Goal: Task Accomplishment & Management: Manage account settings

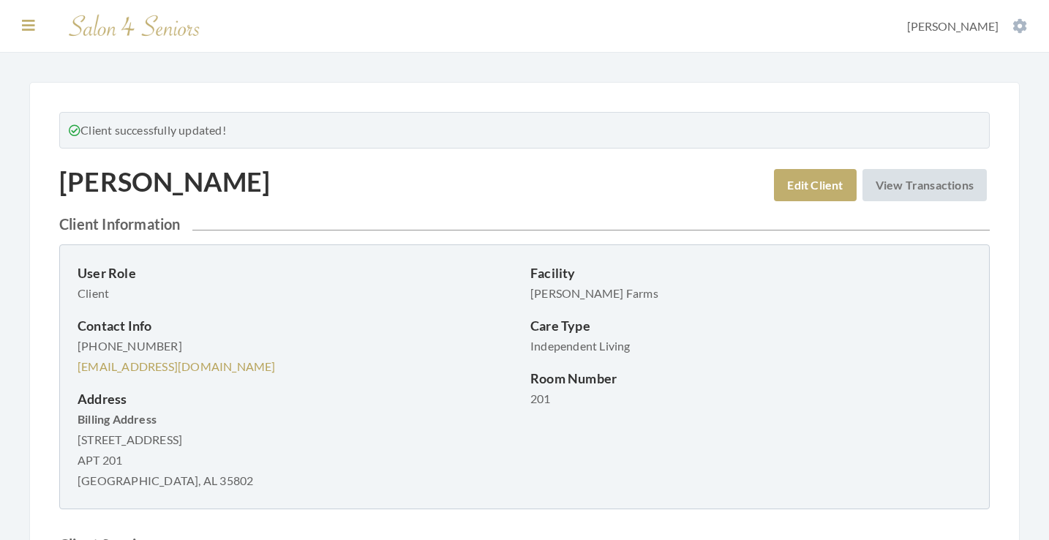
click at [29, 23] on icon at bounding box center [28, 25] width 13 height 15
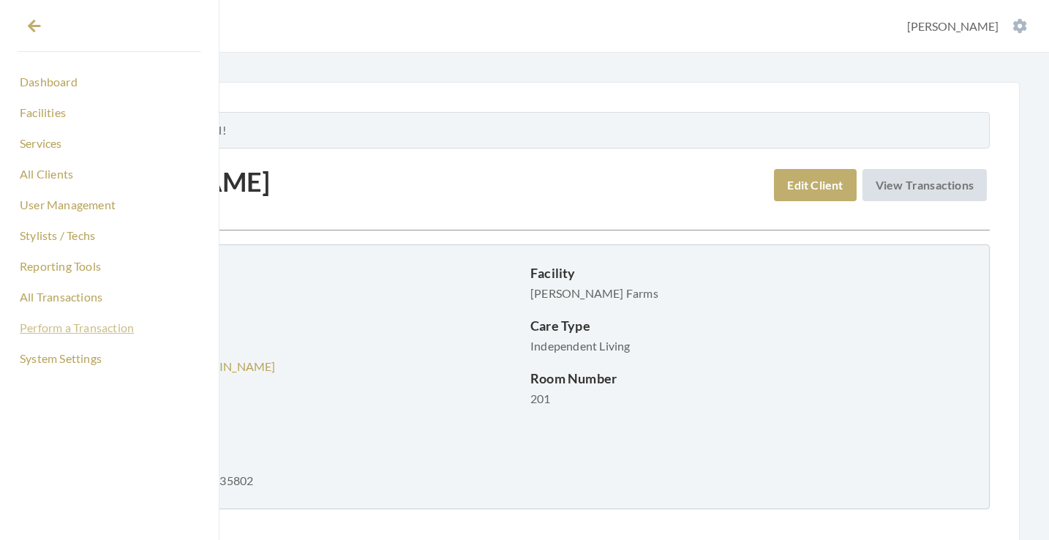
click at [74, 332] on link "Perform a Transaction" at bounding box center [110, 327] width 184 height 25
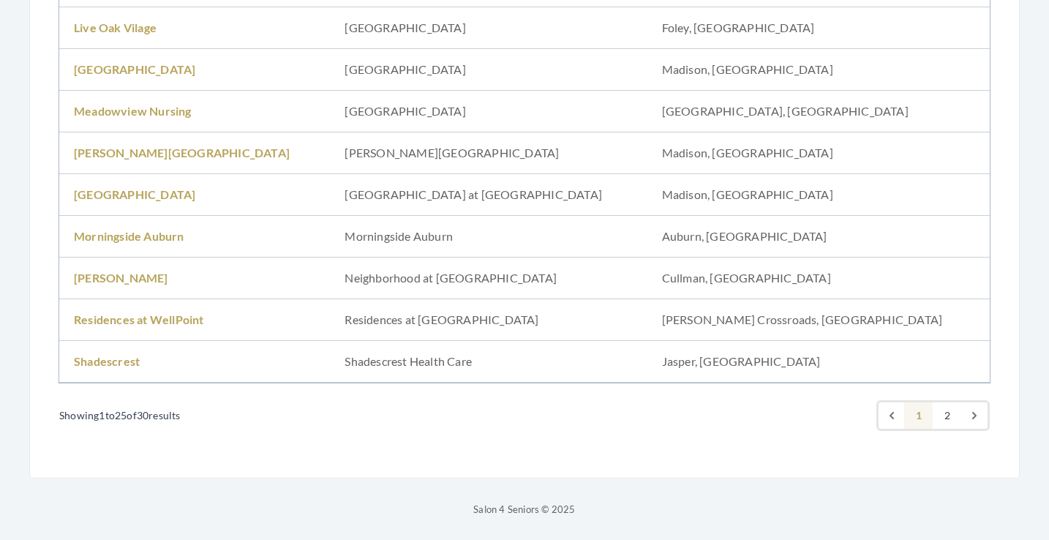
scroll to position [953, 0]
click at [142, 112] on link "Meadowview Nursing" at bounding box center [133, 111] width 118 height 14
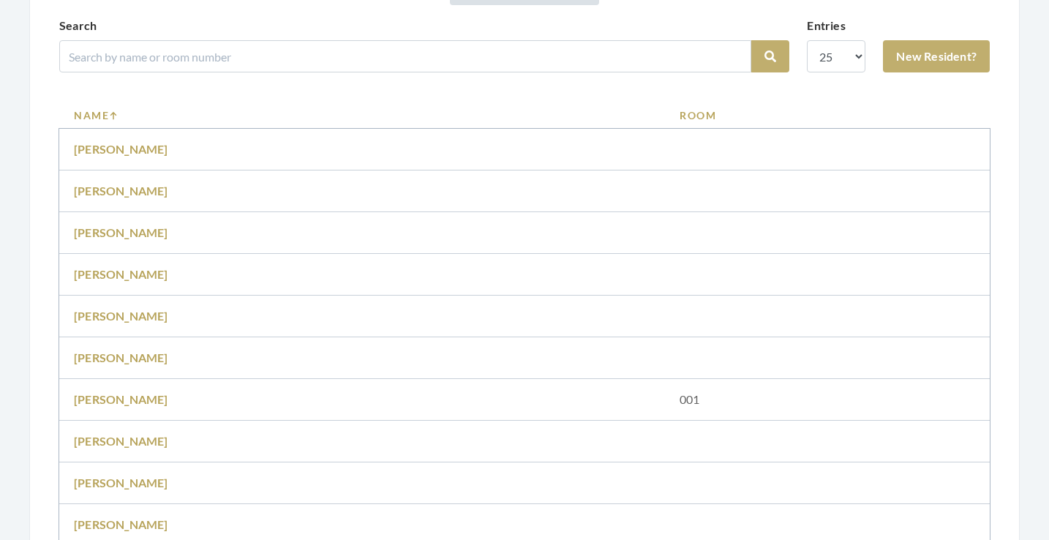
scroll to position [394, 0]
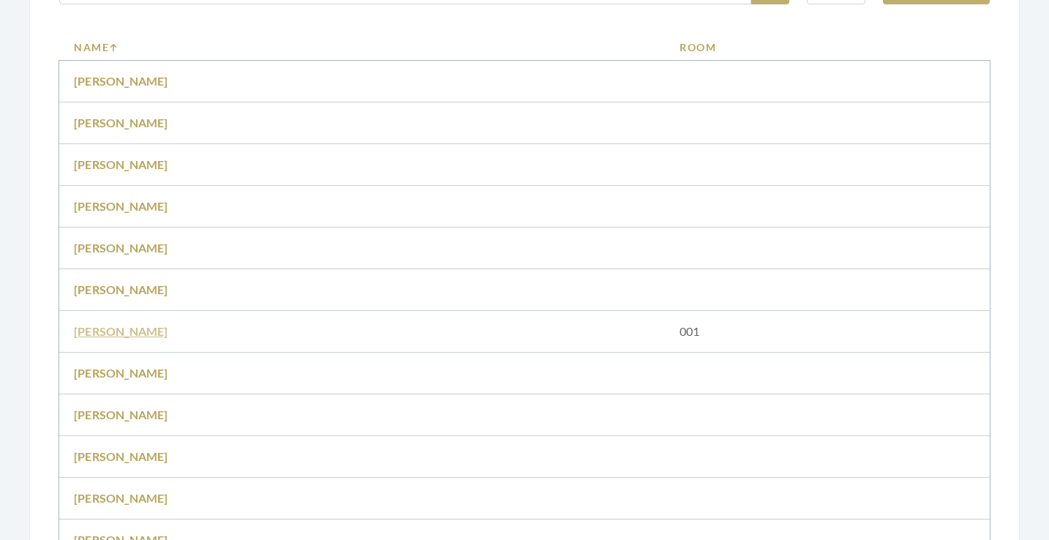
click at [125, 324] on link "[PERSON_NAME]" at bounding box center [121, 331] width 94 height 14
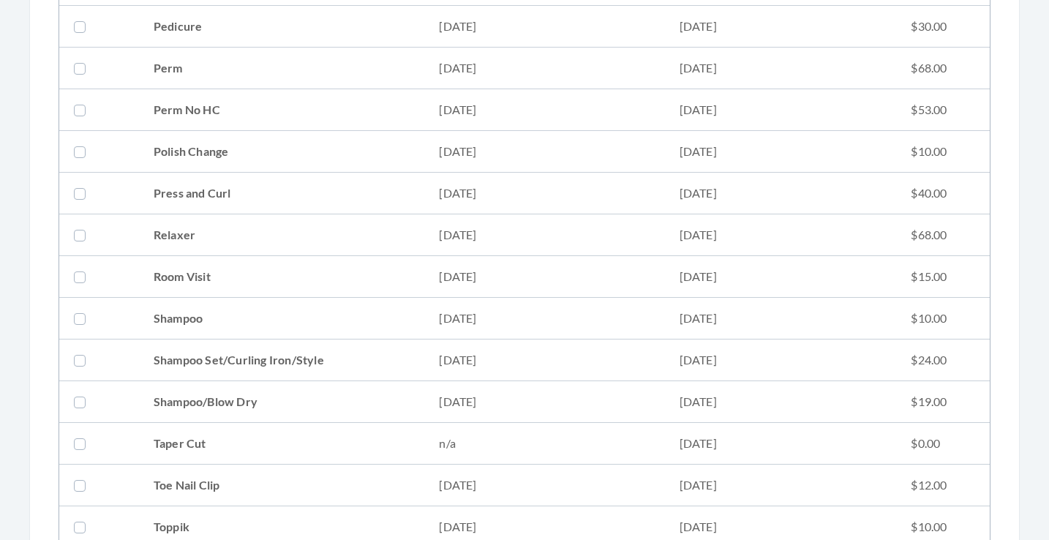
scroll to position [1494, 0]
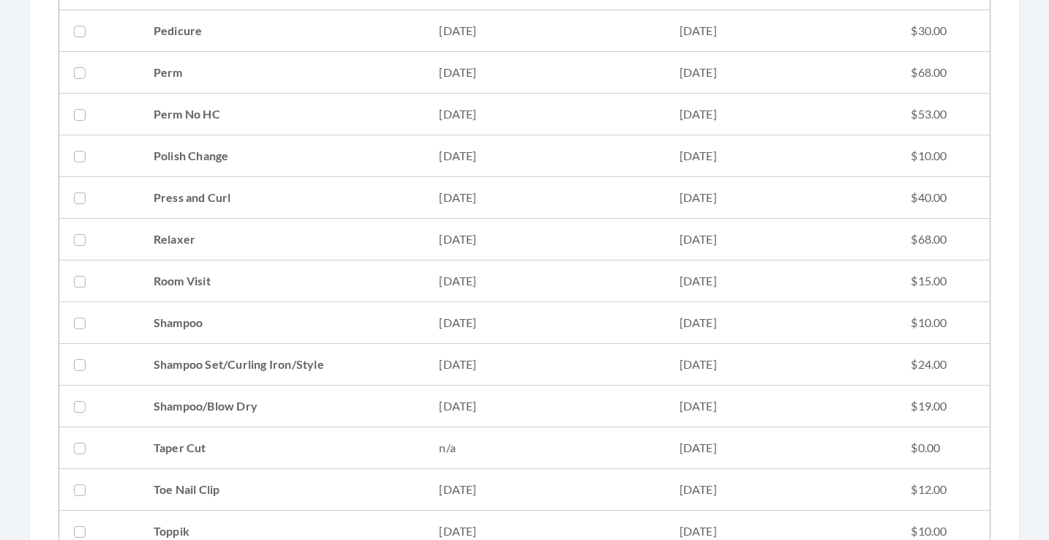
click at [187, 239] on td "Relaxer" at bounding box center [282, 240] width 286 height 42
checkbox input "true"
click at [187, 191] on td "Press and Curl" at bounding box center [282, 198] width 286 height 42
checkbox input "true"
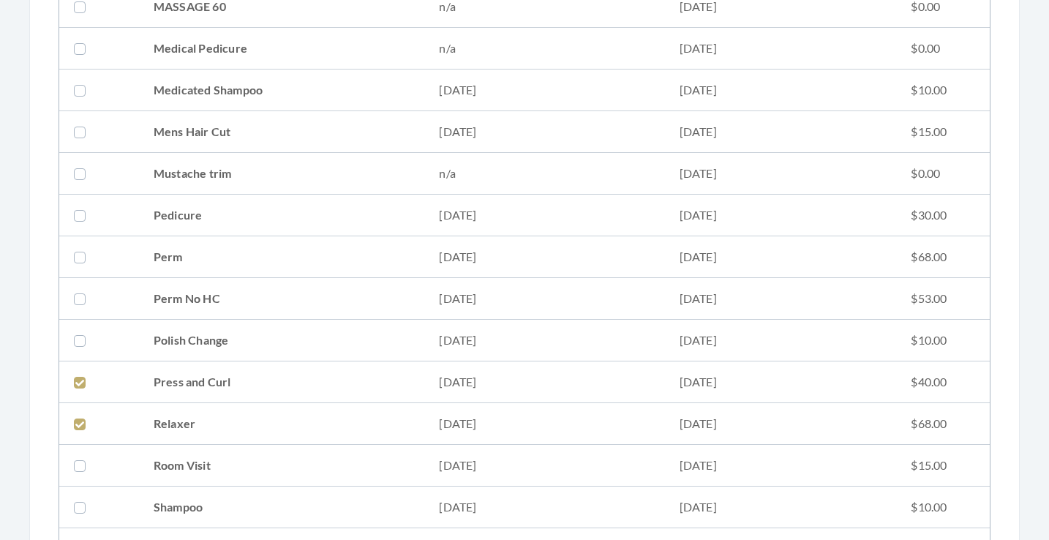
scroll to position [1308, 0]
click at [170, 263] on td "Perm" at bounding box center [282, 259] width 286 height 42
checkbox input "true"
click at [172, 293] on td "Perm No HC" at bounding box center [282, 301] width 286 height 42
checkbox input "true"
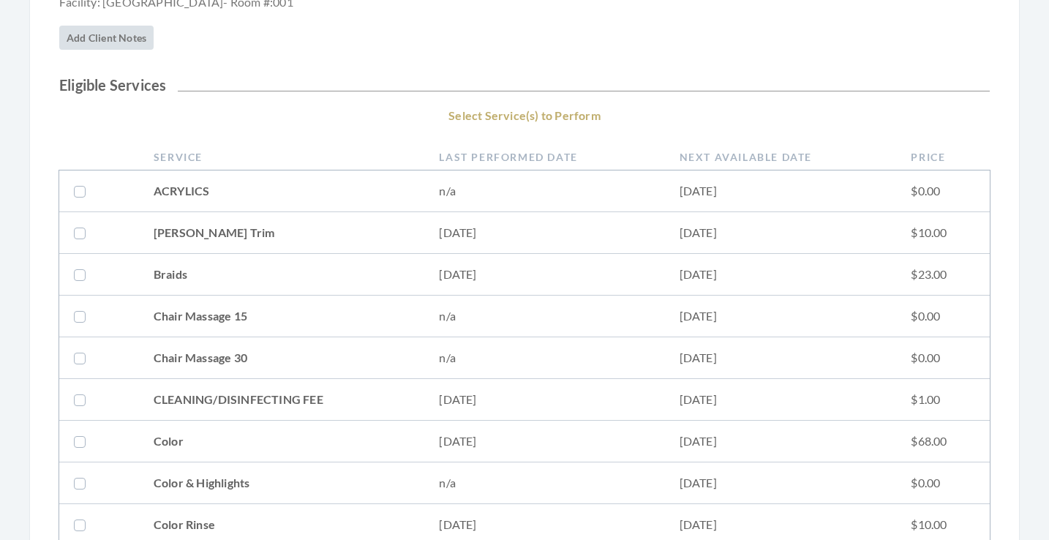
scroll to position [305, 0]
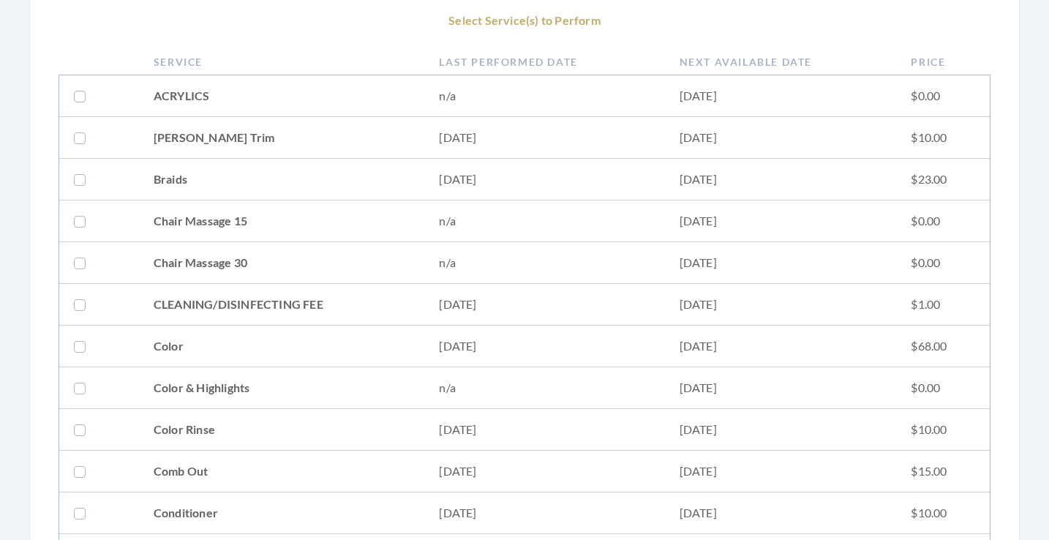
click at [304, 142] on td "[PERSON_NAME] Trim" at bounding box center [282, 138] width 286 height 42
checkbox input "true"
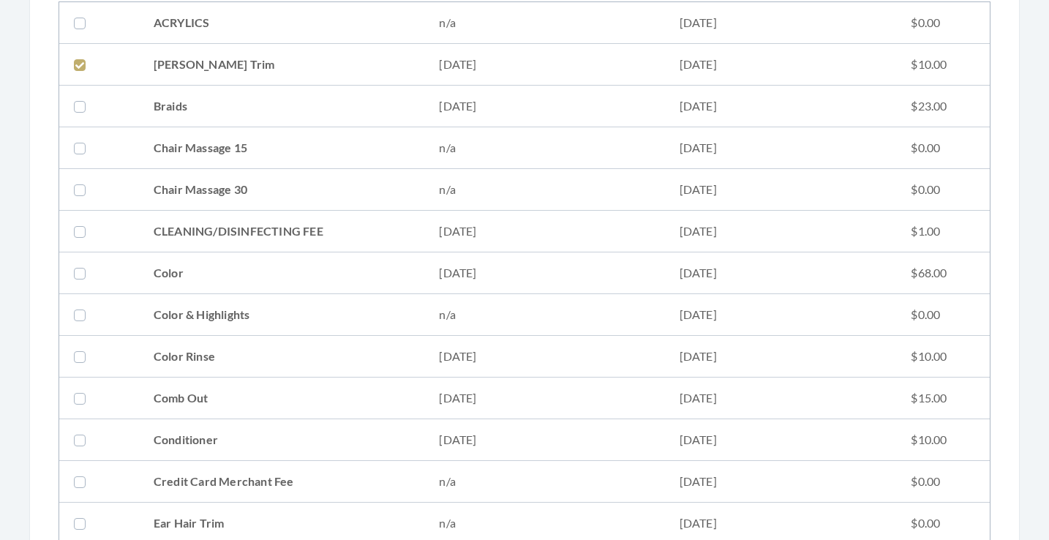
scroll to position [388, 0]
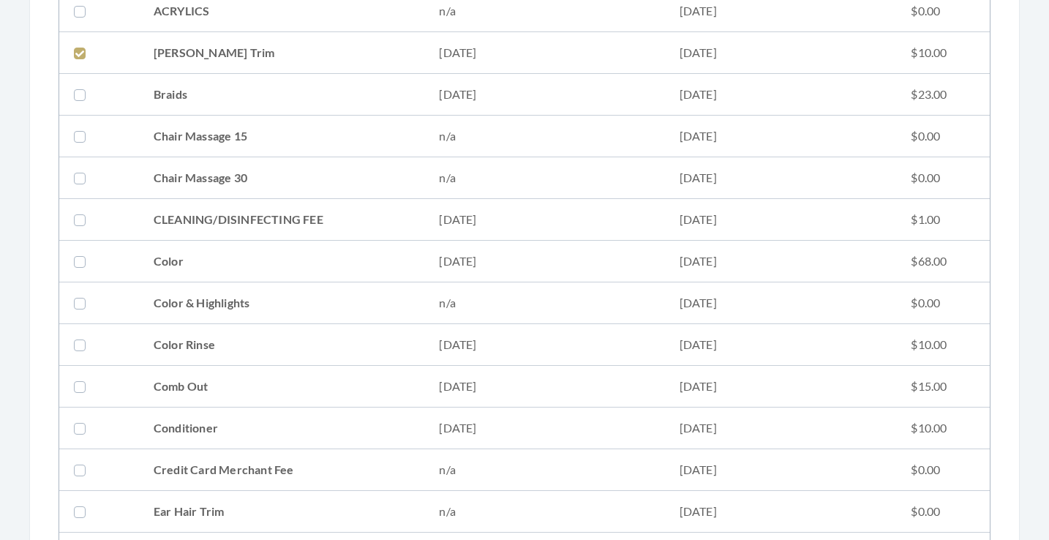
click at [299, 219] on td "CLEANING/DISINFECTING FEE" at bounding box center [282, 220] width 286 height 42
checkbox input "true"
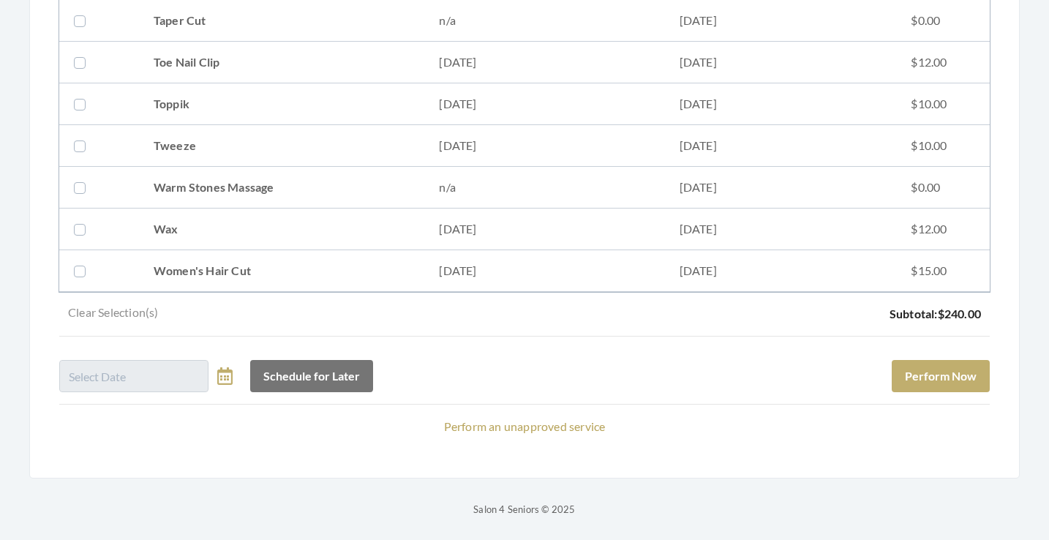
scroll to position [1922, 0]
click at [946, 369] on button "Perform Now" at bounding box center [941, 376] width 98 height 32
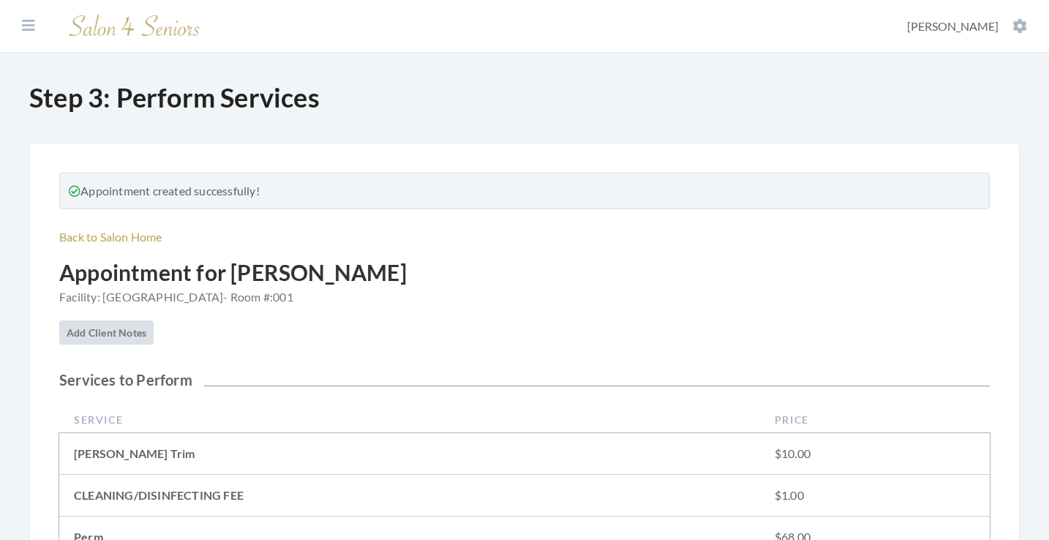
scroll to position [592, 0]
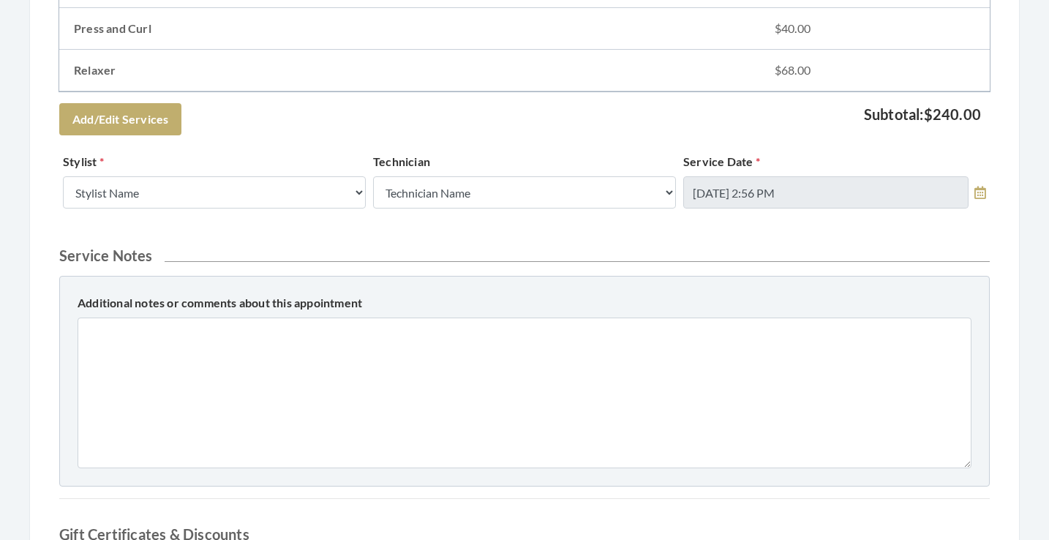
click at [225, 171] on div "Stylist Stylist Name Kinetic Stylist [PERSON_NAME] [PERSON_NAME] [PERSON_NAME] …" at bounding box center [214, 181] width 310 height 56
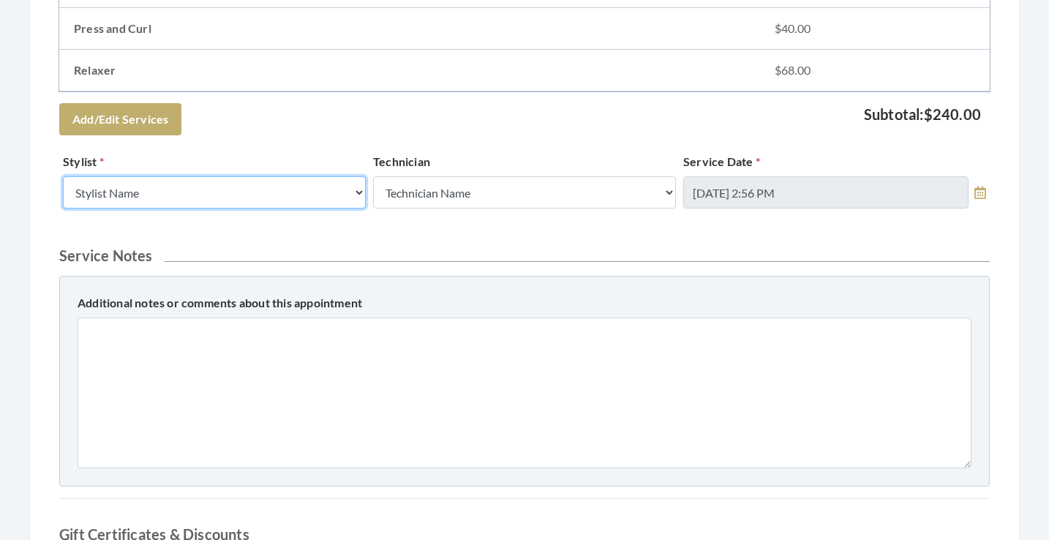
select select "19"
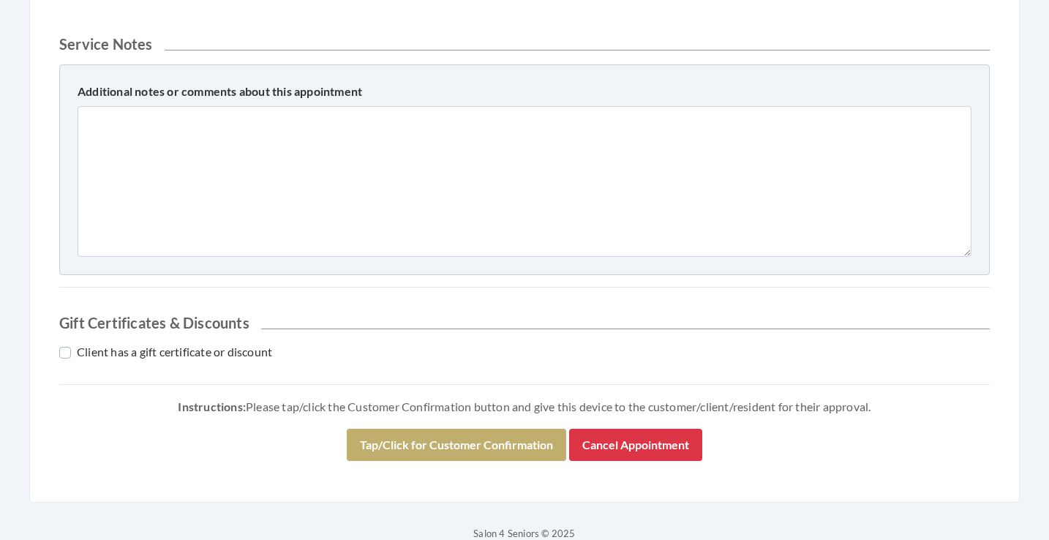
scroll to position [808, 0]
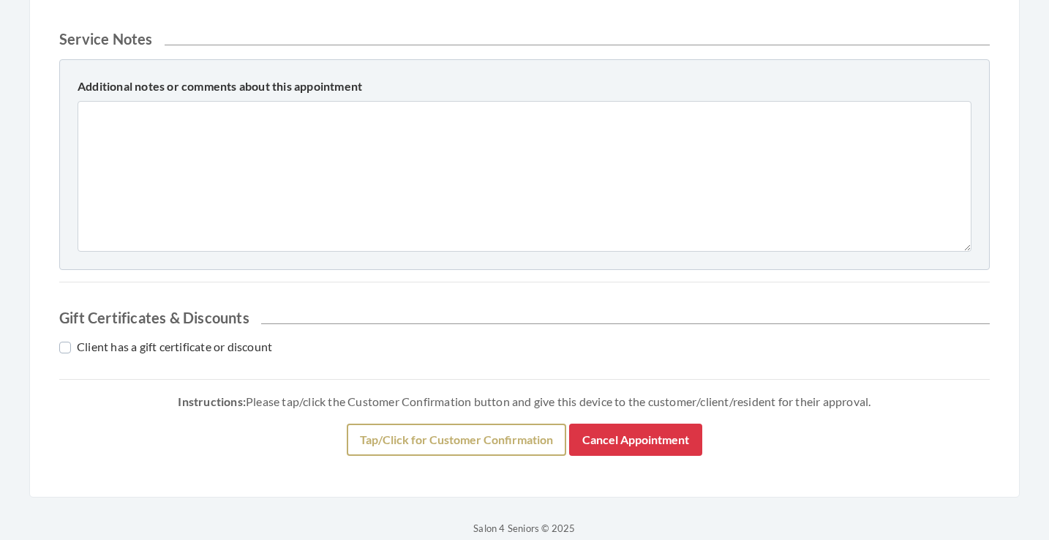
click at [391, 428] on button "Tap/Click for Customer Confirmation" at bounding box center [456, 440] width 219 height 32
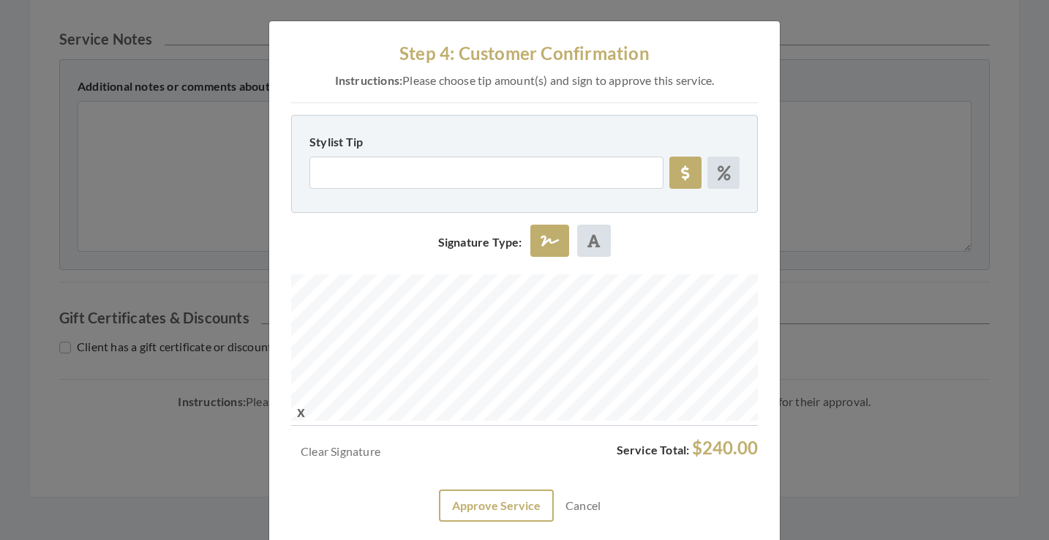
click at [496, 505] on button "Approve Service" at bounding box center [496, 505] width 115 height 32
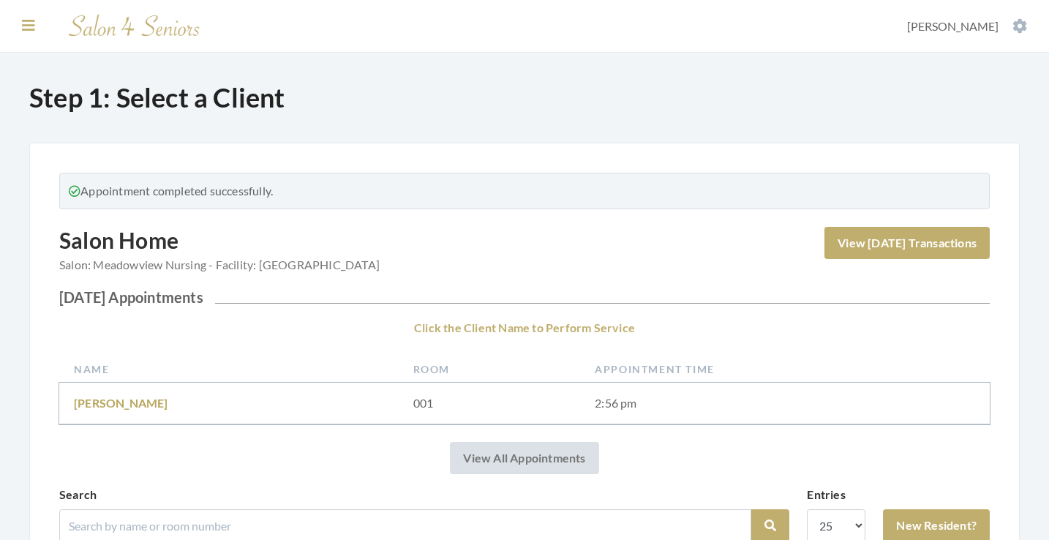
click at [27, 26] on icon at bounding box center [28, 25] width 13 height 15
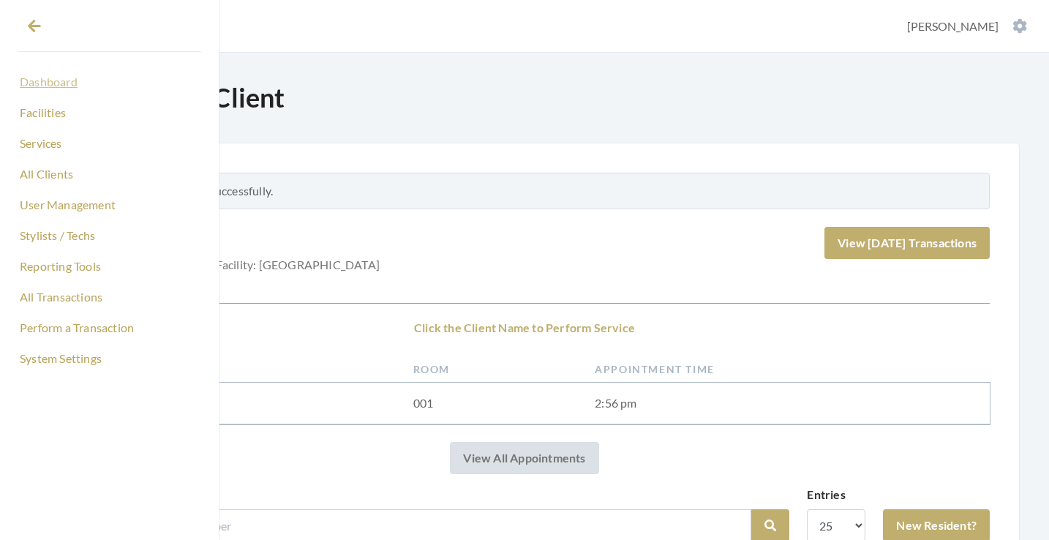
click at [59, 77] on link "Dashboard" at bounding box center [110, 81] width 184 height 25
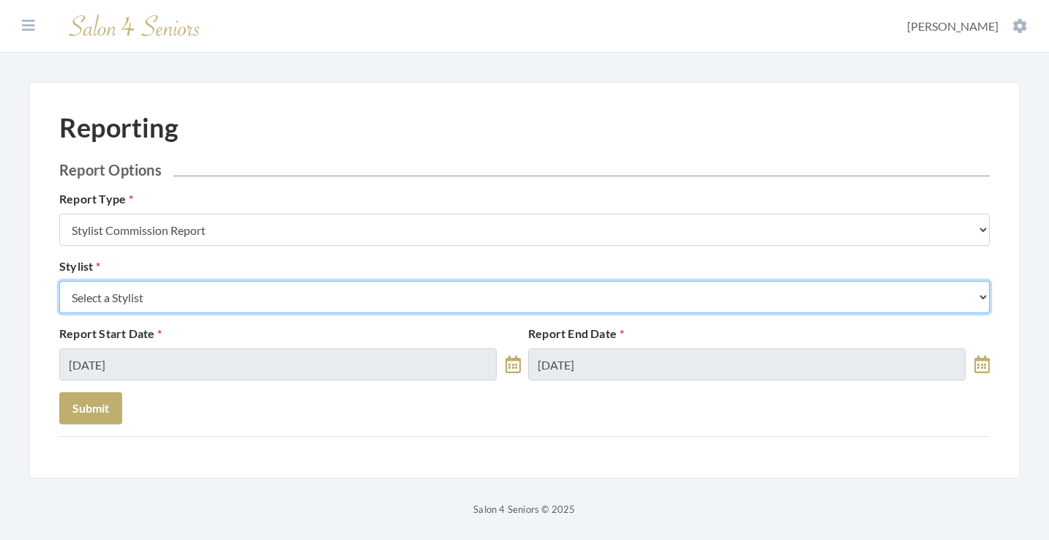
click at [304, 304] on select "Select a Stylist [PERSON_NAME] [PERSON_NAME] [PERSON_NAME] [PERSON_NAME] [PERSO…" at bounding box center [524, 297] width 930 height 32
select select "19"
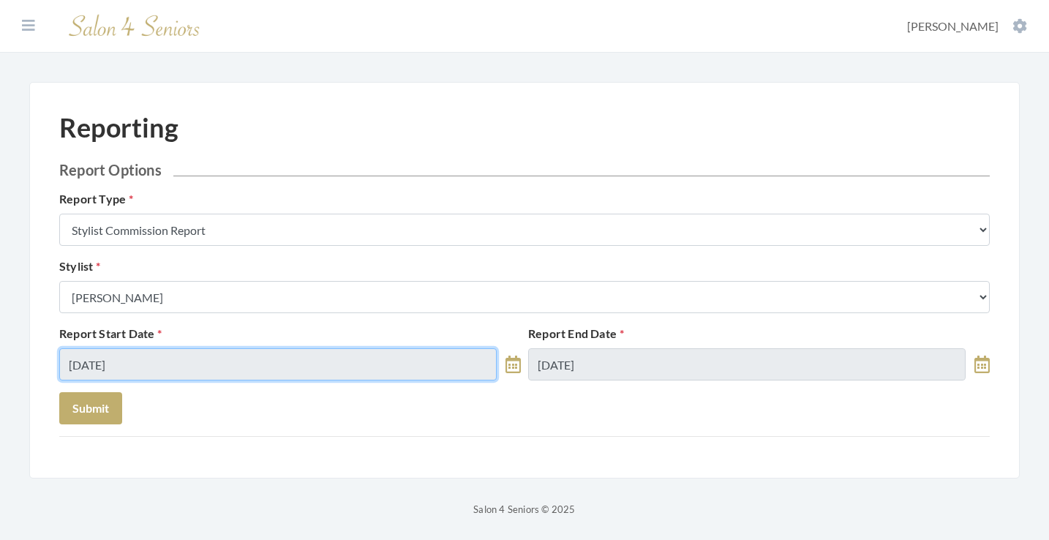
click at [148, 360] on input "08/20/2025" at bounding box center [277, 364] width 437 height 32
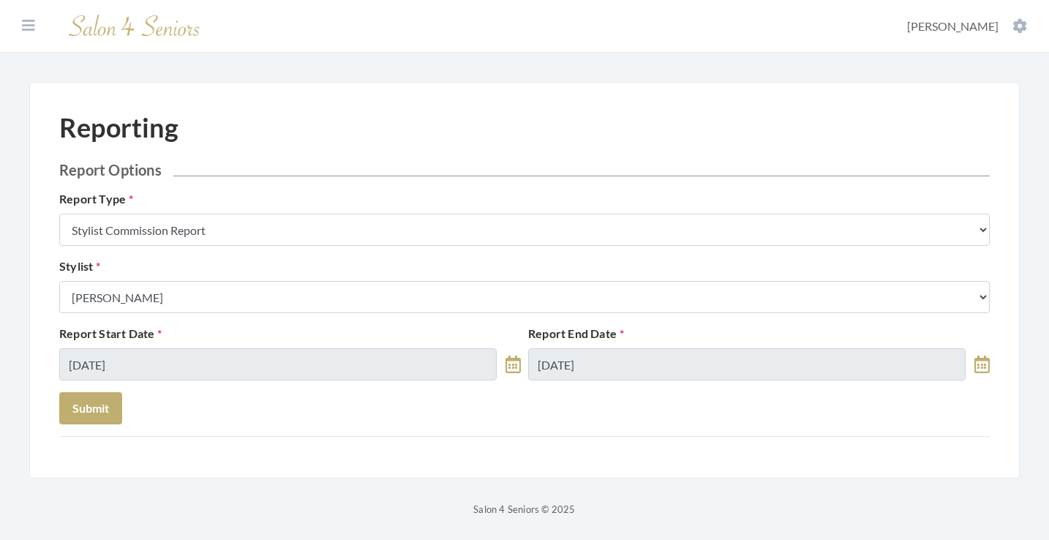
click at [195, 410] on form "Report Options Report Type Stylist Commission Report Tech Payroll Report Facili…" at bounding box center [524, 292] width 930 height 263
click at [101, 409] on button "Submit" at bounding box center [90, 408] width 63 height 32
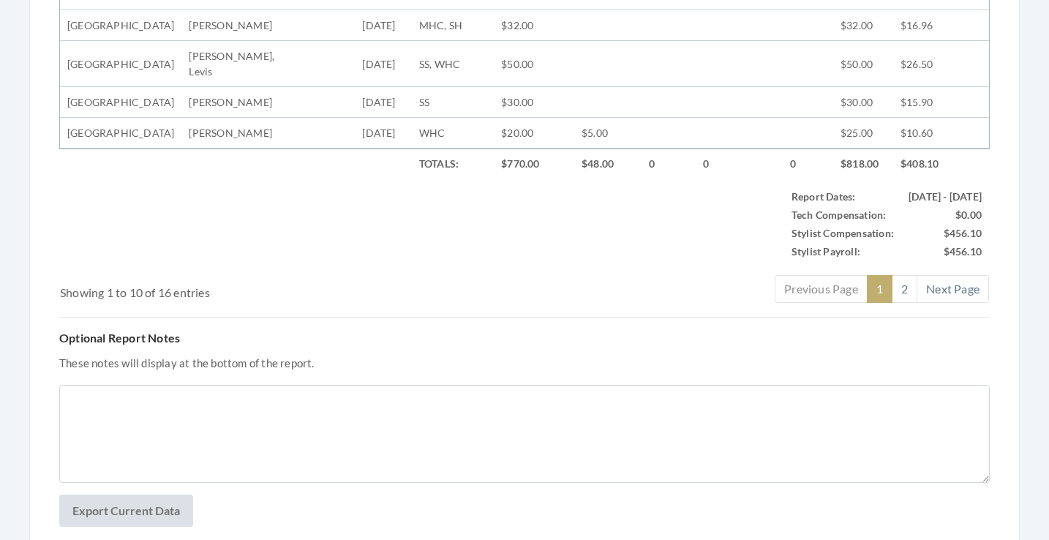
scroll to position [633, 0]
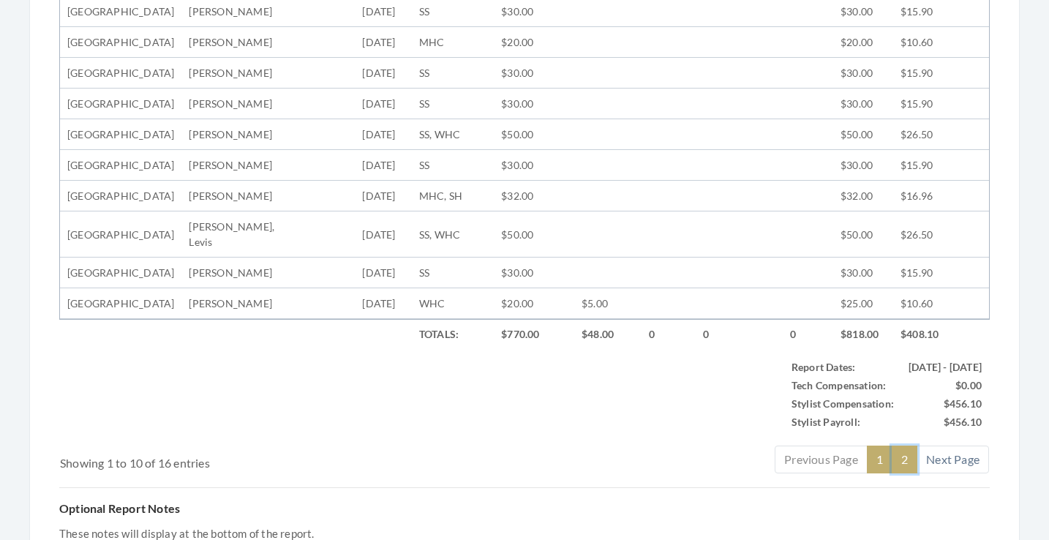
click at [900, 457] on link "2" at bounding box center [905, 459] width 26 height 28
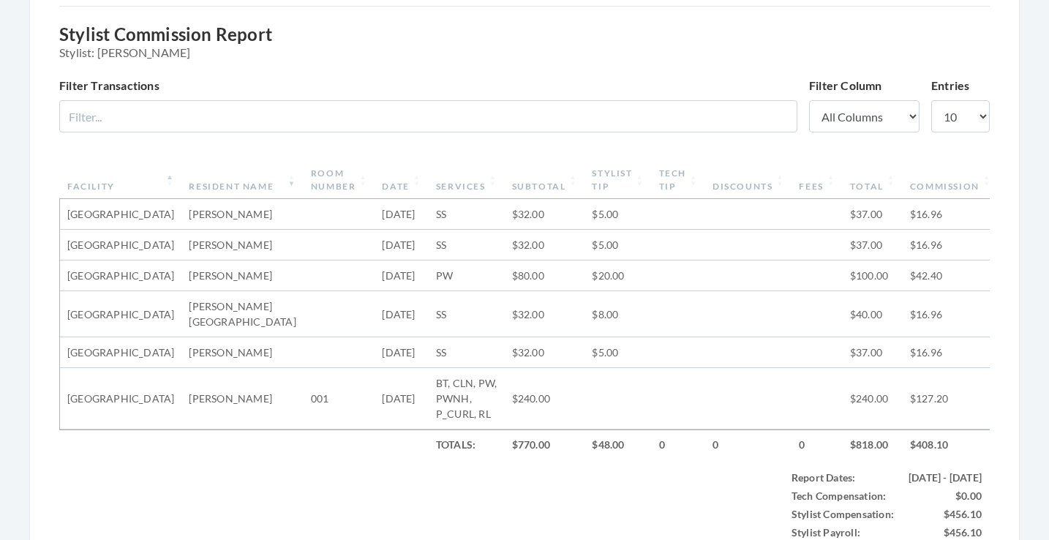
scroll to position [522, 0]
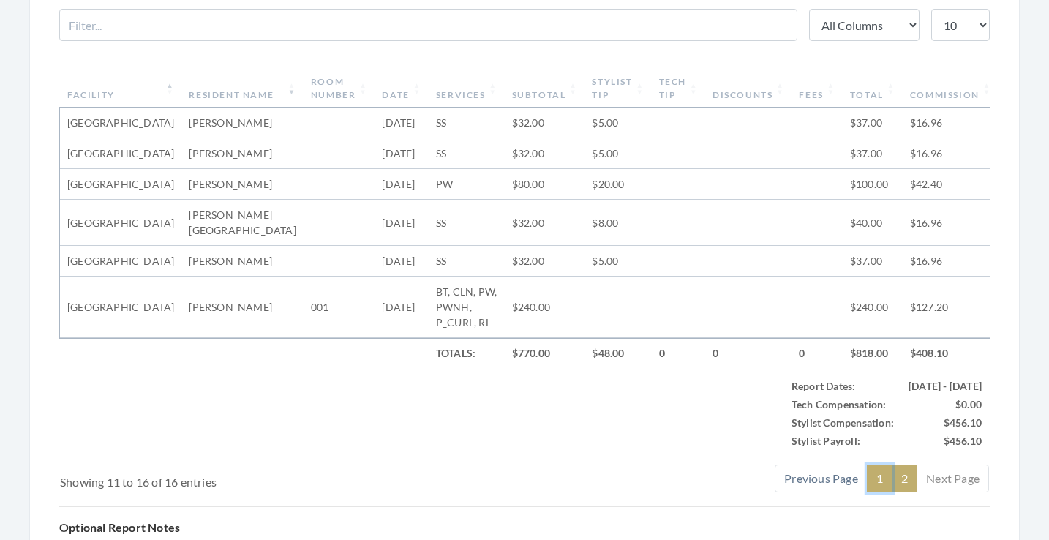
click at [870, 464] on link "1" at bounding box center [880, 478] width 26 height 28
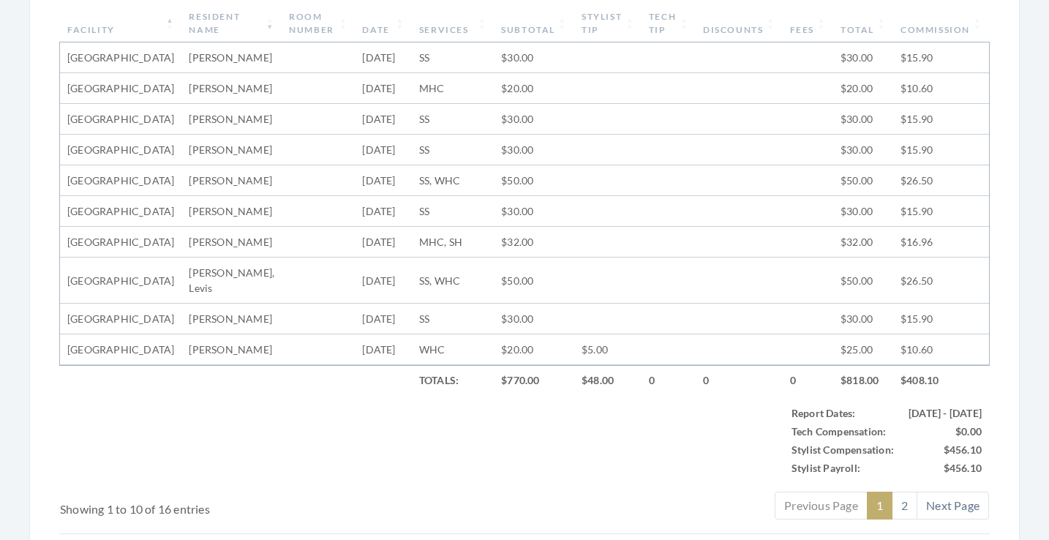
scroll to position [631, 0]
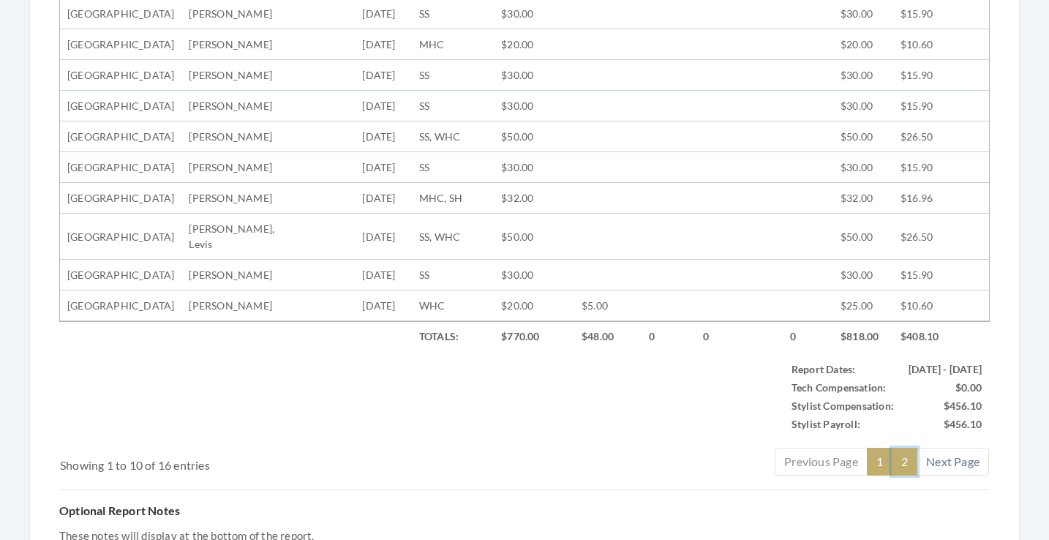
click at [908, 459] on link "2" at bounding box center [905, 462] width 26 height 28
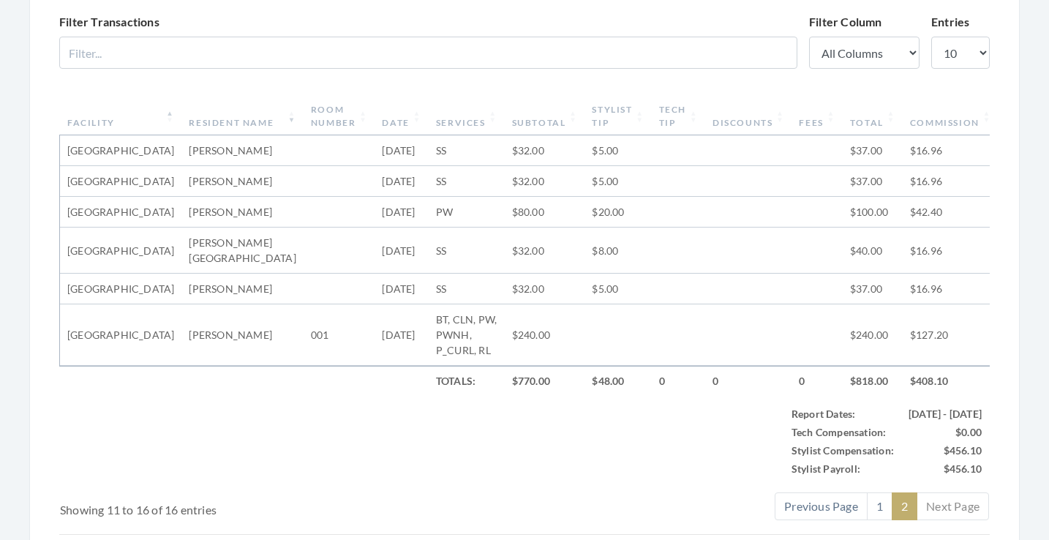
scroll to position [494, 0]
click at [881, 492] on link "1" at bounding box center [880, 506] width 26 height 28
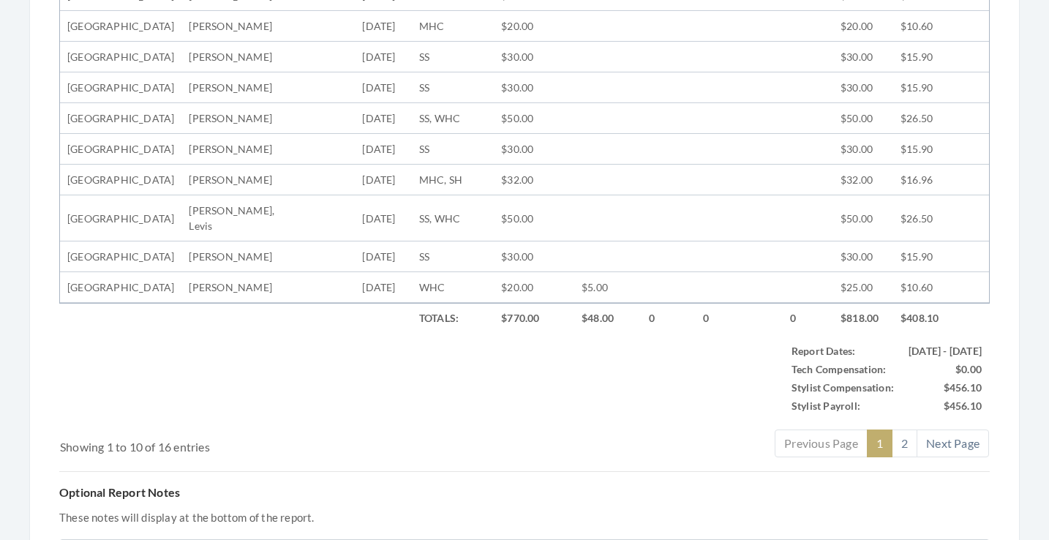
scroll to position [646, 0]
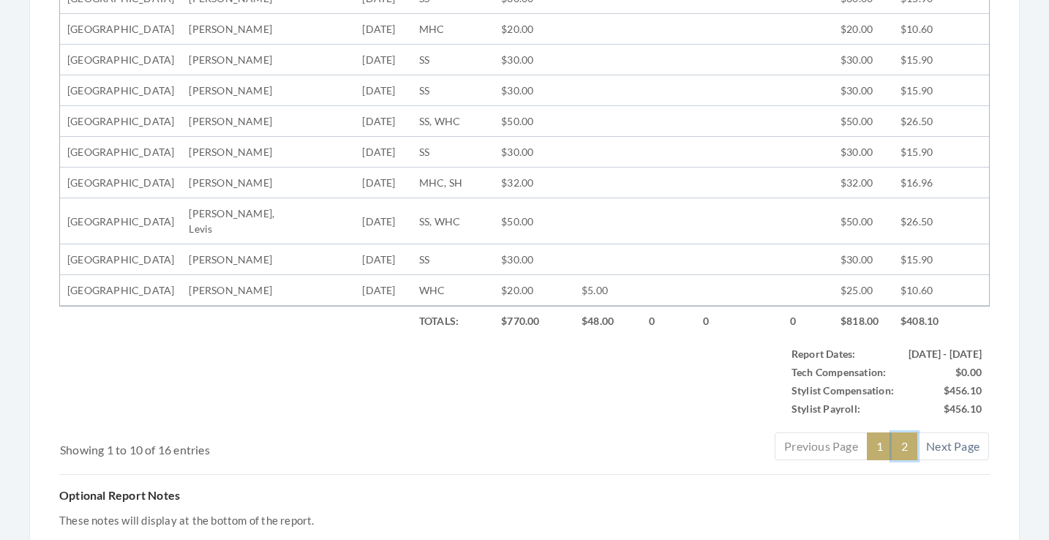
click at [907, 448] on link "2" at bounding box center [905, 446] width 26 height 28
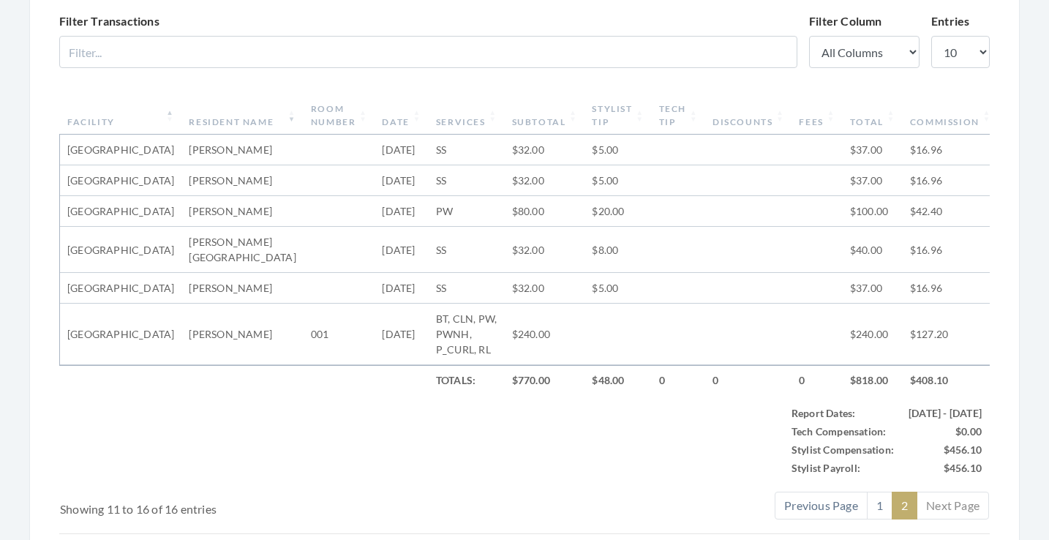
scroll to position [496, 0]
click at [869, 490] on link "1" at bounding box center [880, 504] width 26 height 28
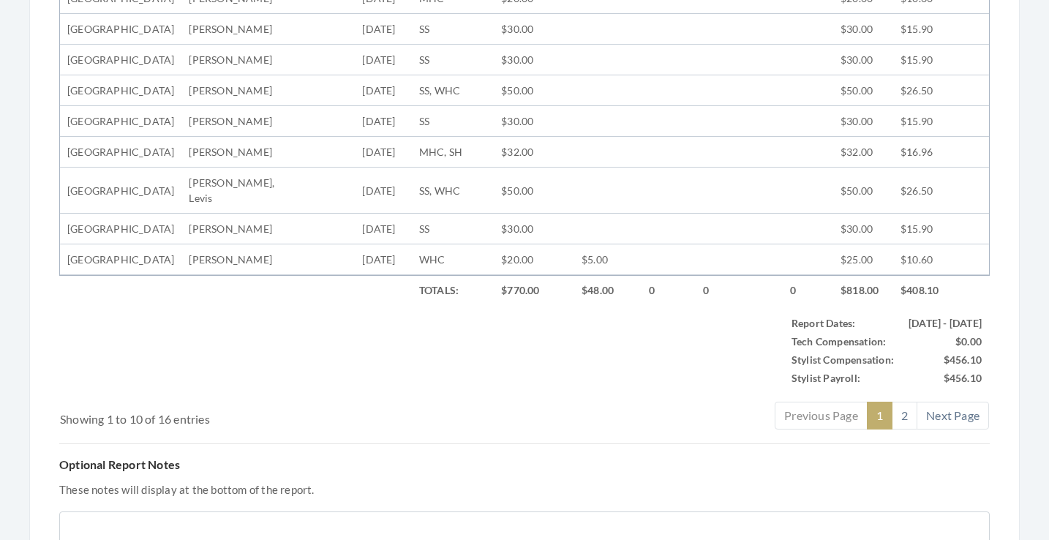
scroll to position [688, 0]
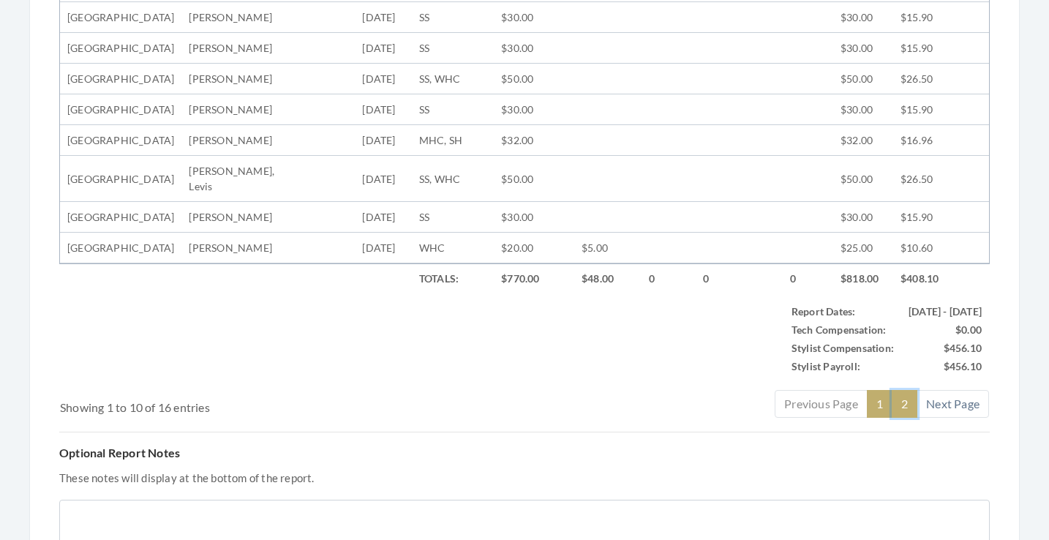
click at [908, 404] on link "2" at bounding box center [905, 404] width 26 height 28
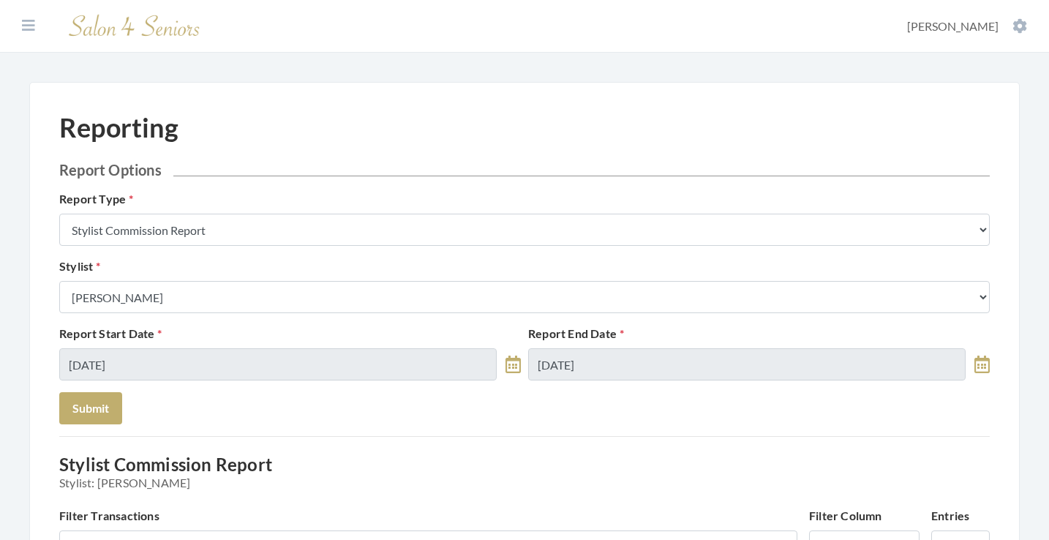
scroll to position [0, 0]
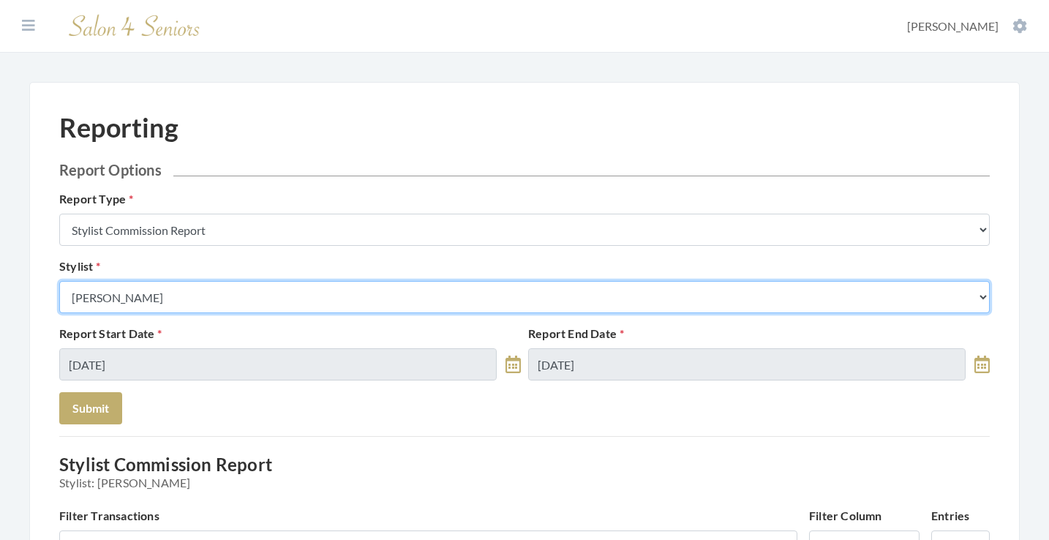
select select "165"
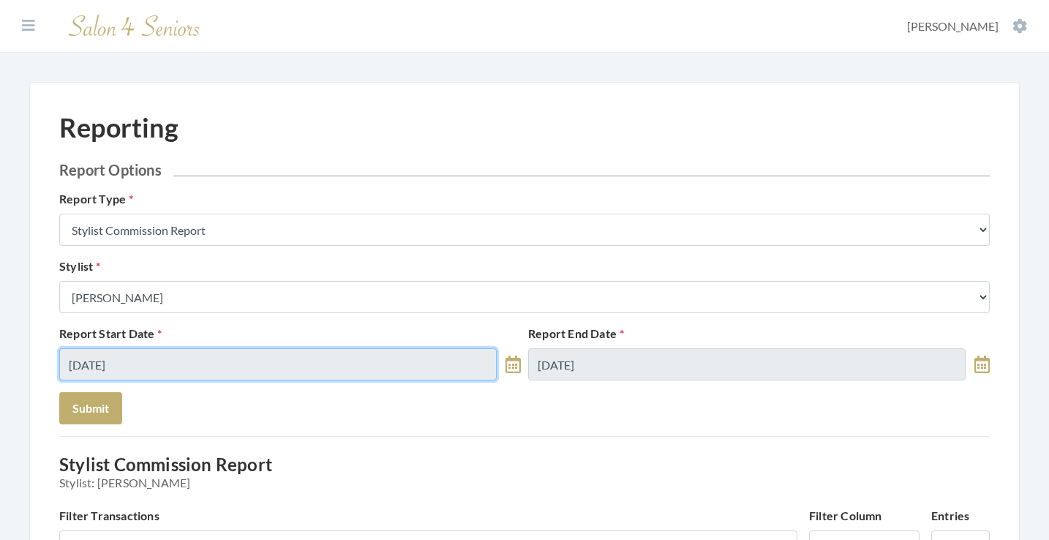
click at [201, 348] on input "[DATE]" at bounding box center [277, 364] width 437 height 32
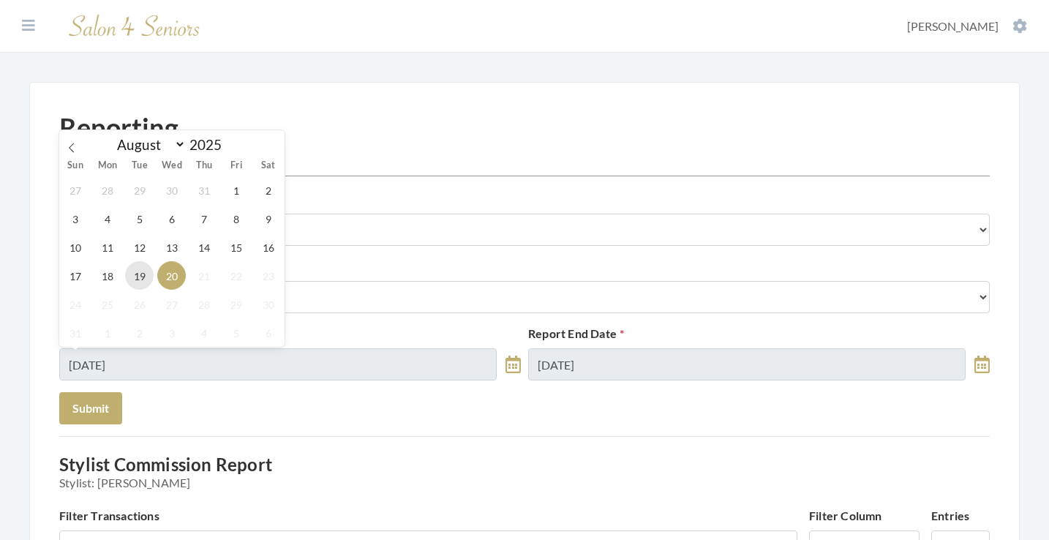
click at [146, 271] on span "19" at bounding box center [139, 275] width 29 height 29
type input "[DATE]"
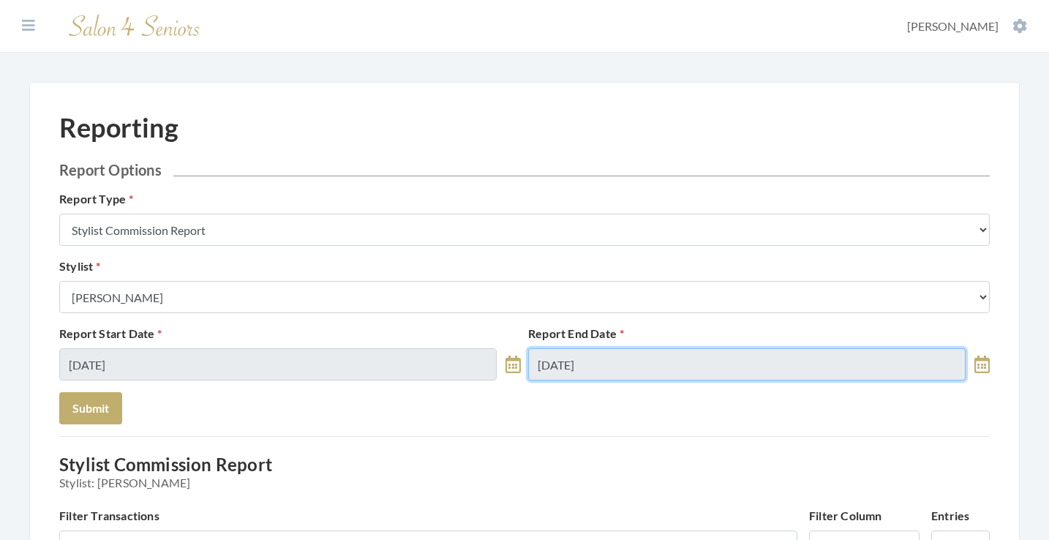
click at [666, 364] on input "08/20/2025" at bounding box center [746, 364] width 437 height 32
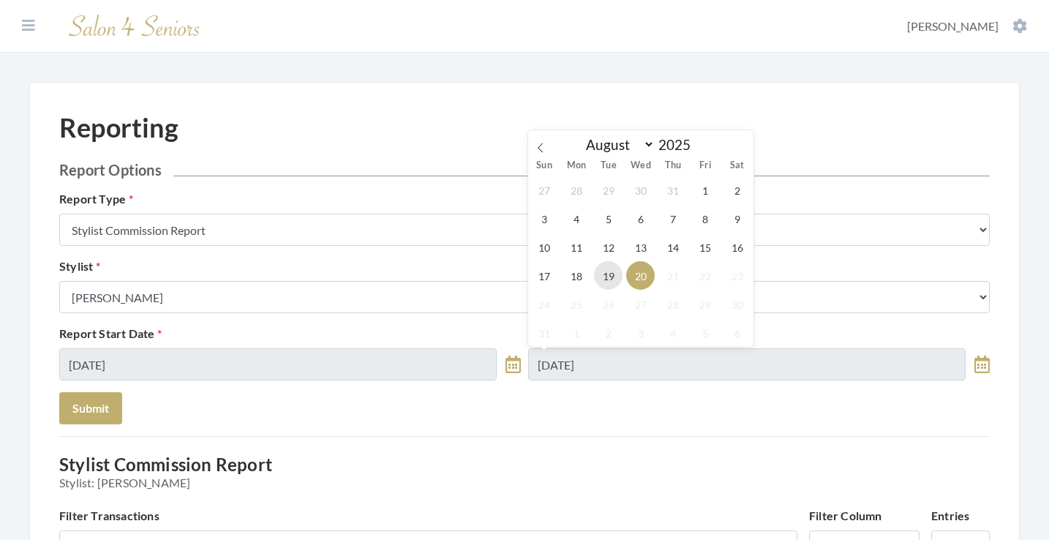
click at [617, 283] on span "19" at bounding box center [608, 275] width 29 height 29
type input "08/19/2025"
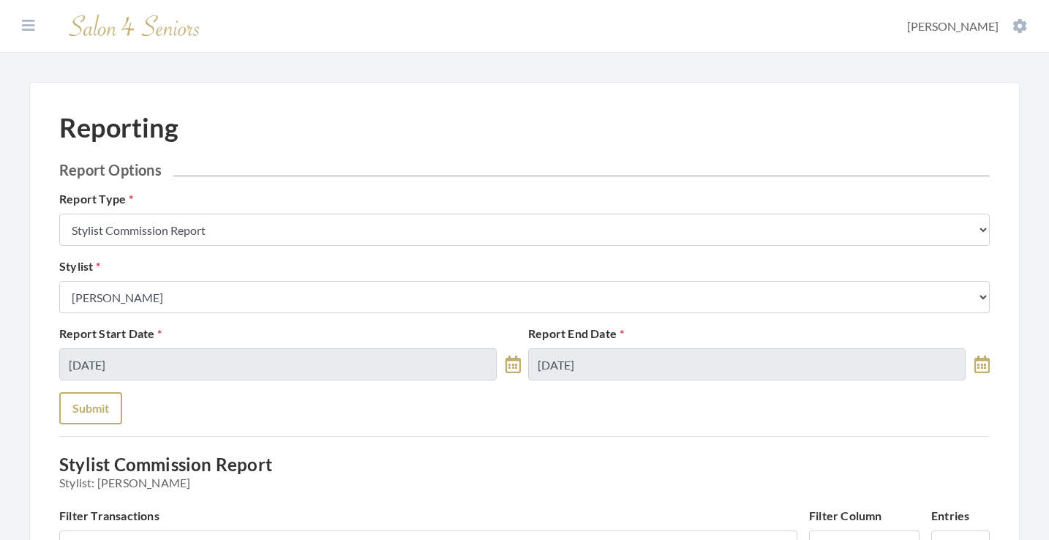
click at [108, 413] on button "Submit" at bounding box center [90, 408] width 63 height 32
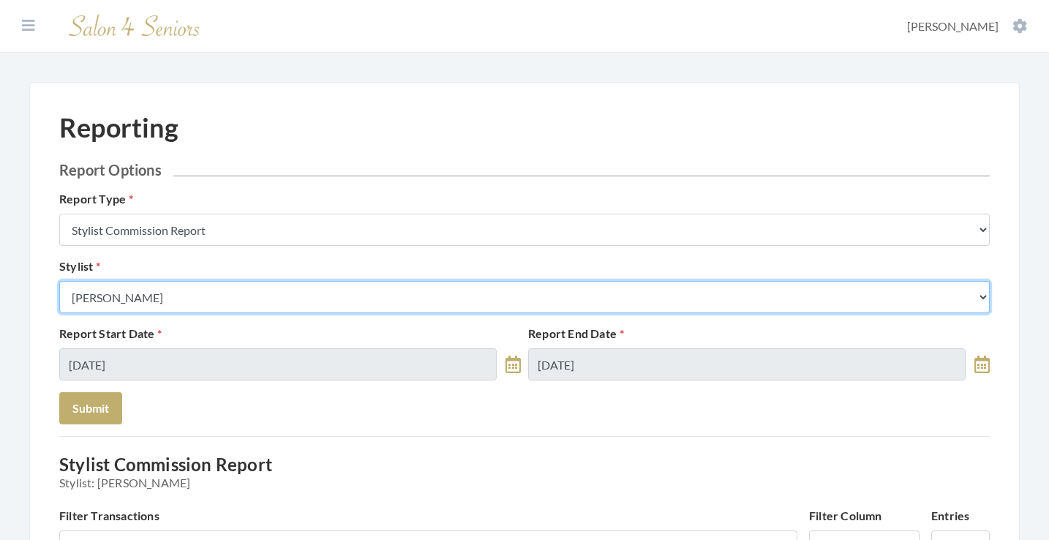
select select "147"
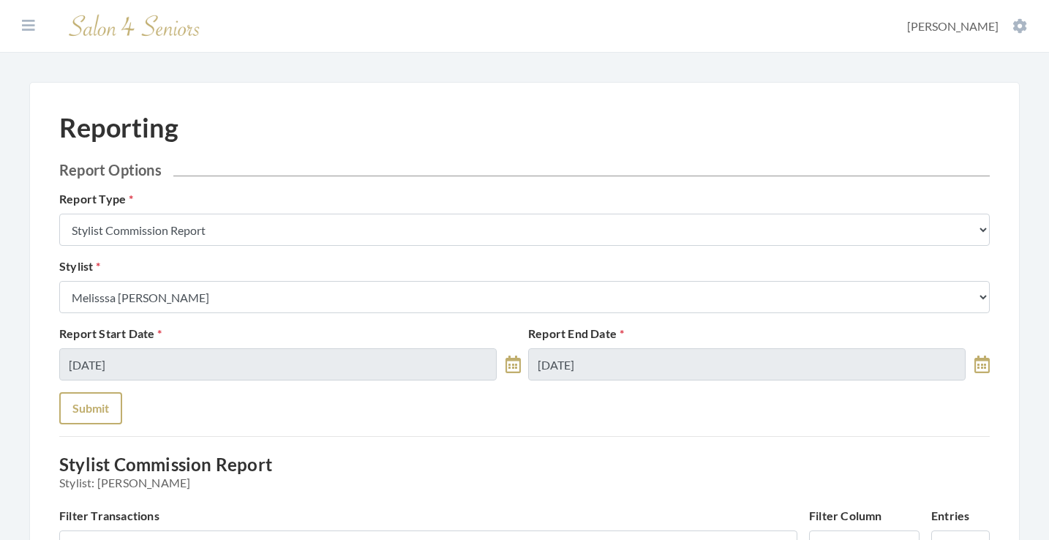
click at [97, 418] on button "Submit" at bounding box center [90, 408] width 63 height 32
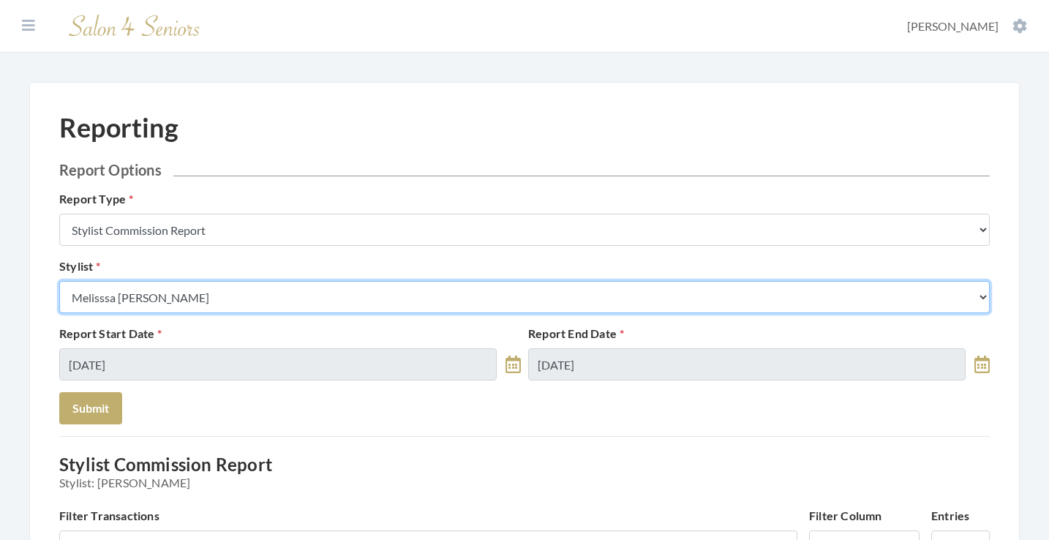
select select "49"
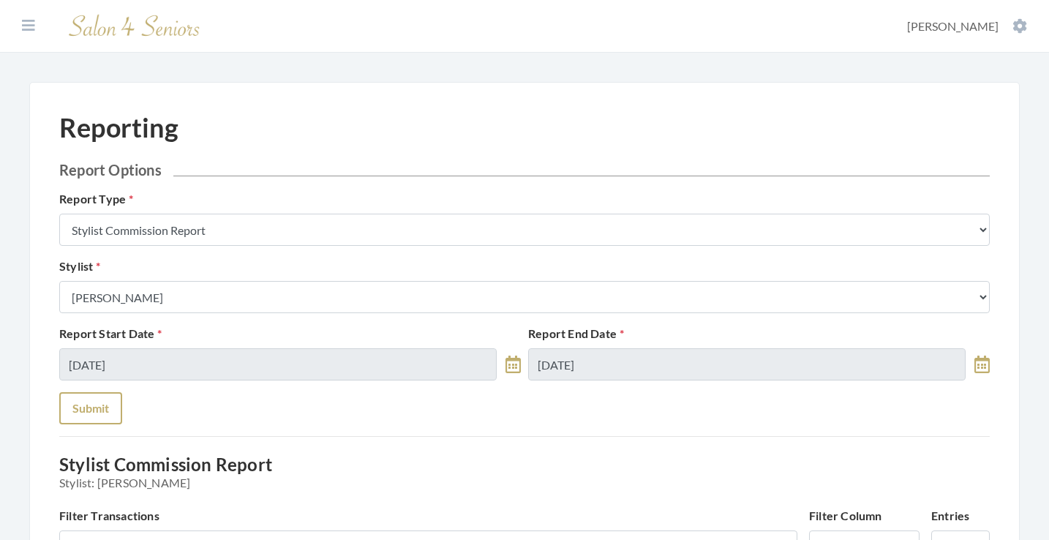
click at [94, 404] on button "Submit" at bounding box center [90, 408] width 63 height 32
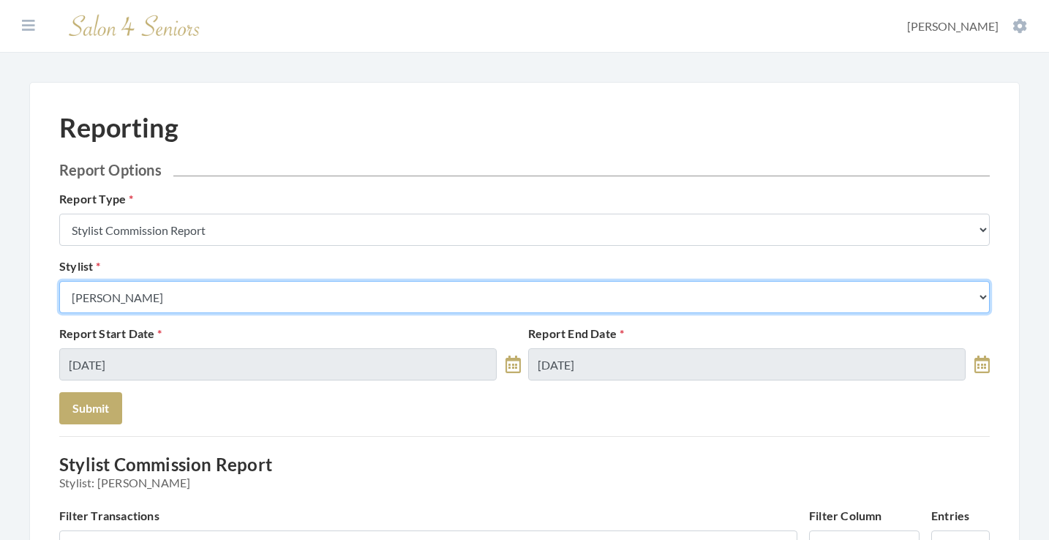
select select "32"
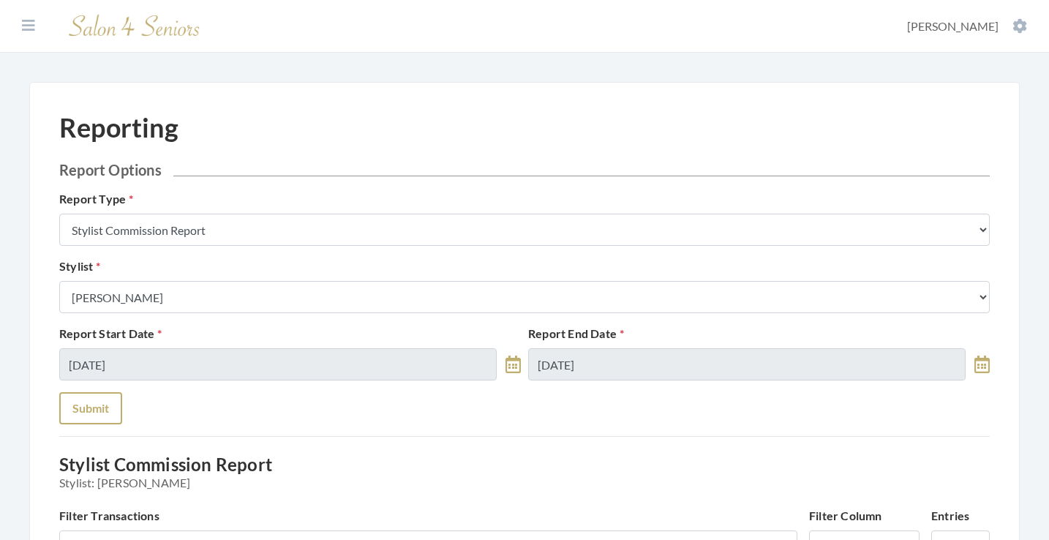
click at [101, 404] on button "Submit" at bounding box center [90, 408] width 63 height 32
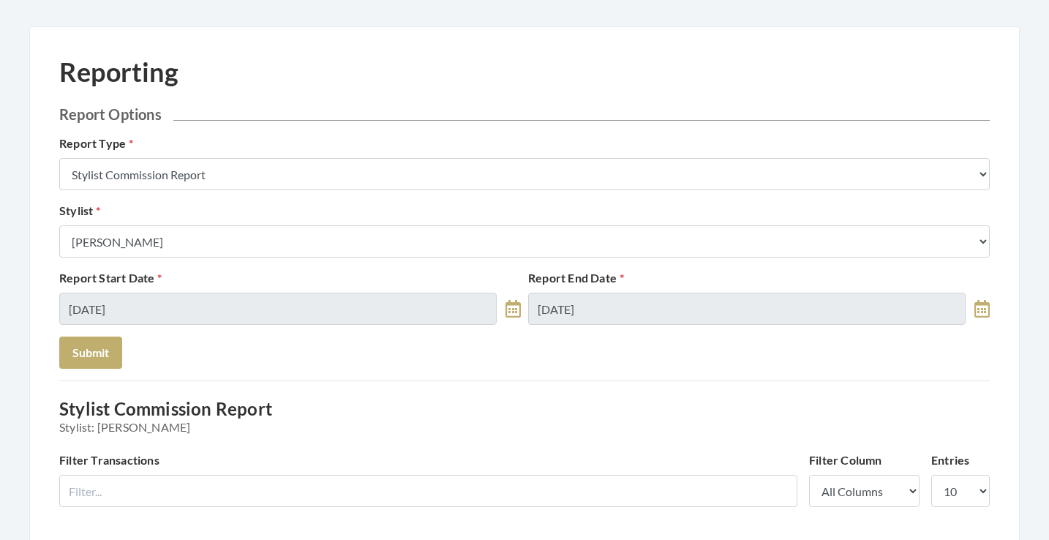
scroll to position [42, 0]
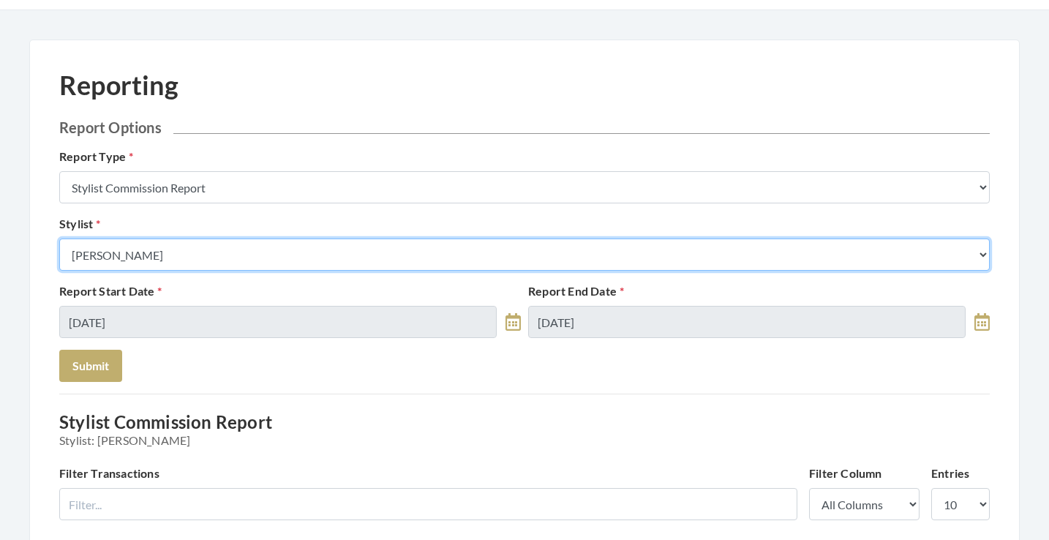
select select "43"
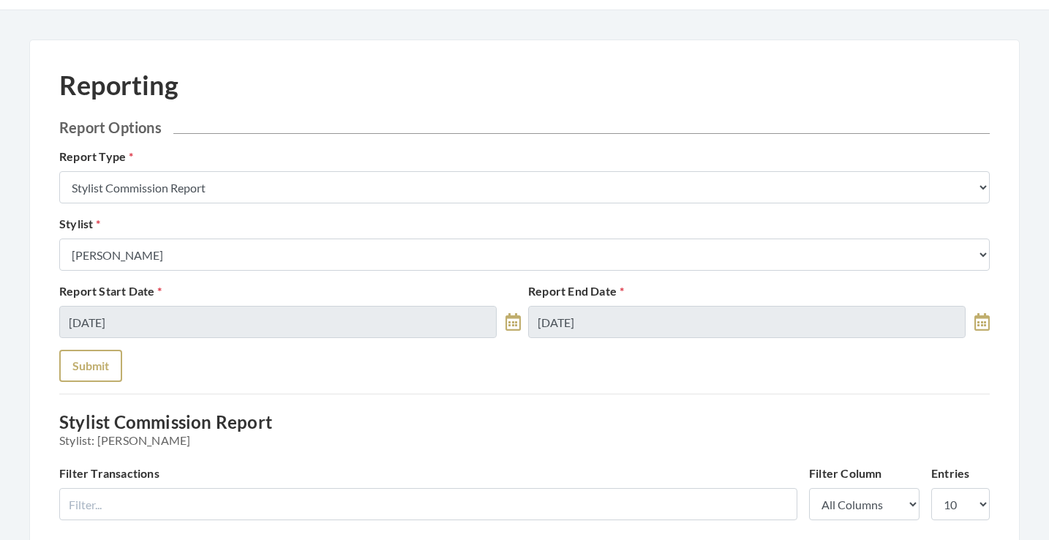
click at [105, 356] on button "Submit" at bounding box center [90, 366] width 63 height 32
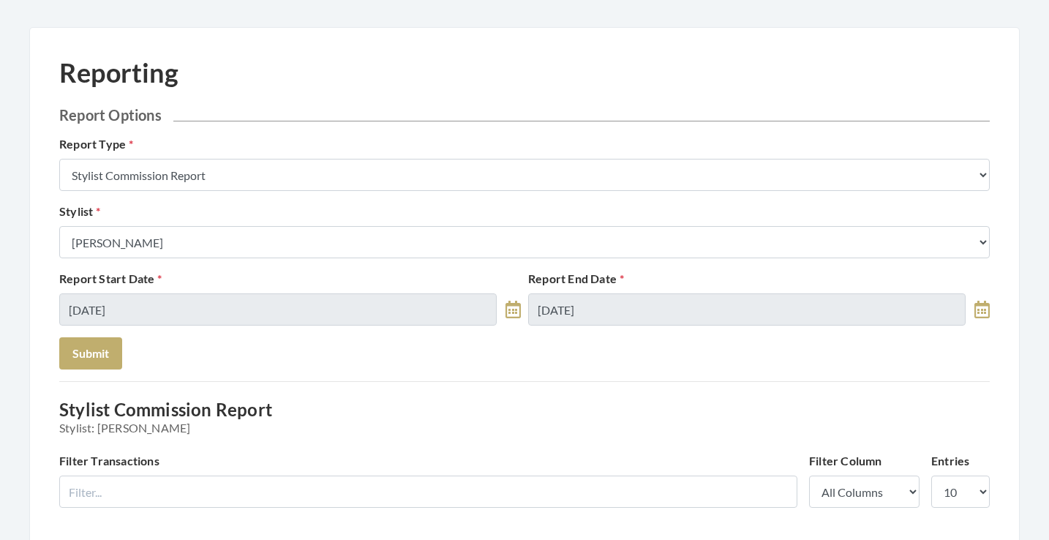
scroll to position [54, 0]
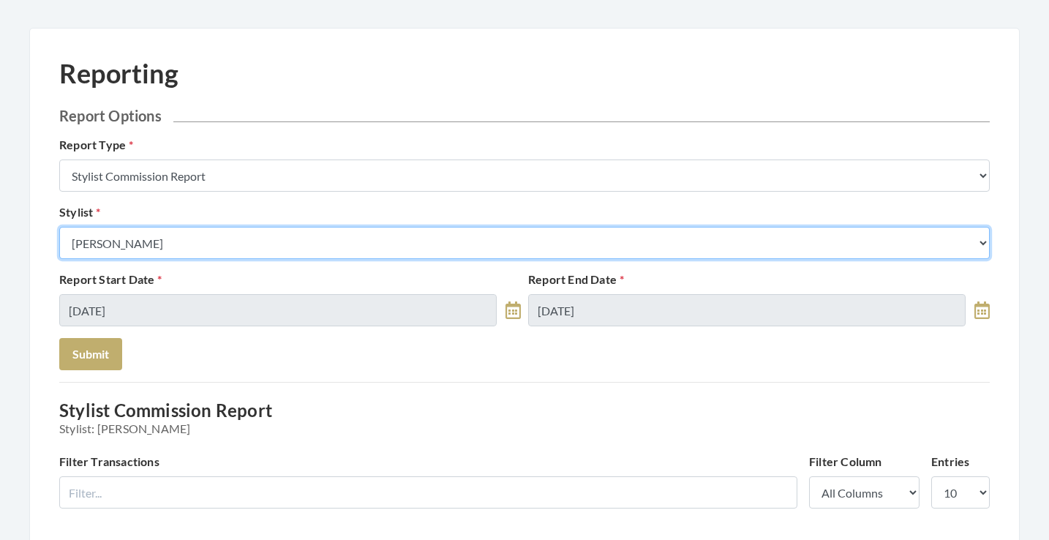
select select "28"
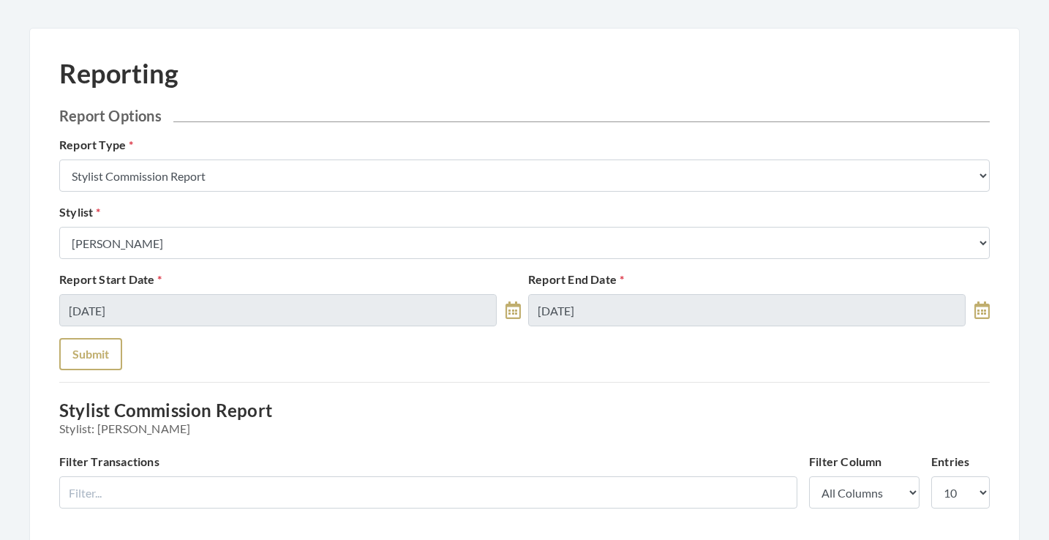
click at [99, 357] on button "Submit" at bounding box center [90, 354] width 63 height 32
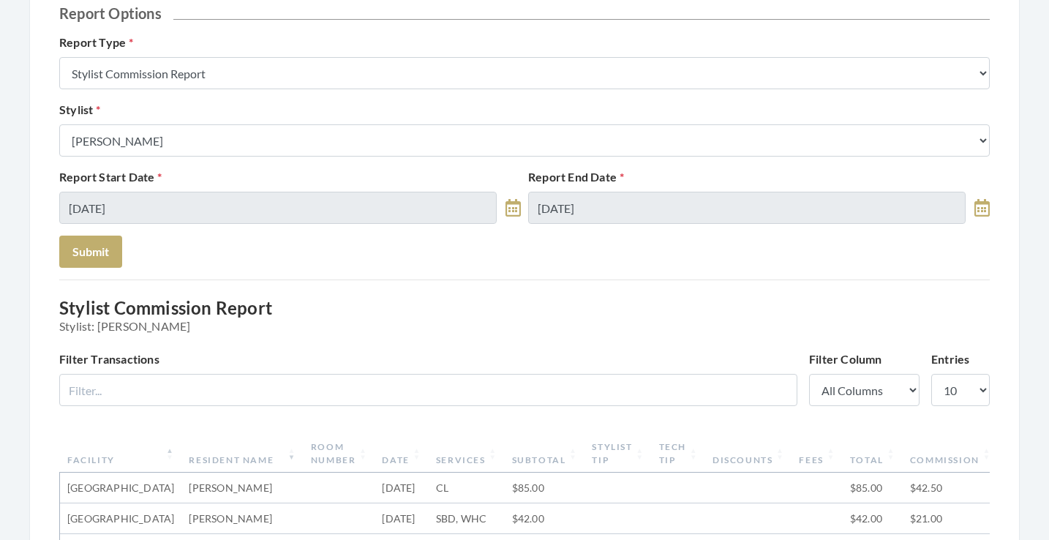
scroll to position [116, 0]
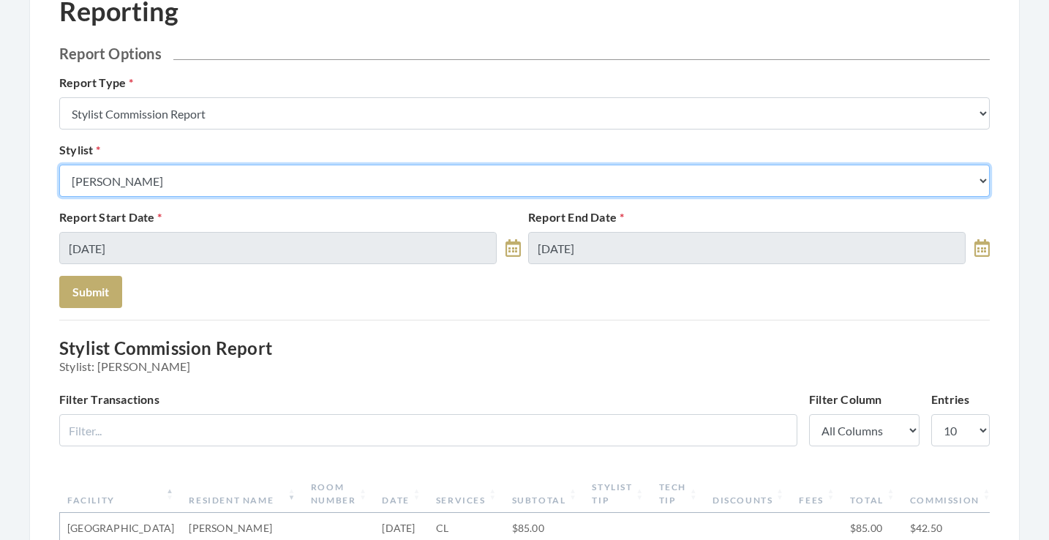
select select "180"
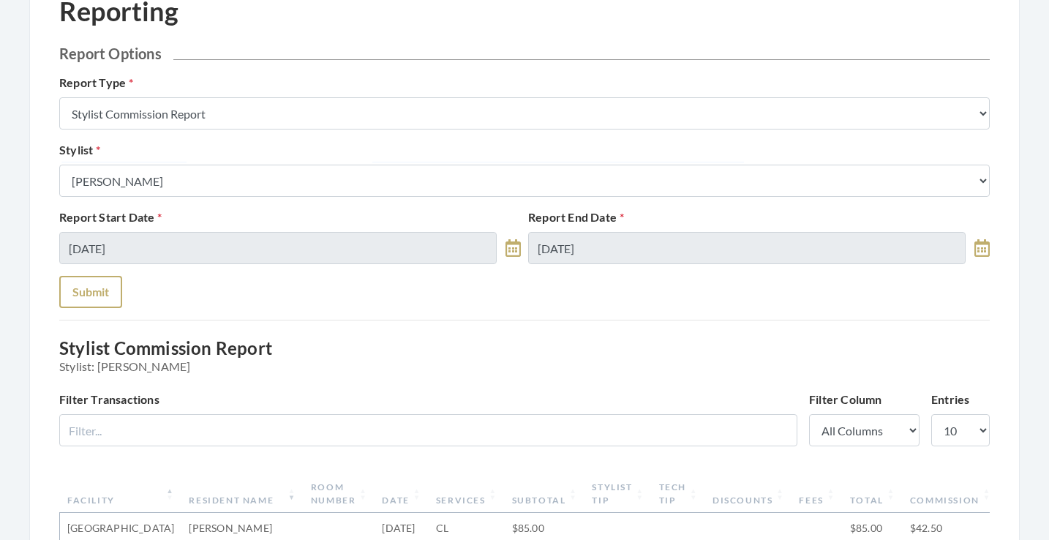
click at [90, 296] on button "Submit" at bounding box center [90, 292] width 63 height 32
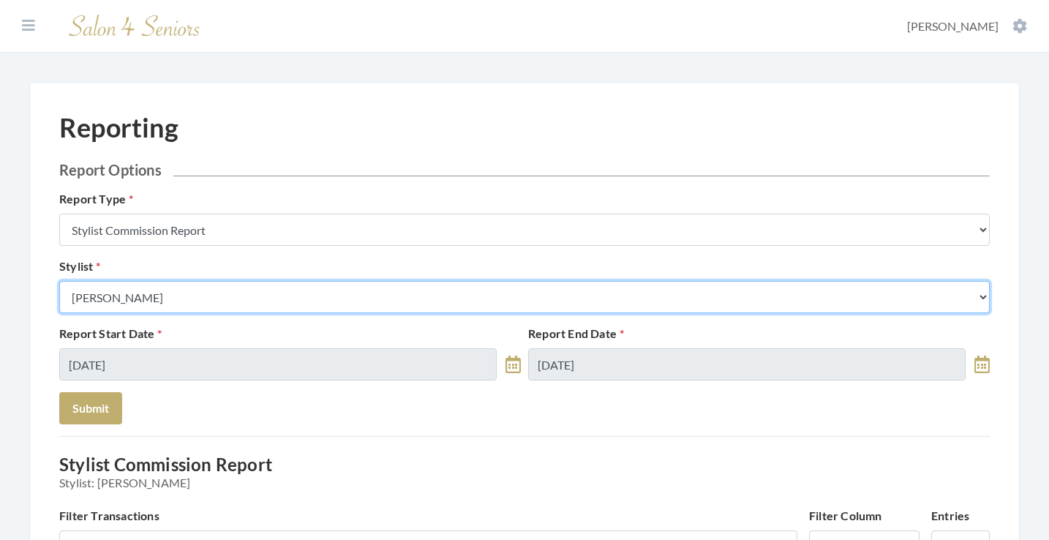
select select "26"
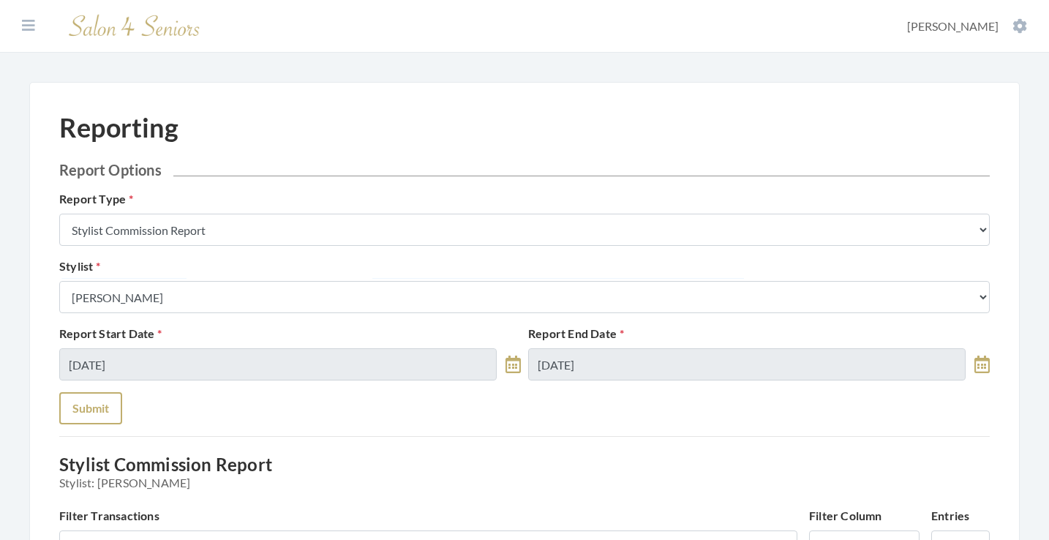
click at [84, 402] on button "Submit" at bounding box center [90, 408] width 63 height 32
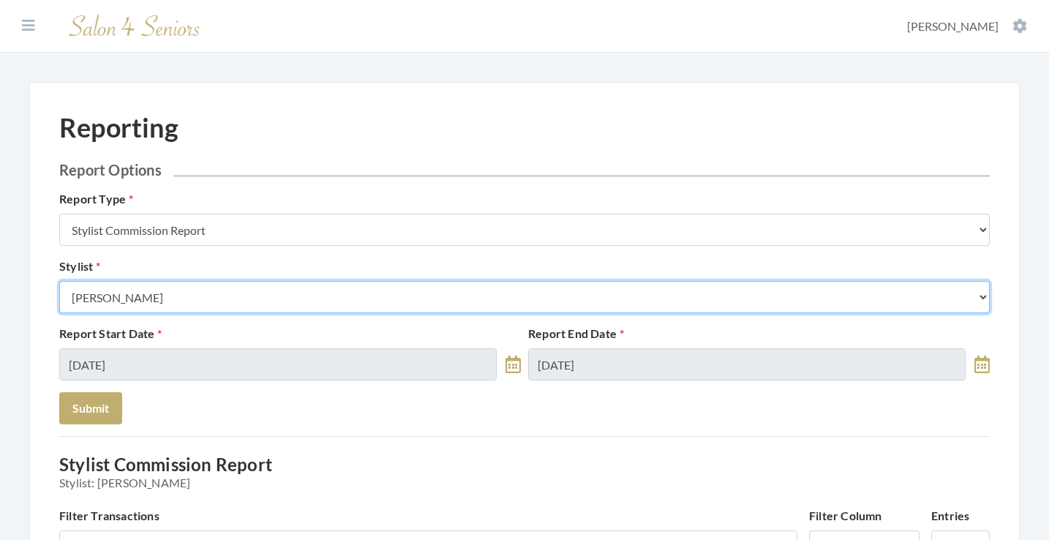
select select "127"
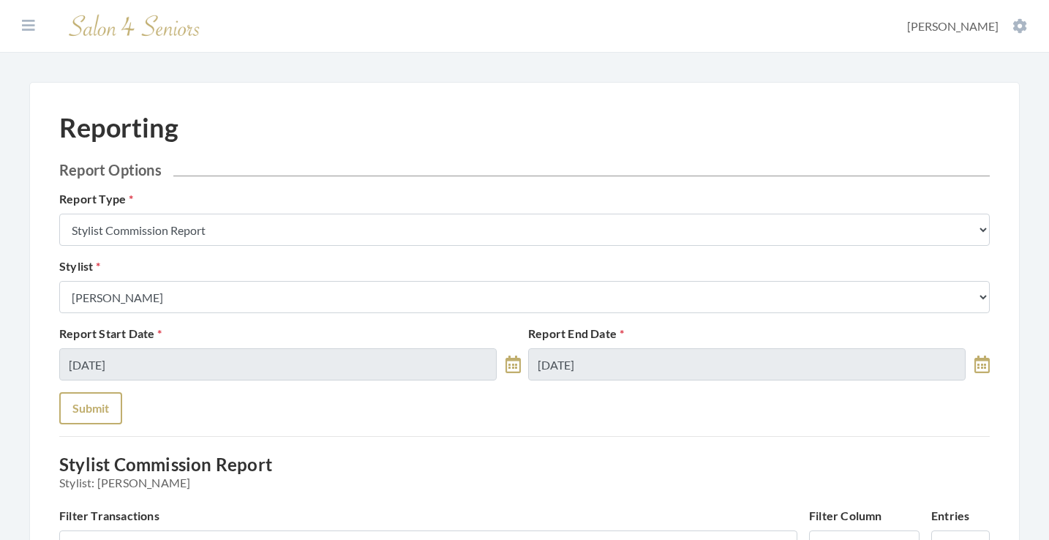
click at [107, 392] on button "Submit" at bounding box center [90, 408] width 63 height 32
click at [252, 281] on div "Stylist Select a Stylist Alaina Krumm Alisha Teasley Anna White April Dructor A…" at bounding box center [525, 285] width 938 height 56
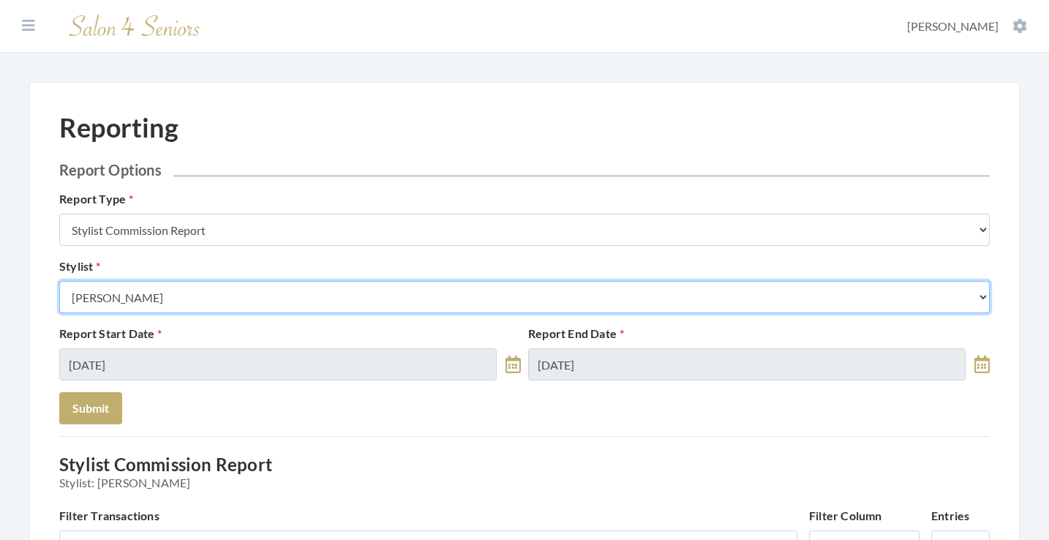
select select "182"
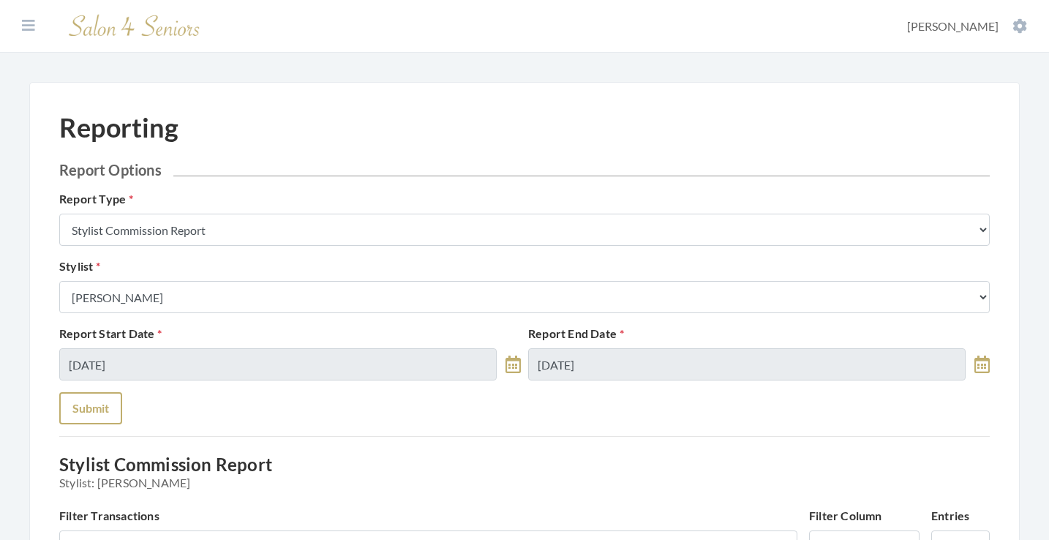
click at [97, 411] on button "Submit" at bounding box center [90, 408] width 63 height 32
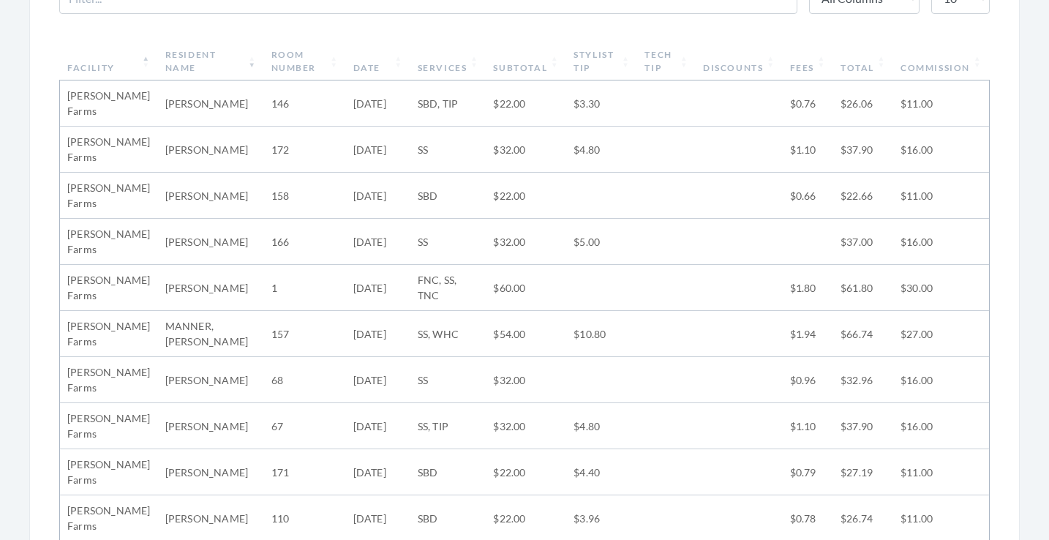
scroll to position [545, 0]
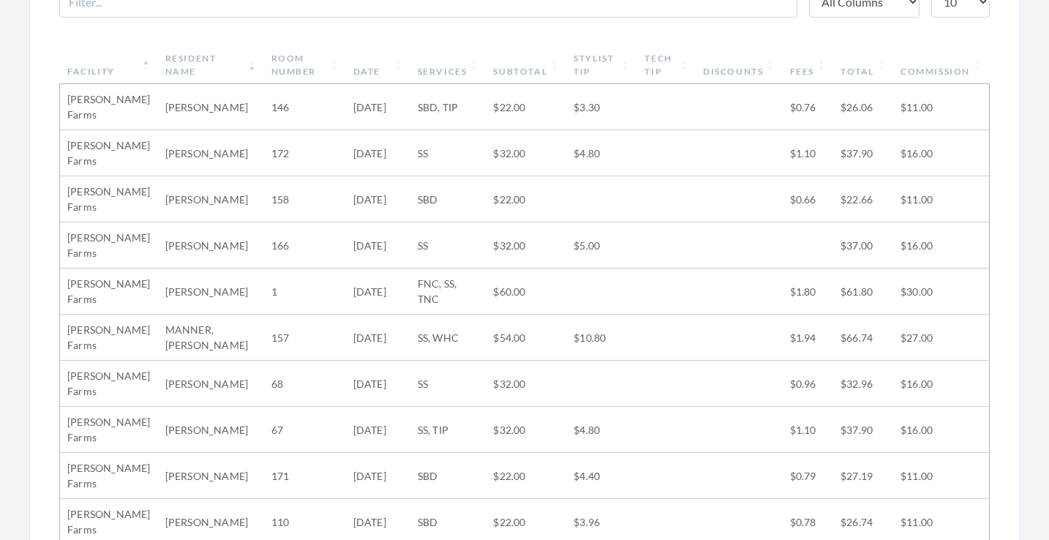
click at [612, 63] on th "Stylist Tip" at bounding box center [601, 65] width 71 height 38
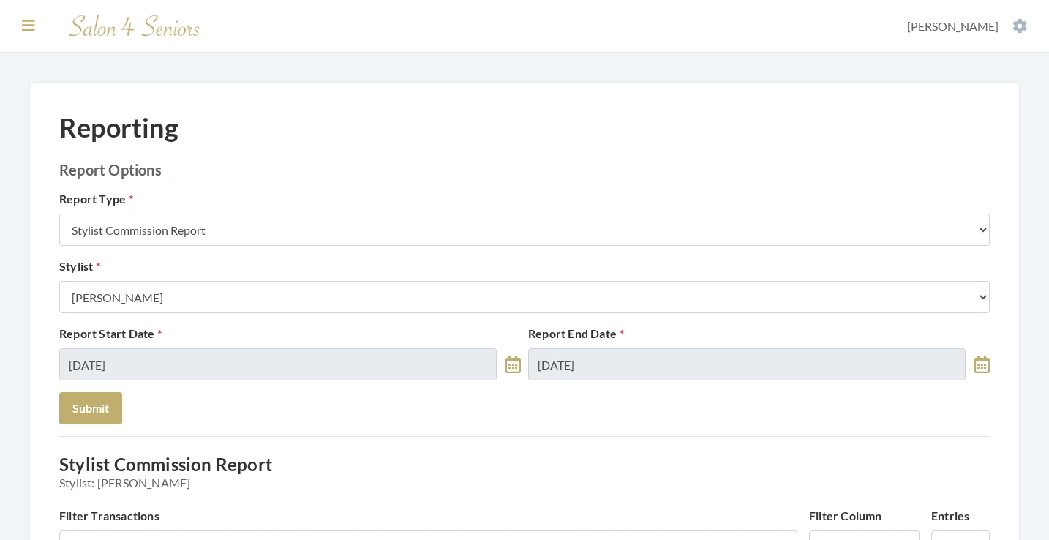
scroll to position [-1, 0]
click at [29, 31] on icon at bounding box center [28, 25] width 13 height 15
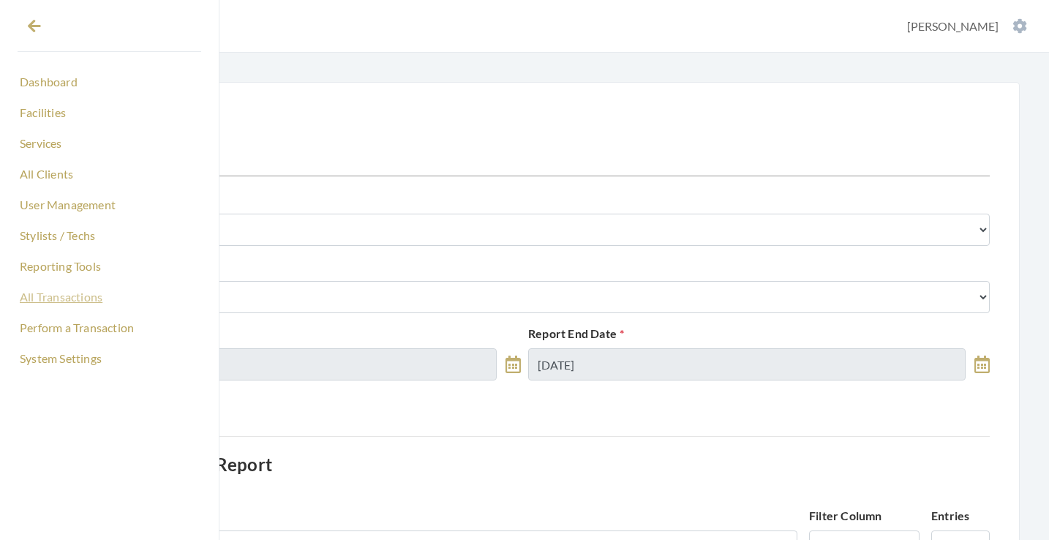
click at [66, 301] on link "All Transactions" at bounding box center [110, 297] width 184 height 25
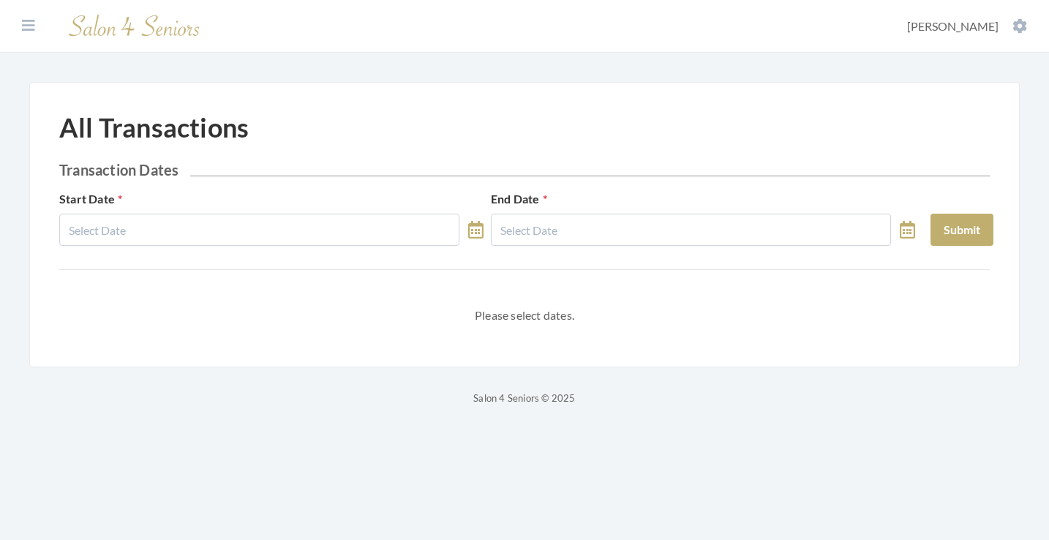
select select "7"
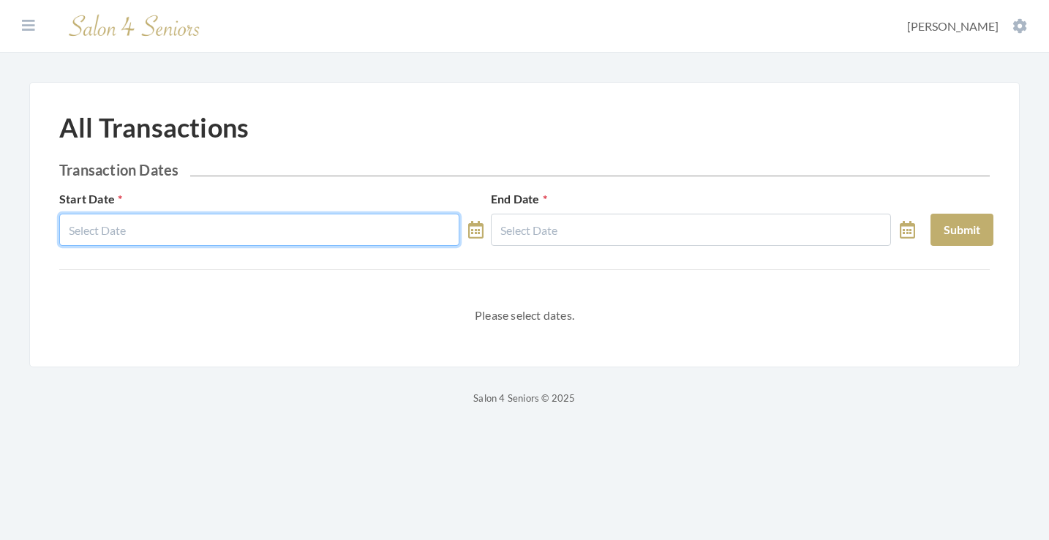
click at [296, 226] on input "text" at bounding box center [259, 230] width 400 height 32
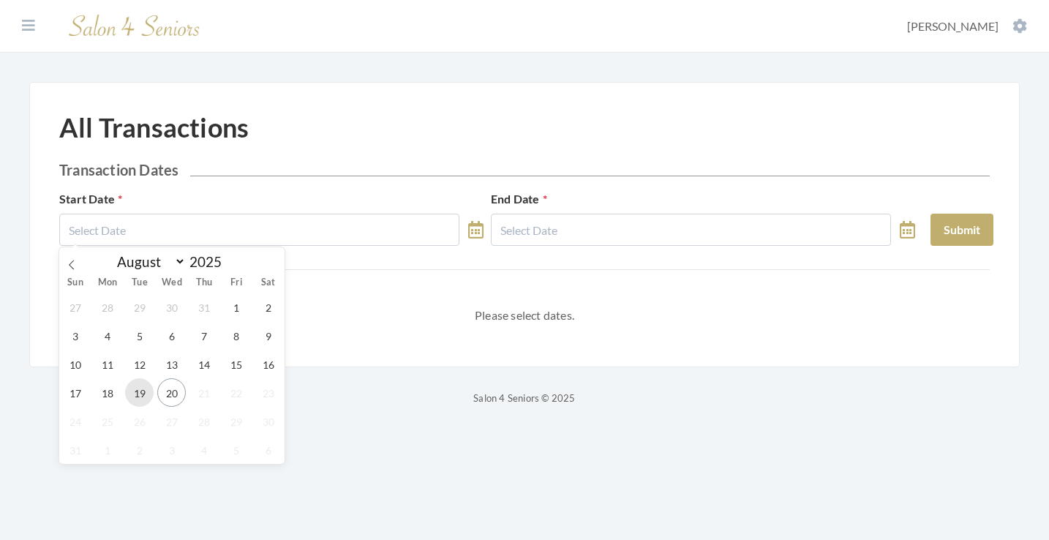
click at [152, 388] on span "19" at bounding box center [139, 392] width 29 height 29
type input "[DATE]"
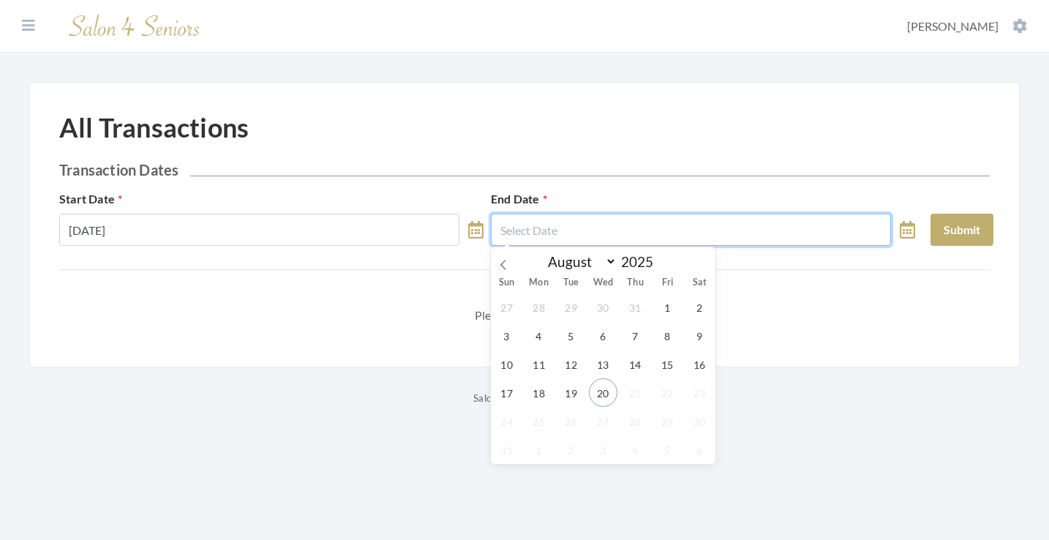
click at [622, 235] on input "text" at bounding box center [691, 230] width 400 height 32
click at [586, 385] on div "27 28 29 30 31 1 2 3 4 5 6 7 8 9 10 11 12 13 14 15 16 17 18 19 20 21 22 23 24 2…" at bounding box center [603, 378] width 225 height 171
click at [559, 385] on span "19" at bounding box center [571, 392] width 29 height 29
type input "08/19/2025"
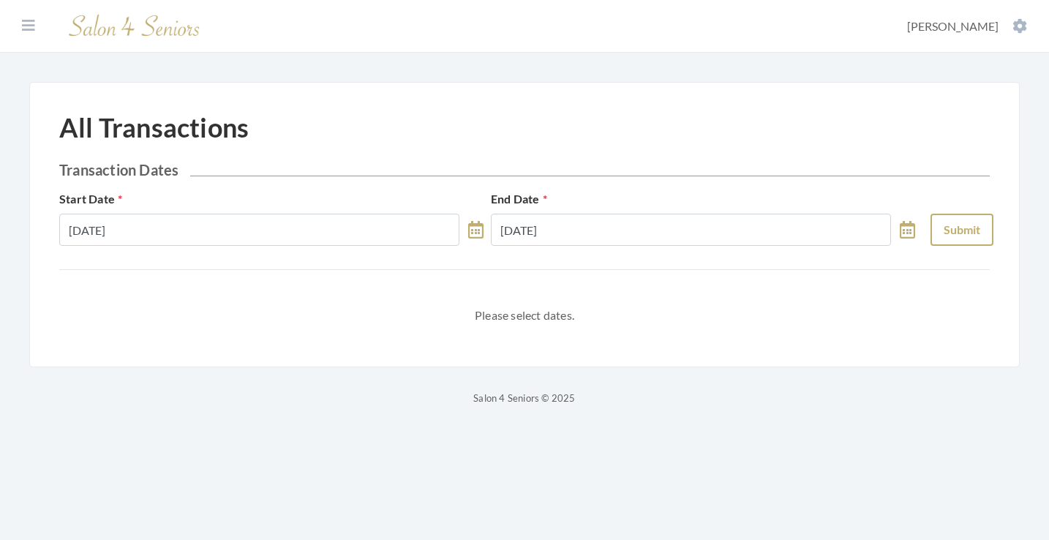
click at [979, 222] on button "Submit" at bounding box center [961, 230] width 63 height 32
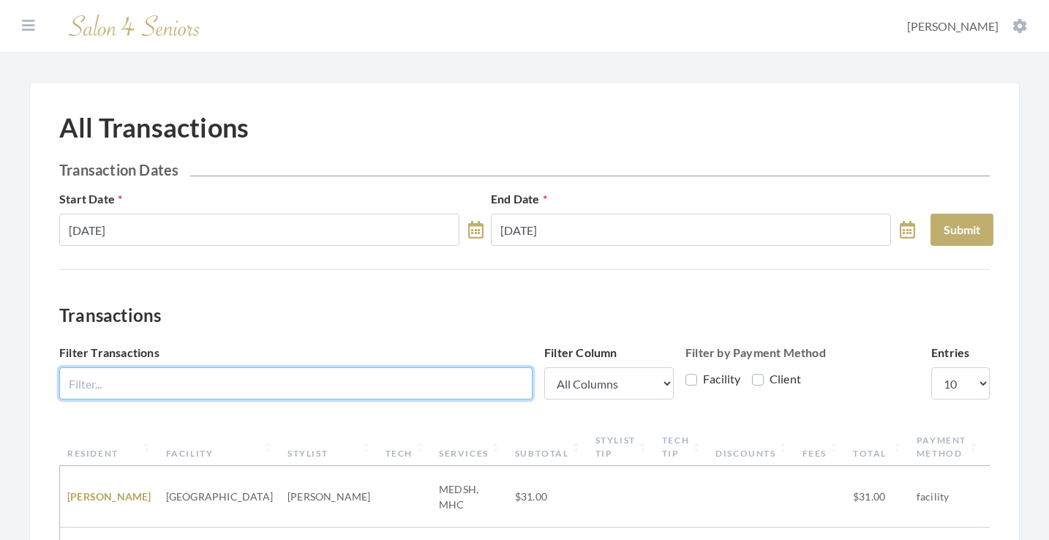
click at [423, 389] on input "Filter Transactions" at bounding box center [295, 383] width 473 height 32
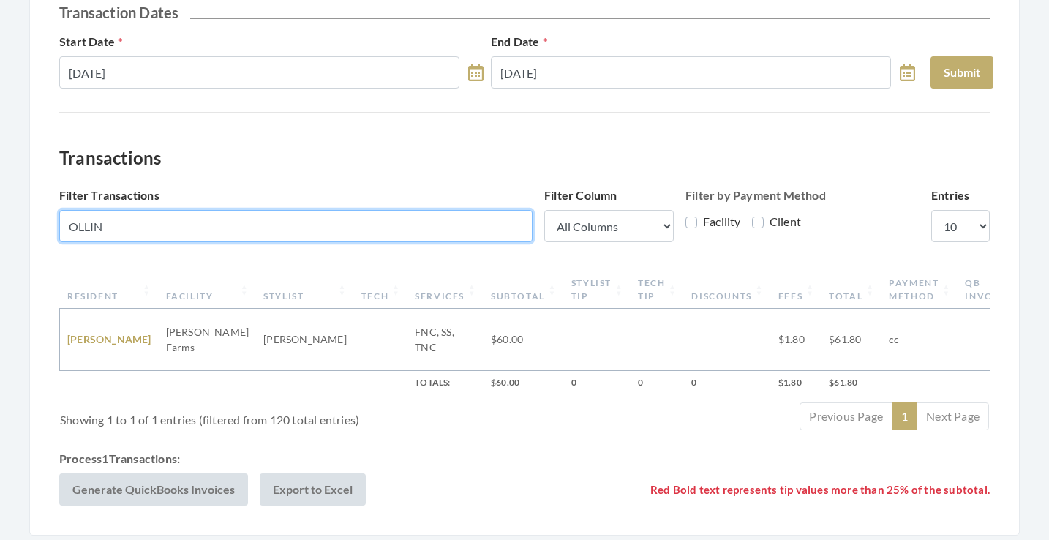
scroll to position [182, 0]
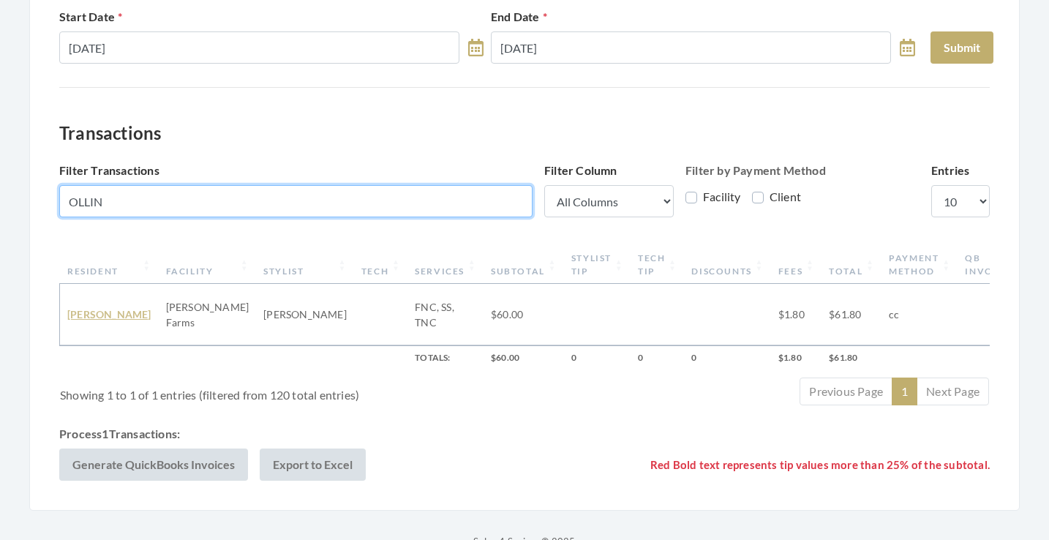
type input "OLLIN"
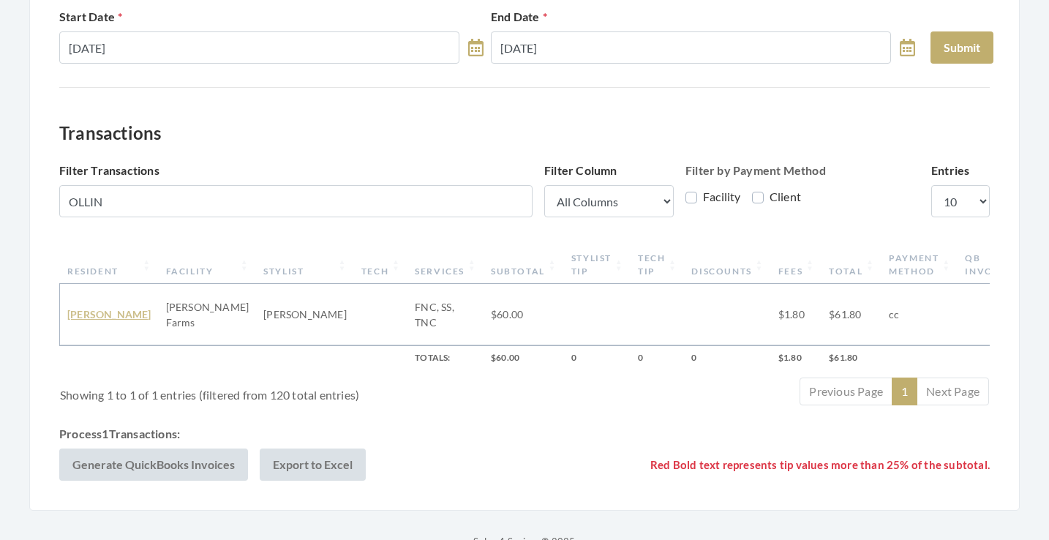
click at [102, 310] on link "HELEN OLLINGER" at bounding box center [109, 314] width 84 height 12
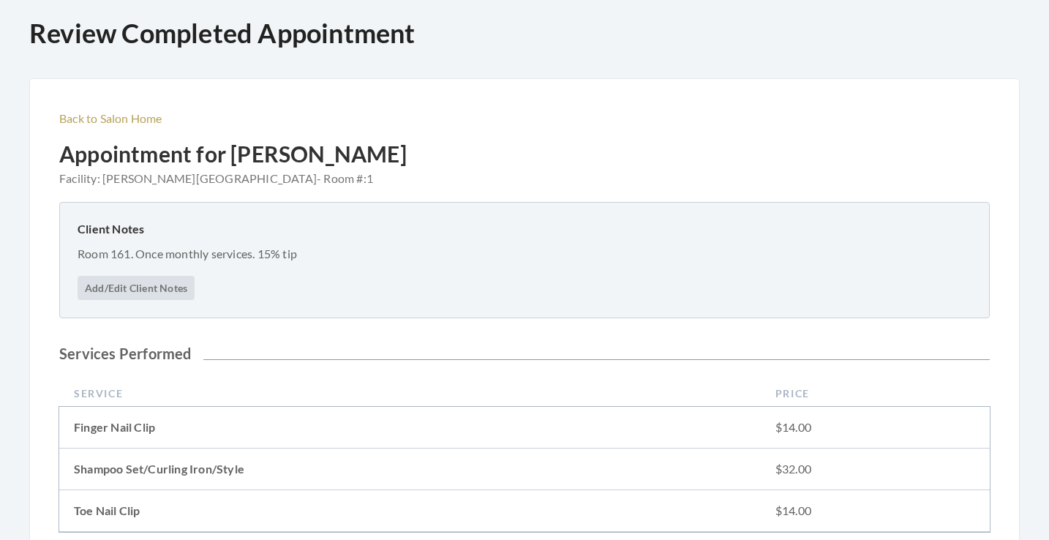
scroll to position [629, 0]
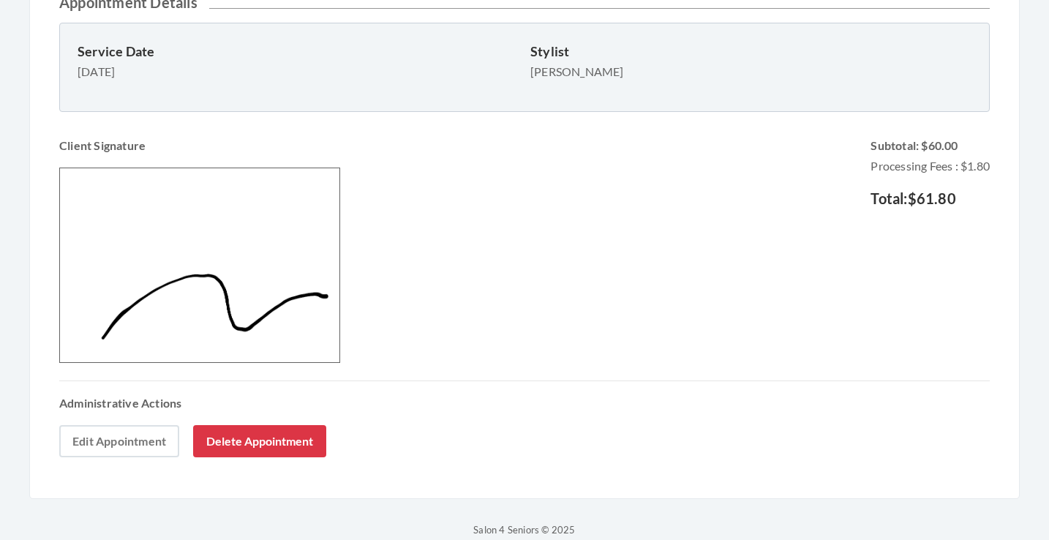
click at [110, 451] on link "Edit Appointment" at bounding box center [119, 441] width 120 height 32
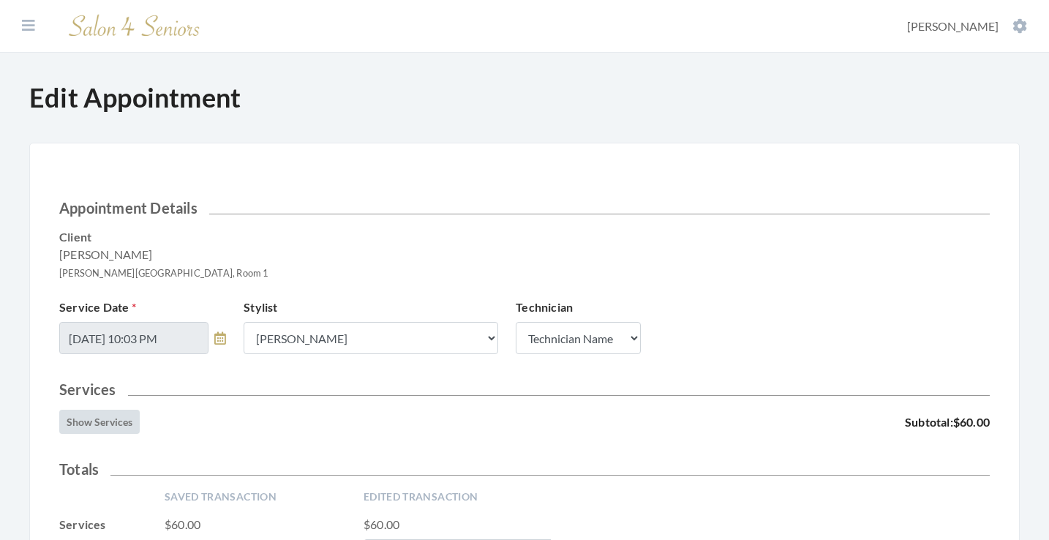
scroll to position [372, 0]
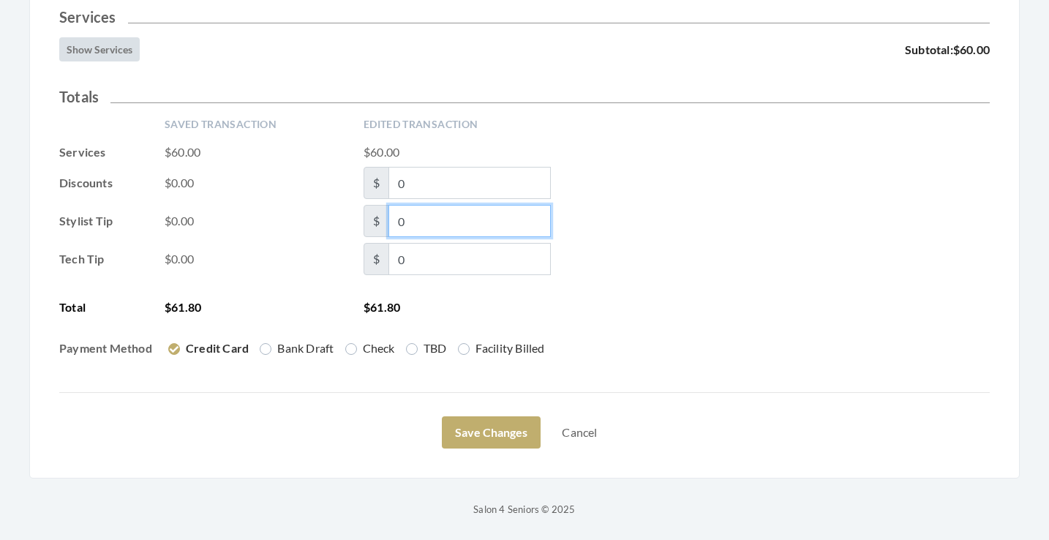
click at [397, 219] on input "0" at bounding box center [469, 221] width 162 height 32
type input "10"
click at [717, 267] on div "Tech Tip $0.00 $ 0" at bounding box center [524, 259] width 930 height 32
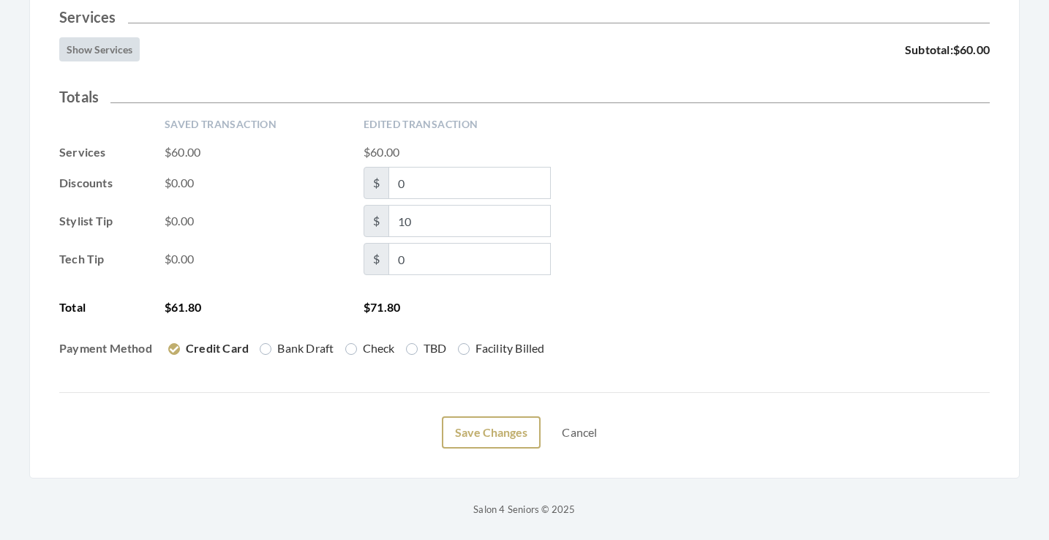
click at [503, 436] on button "Save Changes" at bounding box center [491, 432] width 99 height 32
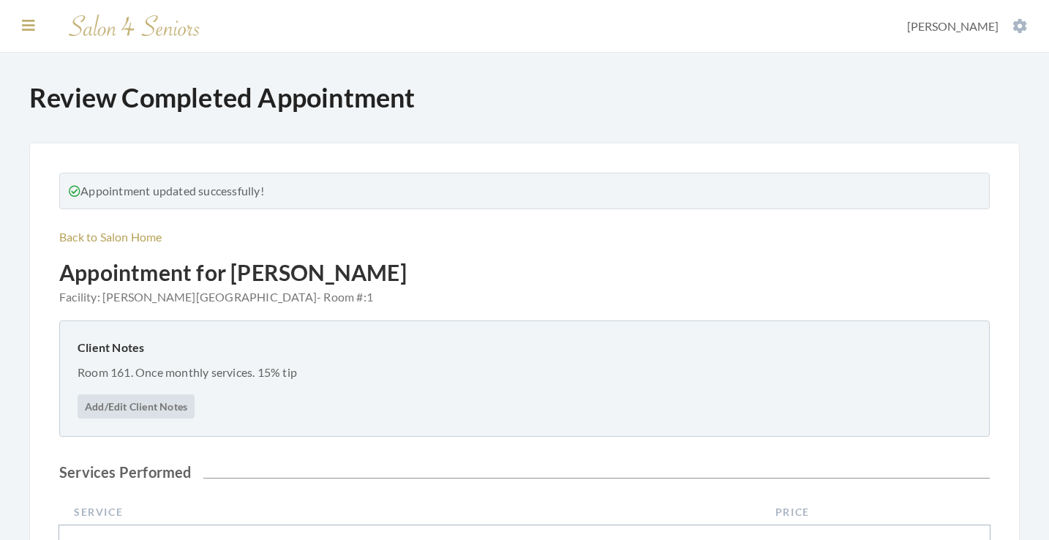
click at [27, 25] on icon at bounding box center [28, 25] width 13 height 15
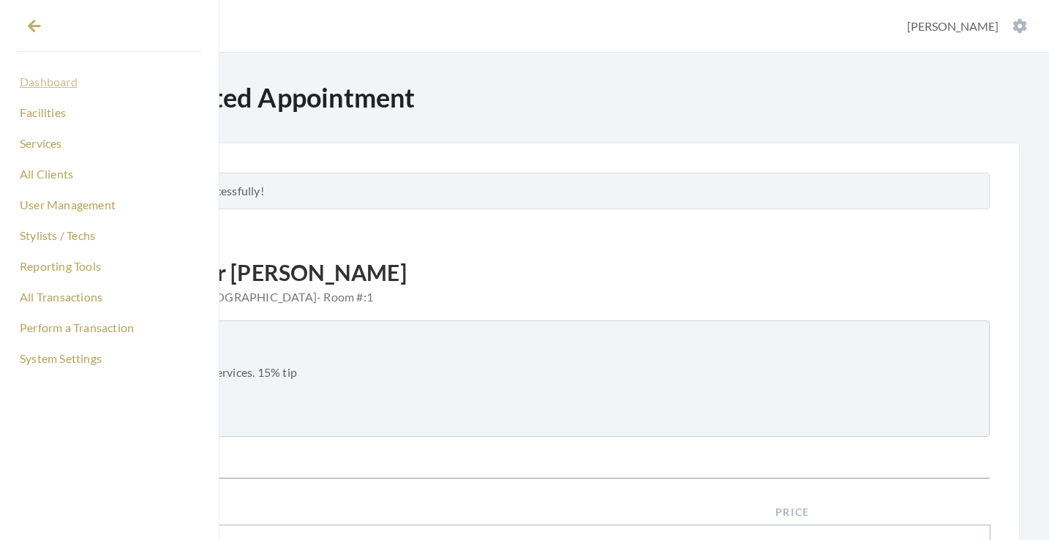
click at [56, 89] on link "Dashboard" at bounding box center [110, 81] width 184 height 25
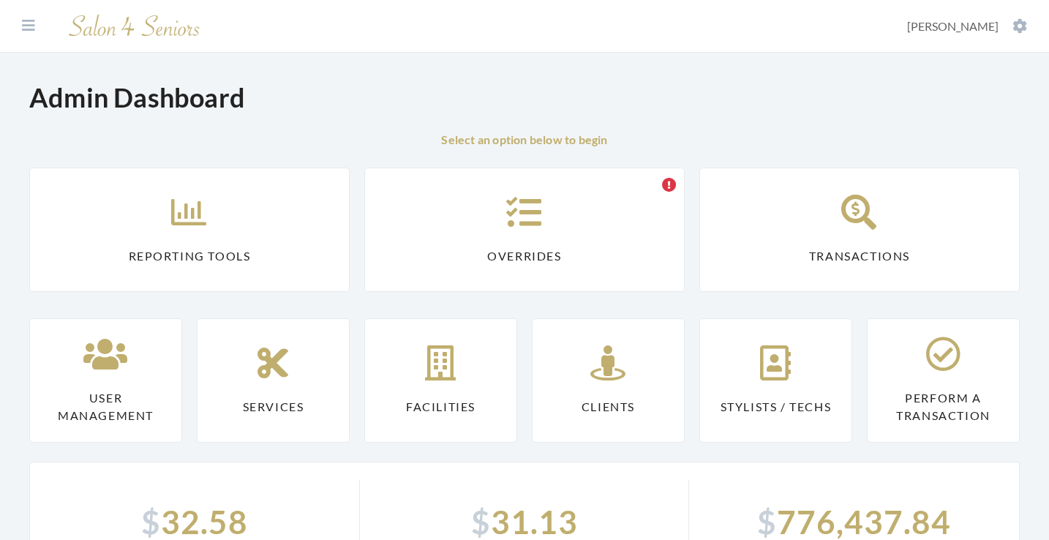
click at [203, 218] on icon at bounding box center [189, 212] width 37 height 35
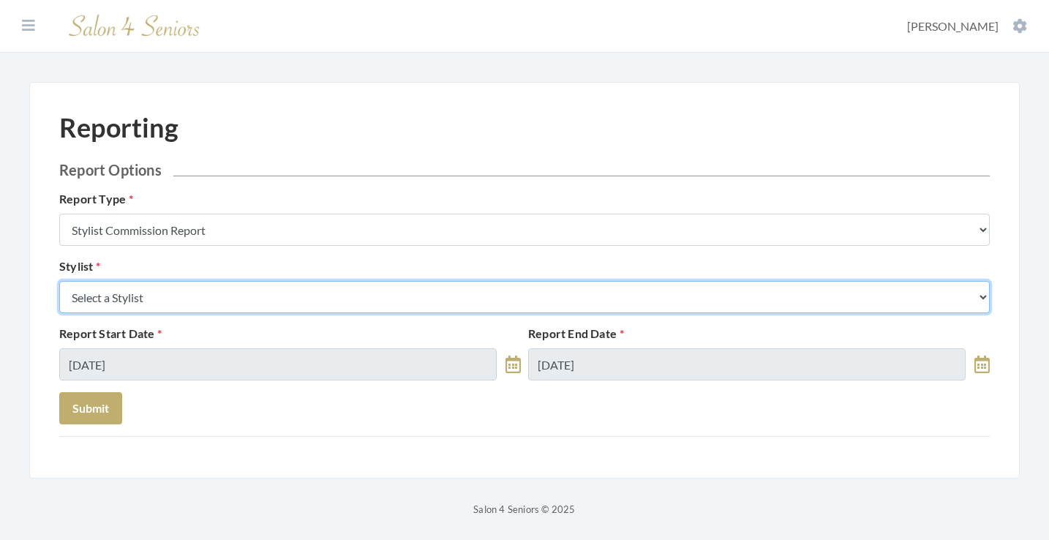
click at [290, 285] on select "Select a Stylist [PERSON_NAME] [PERSON_NAME] [PERSON_NAME] [PERSON_NAME] [PERSO…" at bounding box center [524, 297] width 930 height 32
select select "182"
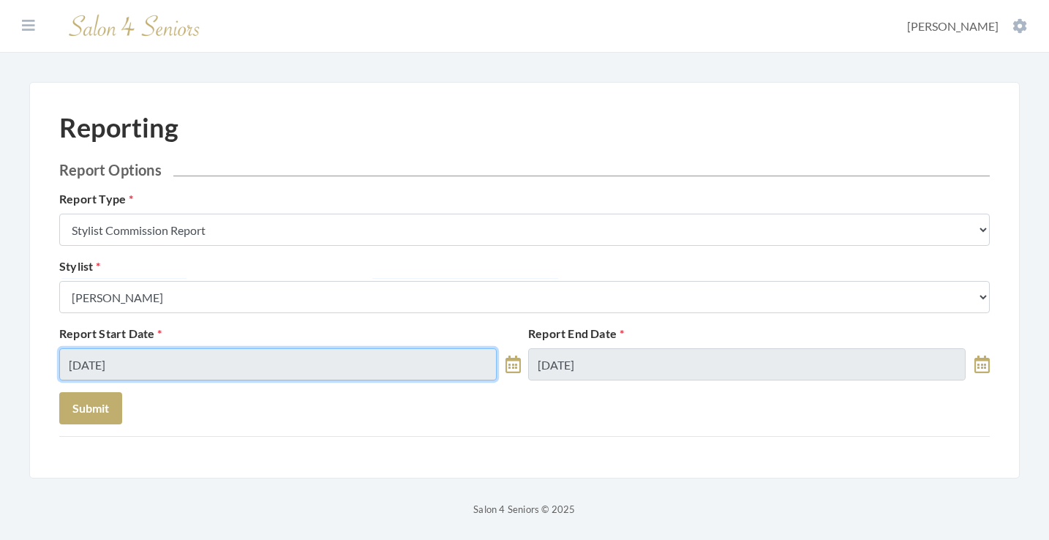
click at [153, 369] on input "[DATE]" at bounding box center [277, 364] width 437 height 32
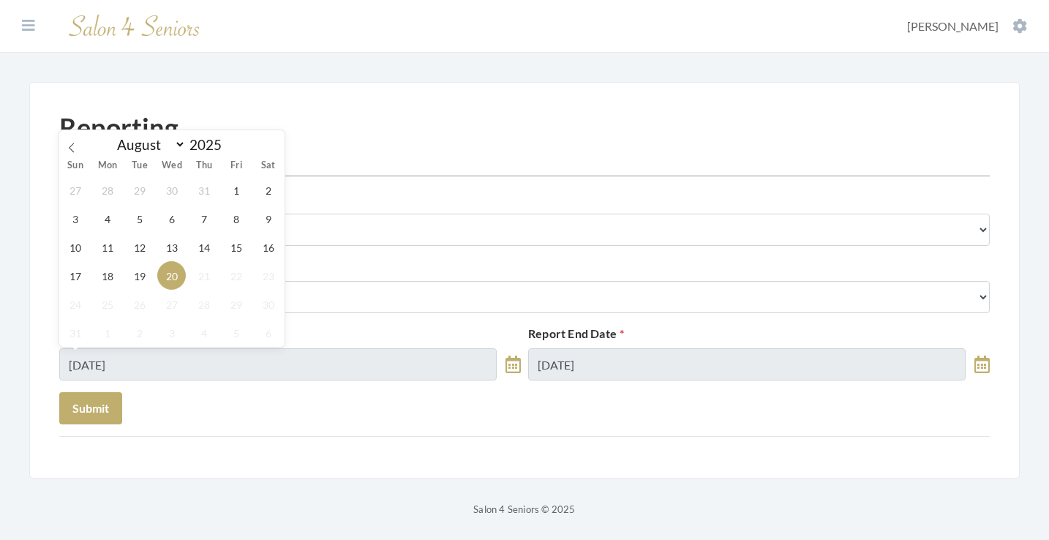
click at [146, 260] on div "27 28 29 30 31 1 2 3 4 5 6 7 8 9 10 11 12 13 14 15 16 17 18 19 20 21 22 23 24 2…" at bounding box center [171, 261] width 225 height 171
click at [140, 270] on span "19" at bounding box center [139, 275] width 29 height 29
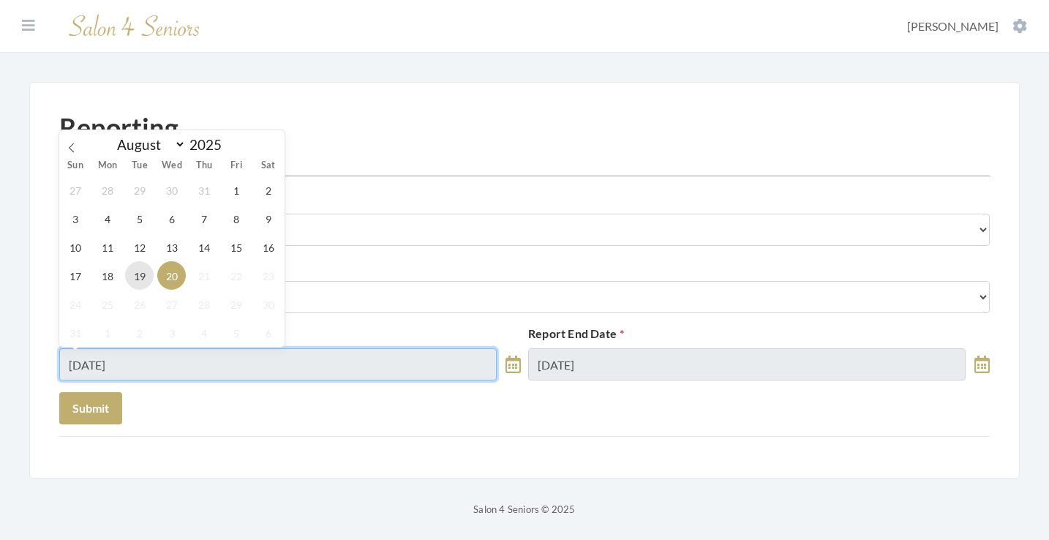
type input "[DATE]"
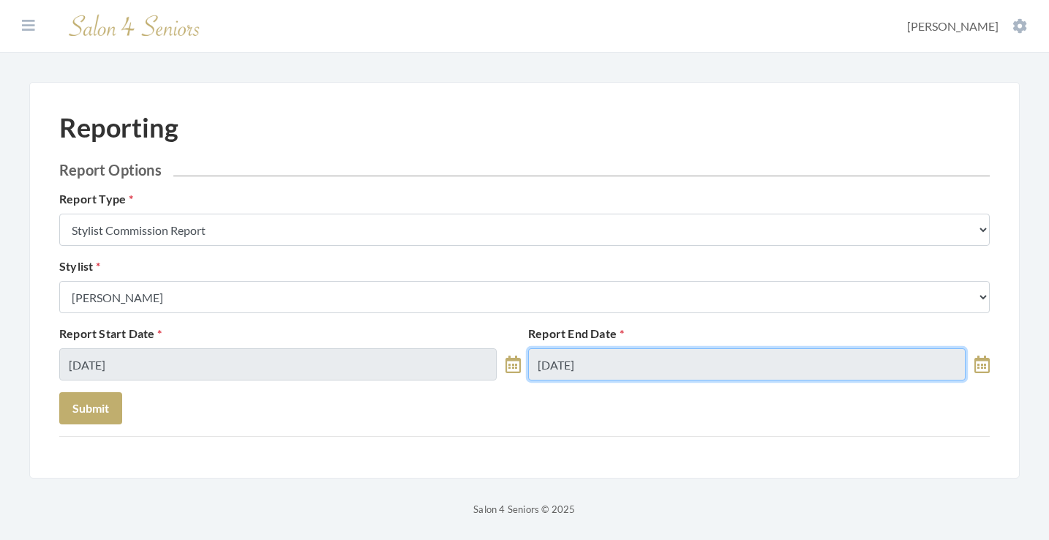
click at [553, 374] on input "[DATE]" at bounding box center [746, 364] width 437 height 32
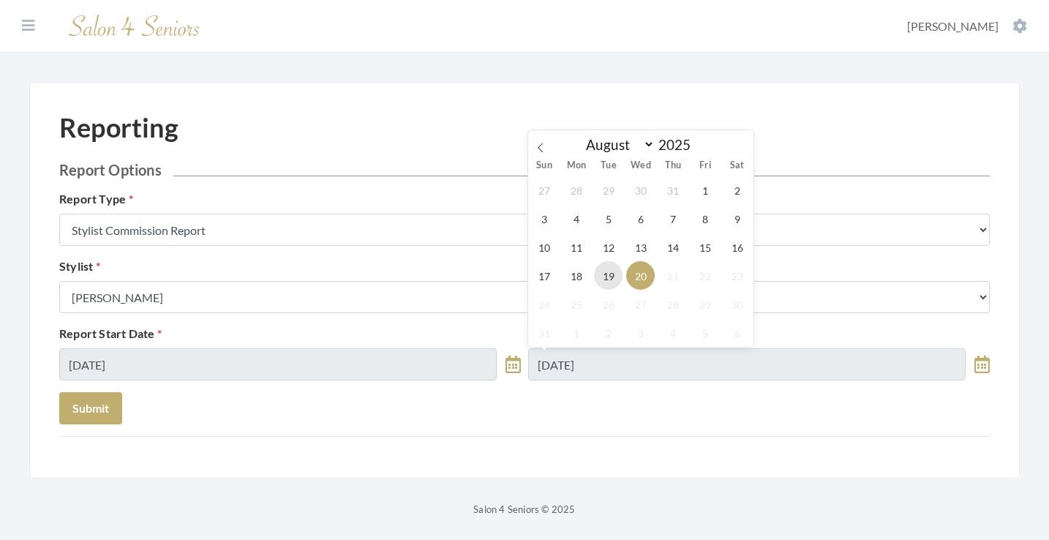
click at [622, 273] on span "19" at bounding box center [608, 275] width 29 height 29
type input "[DATE]"
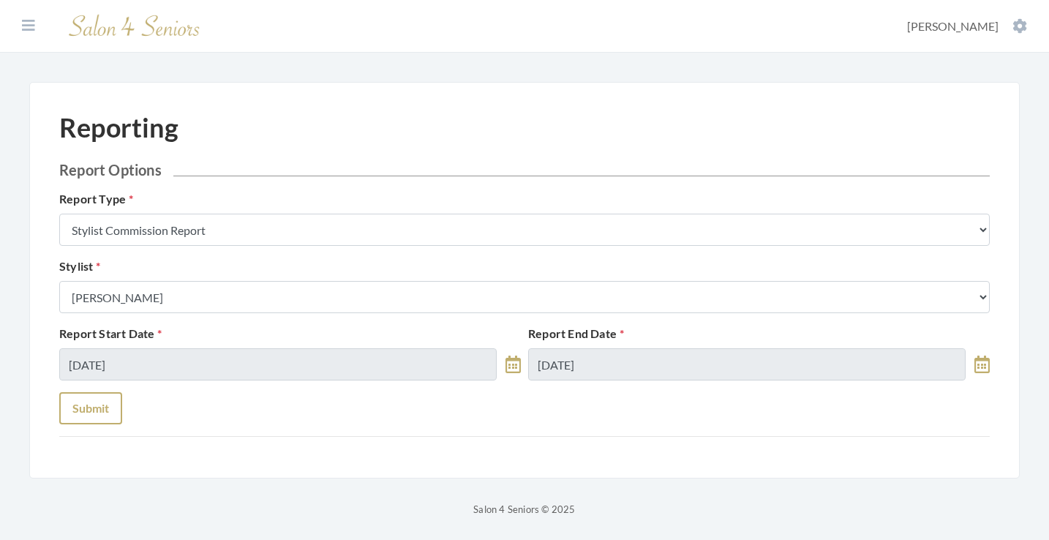
click at [98, 403] on button "Submit" at bounding box center [90, 408] width 63 height 32
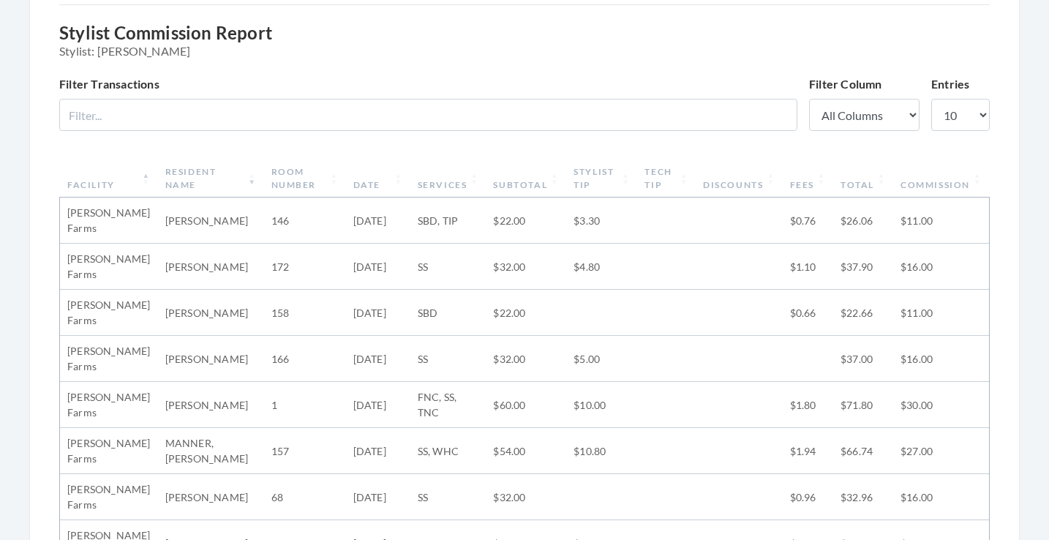
scroll to position [165, 0]
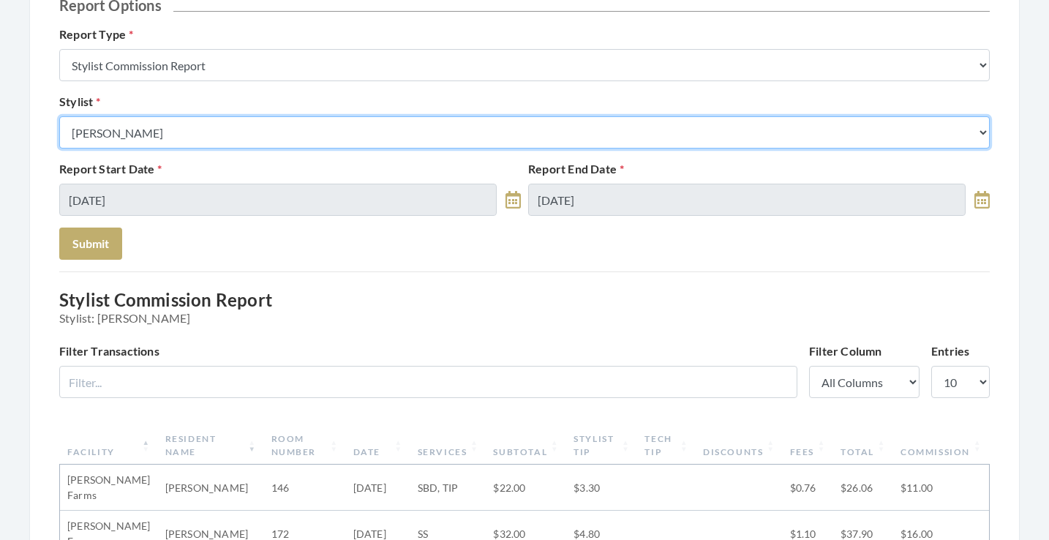
select select "23"
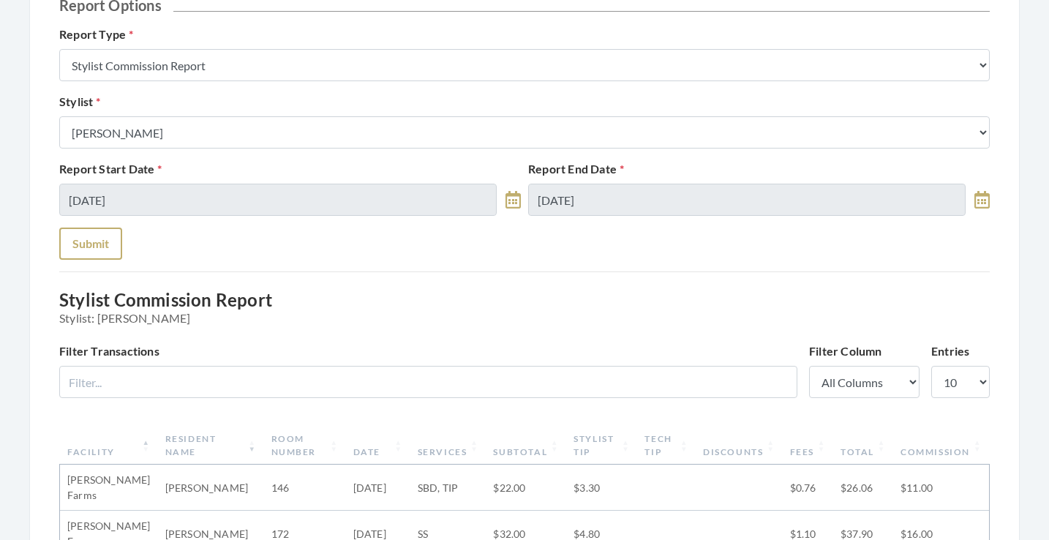
click at [99, 245] on button "Submit" at bounding box center [90, 243] width 63 height 32
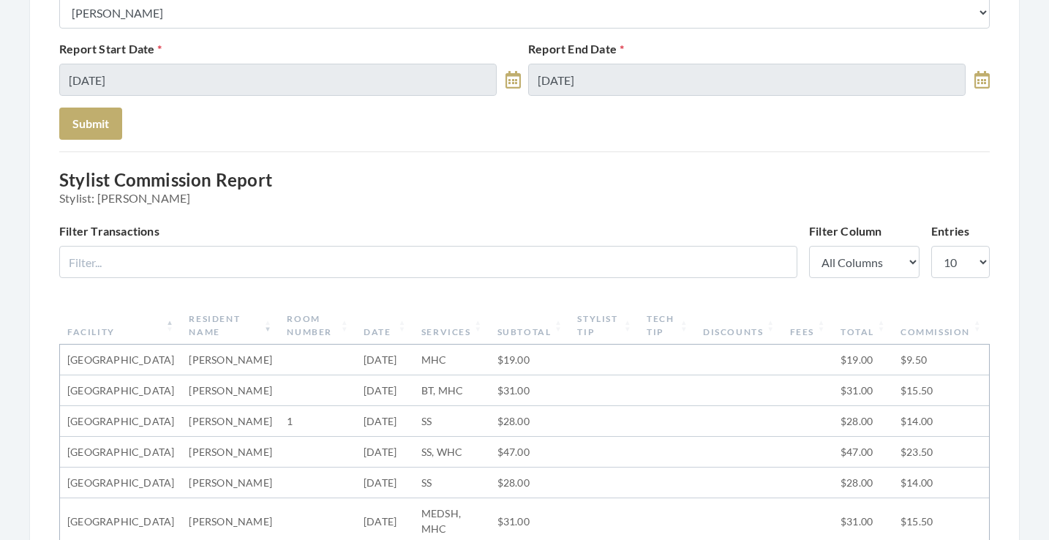
scroll to position [10, 0]
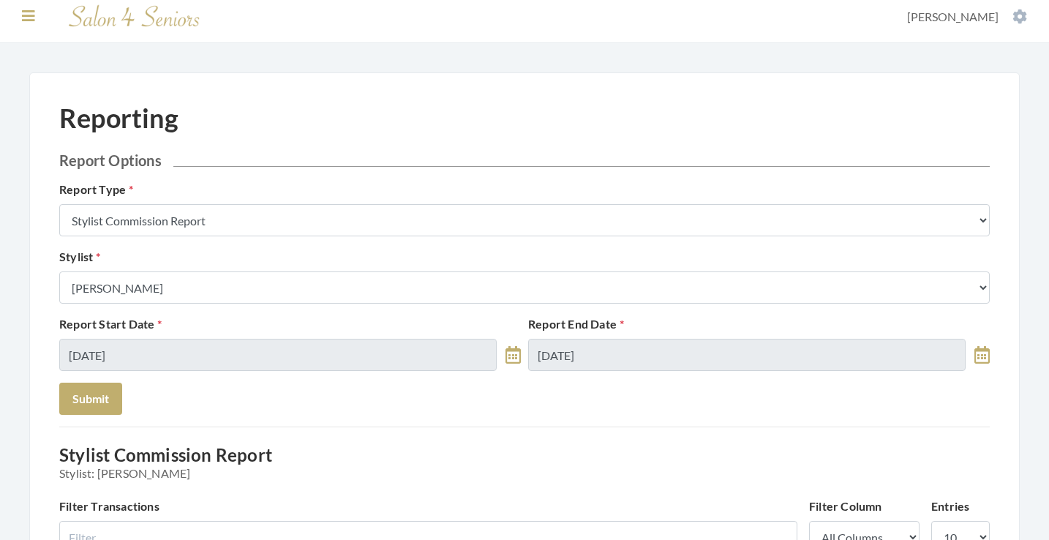
click at [34, 19] on icon at bounding box center [28, 16] width 13 height 15
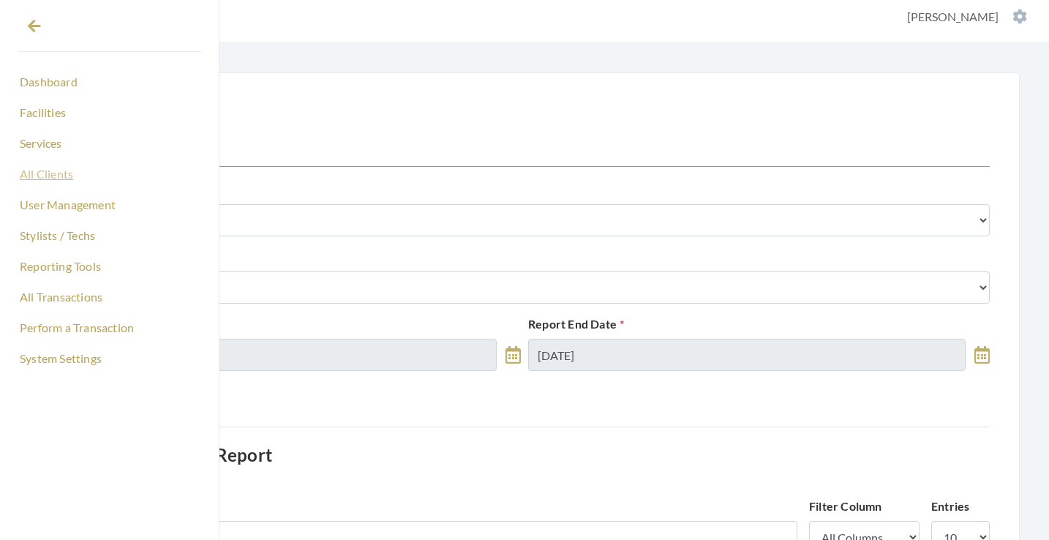
click at [50, 173] on link "All Clients" at bounding box center [110, 174] width 184 height 25
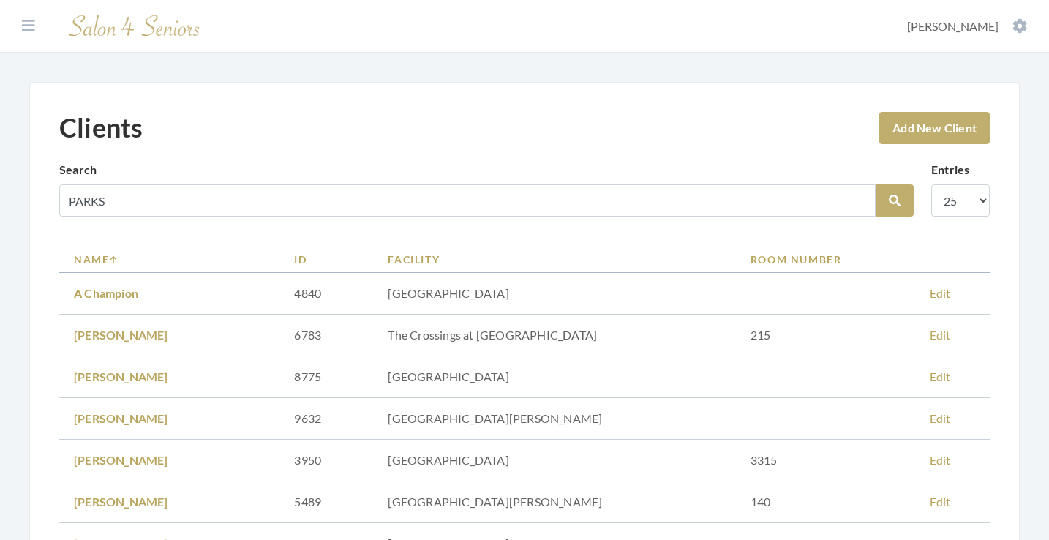
type input "PARKS"
click at [895, 200] on button "Search" at bounding box center [895, 200] width 38 height 32
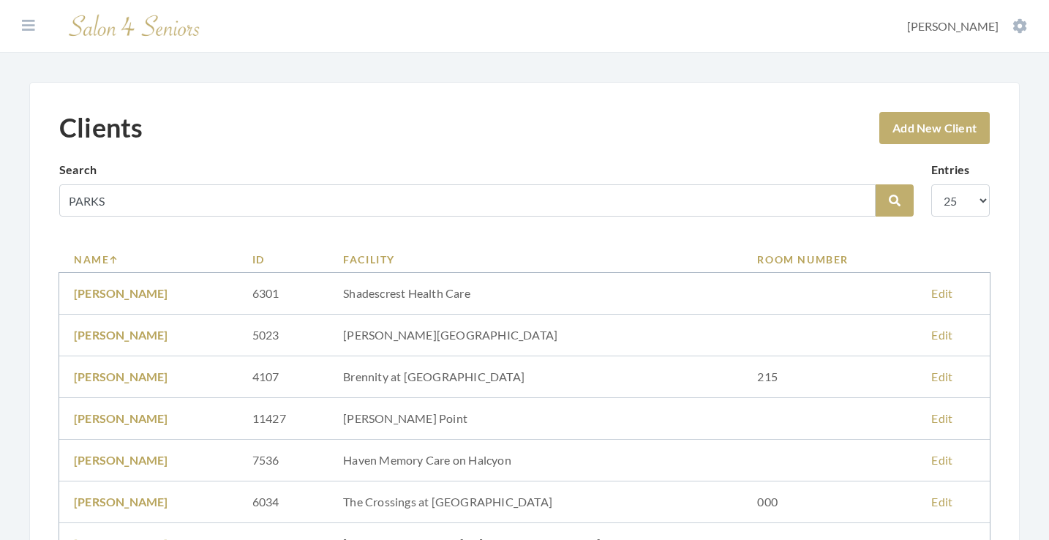
scroll to position [103, 0]
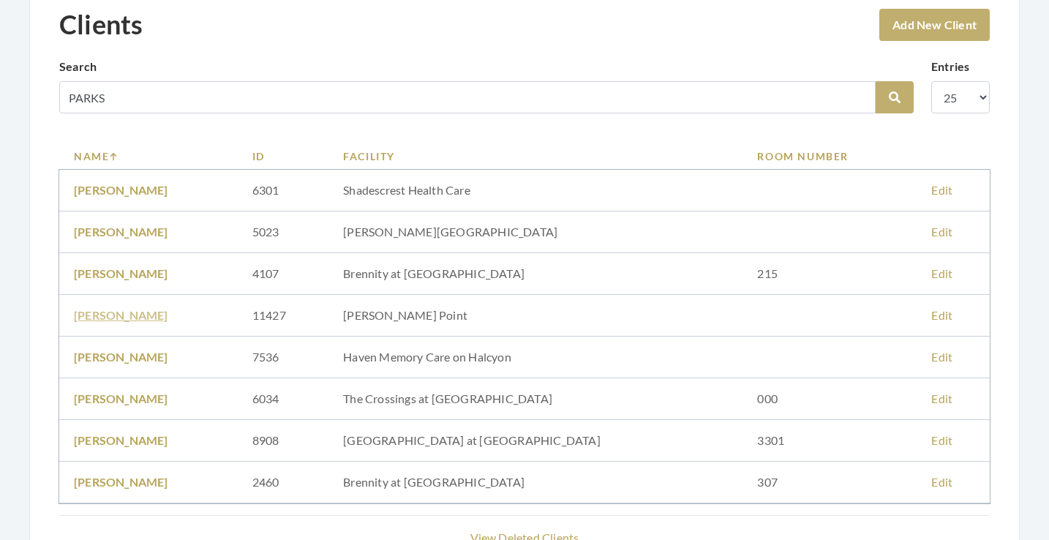
click at [99, 313] on link "Hal Parks" at bounding box center [121, 315] width 94 height 14
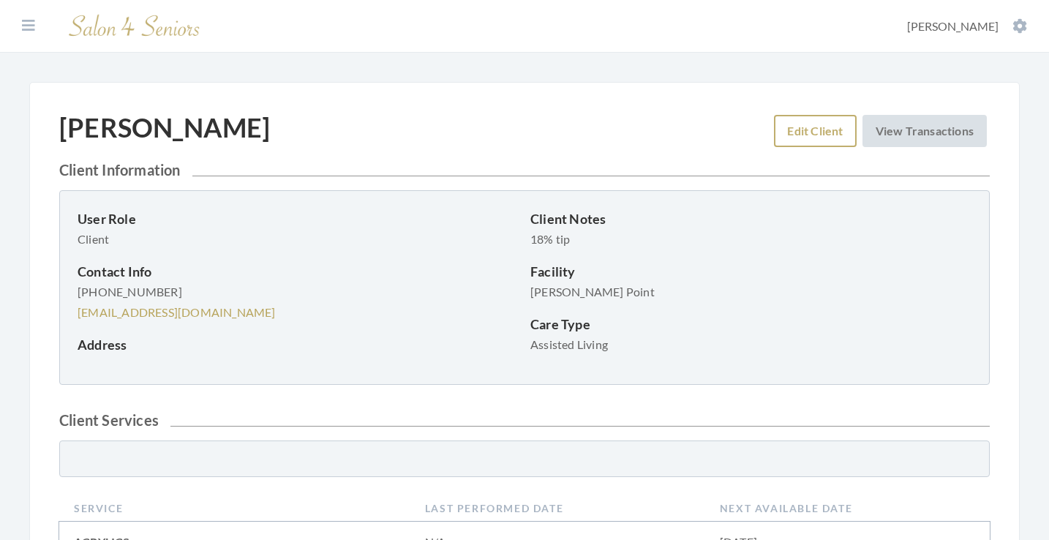
click at [805, 126] on link "Edit Client" at bounding box center [815, 131] width 82 height 32
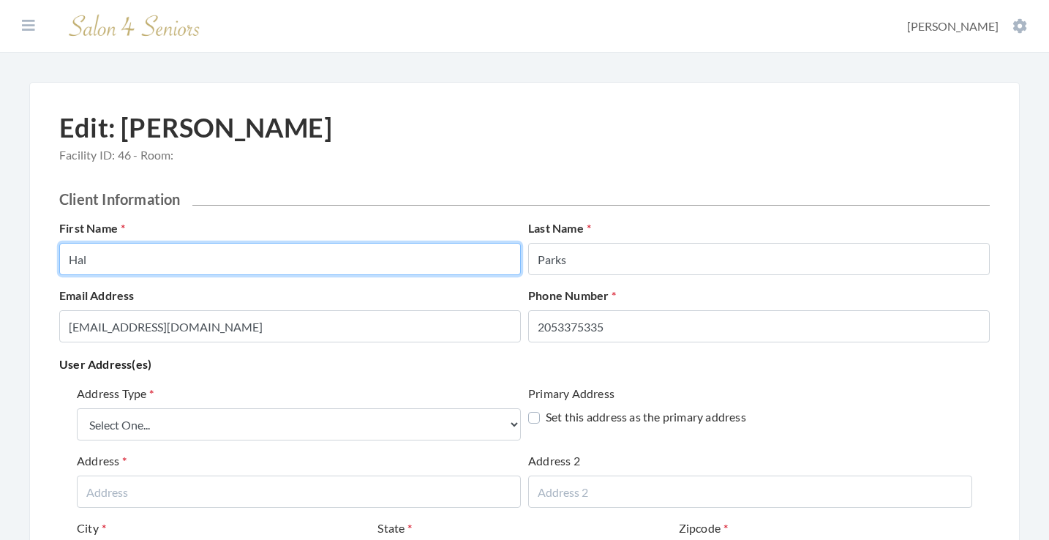
click at [277, 259] on input "Hal" at bounding box center [290, 259] width 462 height 32
type input "HAL"
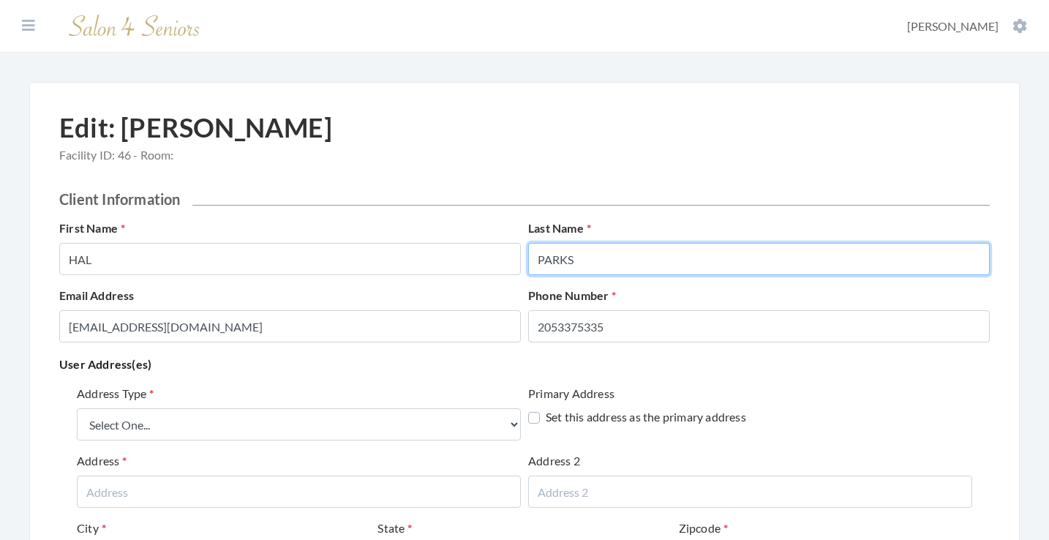
type input "PARKS"
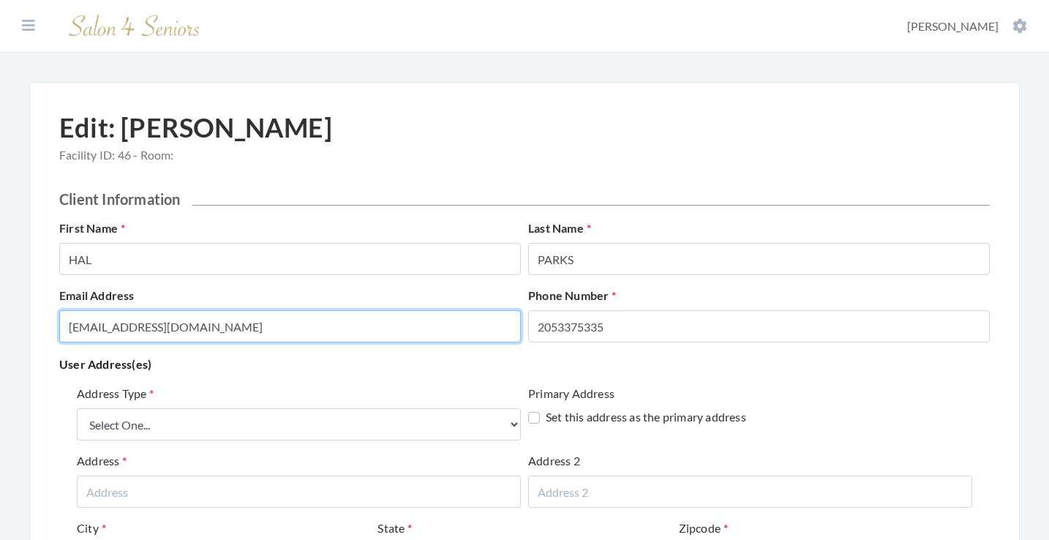
type input "[EMAIL_ADDRESS][DOMAIN_NAME]"
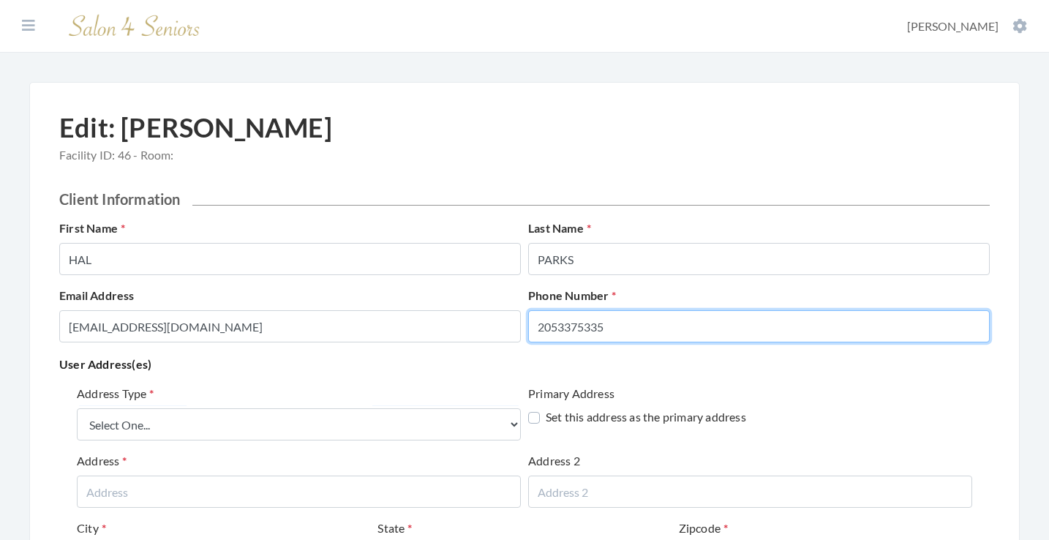
click at [628, 321] on input "2053375335" at bounding box center [759, 326] width 462 height 32
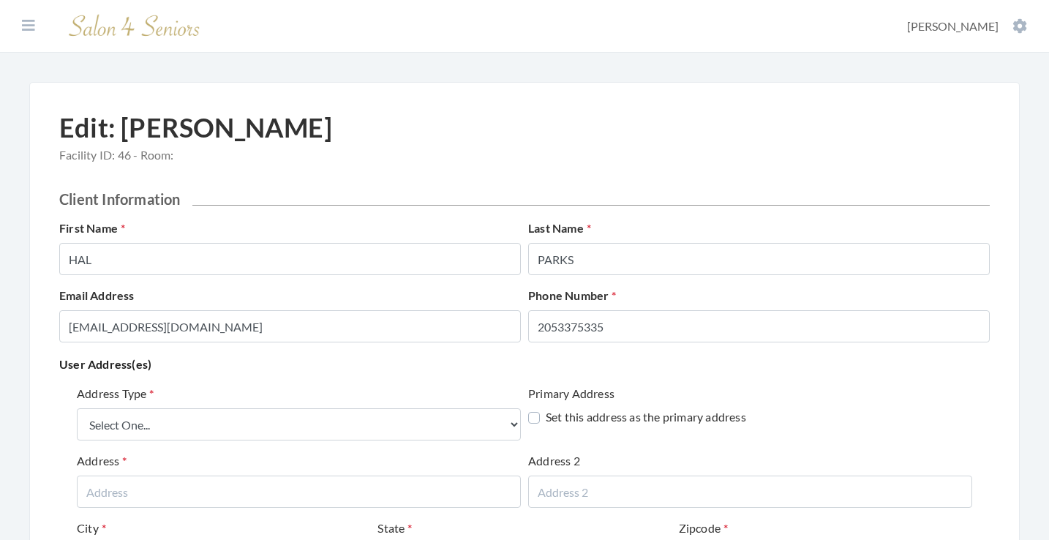
click at [464, 364] on p "User Address(es)" at bounding box center [524, 364] width 930 height 20
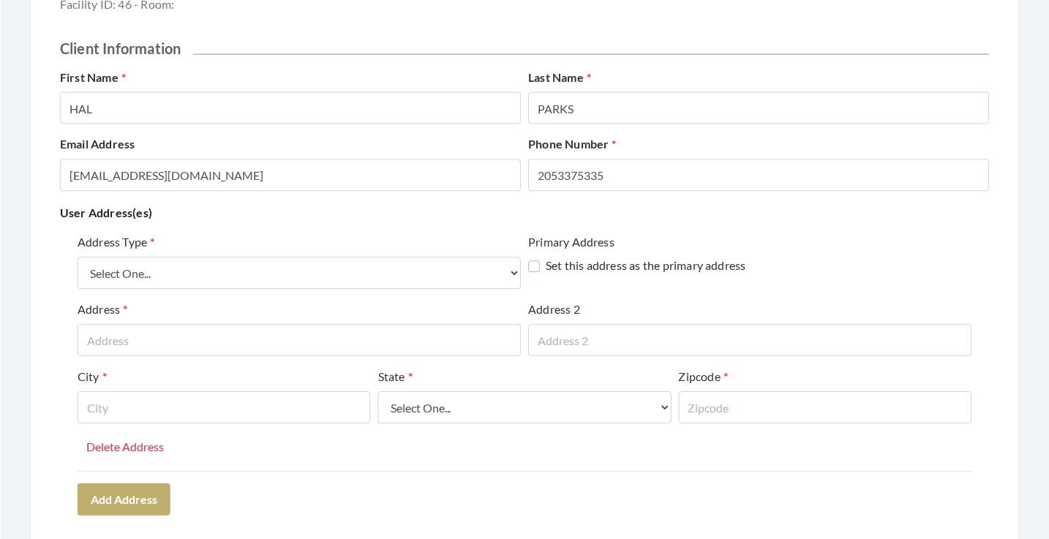
scroll to position [156, 0]
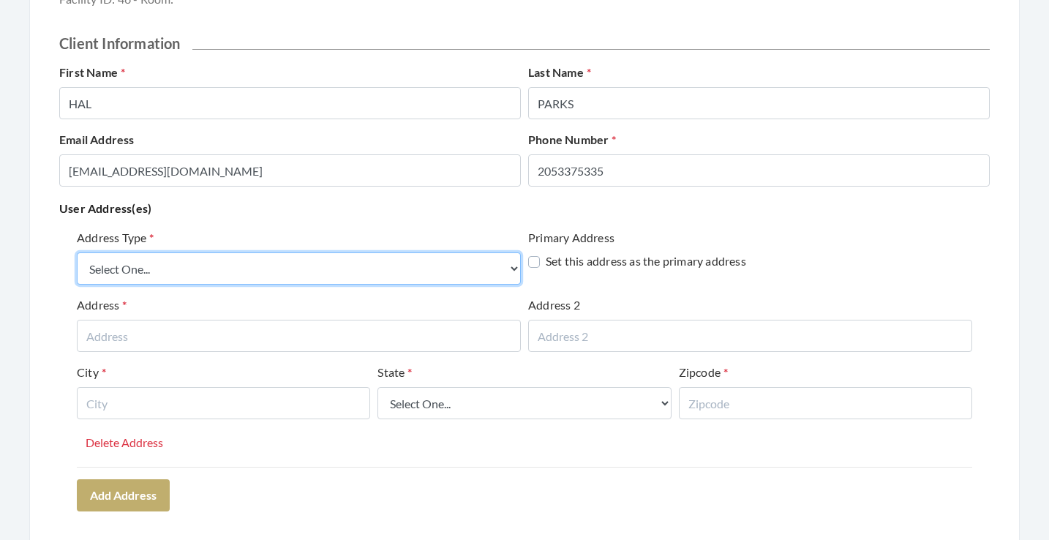
select select "billing"
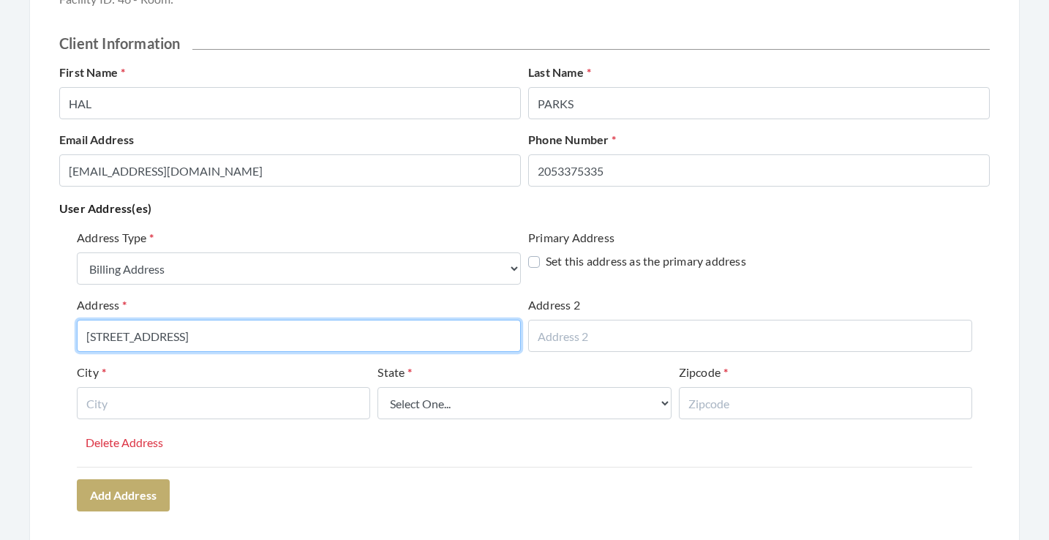
drag, startPoint x: 268, startPoint y: 334, endPoint x: 92, endPoint y: 325, distance: 176.5
click at [92, 325] on input "84 RIDGE VIEW LANE" at bounding box center [299, 336] width 444 height 32
type input "84 RIDGE VIEW LANE"
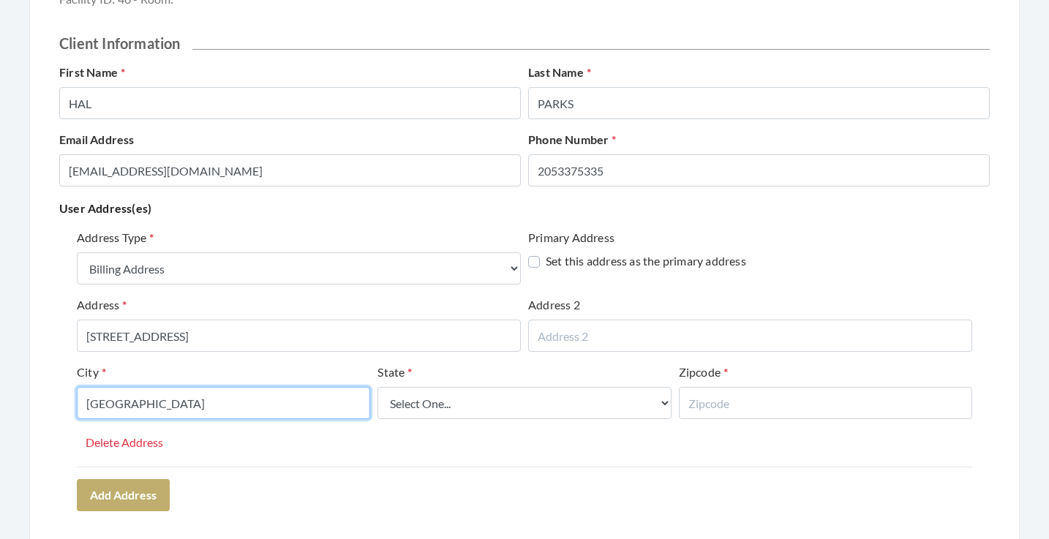
type input "BIRMINGHAM"
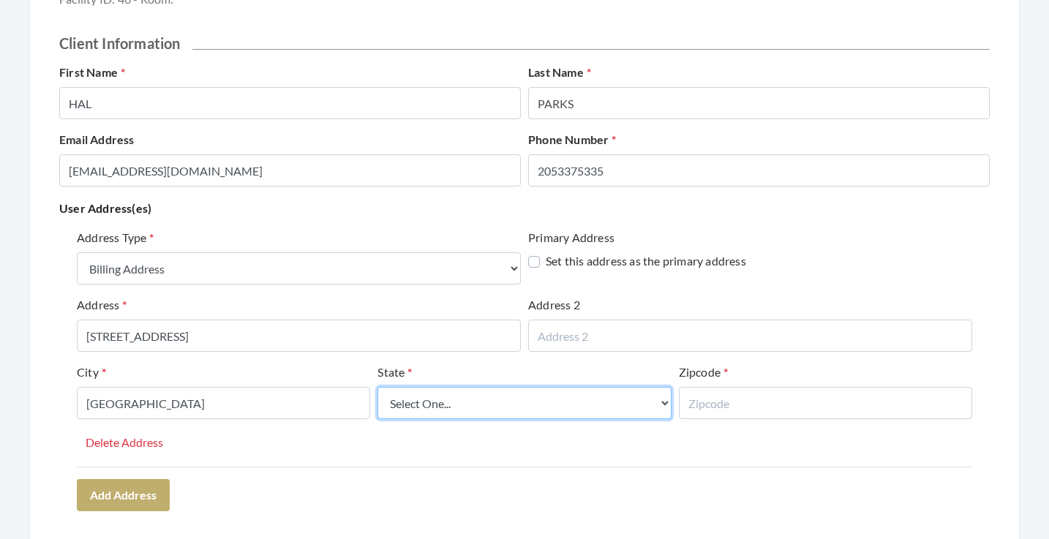
select select "al"
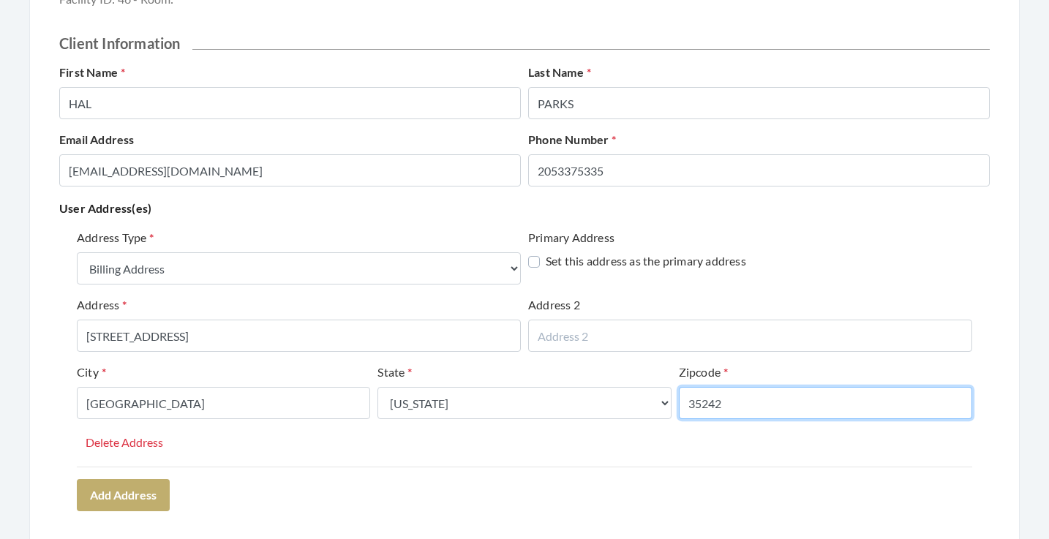
type input "35242"
click at [348, 472] on div "Address Type Select One... Office Address Home Address Billing Address Primary …" at bounding box center [524, 369] width 930 height 293
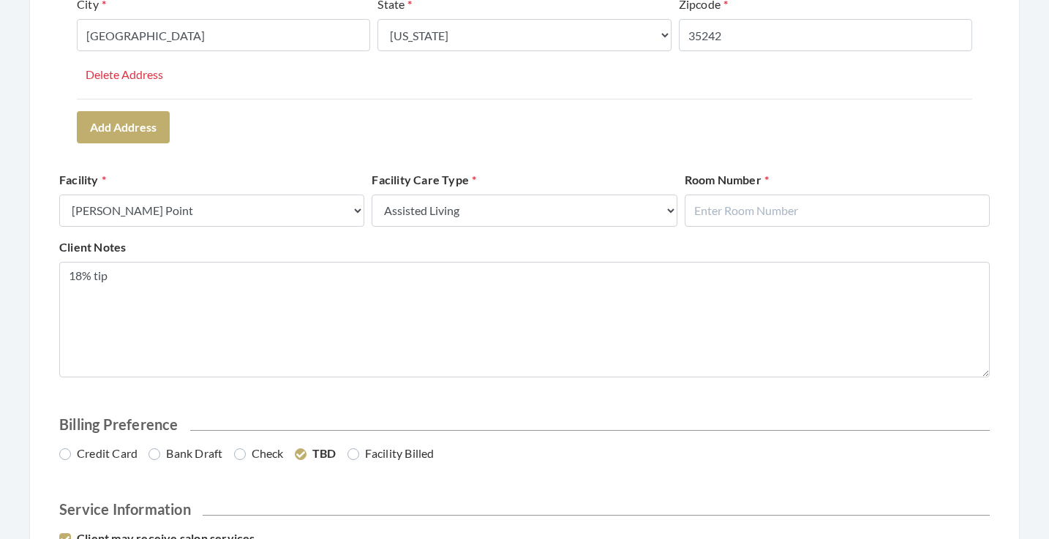
scroll to position [524, 0]
click at [806, 225] on input "text" at bounding box center [837, 210] width 305 height 32
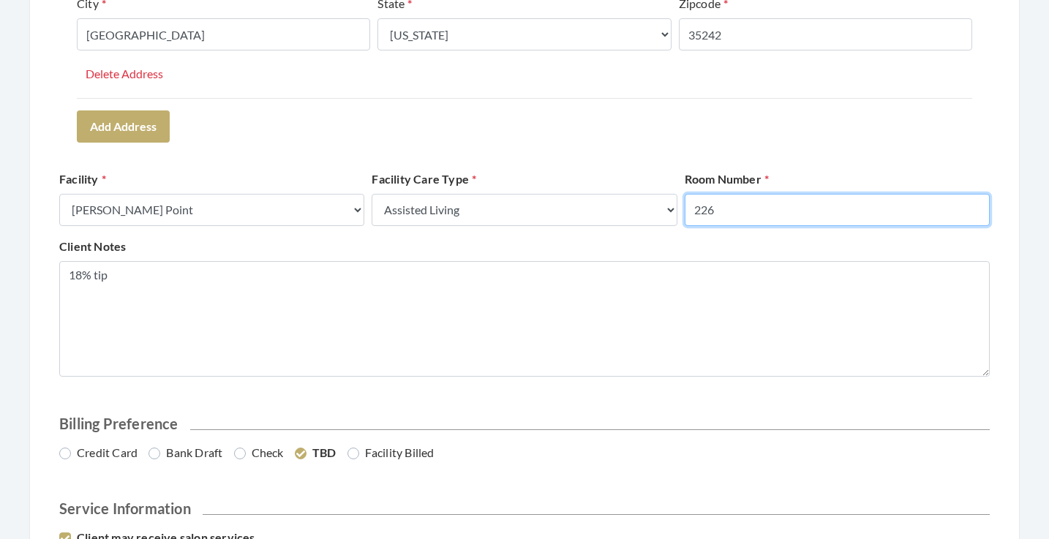
type input "226"
click at [840, 129] on div "Address Type Select One... Office Address Home Address Billing Address Primary …" at bounding box center [524, 0] width 930 height 293
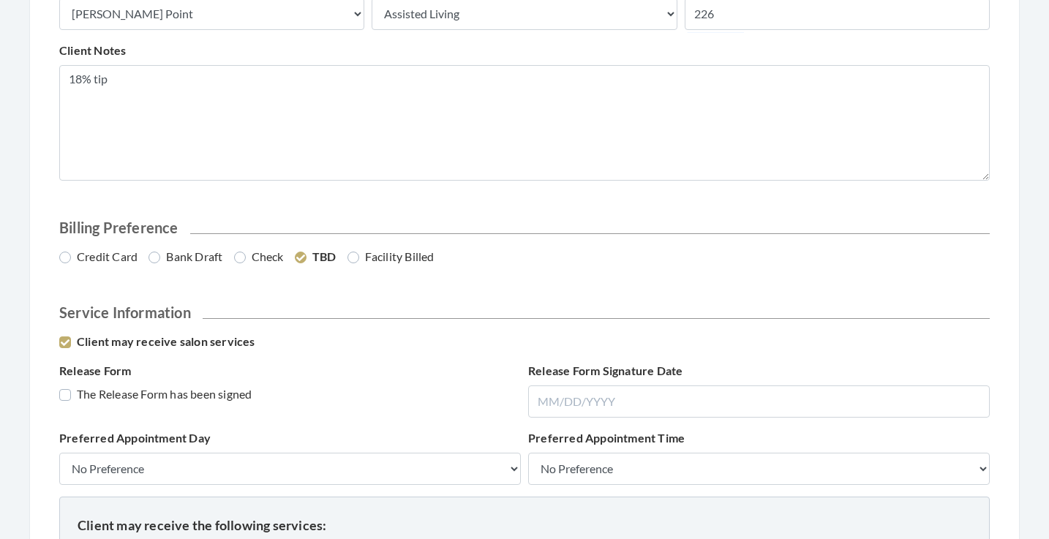
scroll to position [763, 0]
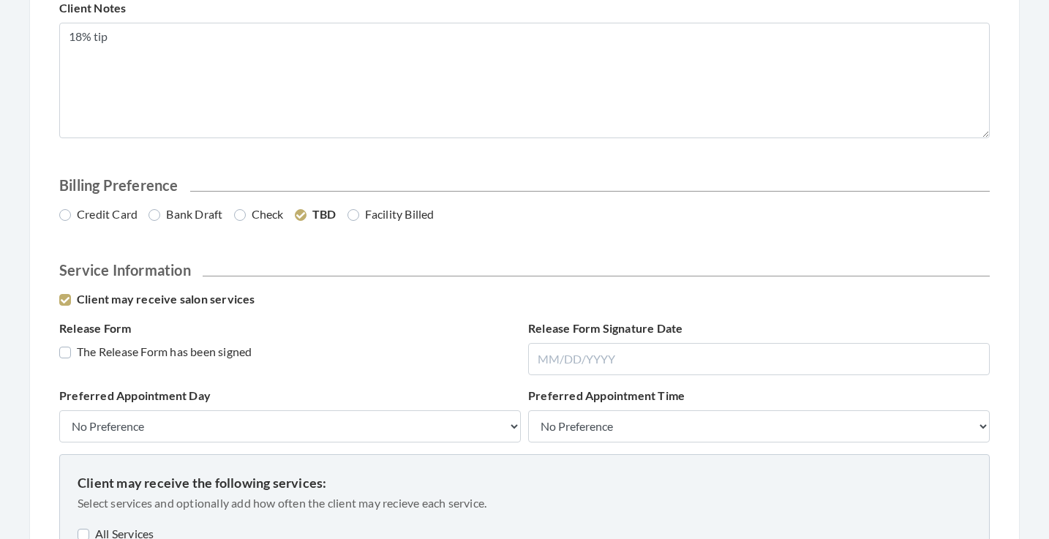
click at [104, 211] on label "Credit Card" at bounding box center [98, 215] width 78 height 18
radio input "true"
click at [133, 343] on label "The Release Form has been signed" at bounding box center [155, 352] width 192 height 18
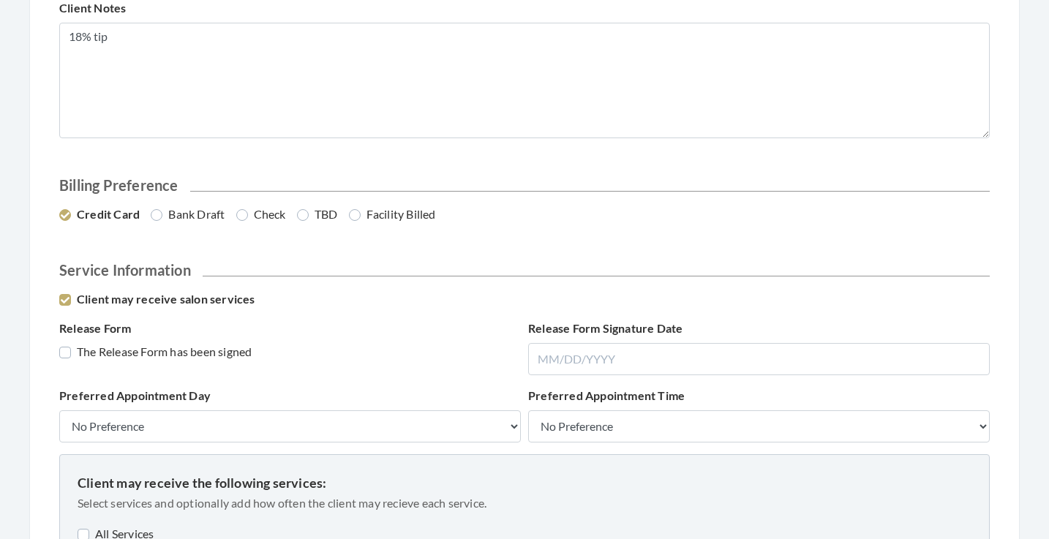
checkbox input "true"
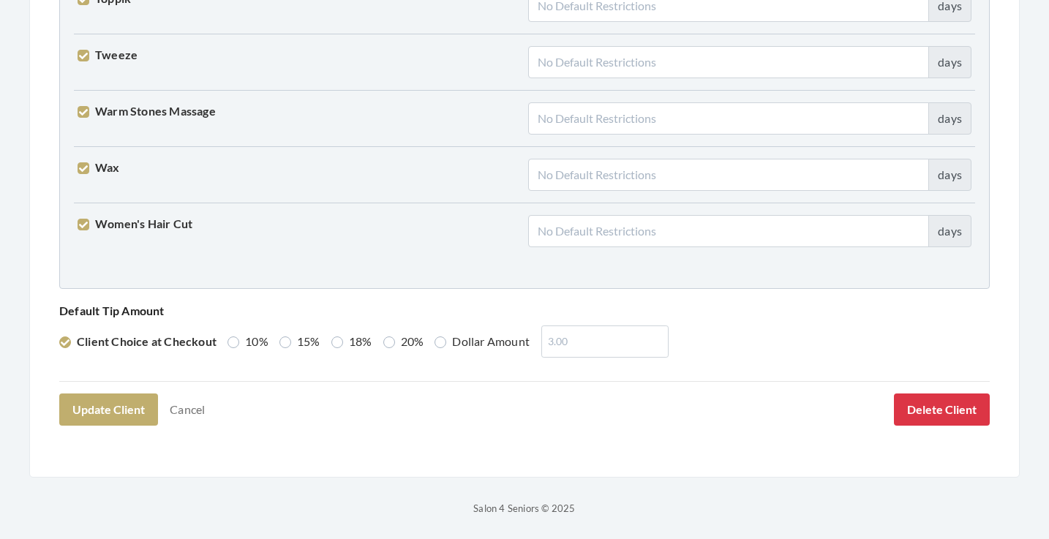
scroll to position [3755, 0]
click at [342, 342] on label "18%" at bounding box center [351, 343] width 41 height 18
radio input "true"
click at [135, 407] on button "Update Client" at bounding box center [108, 410] width 99 height 32
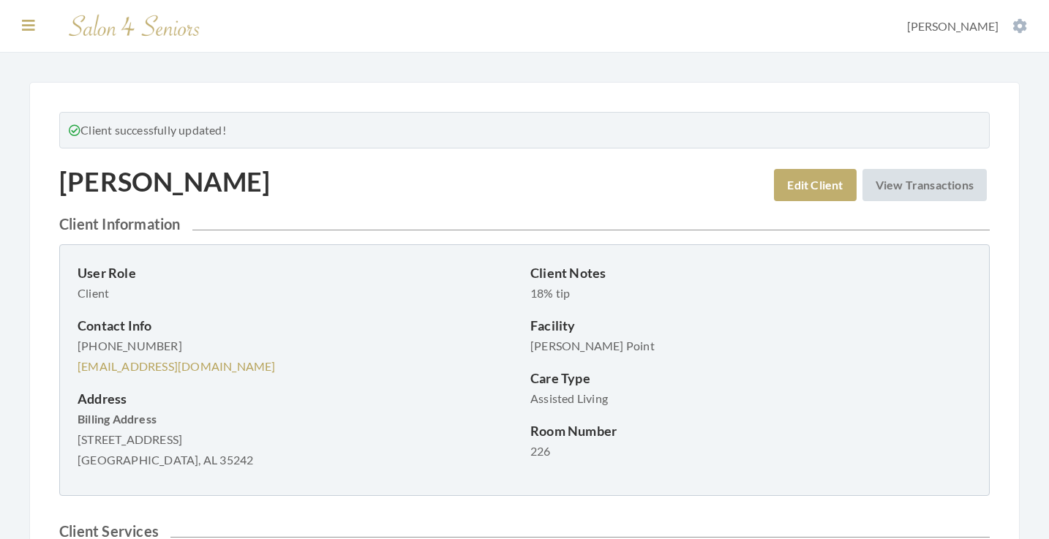
click at [28, 20] on icon at bounding box center [28, 25] width 13 height 15
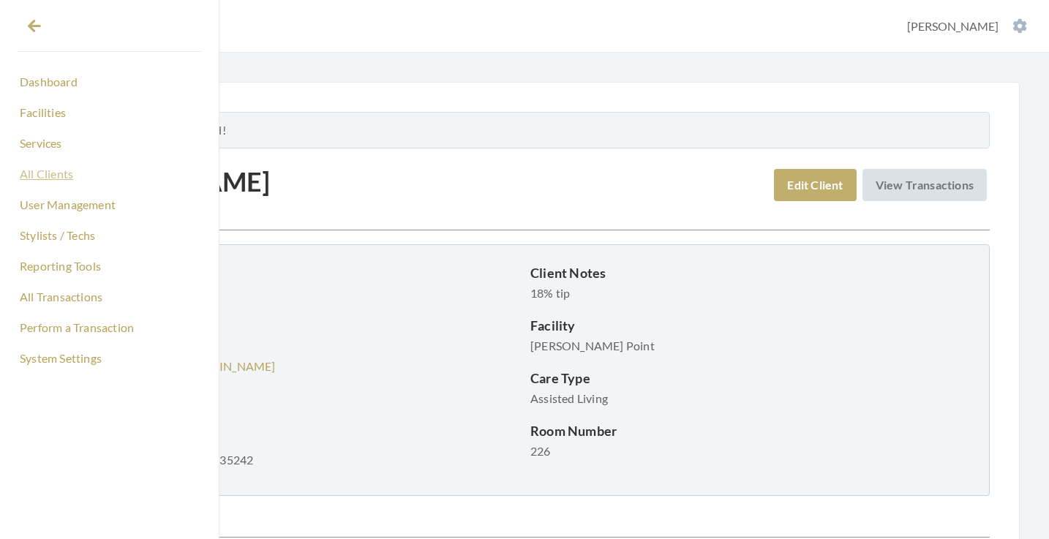
click at [52, 172] on link "All Clients" at bounding box center [110, 174] width 184 height 25
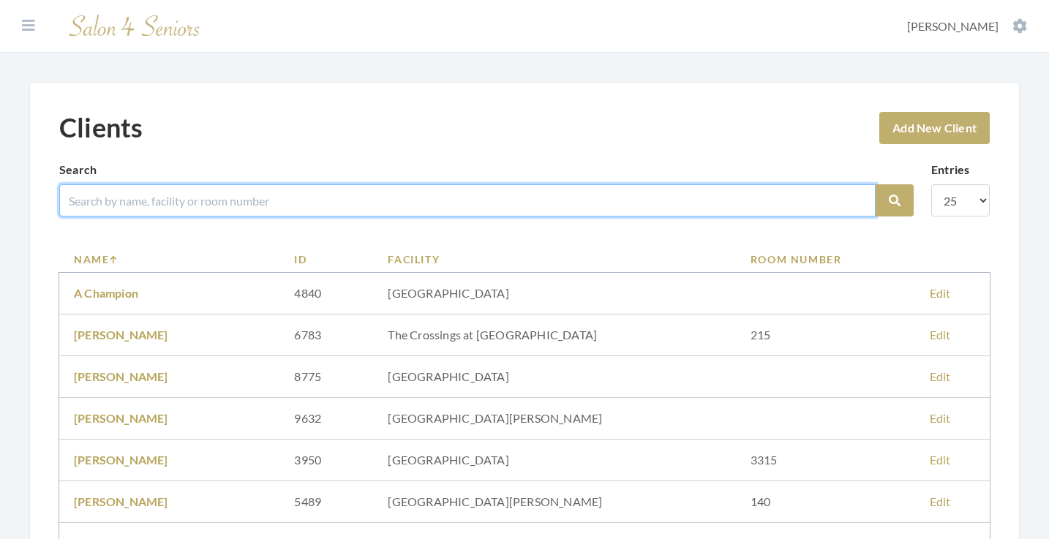
click at [233, 203] on input "search" at bounding box center [467, 200] width 816 height 32
type input "[PERSON_NAME]"
click at [895, 200] on button "Search" at bounding box center [895, 200] width 38 height 32
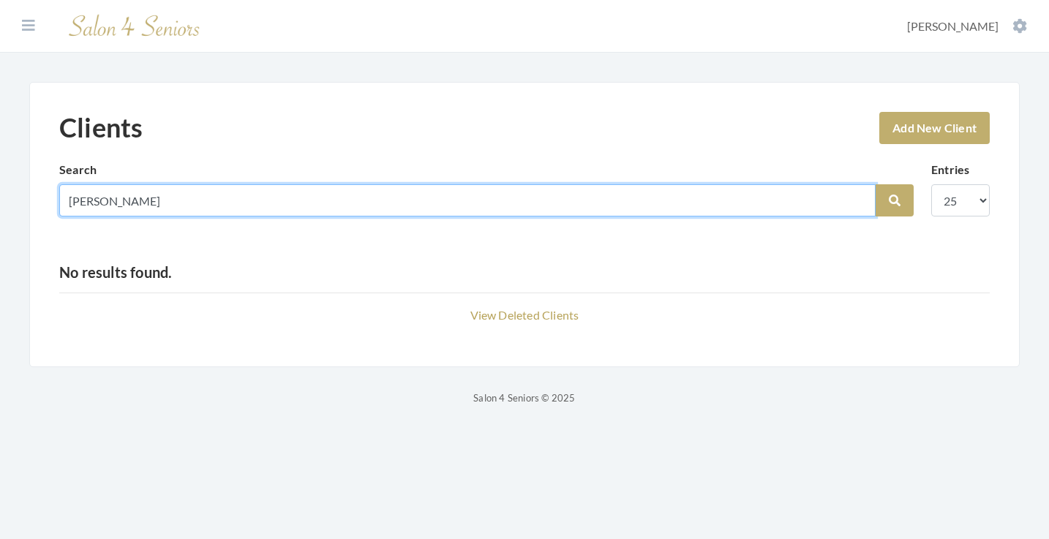
click at [858, 200] on input "[PERSON_NAME]" at bounding box center [467, 200] width 816 height 32
type input "[PERSON_NAME]"
click at [895, 200] on button "Search" at bounding box center [895, 200] width 38 height 32
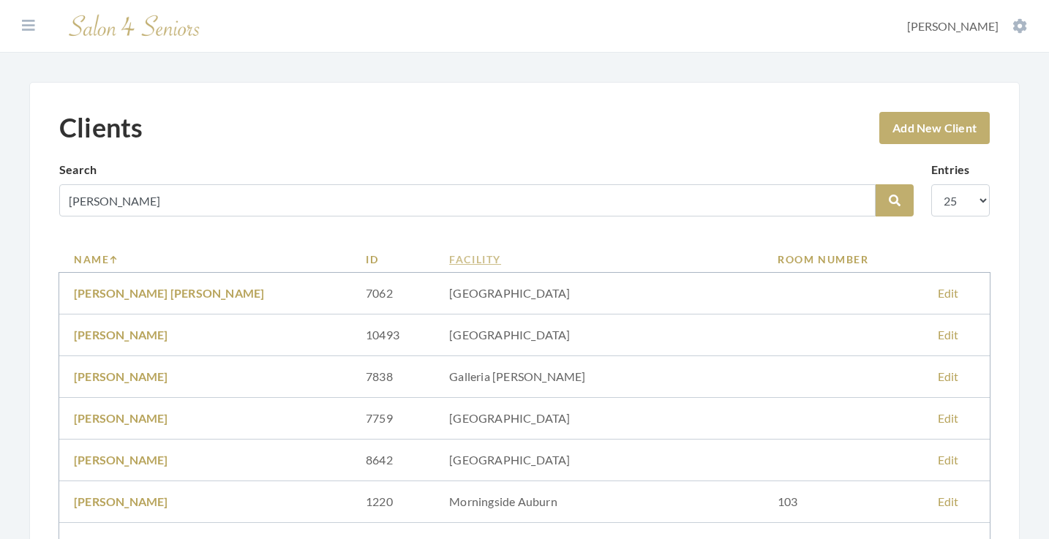
click at [449, 255] on link "Facility" at bounding box center [598, 259] width 299 height 15
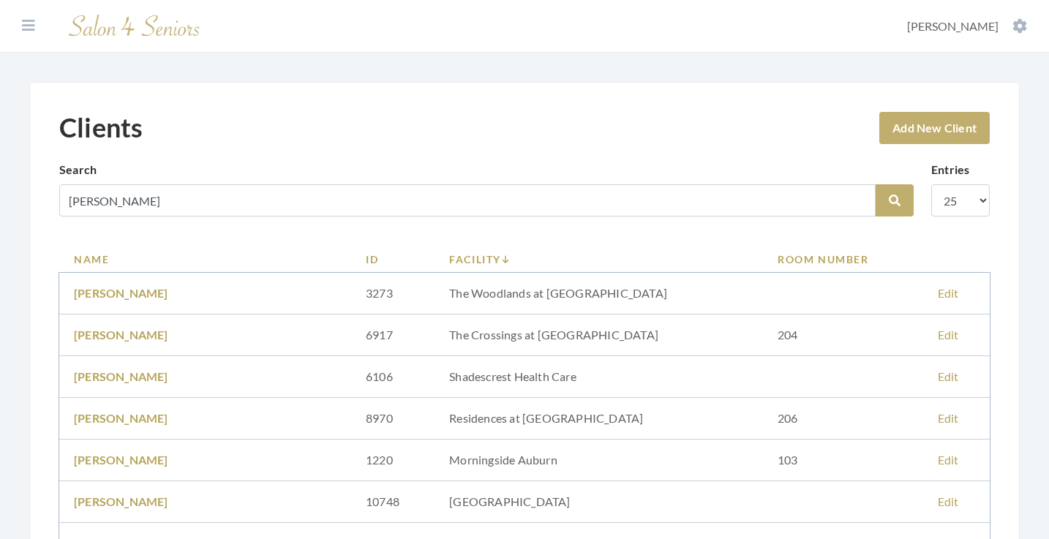
click at [449, 255] on link "Facility" at bounding box center [598, 259] width 299 height 15
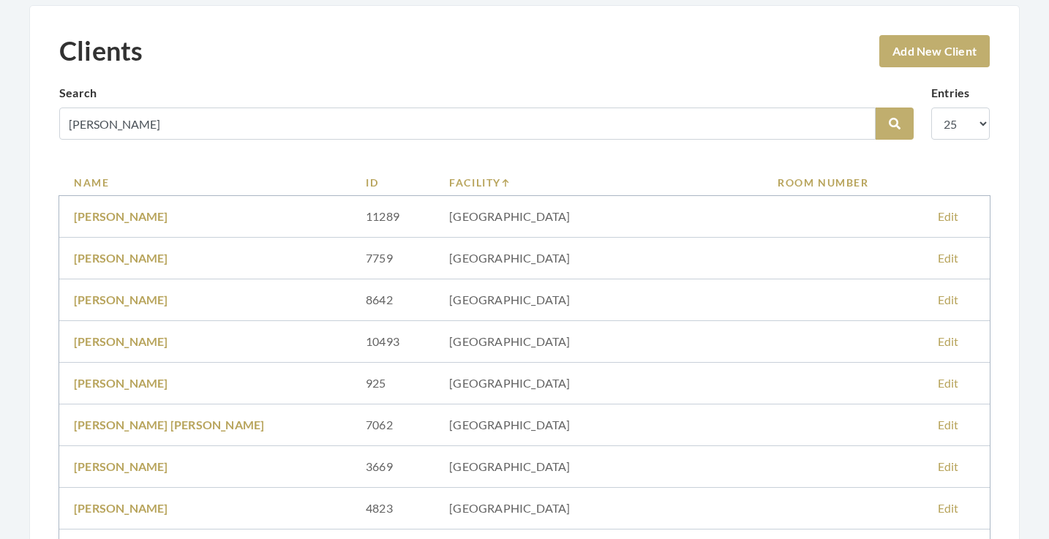
scroll to position [77, 0]
click at [940, 61] on link "Add New Client" at bounding box center [934, 51] width 110 height 32
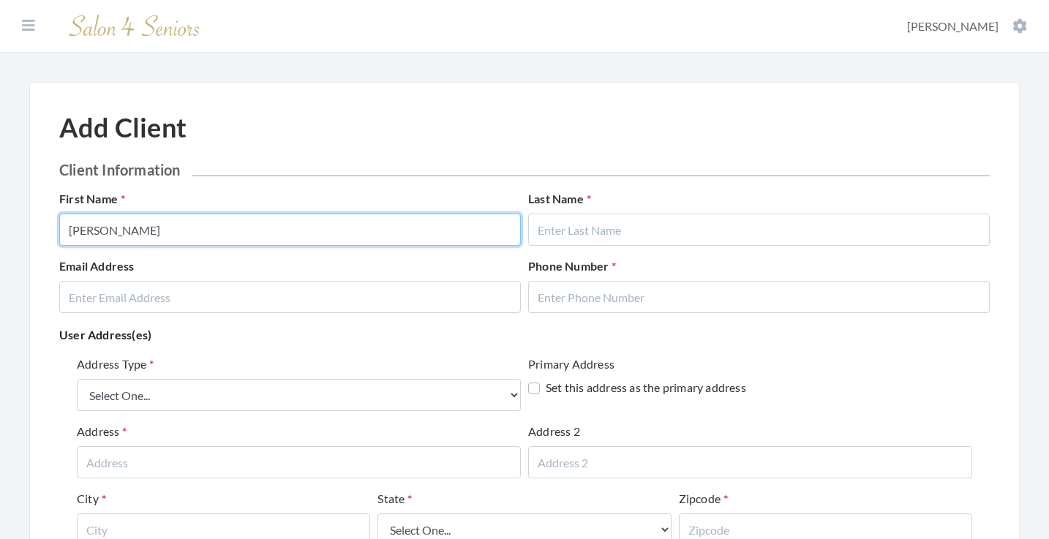
type input "ROGER"
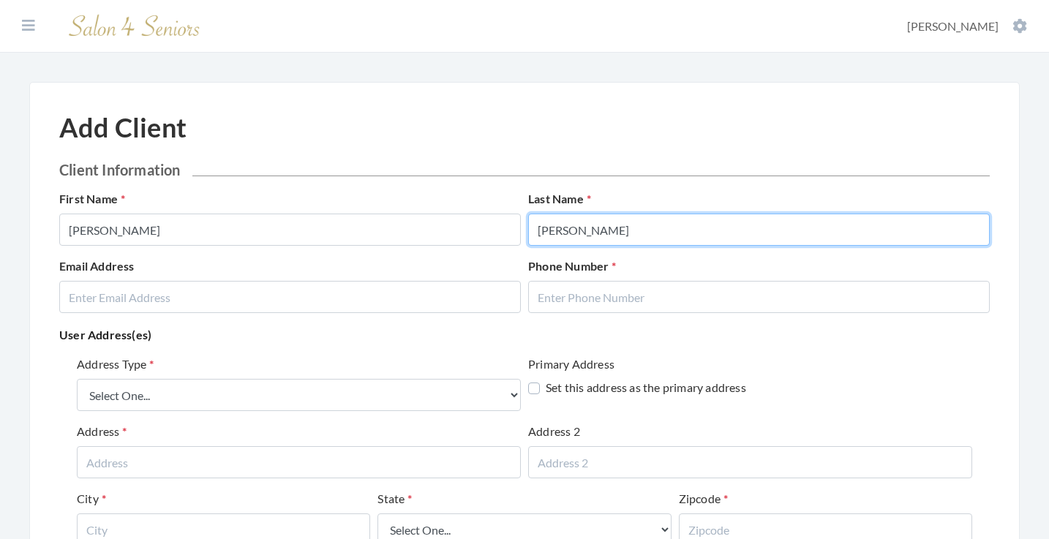
type input "[PERSON_NAME]"
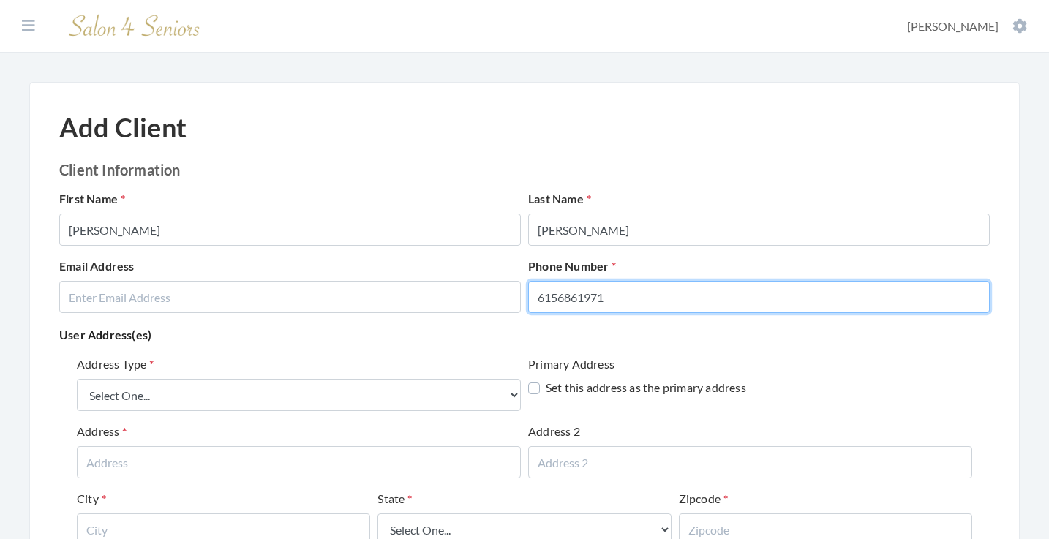
type input "6156861971"
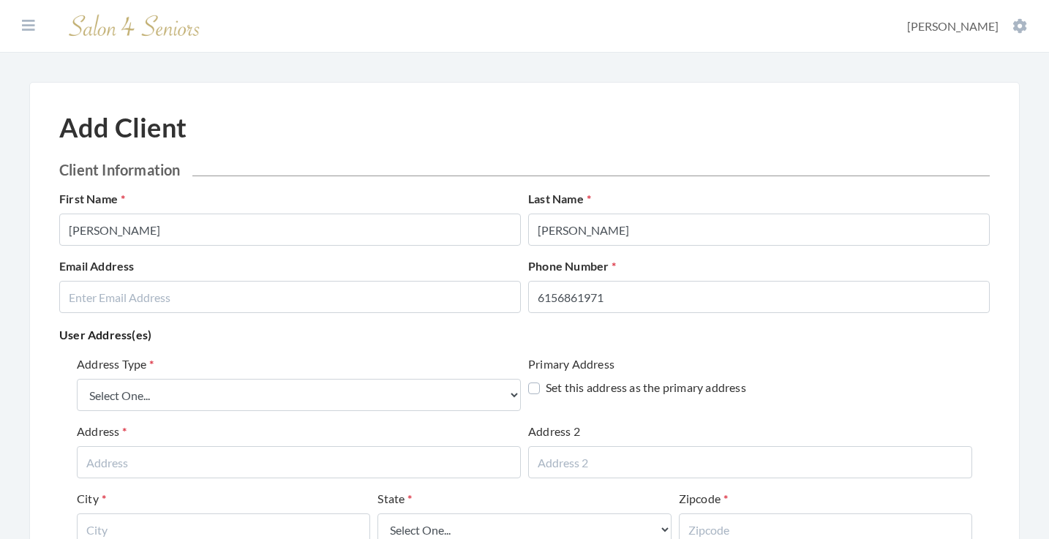
click at [241, 344] on p "User Address(es)" at bounding box center [524, 335] width 930 height 20
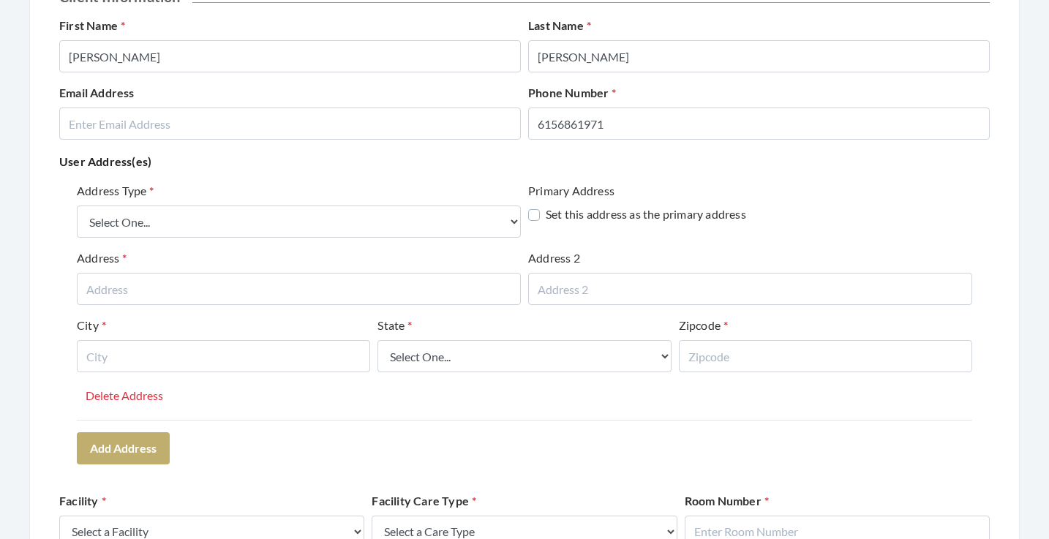
scroll to position [176, 0]
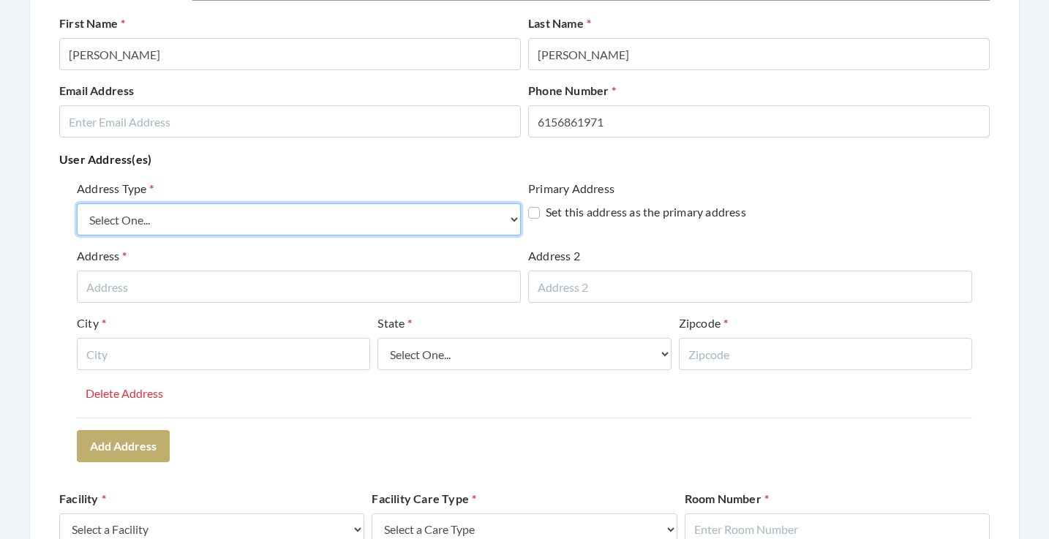
select select "billing"
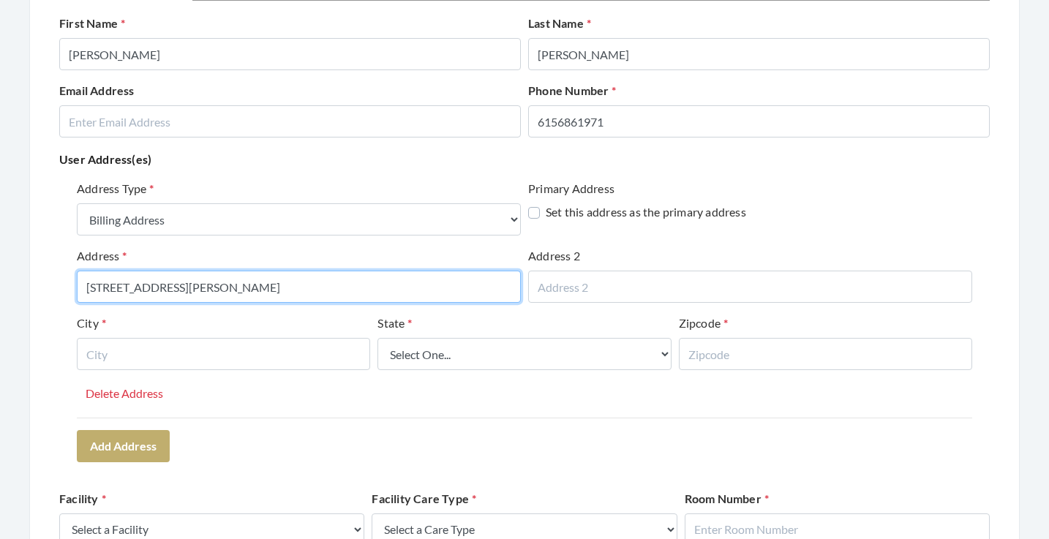
type input "2245 TIDWELL SWITEN RD"
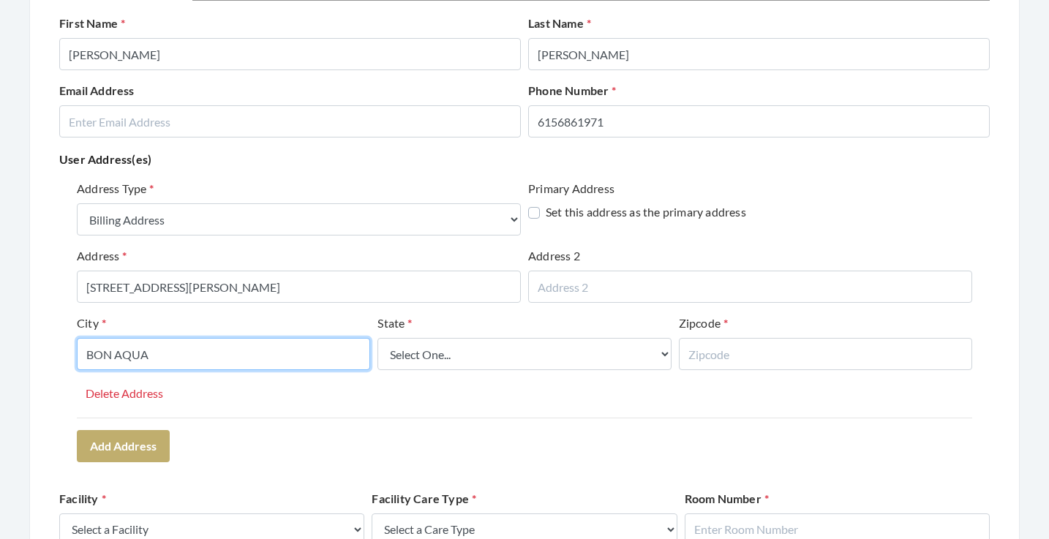
type input "BON AQUA"
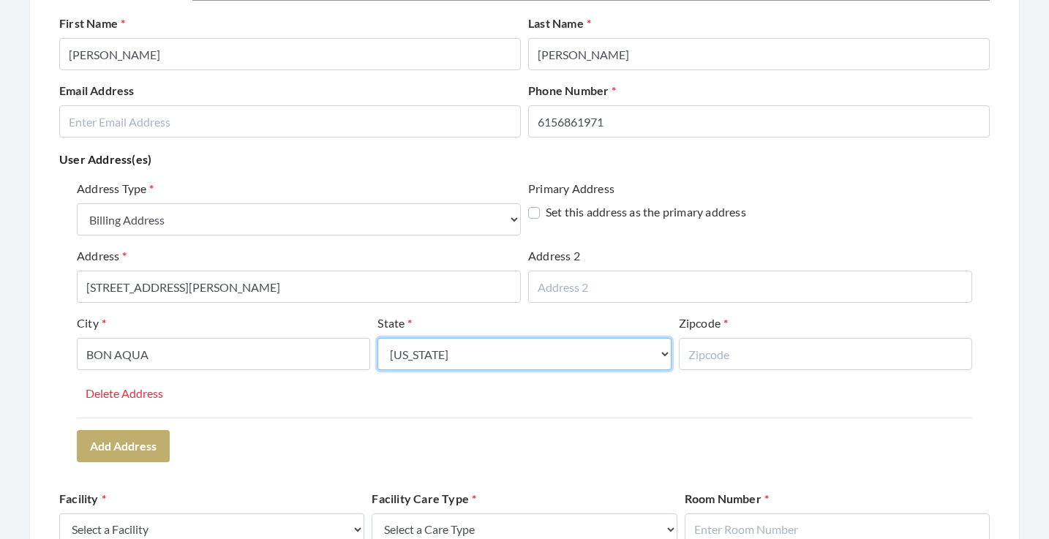
select select "tn"
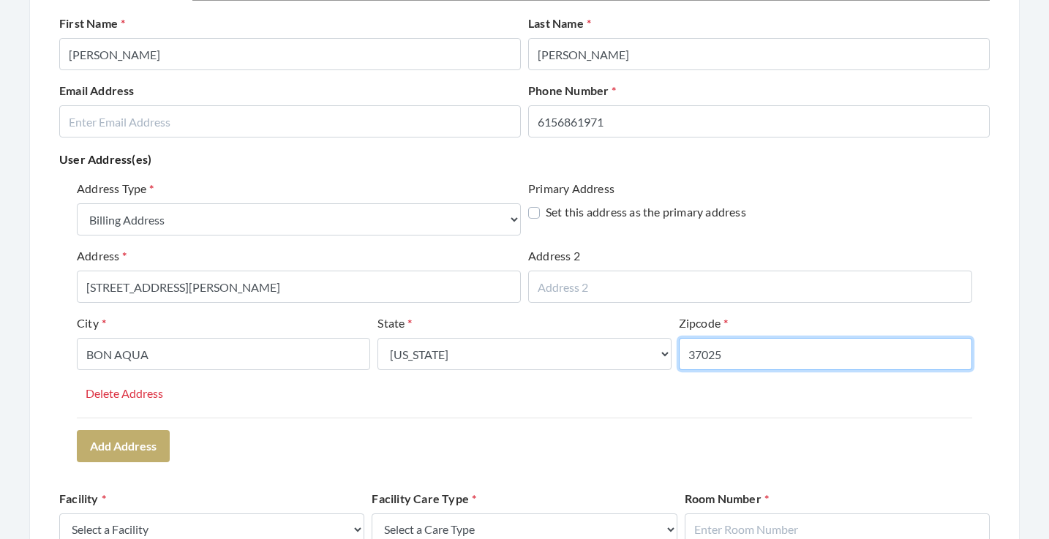
type input "37025"
click at [808, 434] on div "Address Type Select One... Office Address Home Address Billing Address Primary …" at bounding box center [524, 320] width 930 height 293
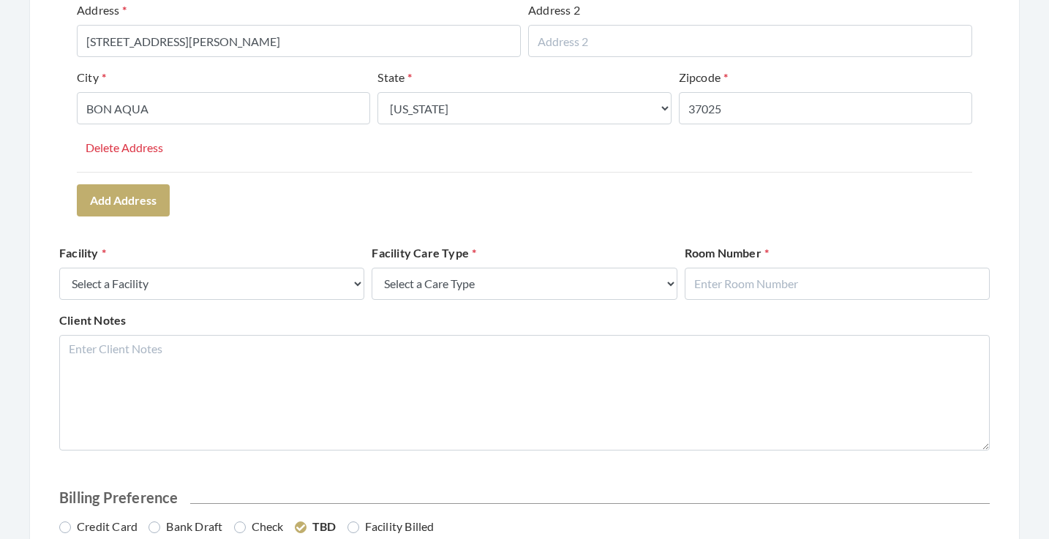
scroll to position [422, 0]
select select "53"
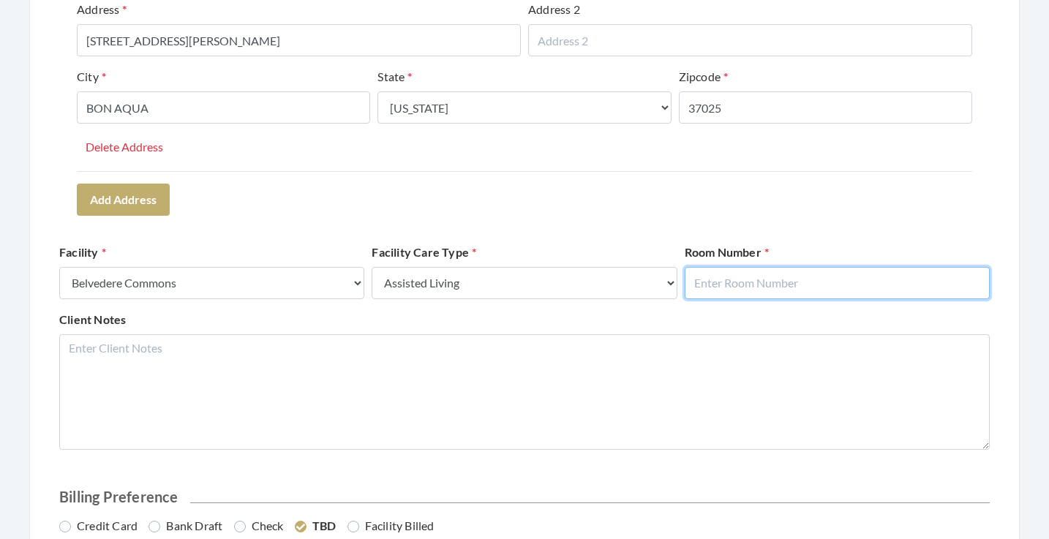
click at [788, 272] on input "text" at bounding box center [837, 283] width 305 height 32
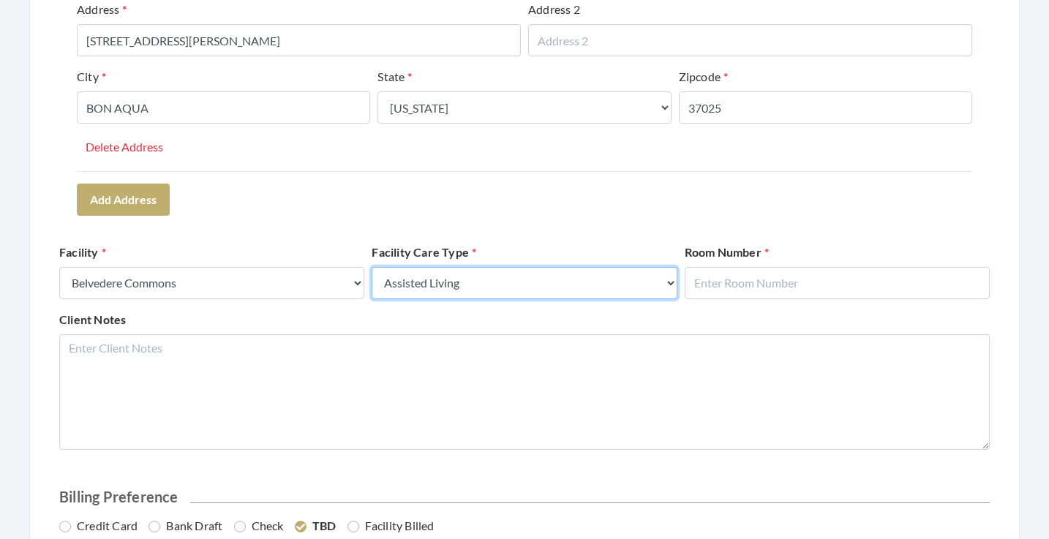
select select "3"
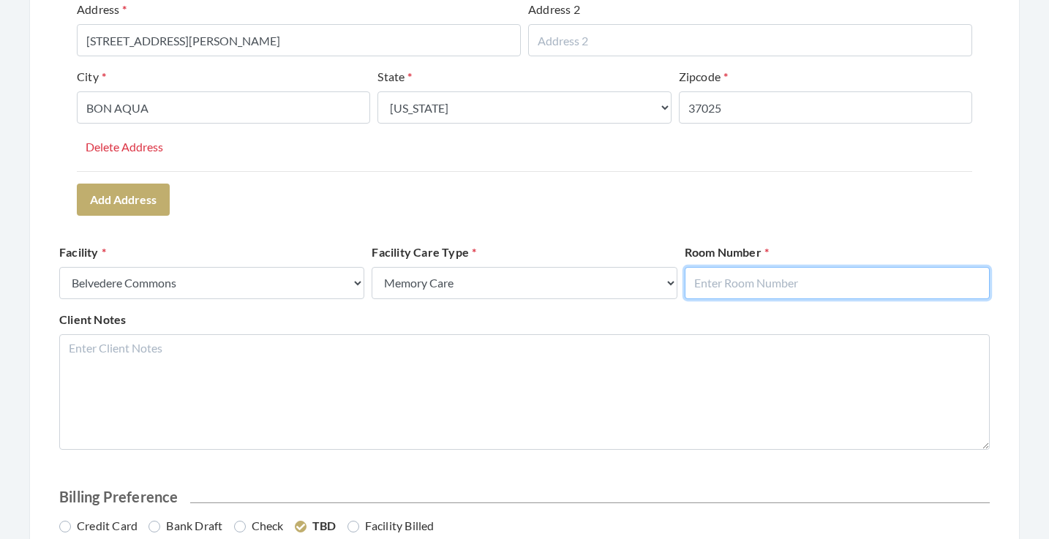
click at [805, 284] on input "text" at bounding box center [837, 283] width 305 height 32
type input "201"
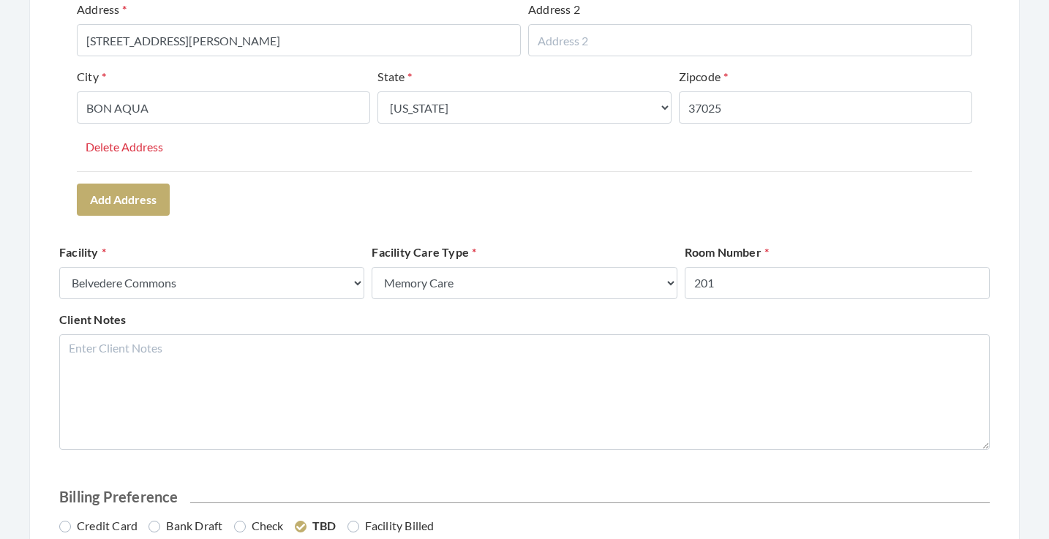
click at [778, 225] on form "Client Information First Name ROGER Last Name MALCOM Email Address Phone Number…" at bounding box center [524, 213] width 930 height 948
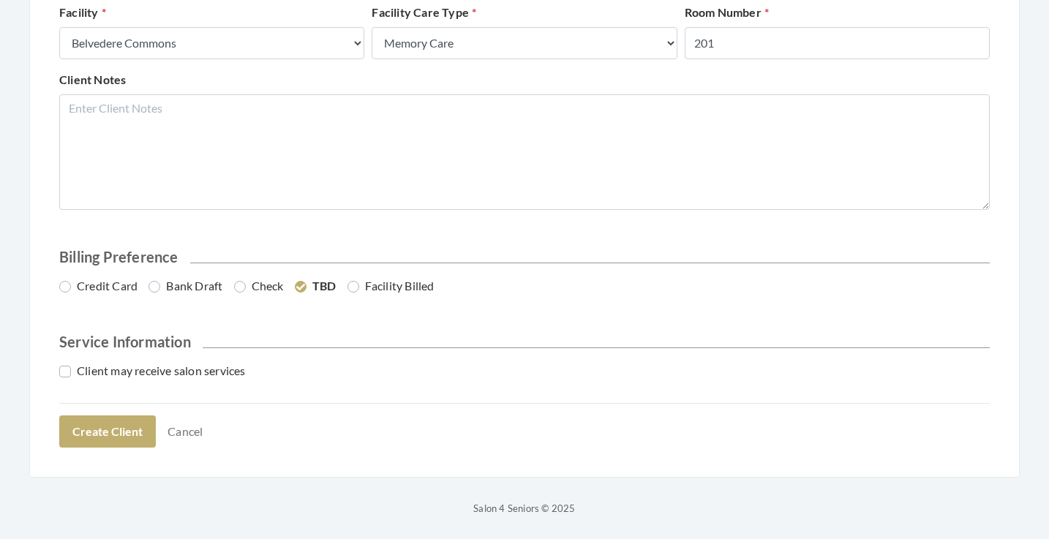
scroll to position [661, 0]
click at [192, 374] on label "Client may receive salon services" at bounding box center [152, 372] width 187 height 18
checkbox input "true"
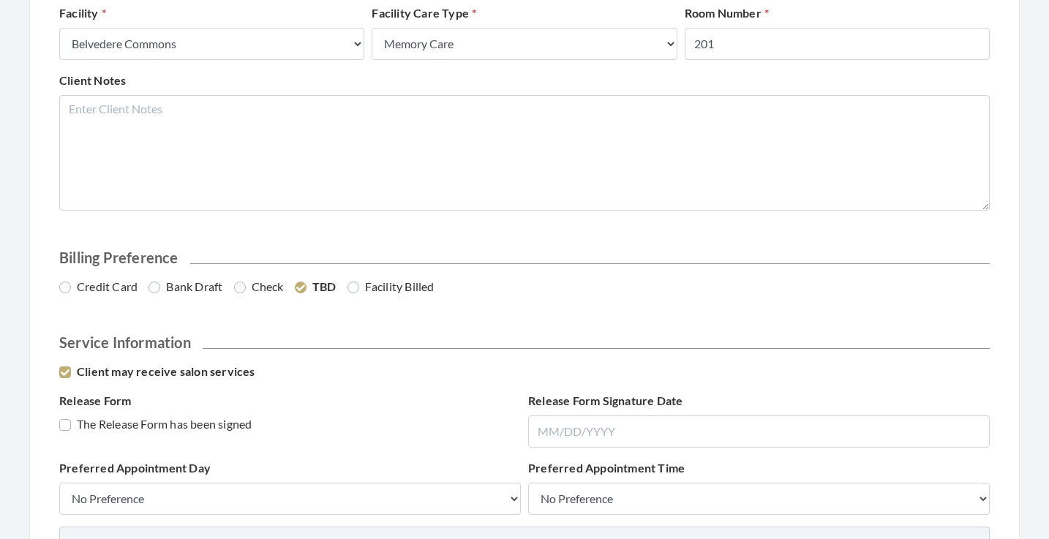
click at [146, 418] on label "The Release Form has been signed" at bounding box center [155, 424] width 192 height 18
checkbox input "true"
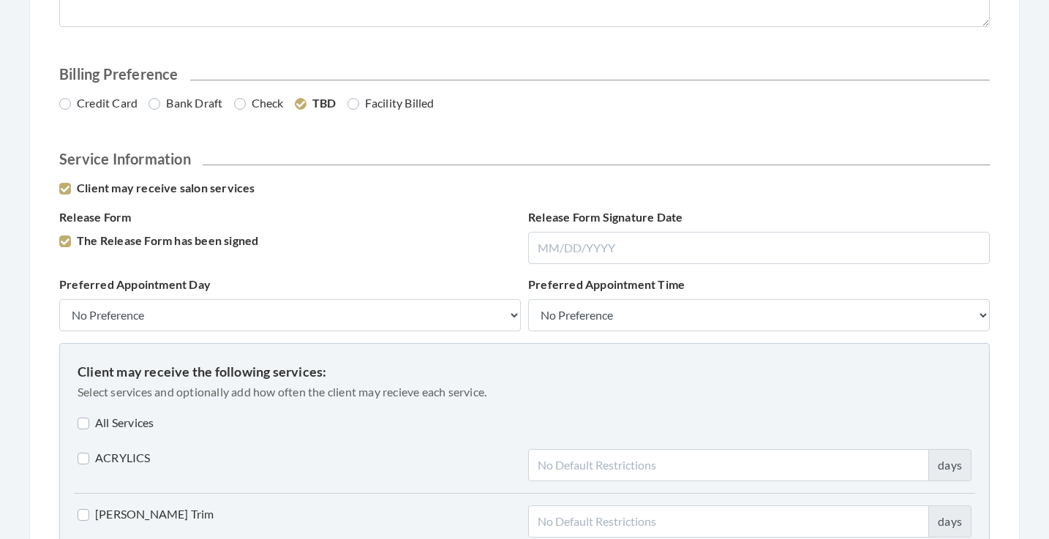
scroll to position [862, 0]
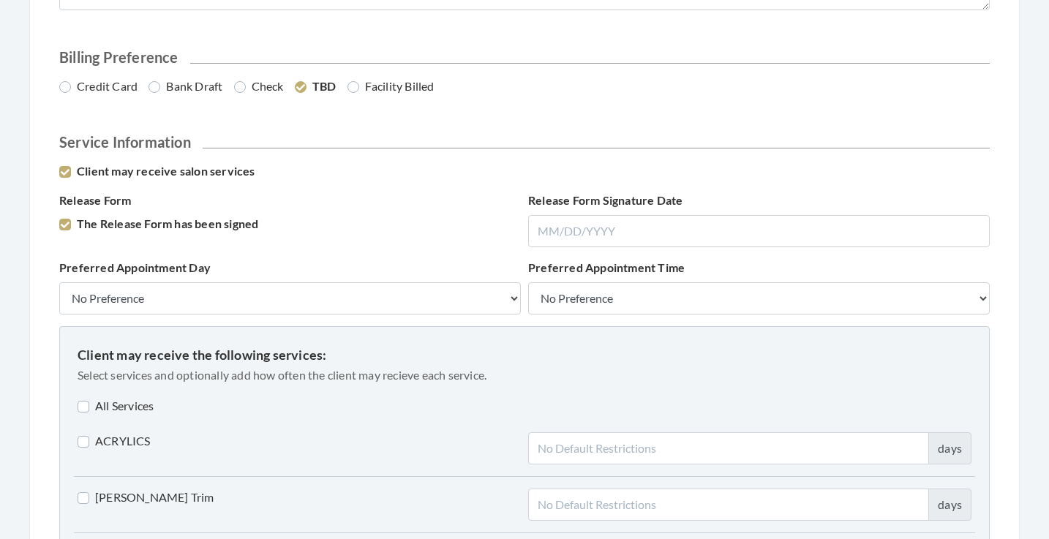
click at [126, 402] on label "All Services" at bounding box center [116, 406] width 76 height 18
checkbox input "true"
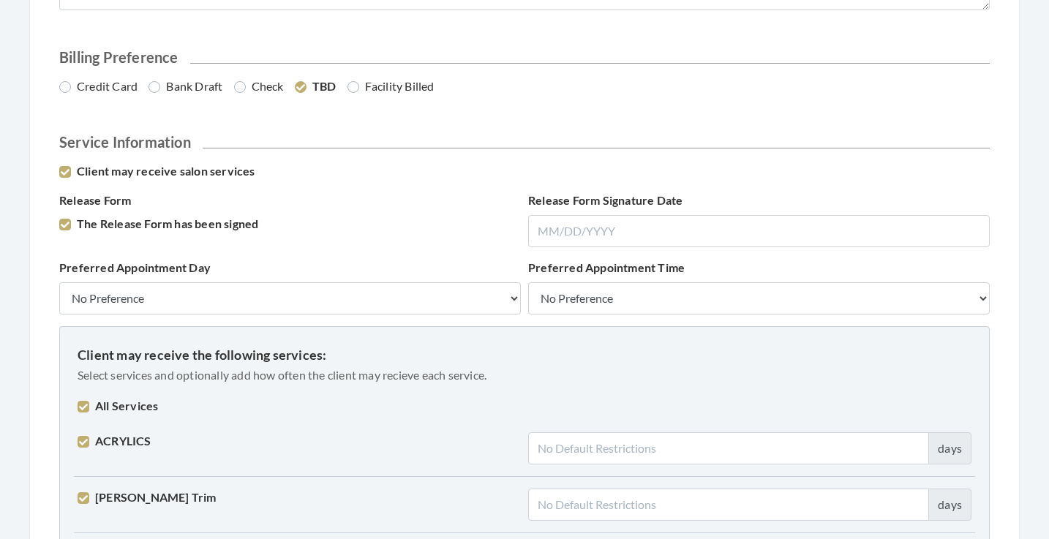
checkbox input "true"
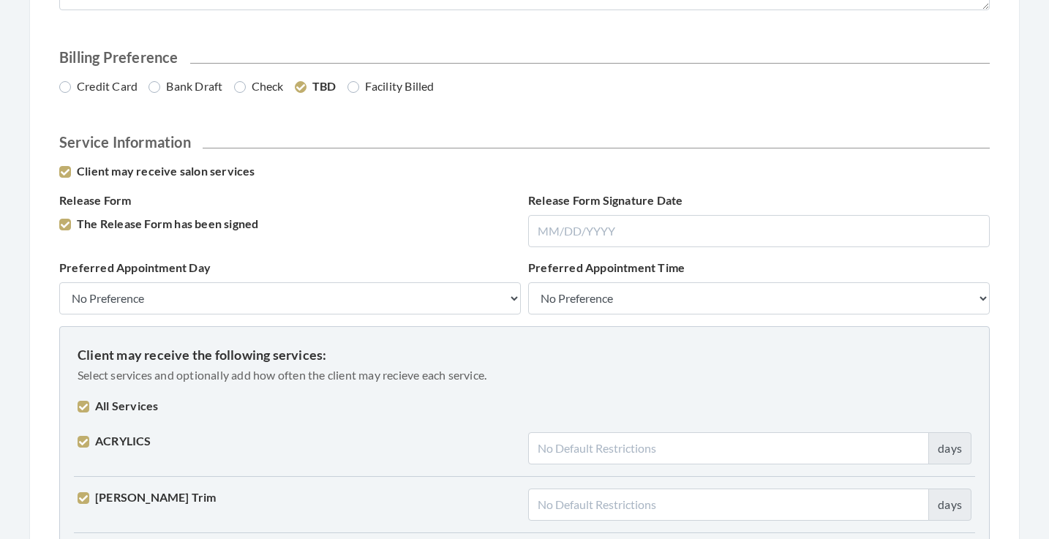
checkbox input "true"
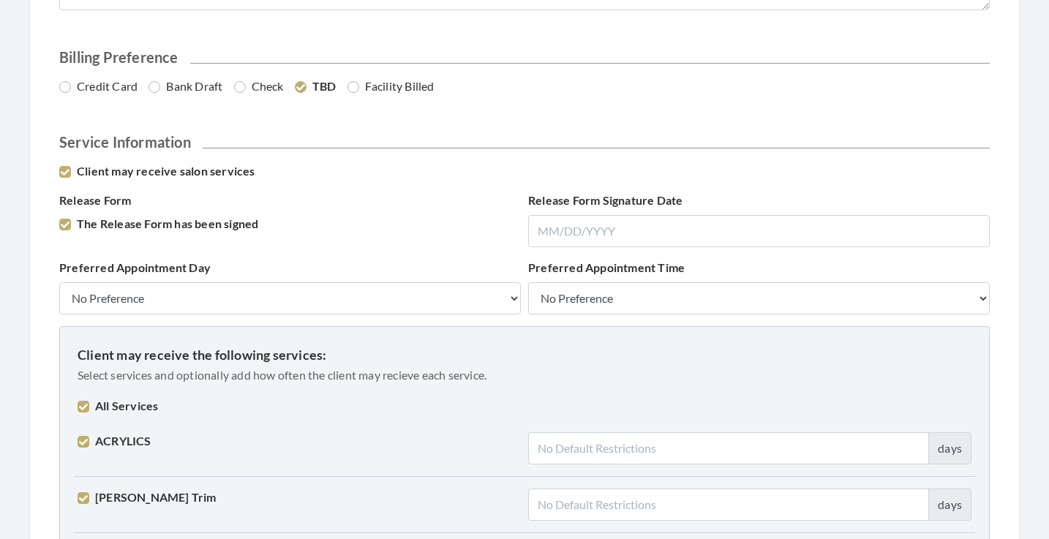
checkbox input "true"
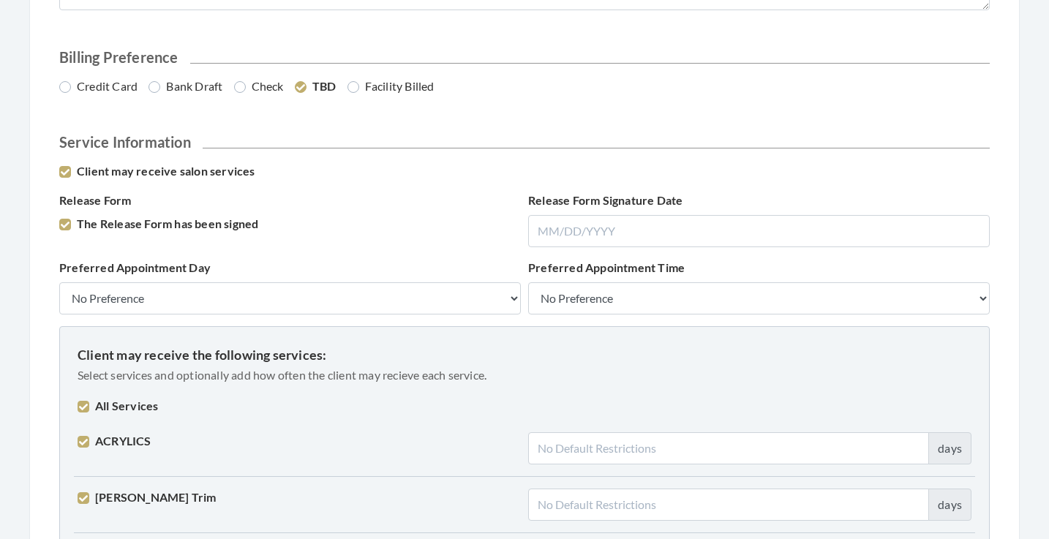
checkbox input "true"
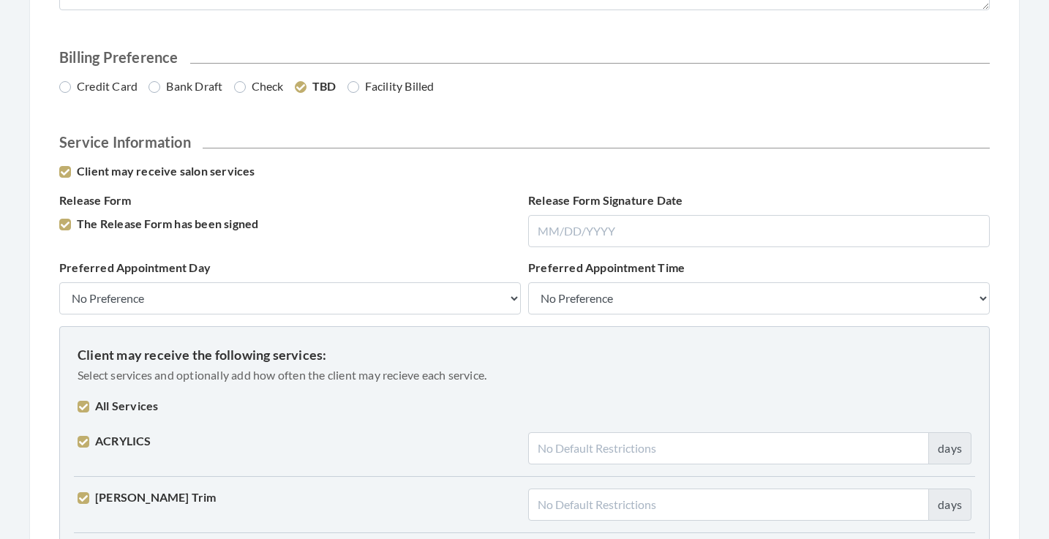
checkbox input "true"
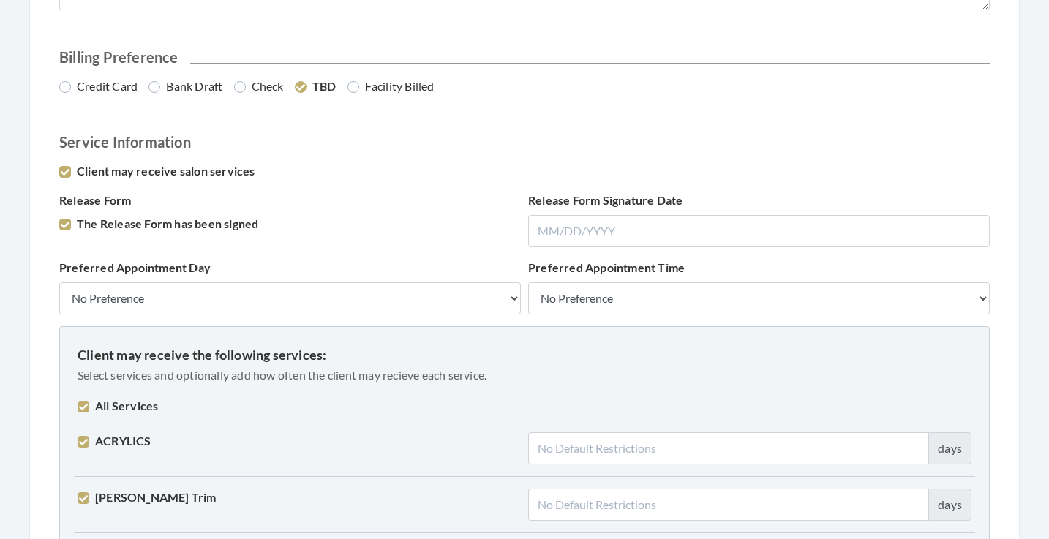
checkbox input "true"
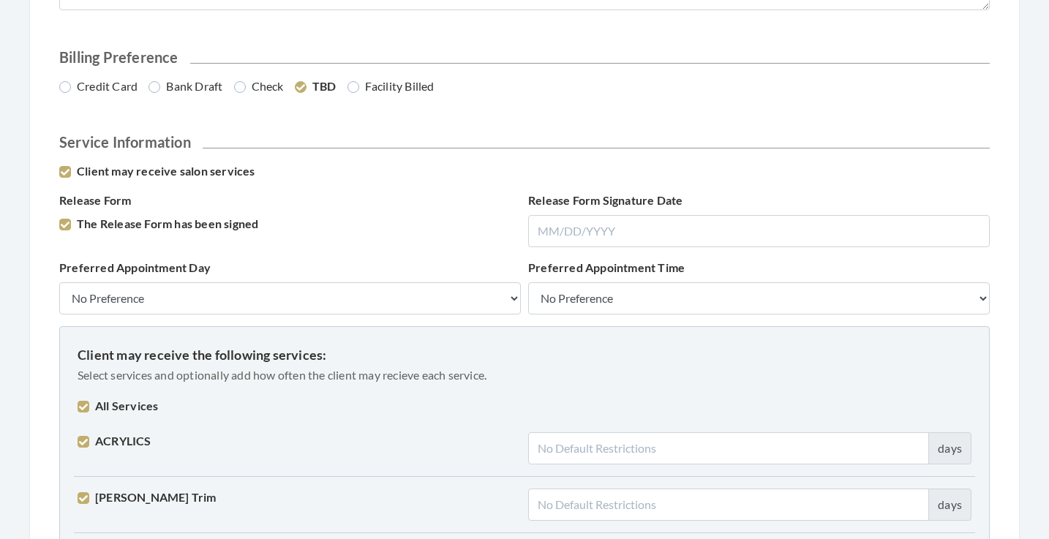
checkbox input "true"
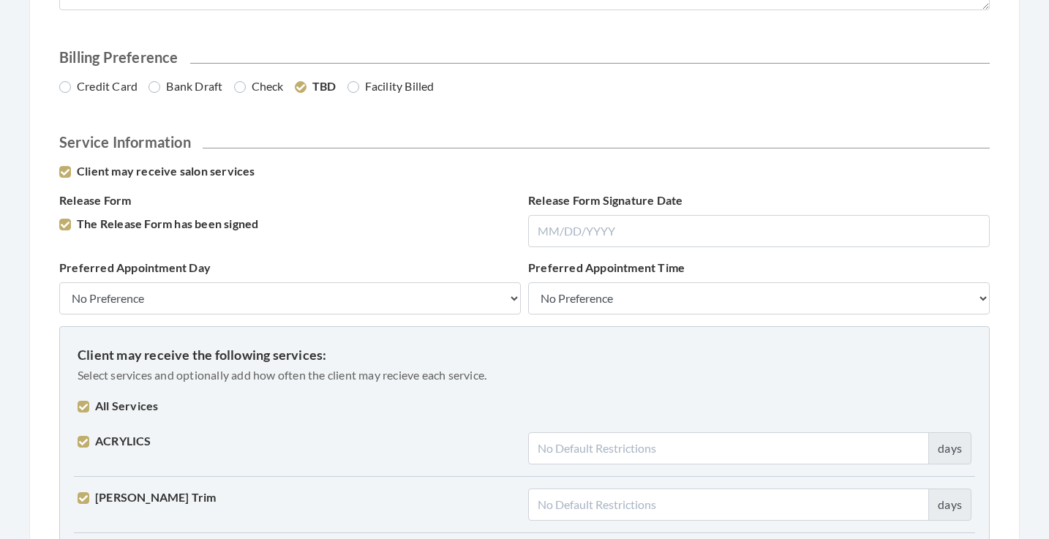
checkbox input "true"
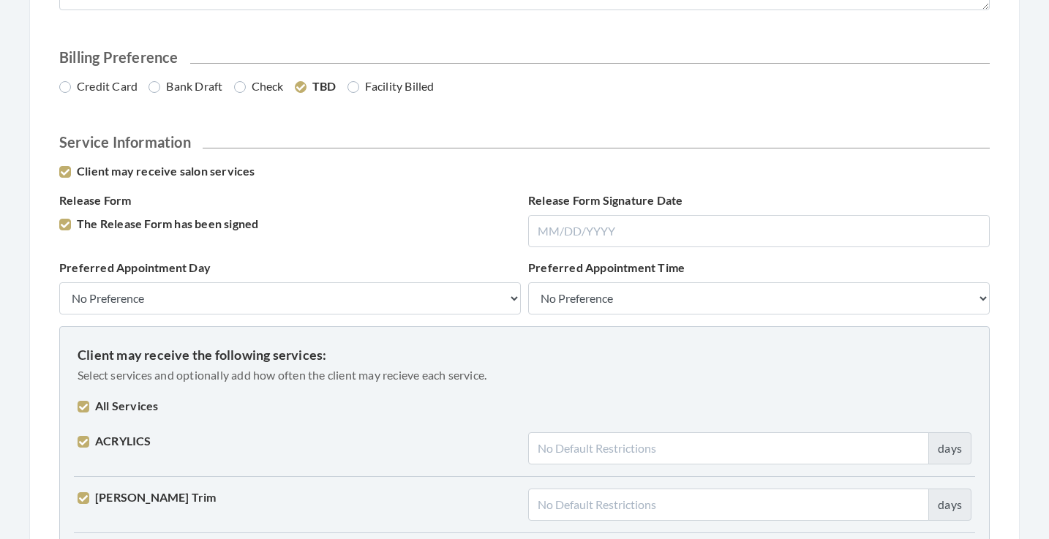
checkbox input "true"
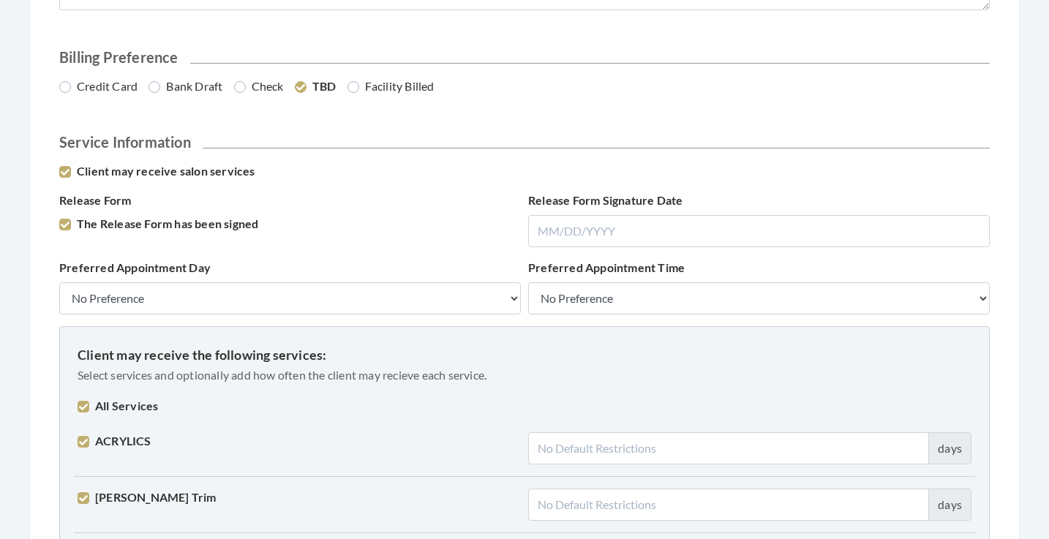
checkbox input "true"
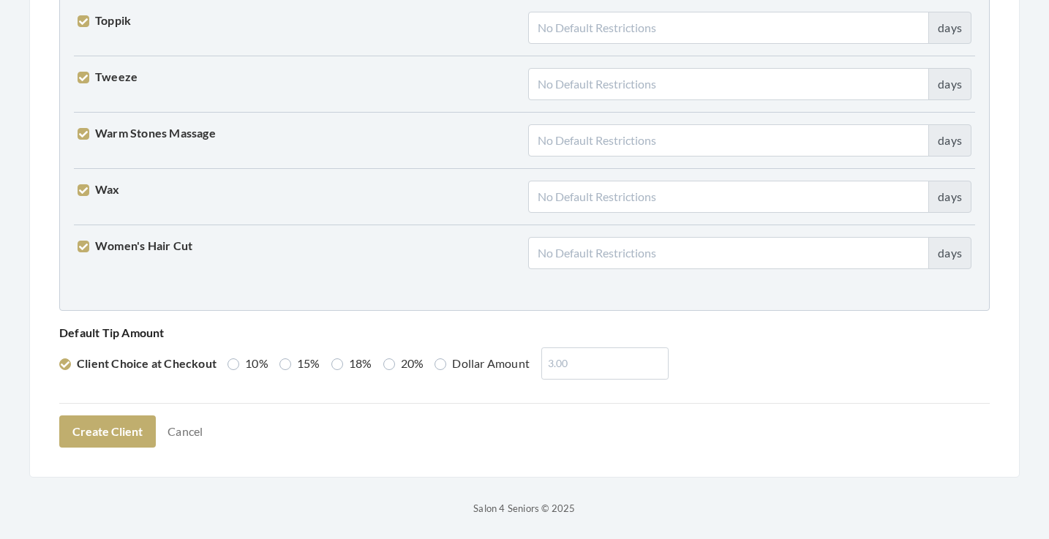
scroll to position [3703, 0]
click at [117, 427] on button "Create Client" at bounding box center [107, 432] width 97 height 32
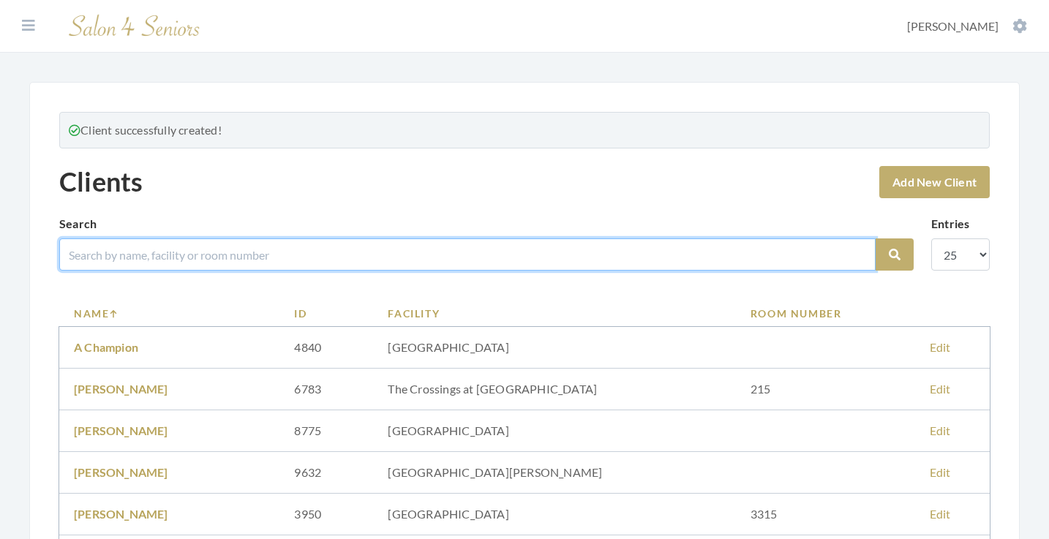
drag, startPoint x: 0, startPoint y: 0, endPoint x: 365, endPoint y: 260, distance: 447.9
click at [365, 260] on input "search" at bounding box center [467, 254] width 816 height 32
type input "[PERSON_NAME]"
click at [895, 255] on button "Search" at bounding box center [895, 254] width 38 height 32
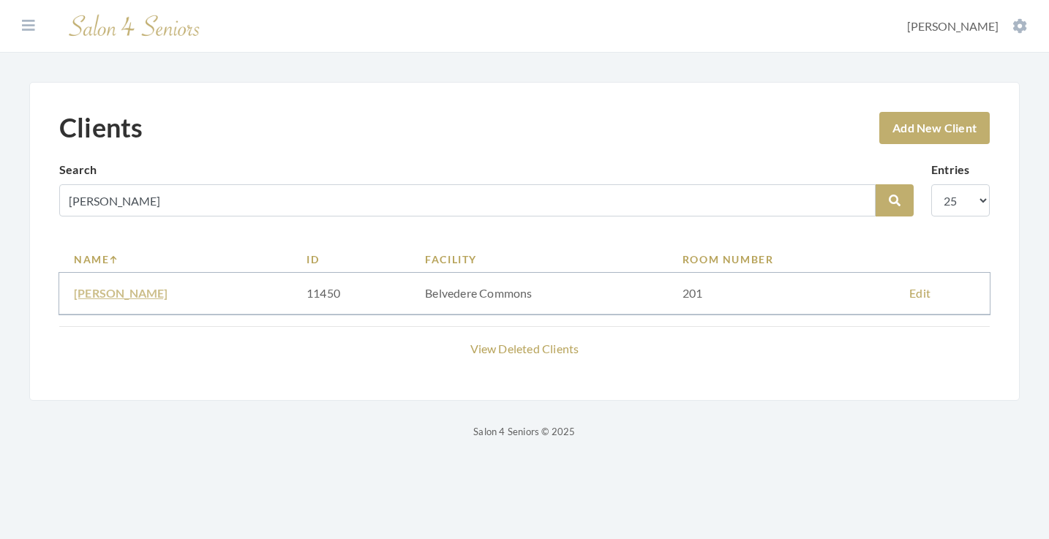
click at [114, 293] on link "[PERSON_NAME]" at bounding box center [121, 293] width 94 height 14
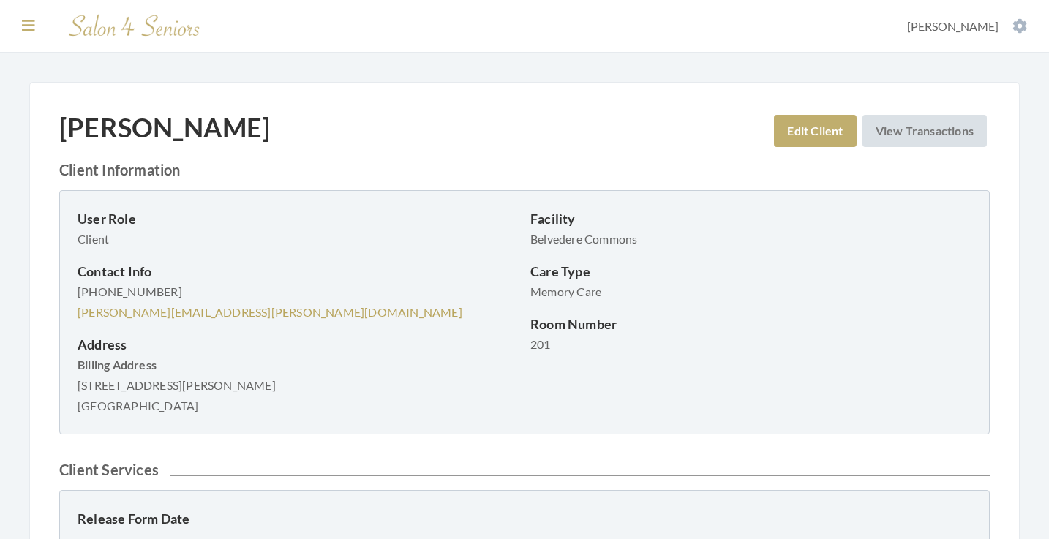
click at [26, 26] on icon at bounding box center [28, 25] width 13 height 15
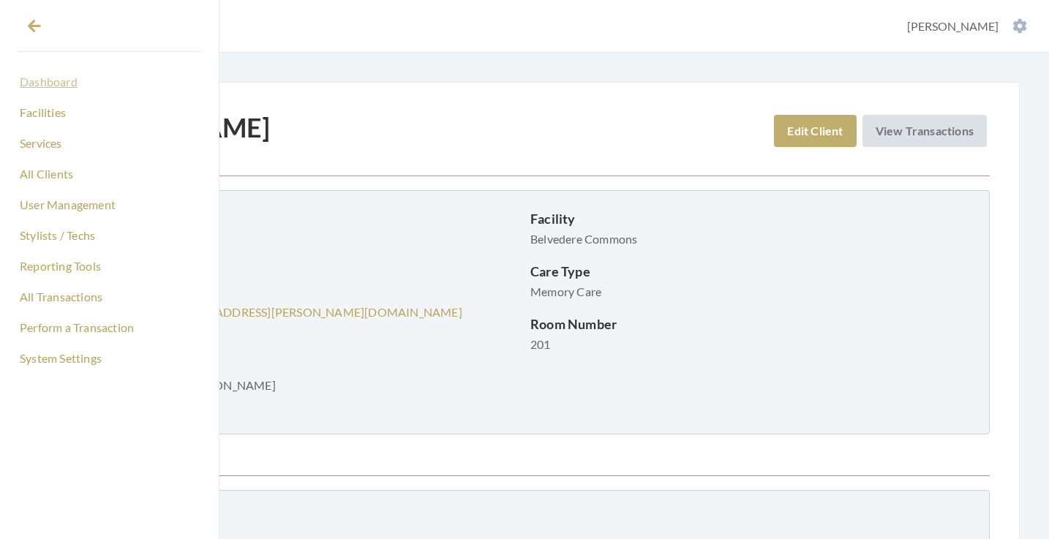
click at [59, 88] on link "Dashboard" at bounding box center [110, 81] width 184 height 25
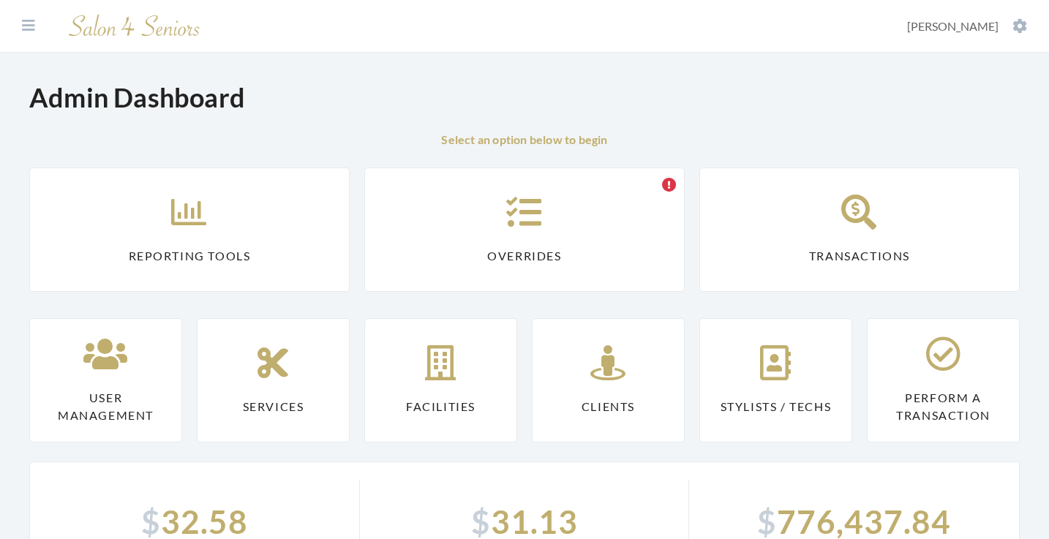
click at [252, 186] on link "Reporting Tools" at bounding box center [189, 230] width 320 height 124
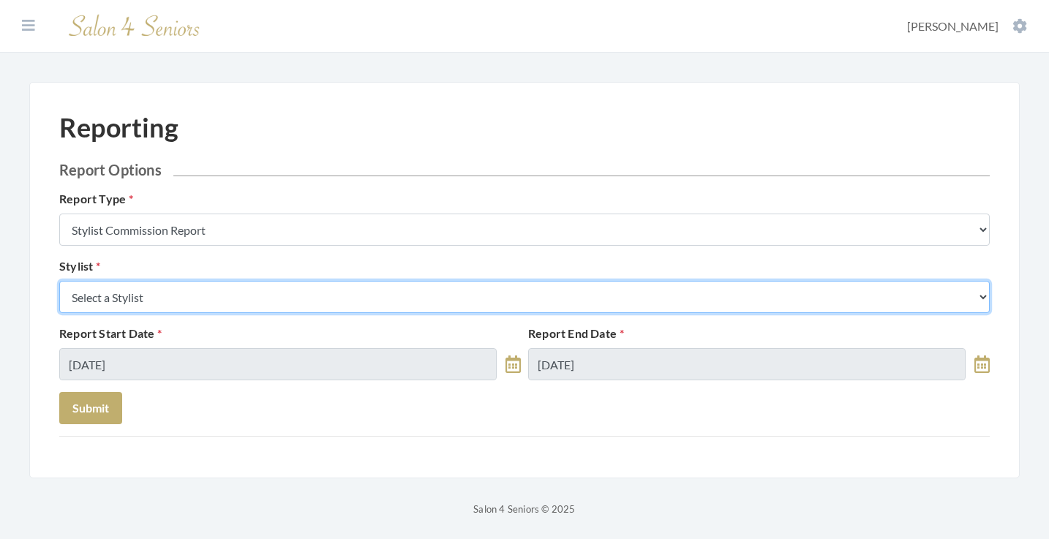
click at [252, 296] on select "Select a Stylist Alaina Krumm Alisha Teasley Anna White April Dructor Ashley Ve…" at bounding box center [524, 297] width 930 height 32
select select "166"
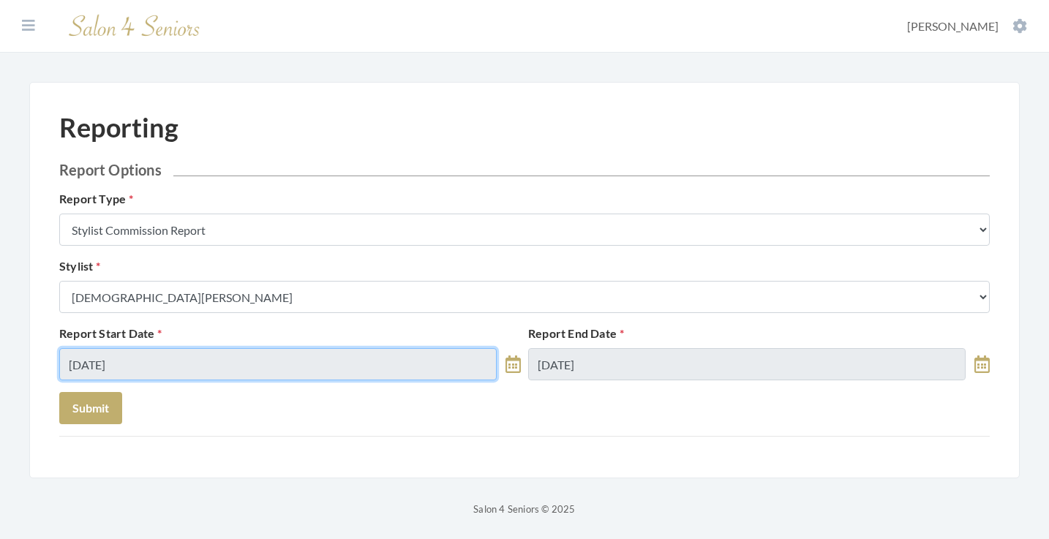
click at [207, 361] on input "[DATE]" at bounding box center [277, 364] width 437 height 32
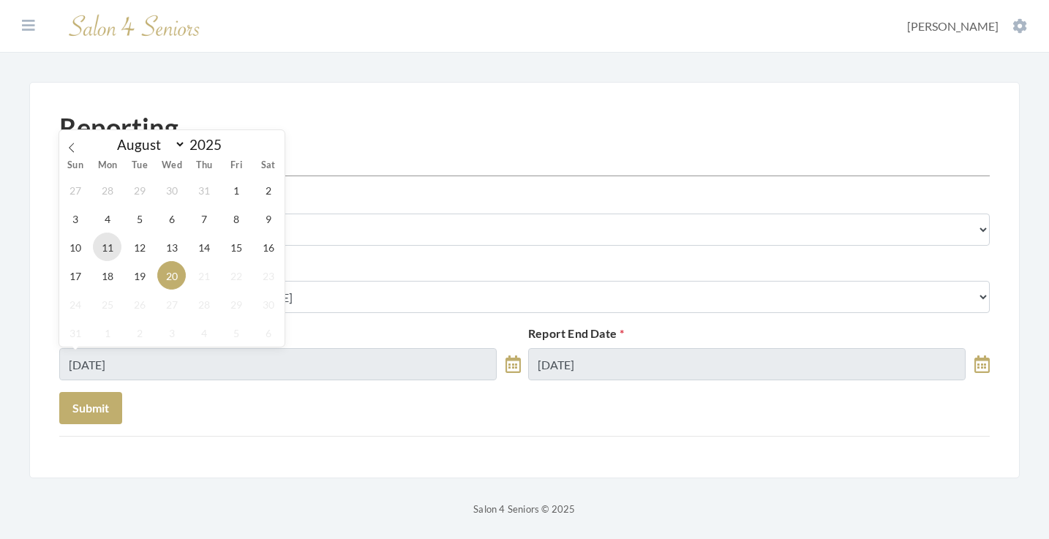
click at [108, 244] on span "11" at bounding box center [107, 247] width 29 height 29
type input "[DATE]"
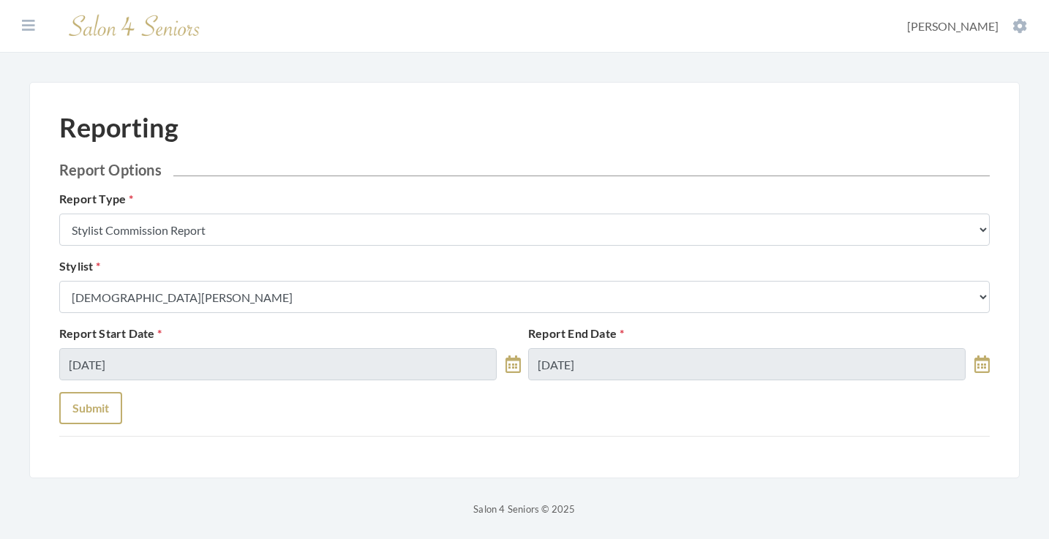
click at [108, 402] on button "Submit" at bounding box center [90, 408] width 63 height 32
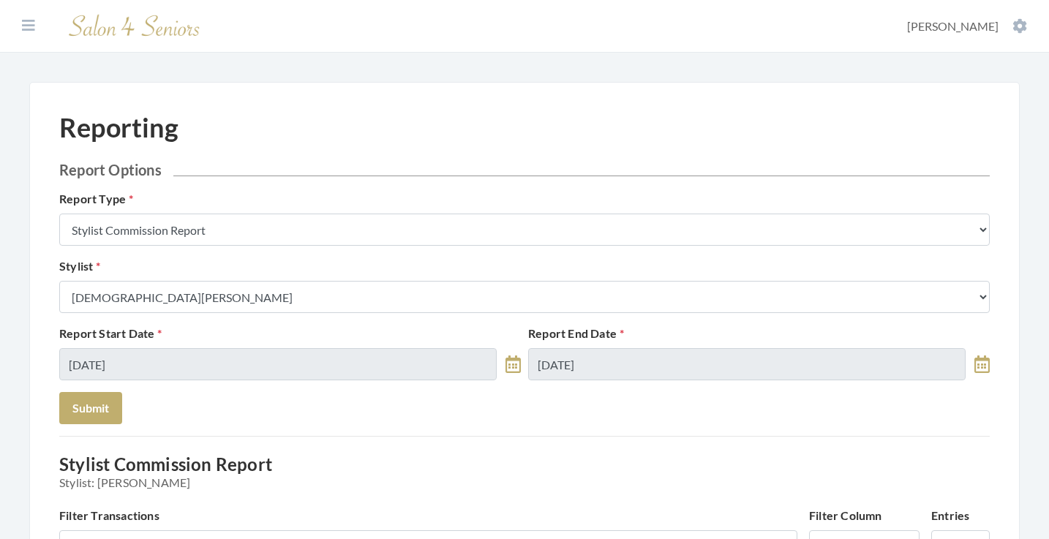
scroll to position [144, 0]
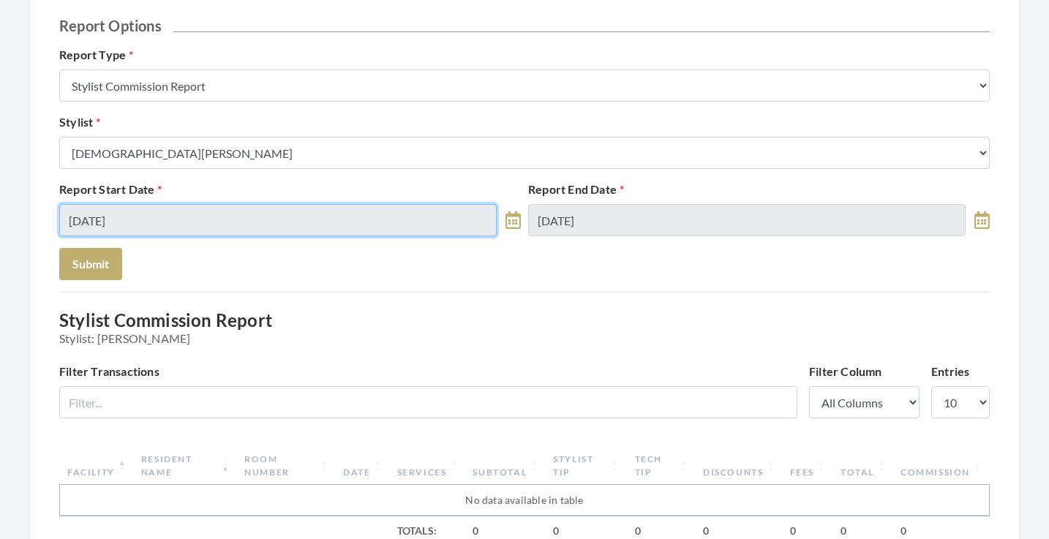
click at [315, 223] on input "08/11/2025" at bounding box center [277, 220] width 437 height 32
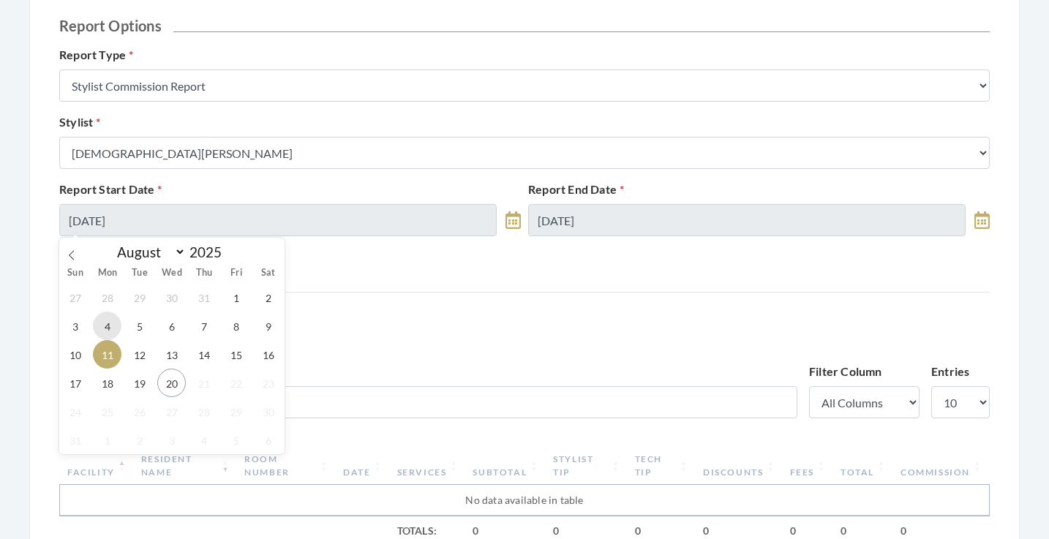
click at [110, 331] on span "4" at bounding box center [107, 326] width 29 height 29
type input "08/04/2025"
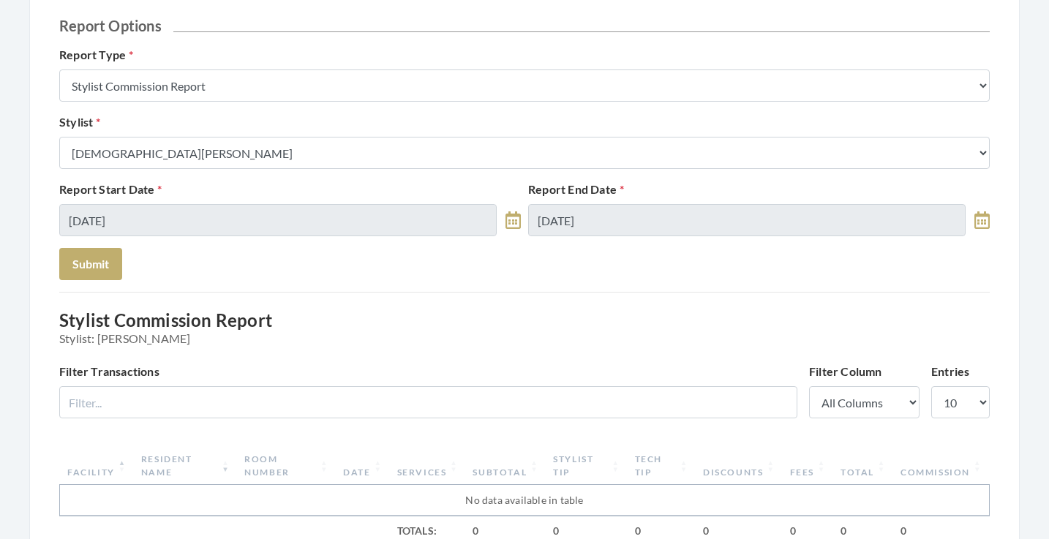
click at [105, 282] on div "Reporting Report Options Report Type Stylist Commission Report Tech Payroll Rep…" at bounding box center [524, 457] width 930 height 979
click at [105, 267] on button "Submit" at bounding box center [90, 264] width 63 height 32
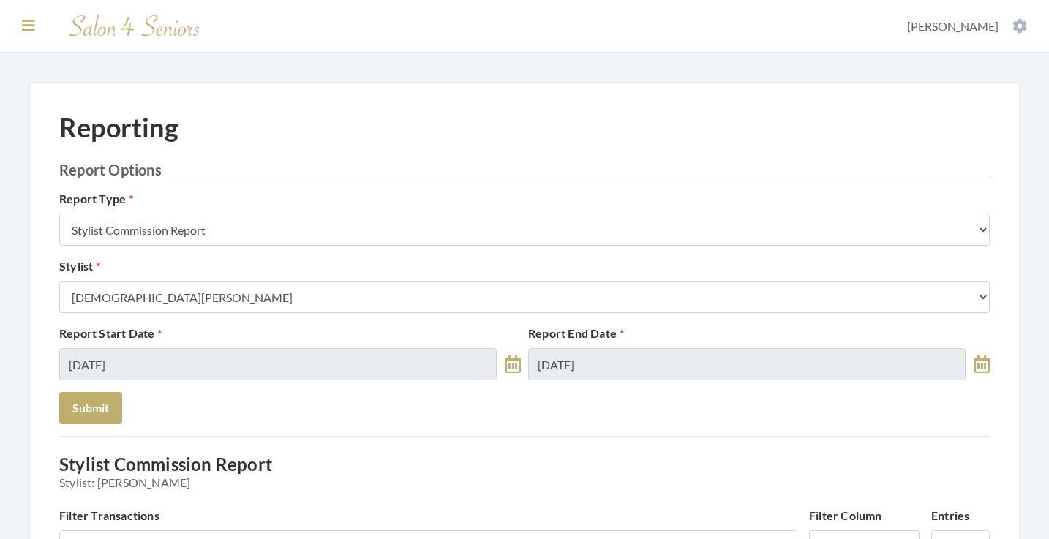
click at [29, 25] on icon at bounding box center [28, 25] width 13 height 15
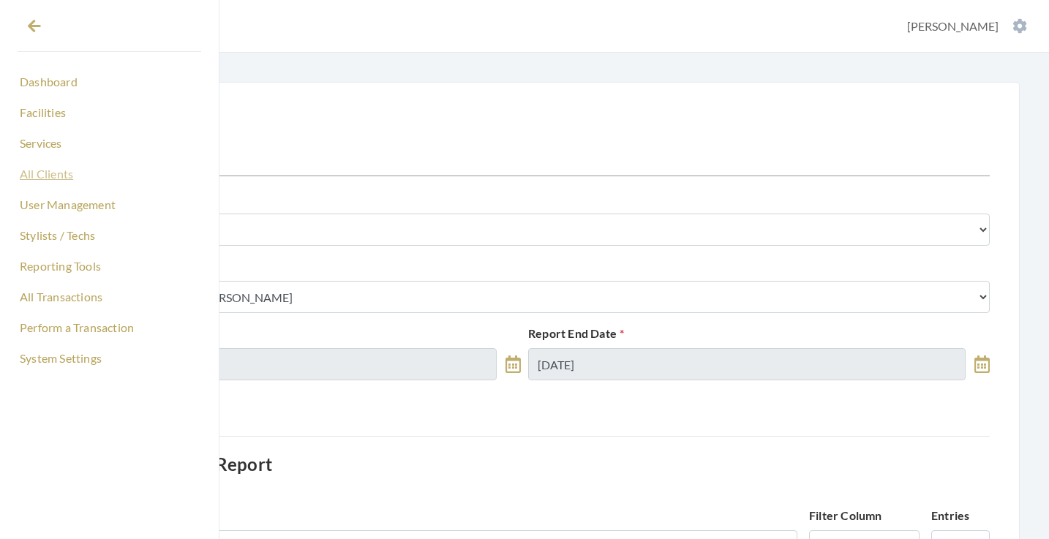
click at [56, 170] on link "All Clients" at bounding box center [110, 174] width 184 height 25
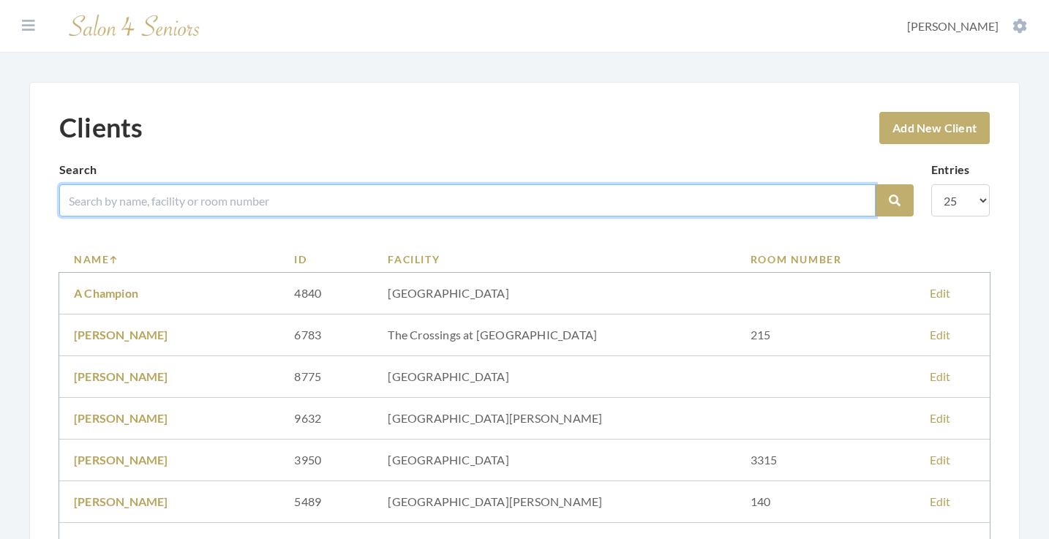
click at [151, 190] on input "search" at bounding box center [467, 200] width 816 height 32
type input "PAGLIARLI"
click at [895, 200] on button "Search" at bounding box center [895, 200] width 38 height 32
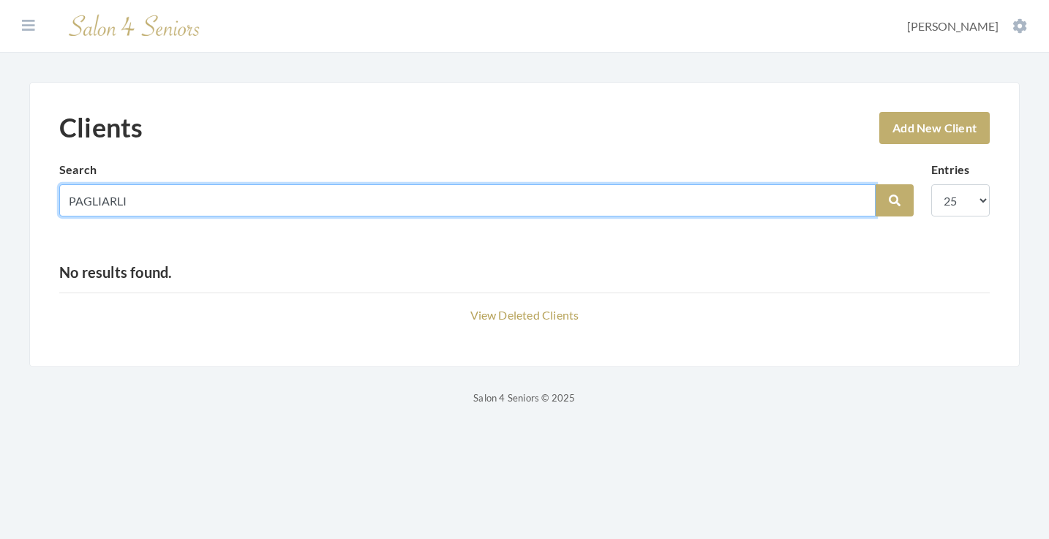
click at [859, 200] on input "PAGLIARLI" at bounding box center [467, 200] width 816 height 32
type input "[PERSON_NAME]"
click at [895, 200] on button "Search" at bounding box center [895, 200] width 38 height 32
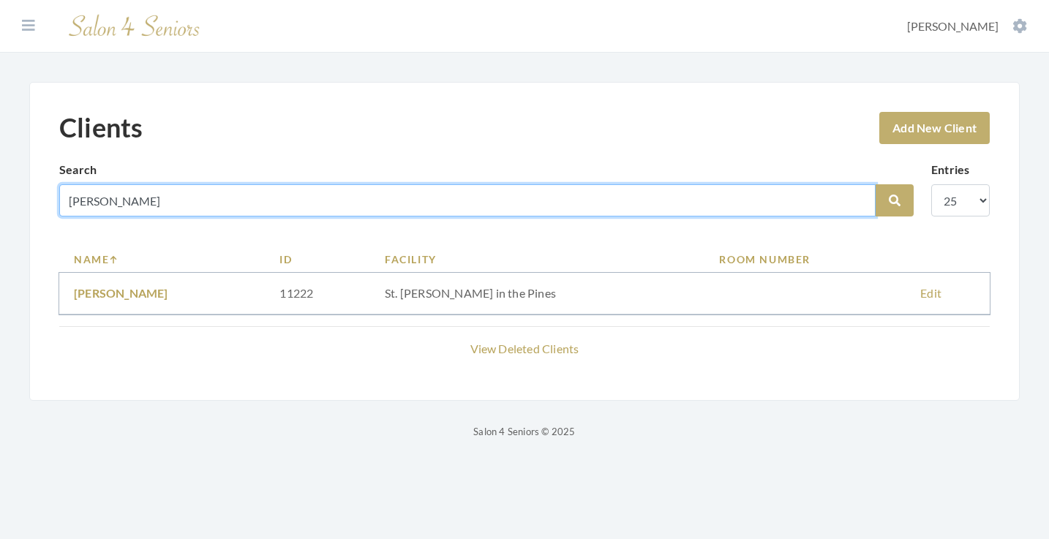
click at [857, 202] on input "[PERSON_NAME]" at bounding box center [467, 200] width 816 height 32
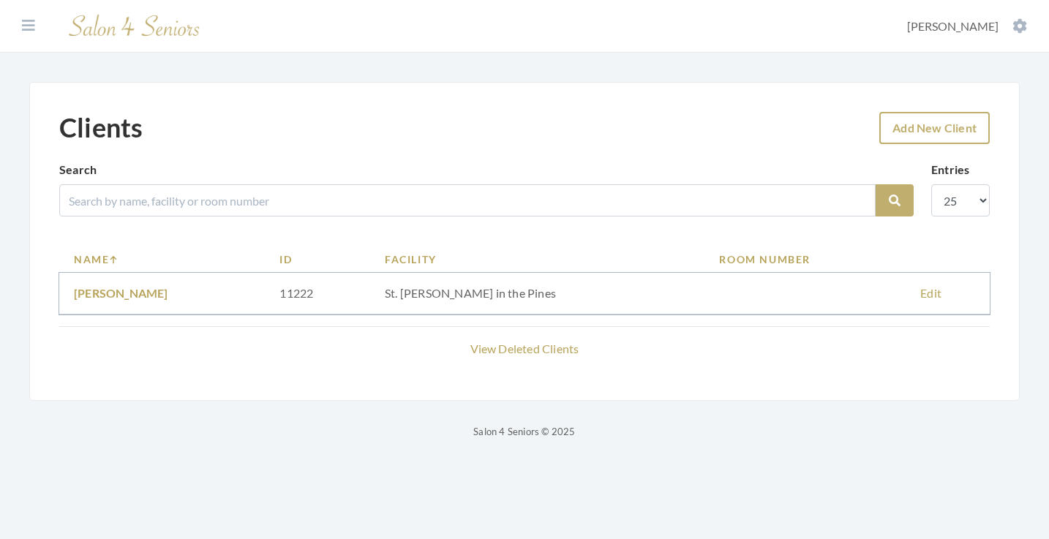
click at [903, 131] on link "Add New Client" at bounding box center [934, 128] width 110 height 32
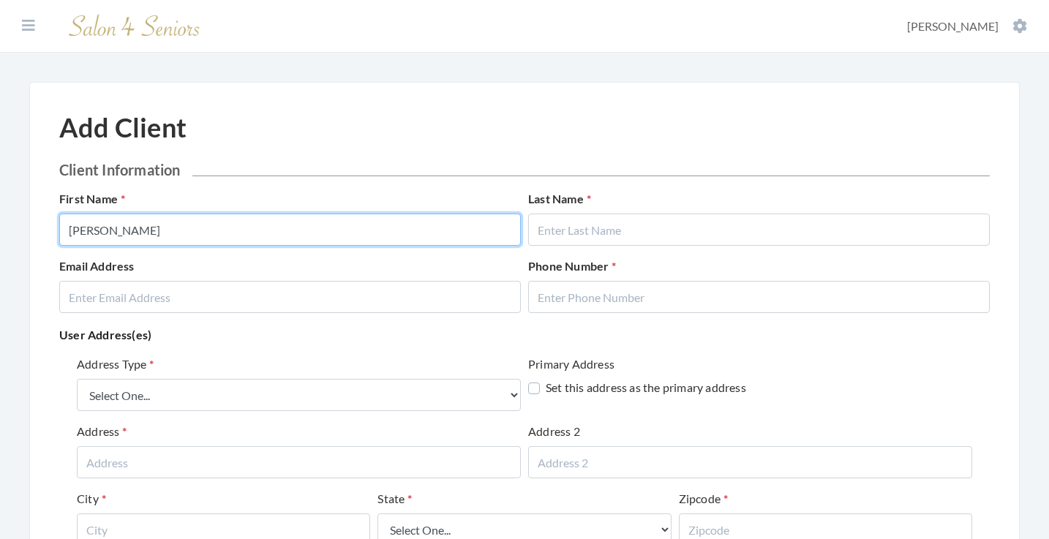
type input "[PERSON_NAME]"
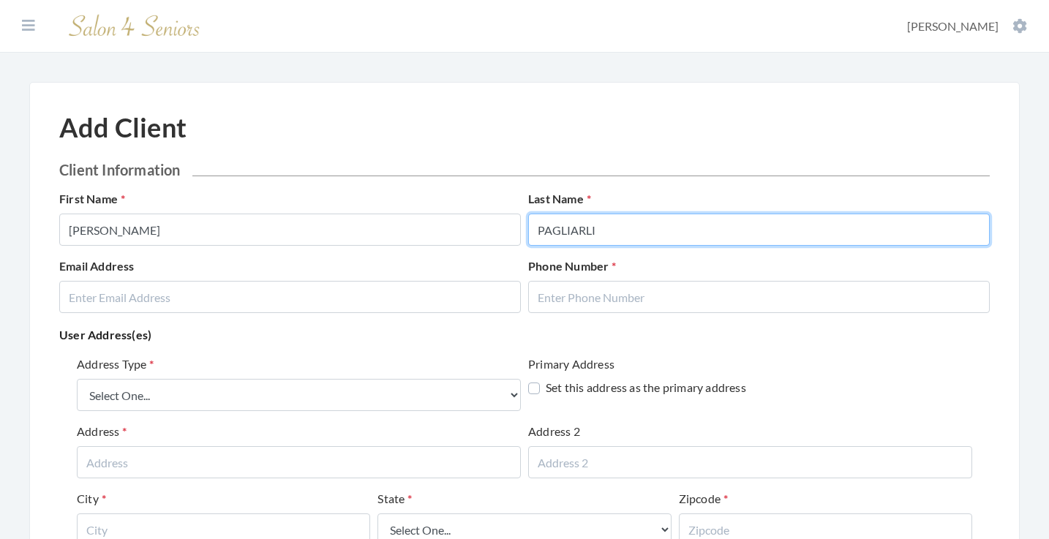
type input "PAGLIARLI"
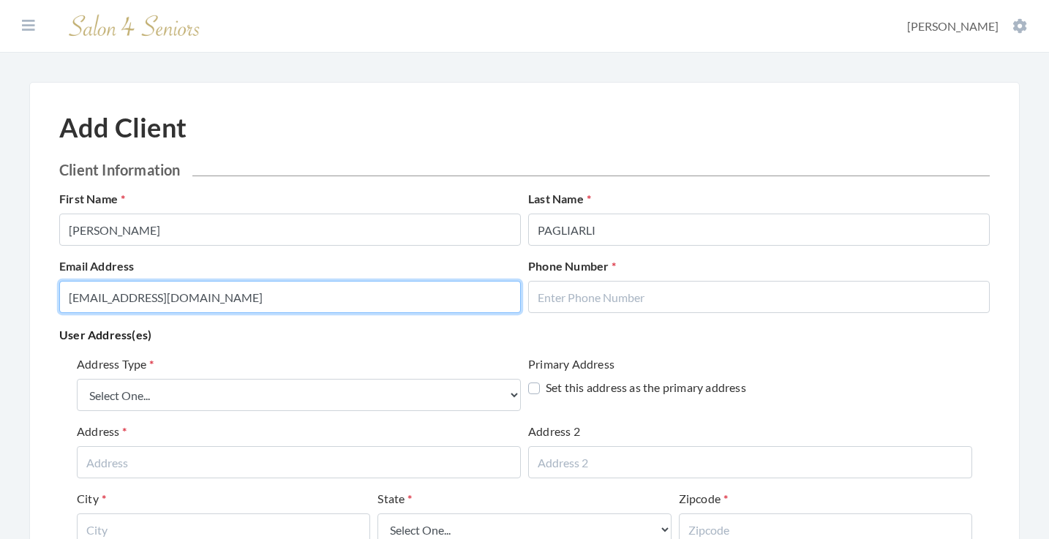
type input "[EMAIL_ADDRESS][DOMAIN_NAME]"
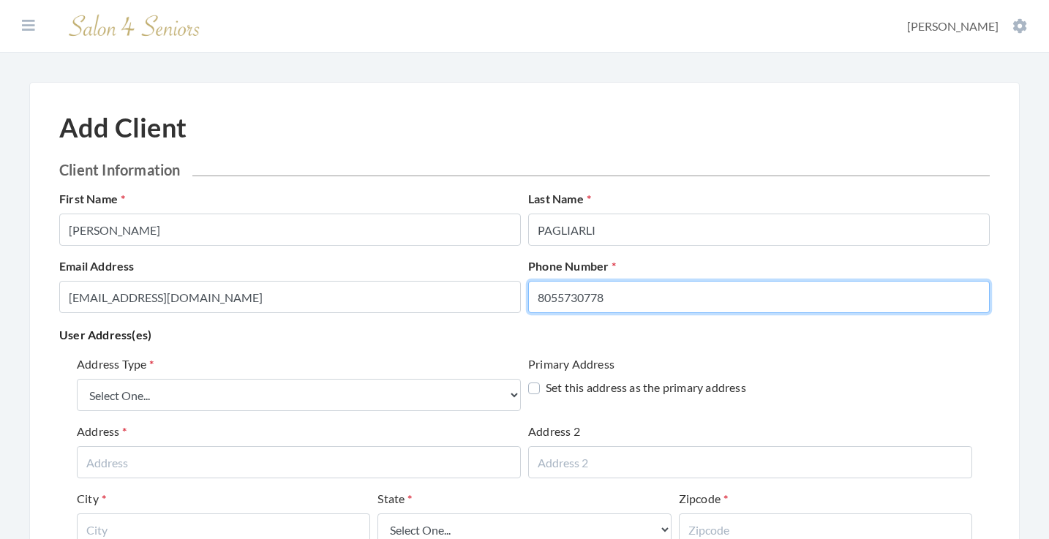
type input "8055730778"
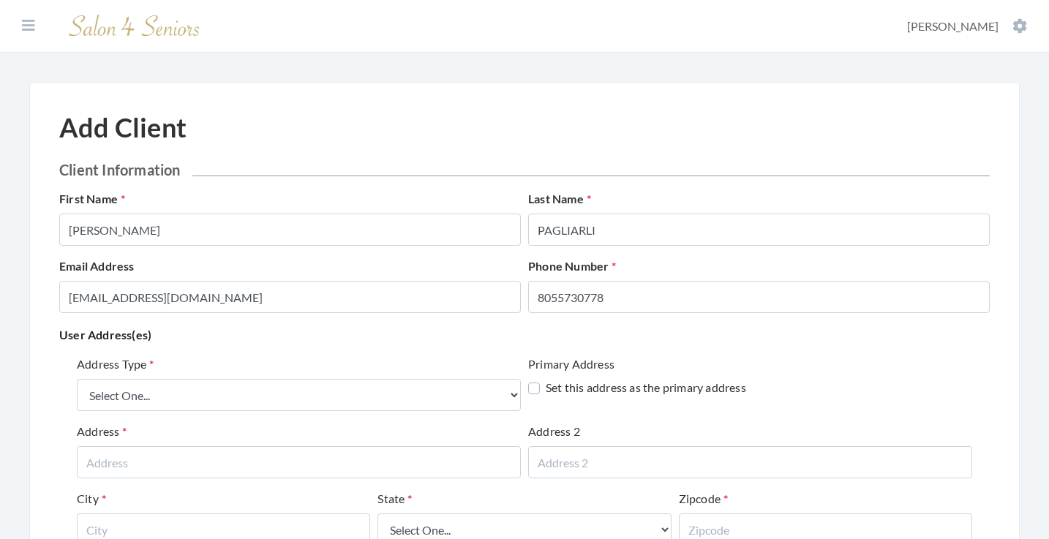
click at [436, 350] on div "Address Type Select One... Office Address Home Address Billing Address Primary …" at bounding box center [524, 496] width 930 height 293
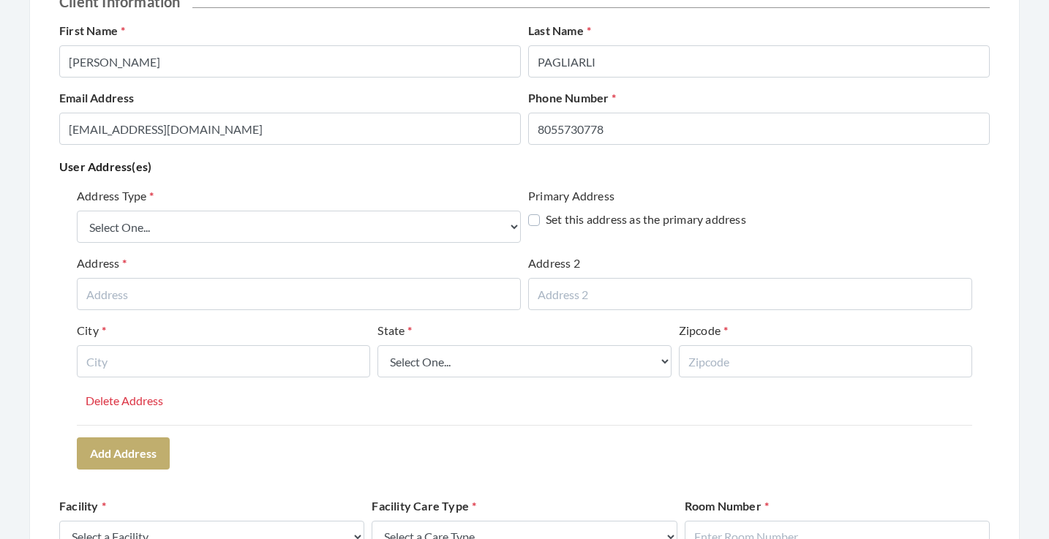
scroll to position [182, 0]
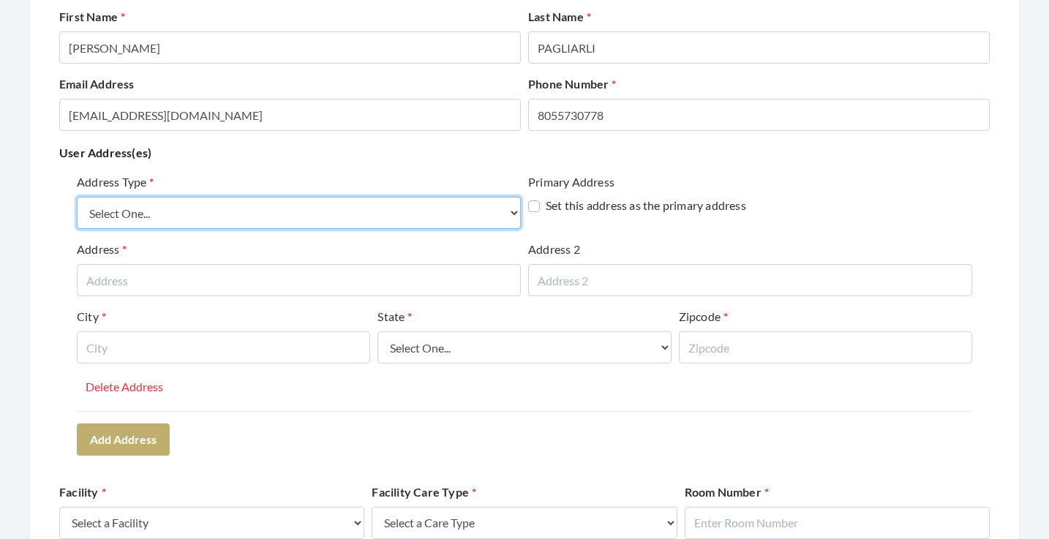
select select "billing"
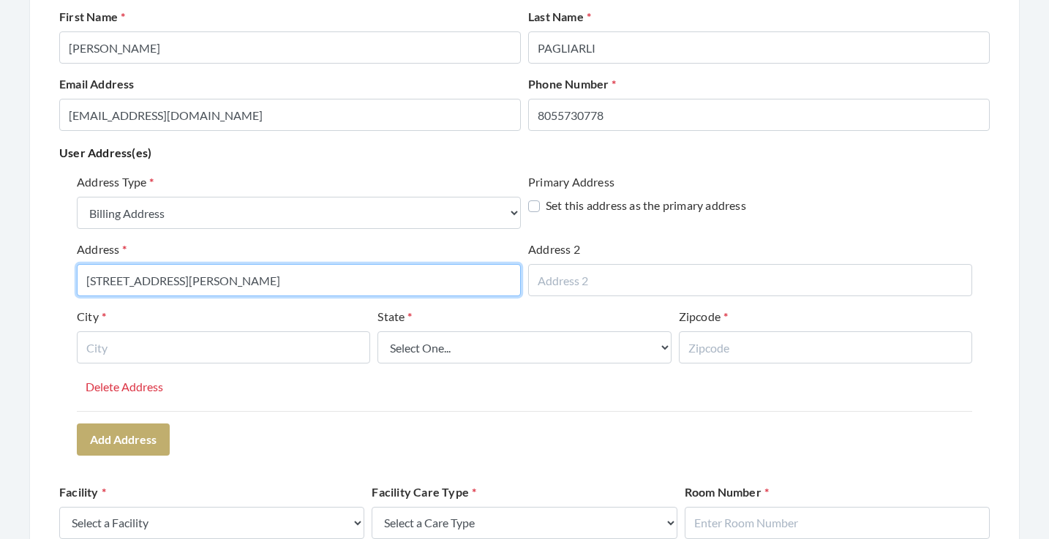
type input "[STREET_ADDRESS][PERSON_NAME]"
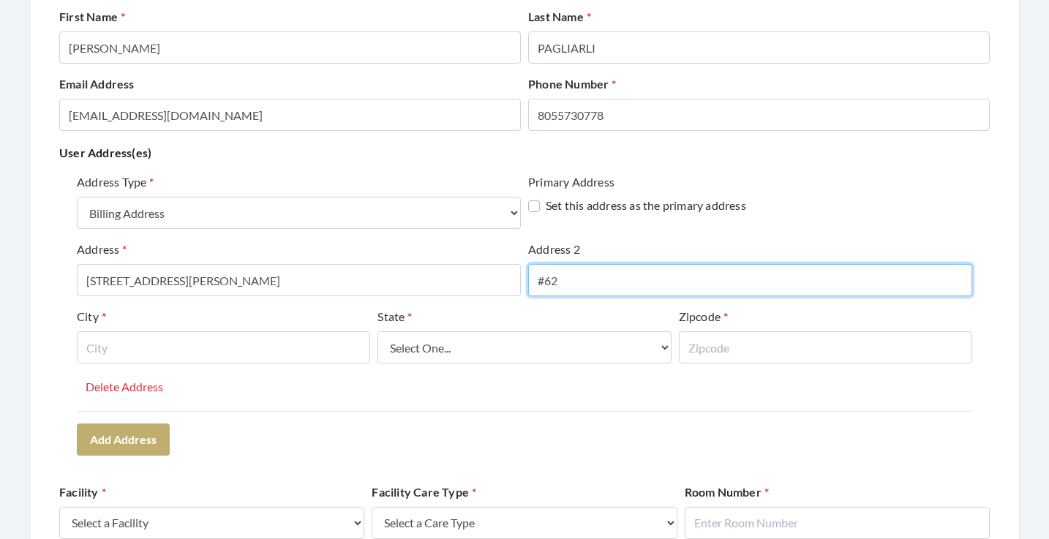
type input "#62"
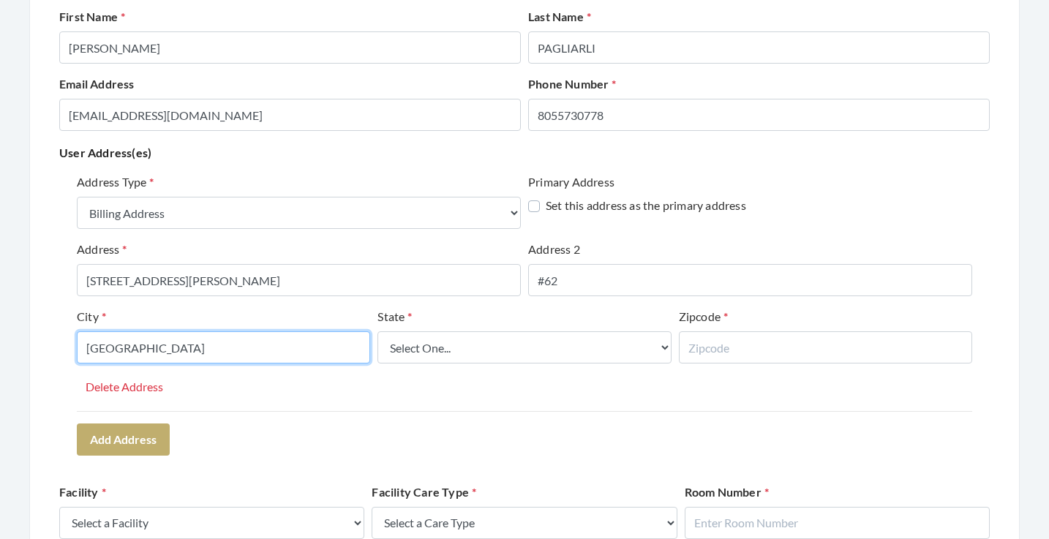
type input "[GEOGRAPHIC_DATA]"
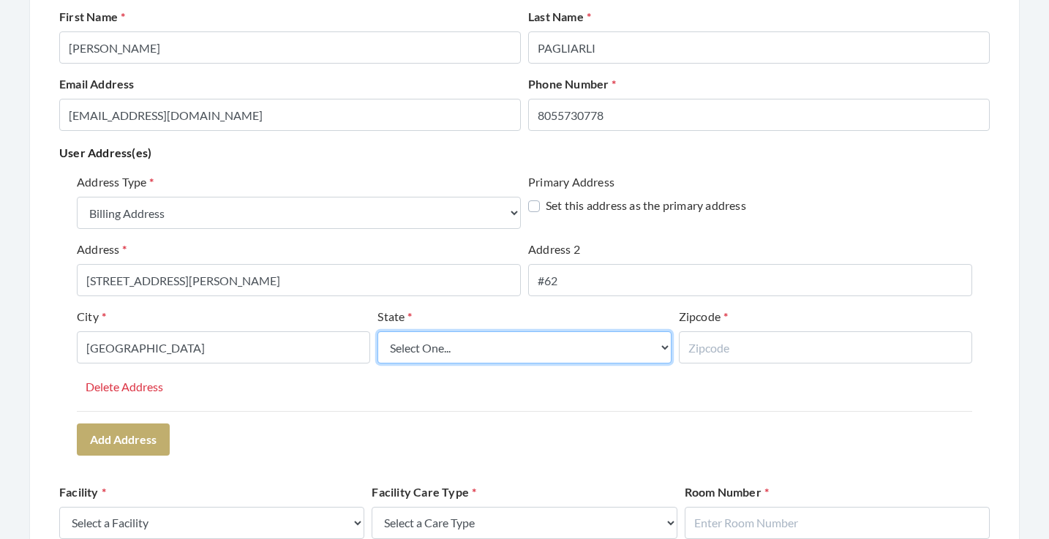
select select "ca"
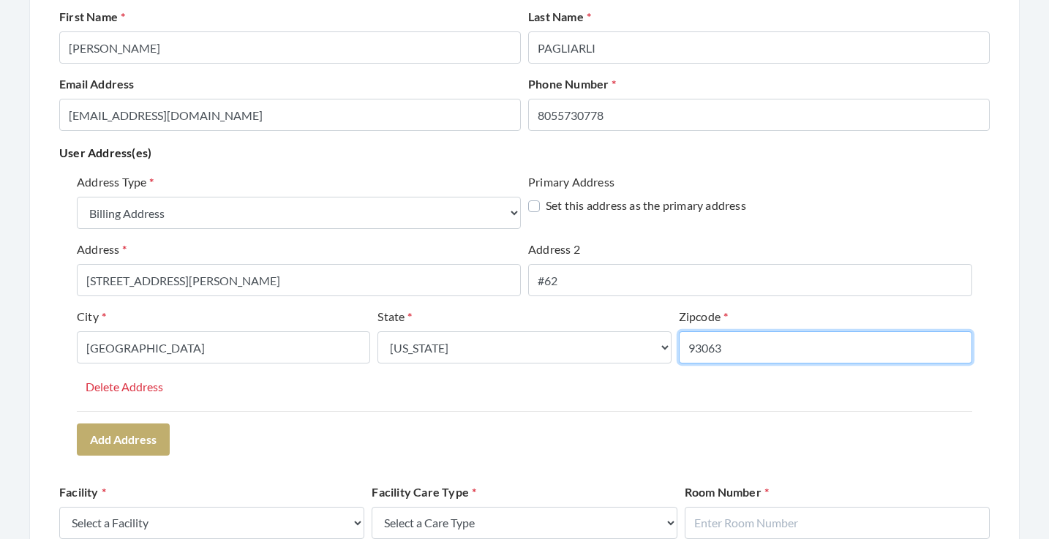
type input "93063"
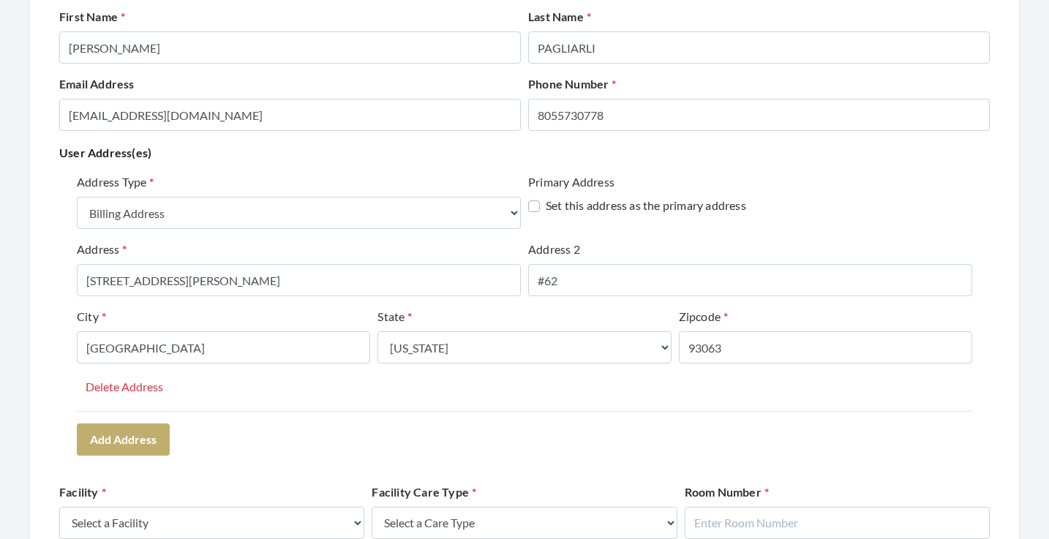
click at [413, 445] on div "Address Type Select One... Office Address Home Address Billing Address Primary …" at bounding box center [524, 314] width 930 height 293
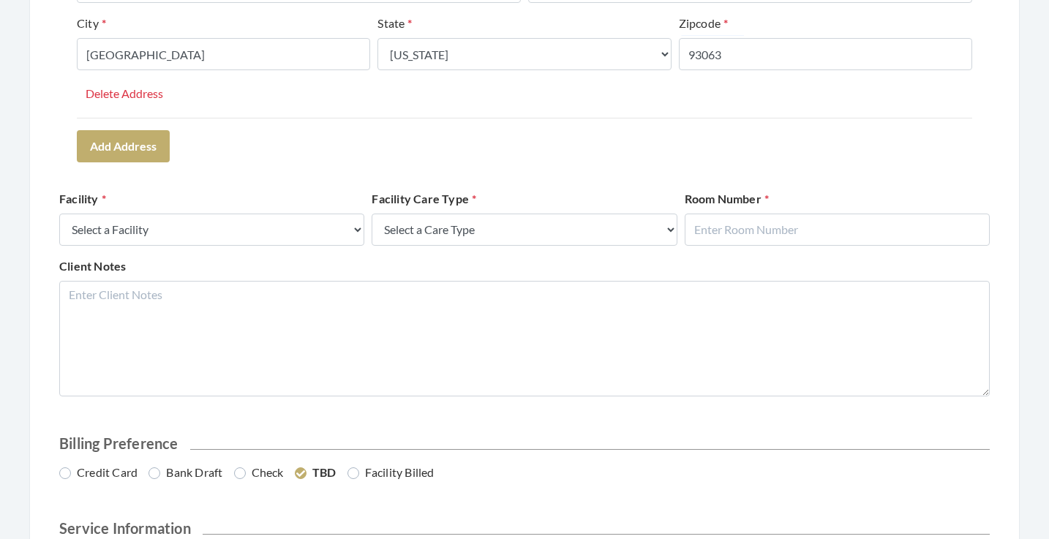
scroll to position [482, 0]
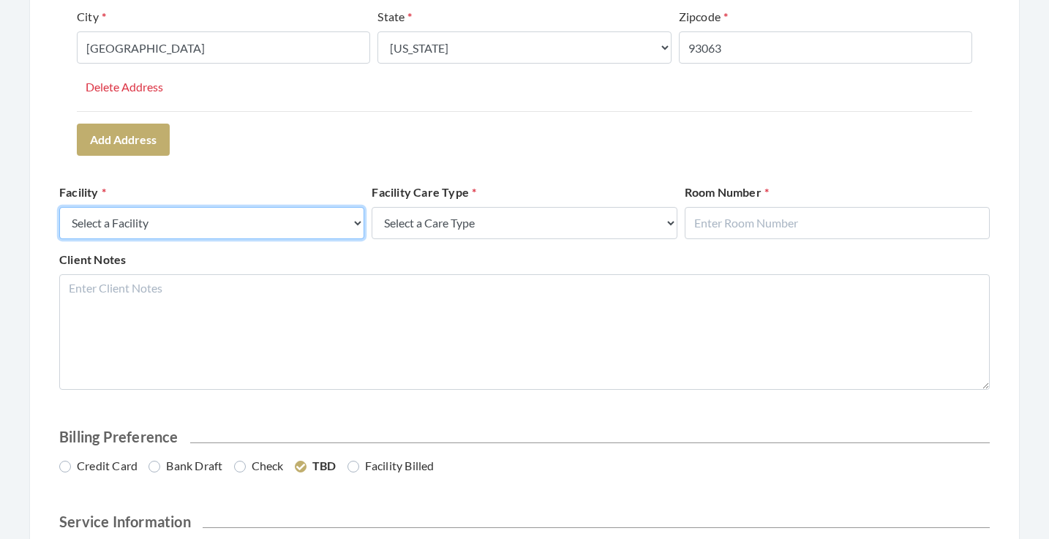
select select "53"
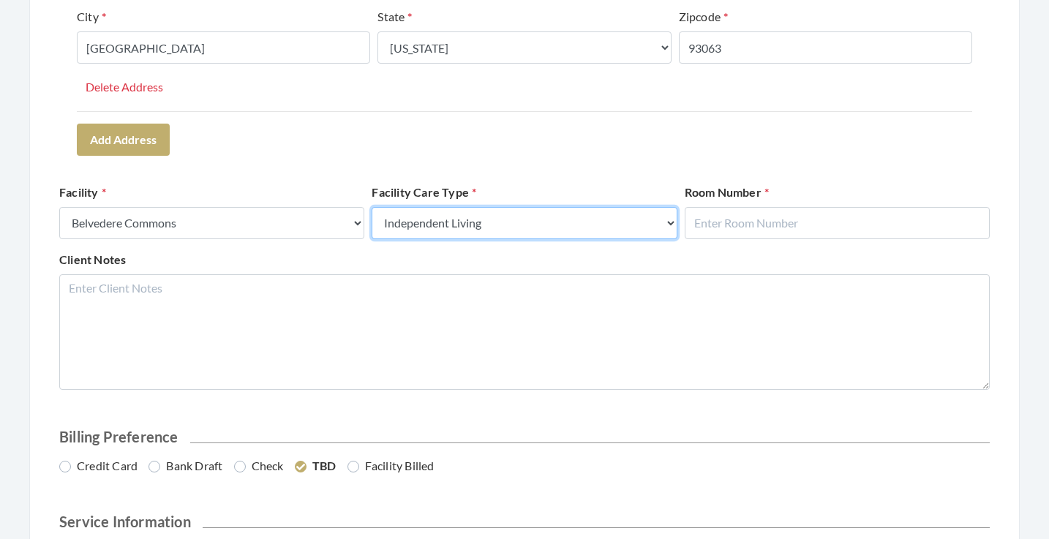
select select "4"
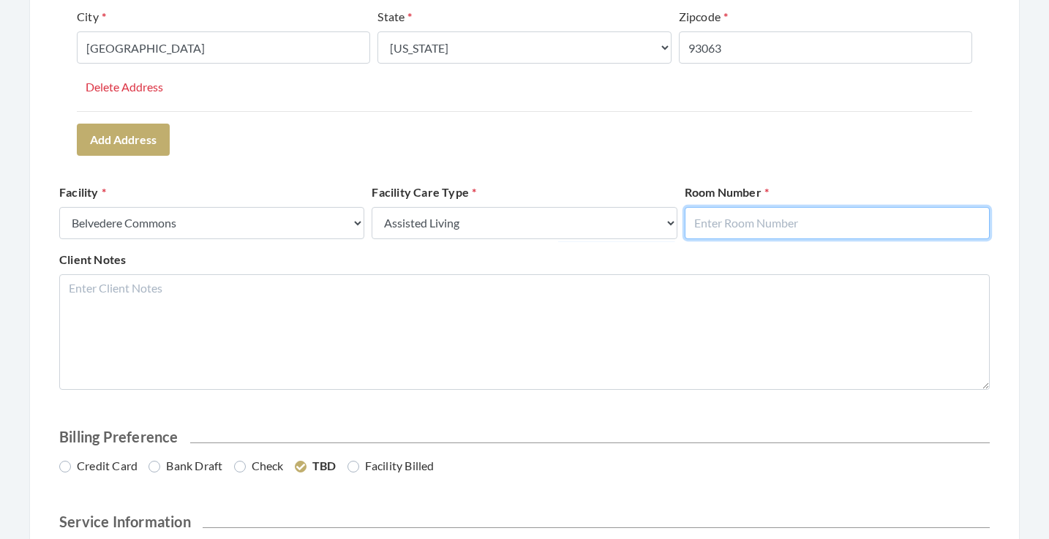
click at [708, 209] on input "text" at bounding box center [837, 223] width 305 height 32
type input "114"
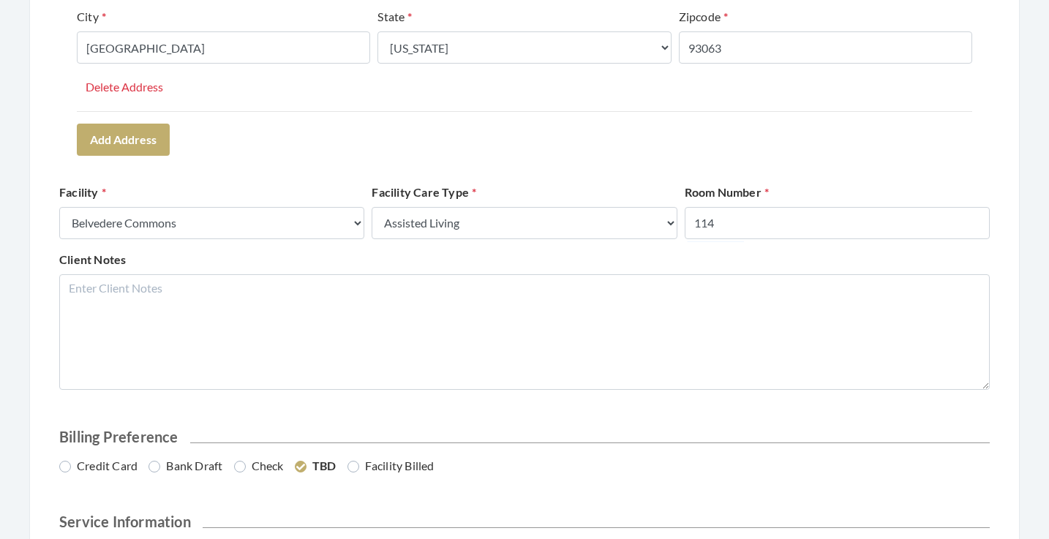
click at [525, 262] on div "Client Notes" at bounding box center [525, 320] width 938 height 139
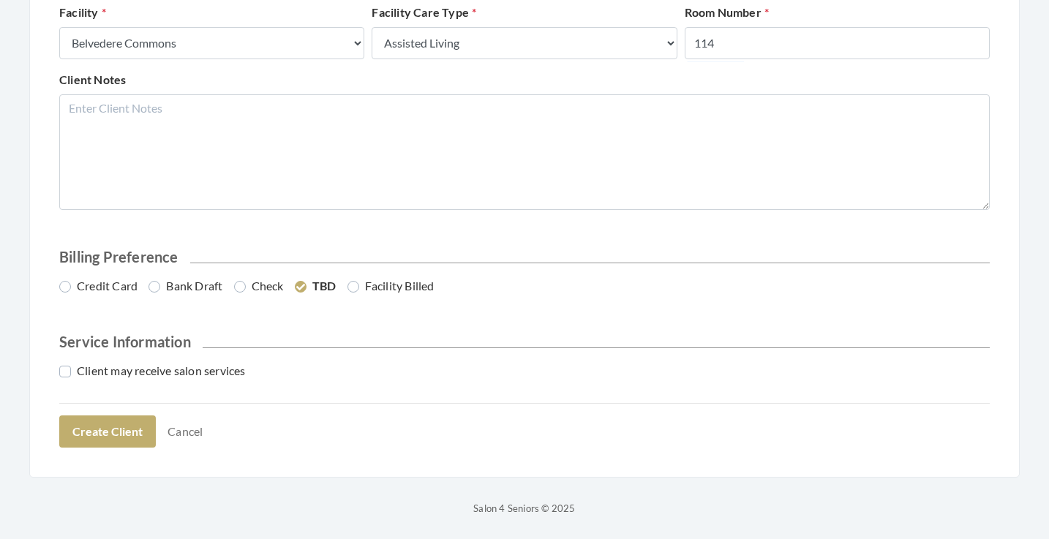
scroll to position [661, 0]
click at [208, 285] on label "Bank Draft" at bounding box center [185, 287] width 74 height 18
radio input "true"
click at [159, 369] on label "Client may receive salon services" at bounding box center [152, 372] width 187 height 18
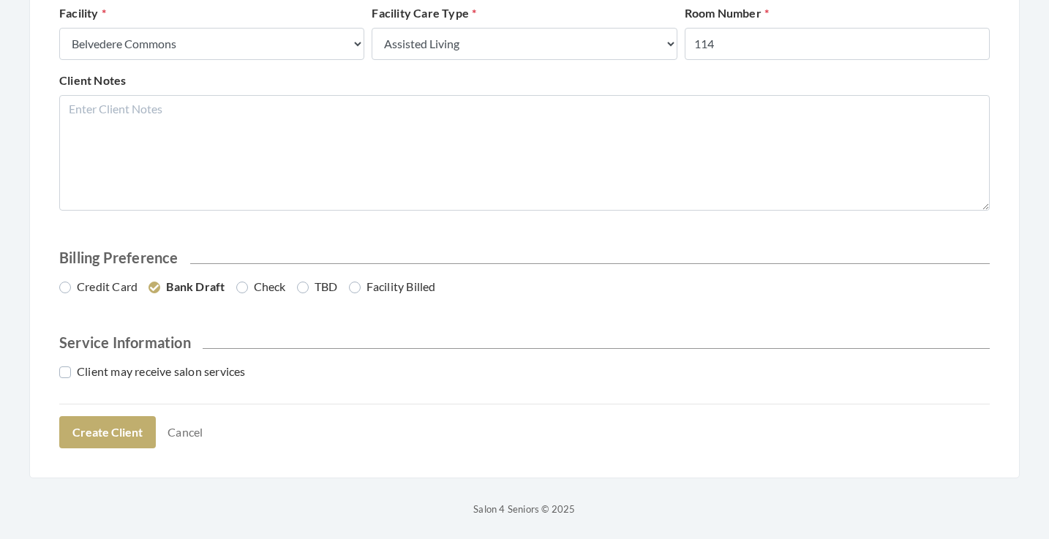
checkbox input "true"
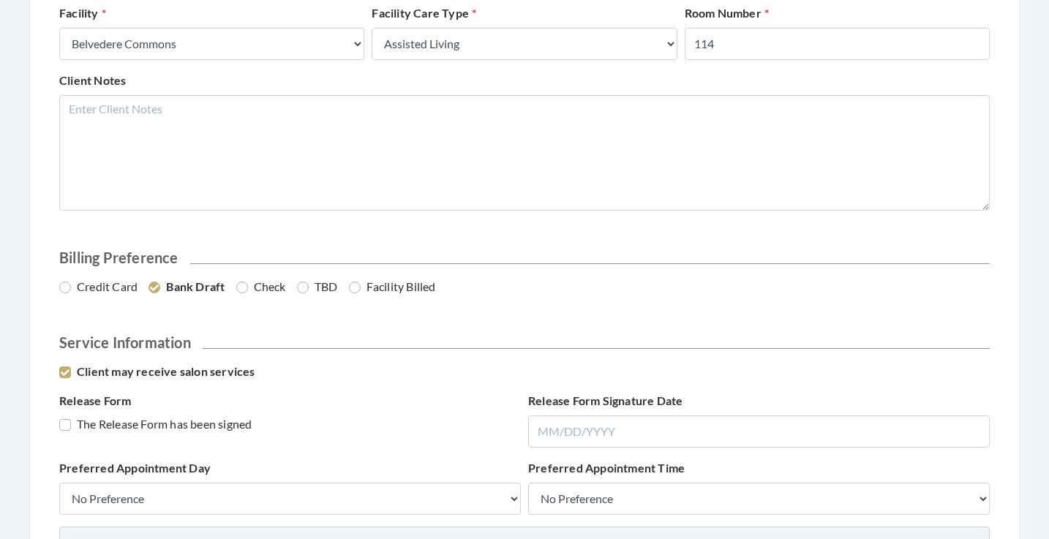
click at [151, 425] on label "The Release Form has been signed" at bounding box center [155, 424] width 192 height 18
checkbox input "true"
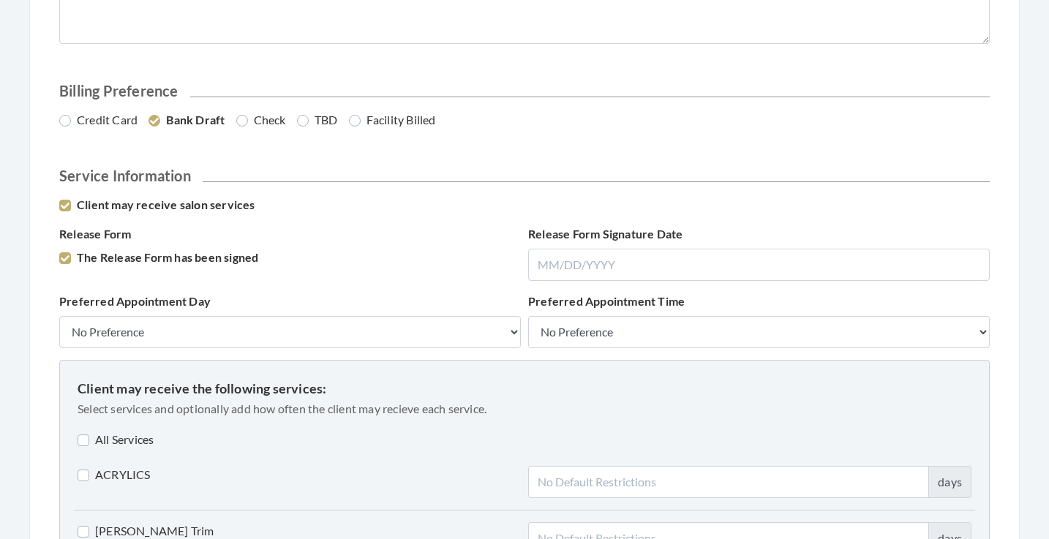
scroll to position [852, 0]
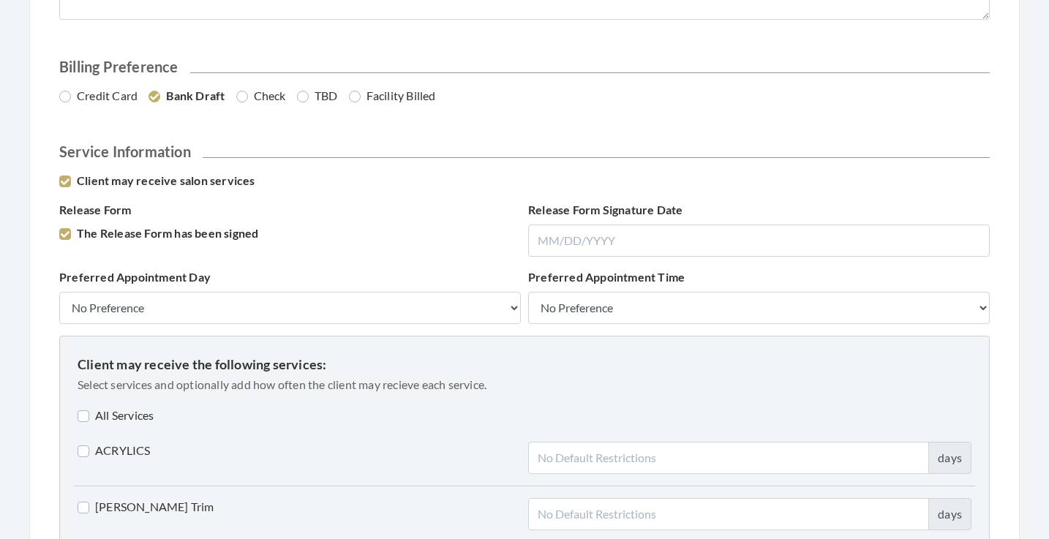
click at [126, 407] on label "All Services" at bounding box center [116, 416] width 76 height 18
checkbox input "true"
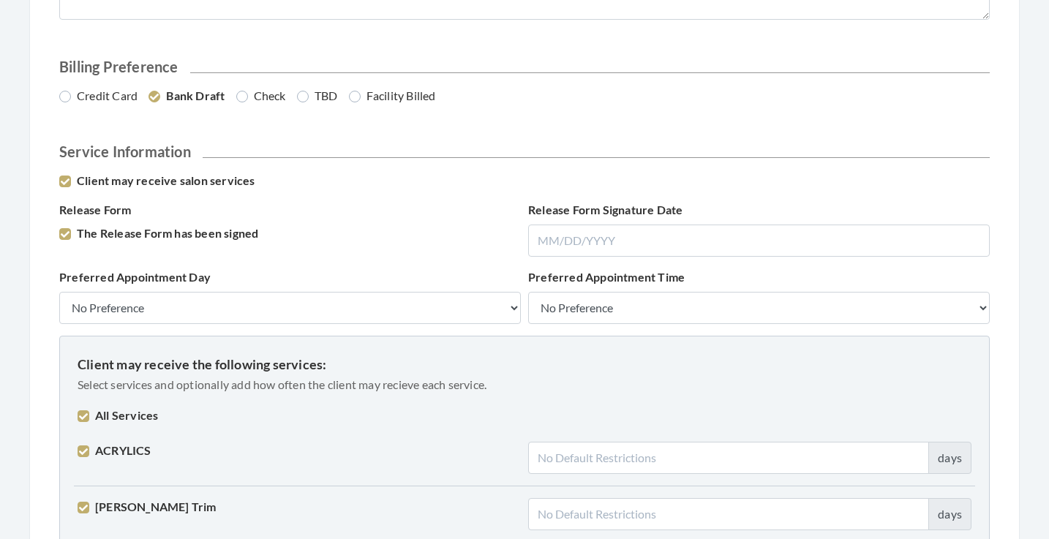
checkbox input "true"
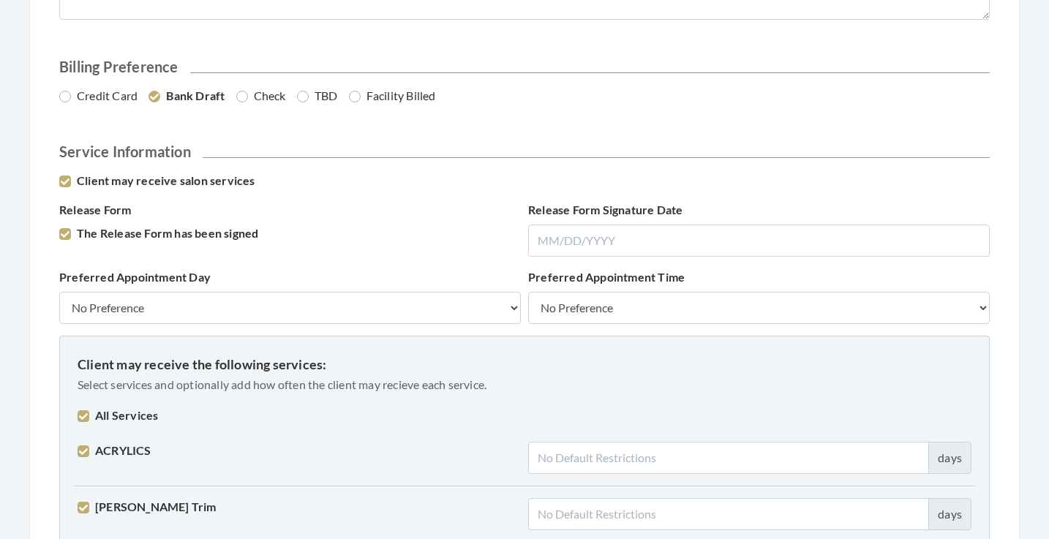
checkbox input "true"
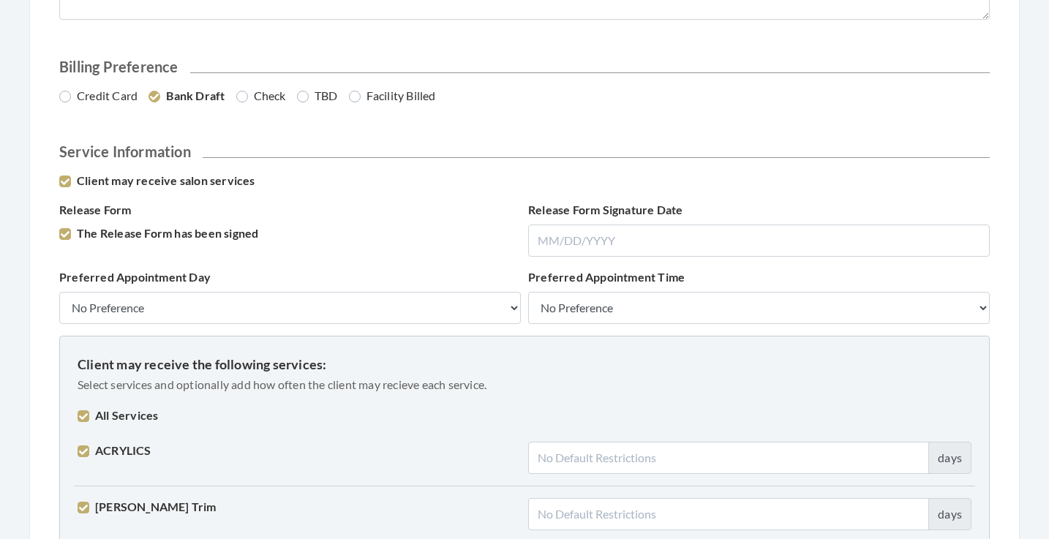
checkbox input "true"
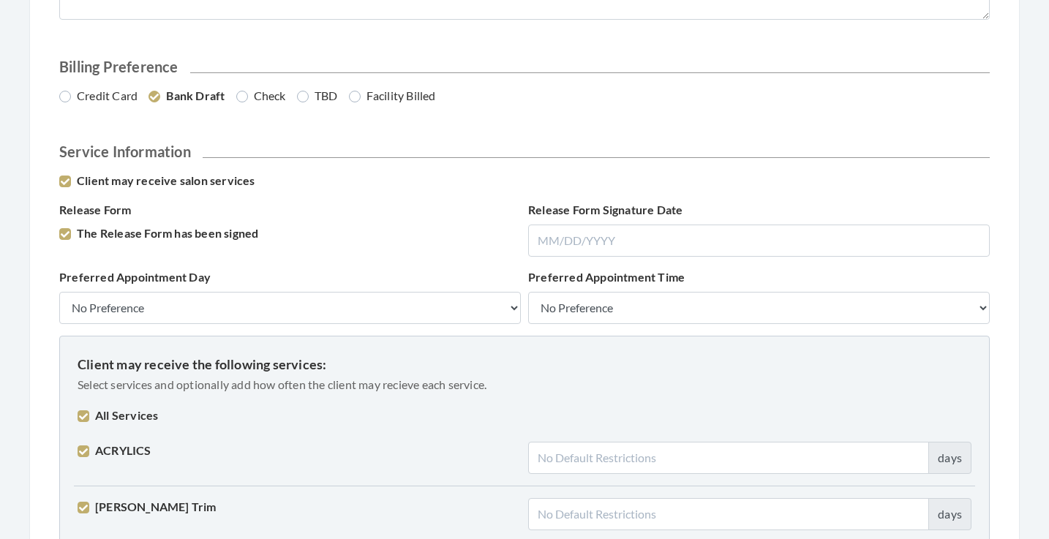
checkbox input "true"
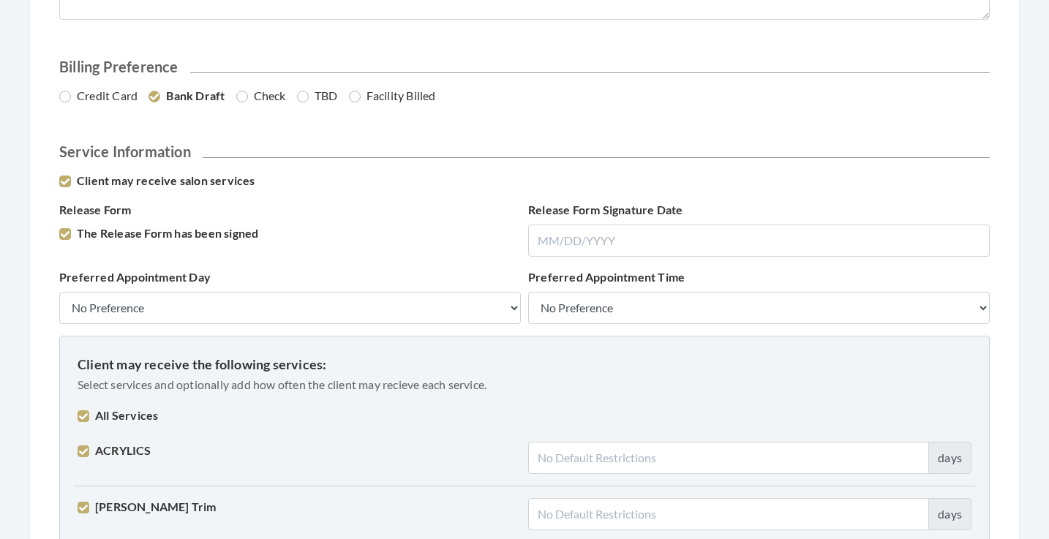
checkbox input "true"
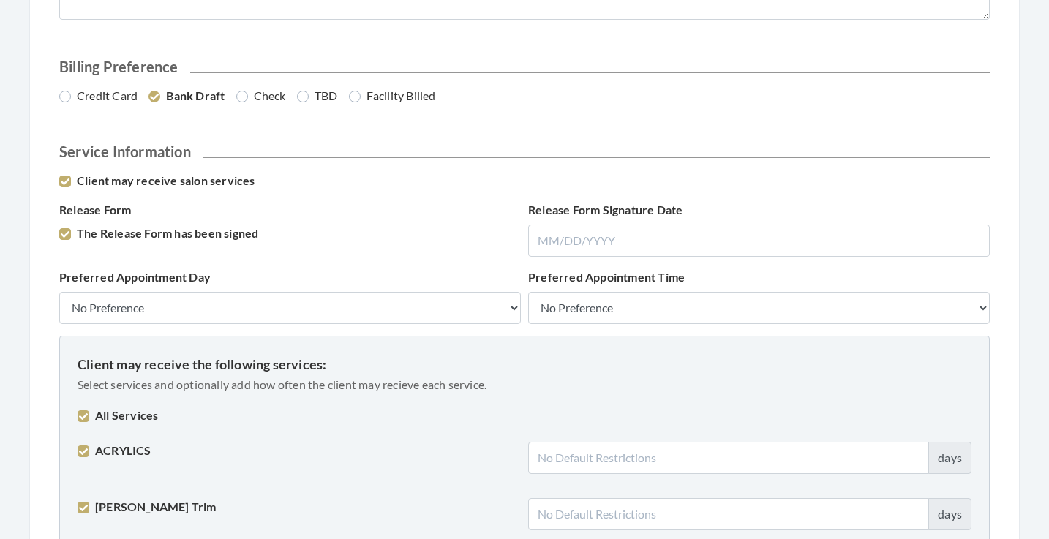
checkbox input "true"
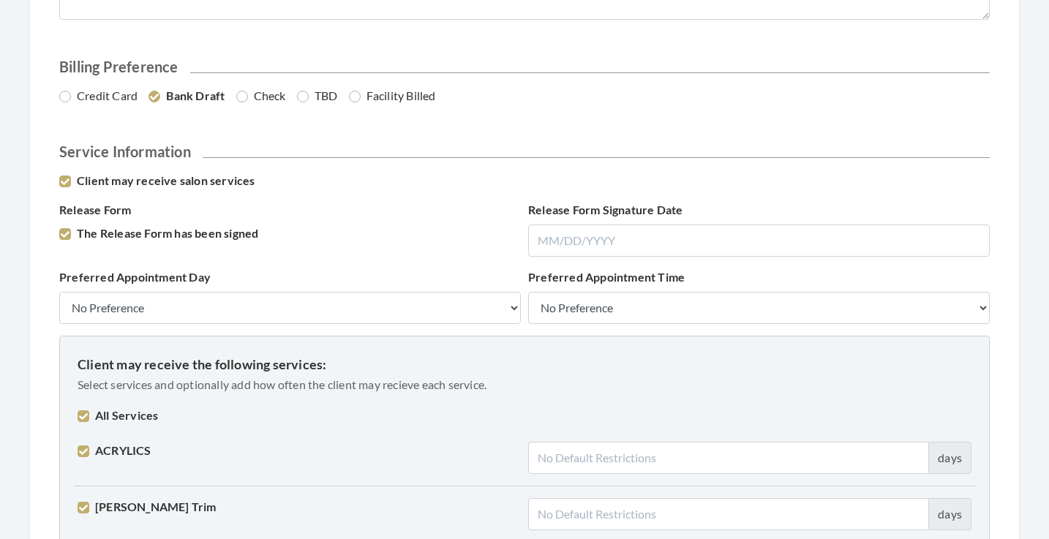
checkbox input "true"
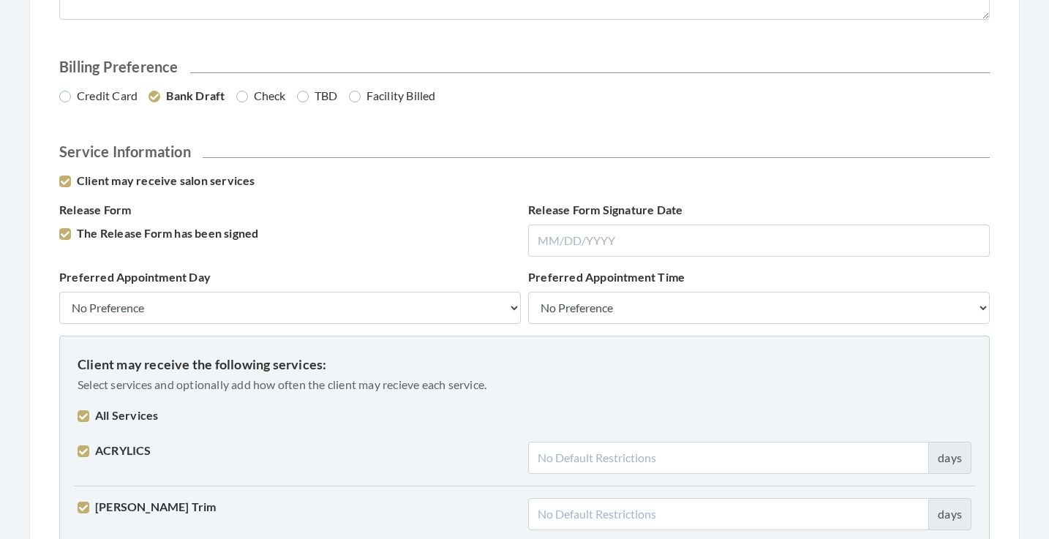
checkbox input "true"
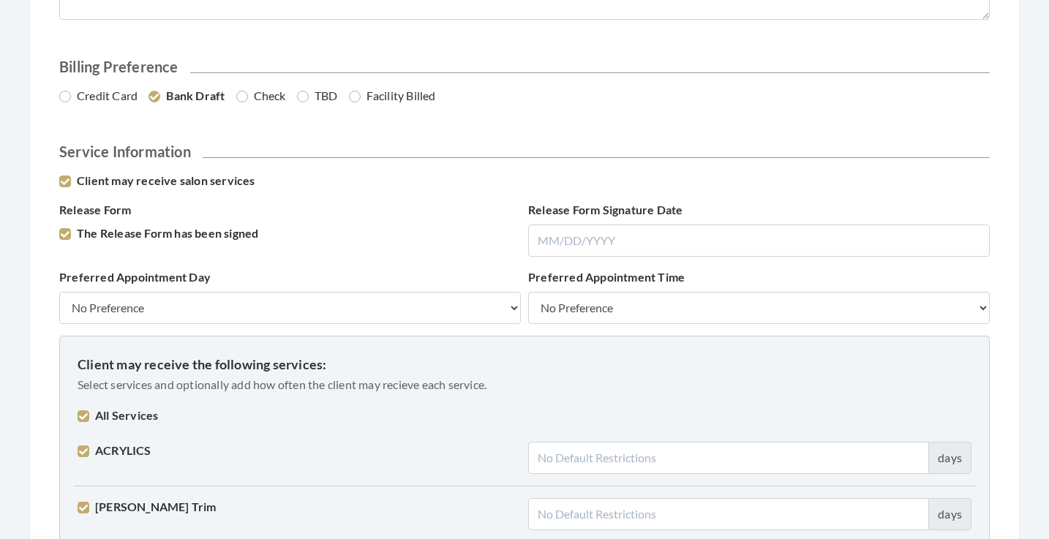
checkbox input "true"
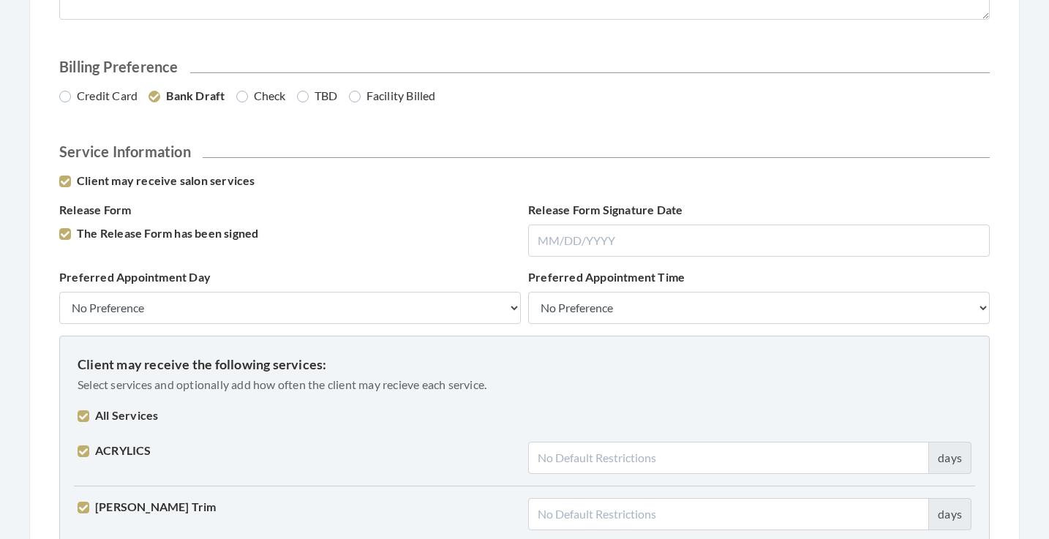
checkbox input "true"
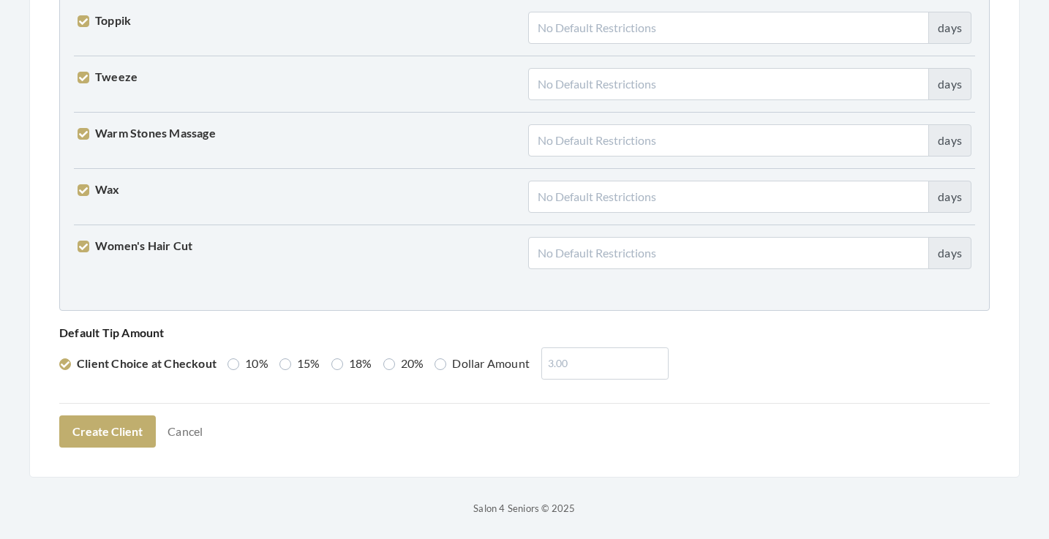
scroll to position [3703, 0]
click at [92, 432] on button "Create Client" at bounding box center [107, 432] width 97 height 32
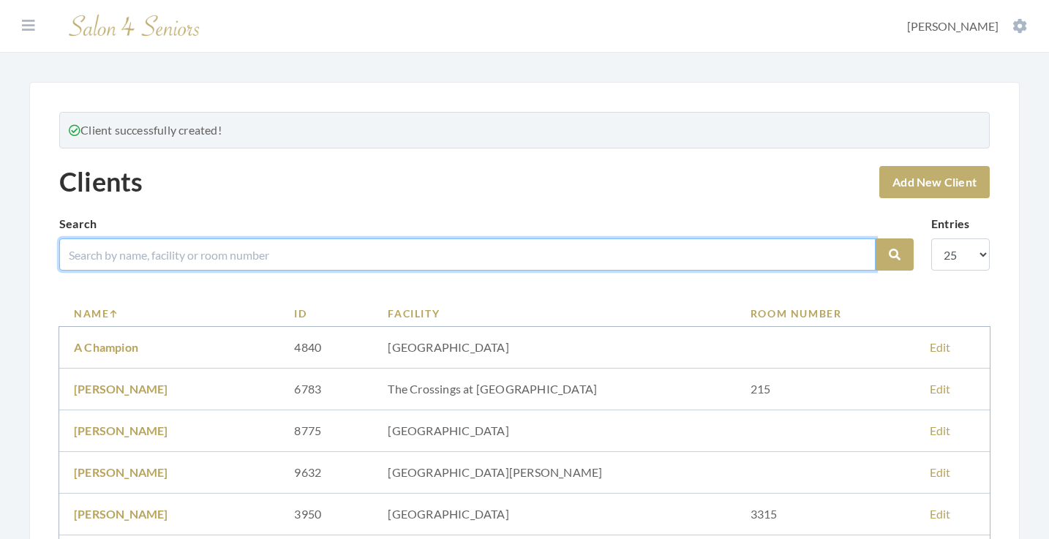
click at [273, 253] on input "search" at bounding box center [467, 254] width 816 height 32
type input "LIAR"
click at [895, 255] on button "Search" at bounding box center [895, 254] width 38 height 32
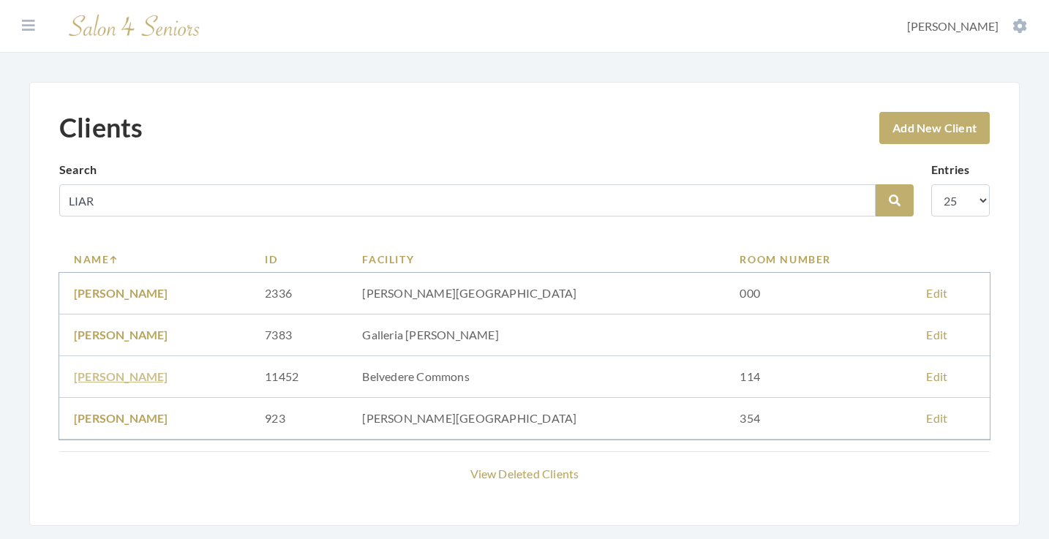
click at [168, 374] on link "KIMBERLY PAGLIARLI" at bounding box center [121, 376] width 94 height 14
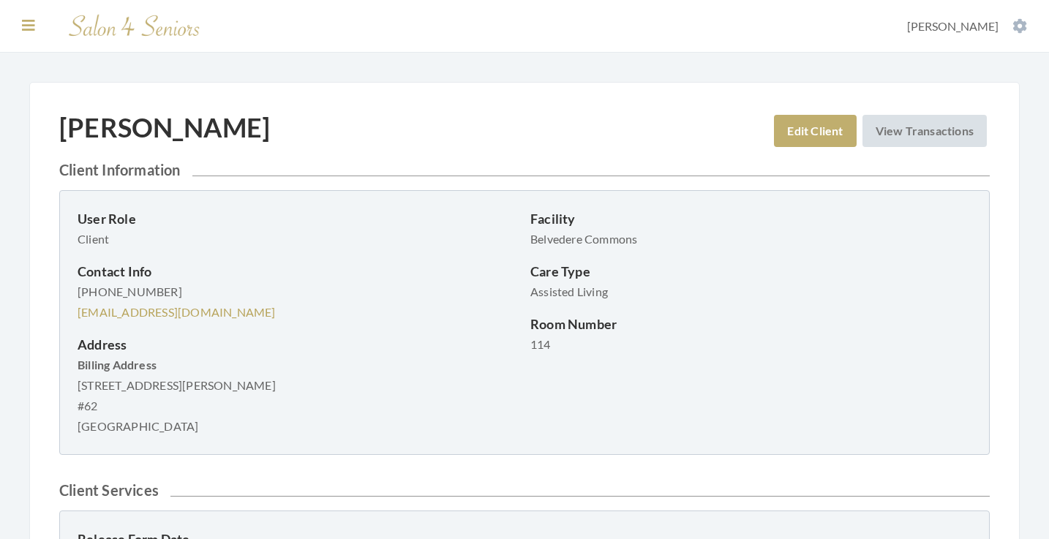
click at [29, 21] on icon at bounding box center [28, 25] width 13 height 15
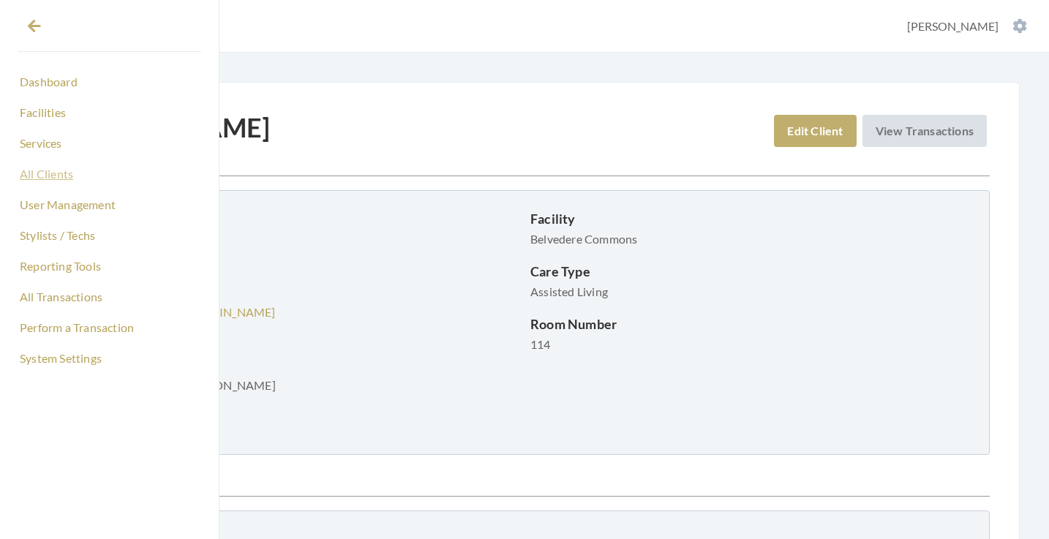
click at [50, 168] on link "All Clients" at bounding box center [110, 174] width 184 height 25
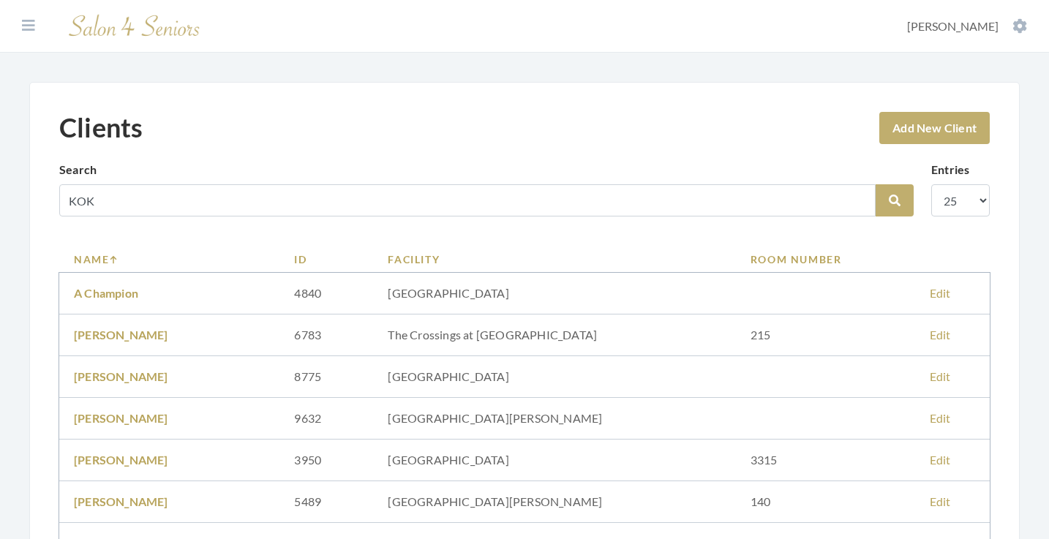
type input "KOK"
click at [895, 200] on button "Search" at bounding box center [895, 200] width 38 height 32
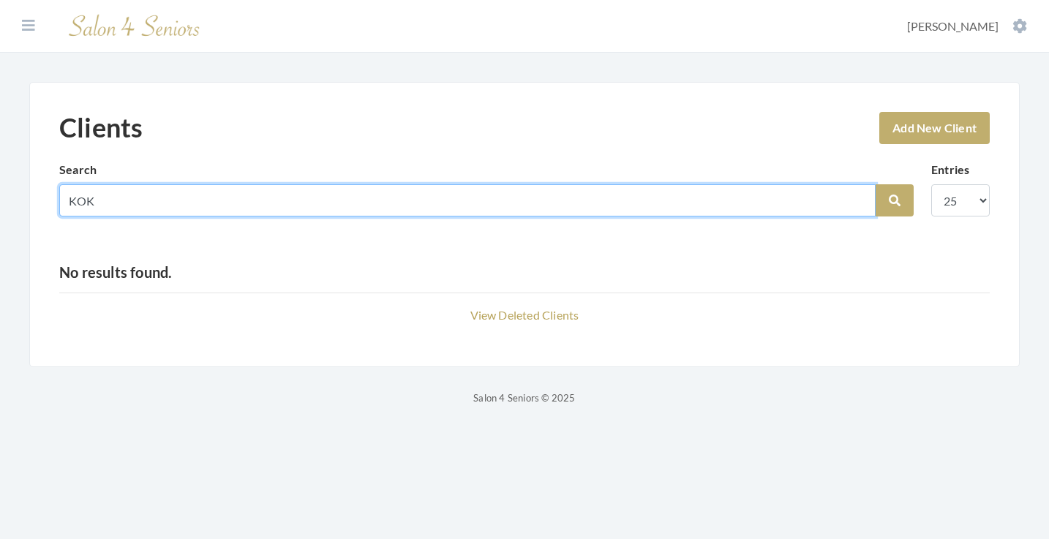
click at [857, 197] on input "KOK" at bounding box center [467, 200] width 816 height 32
type input "THEA"
click at [895, 200] on button "Search" at bounding box center [895, 200] width 38 height 32
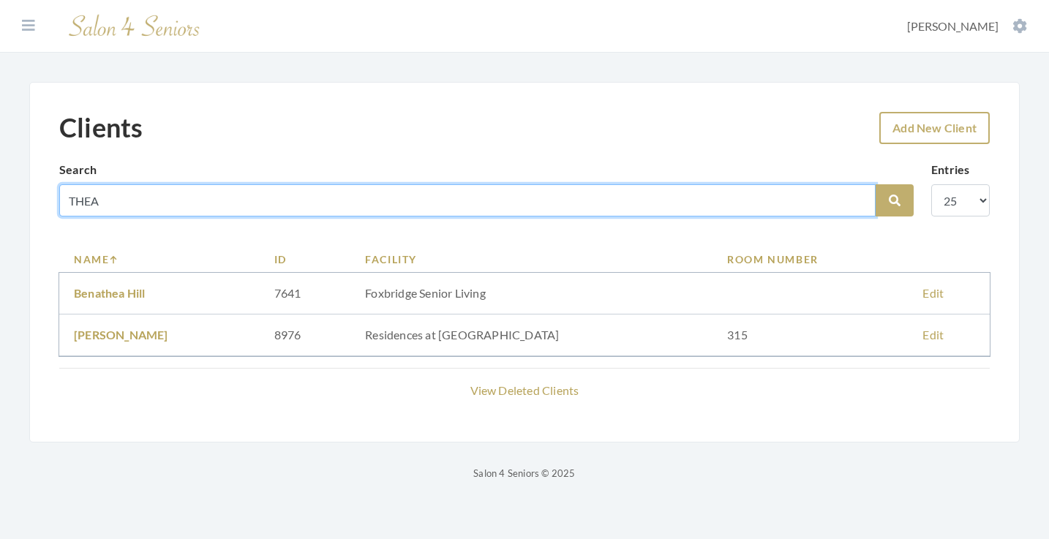
click at [857, 199] on input "THEA" at bounding box center [467, 200] width 816 height 32
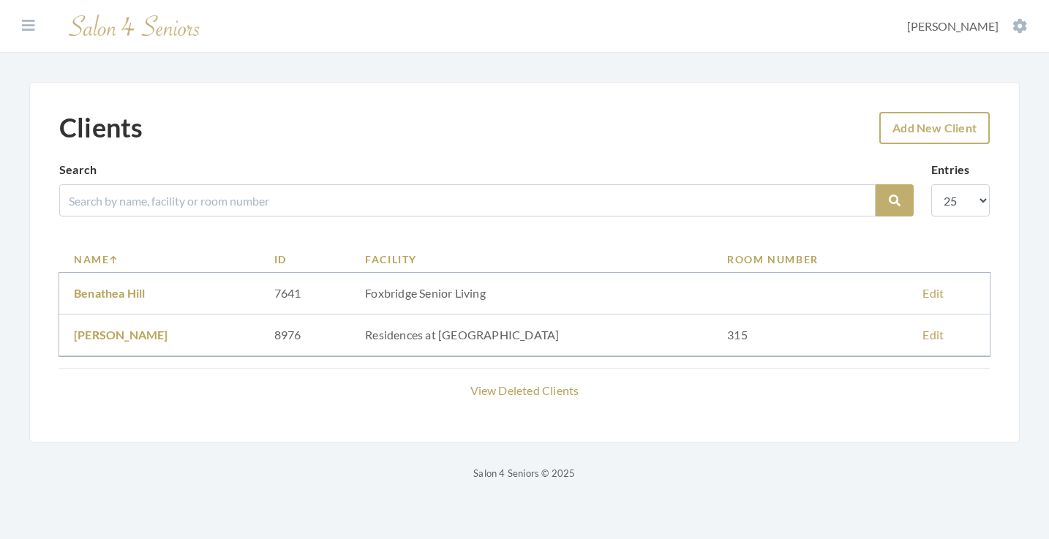
click at [939, 122] on link "Add New Client" at bounding box center [934, 128] width 110 height 32
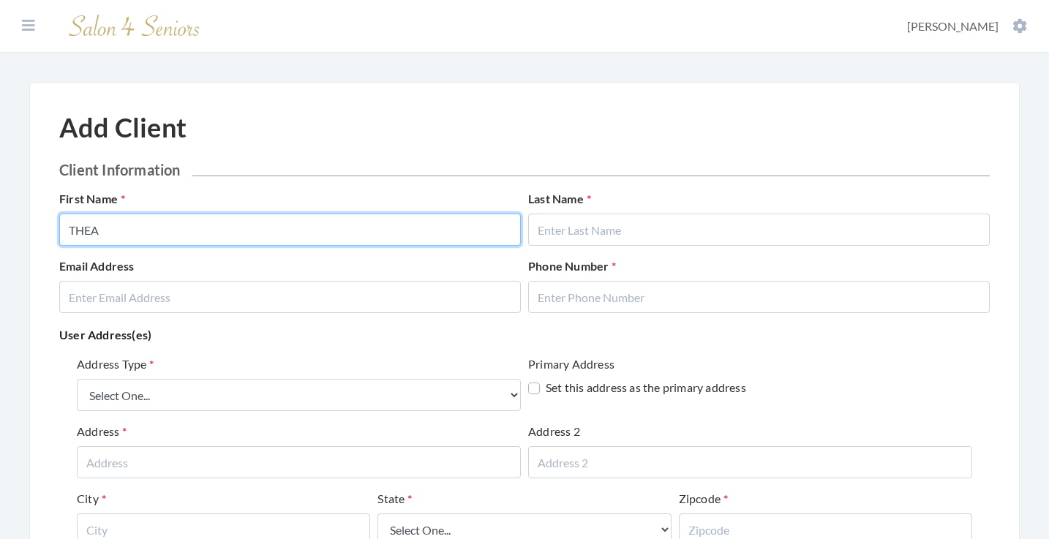
type input "THEA"
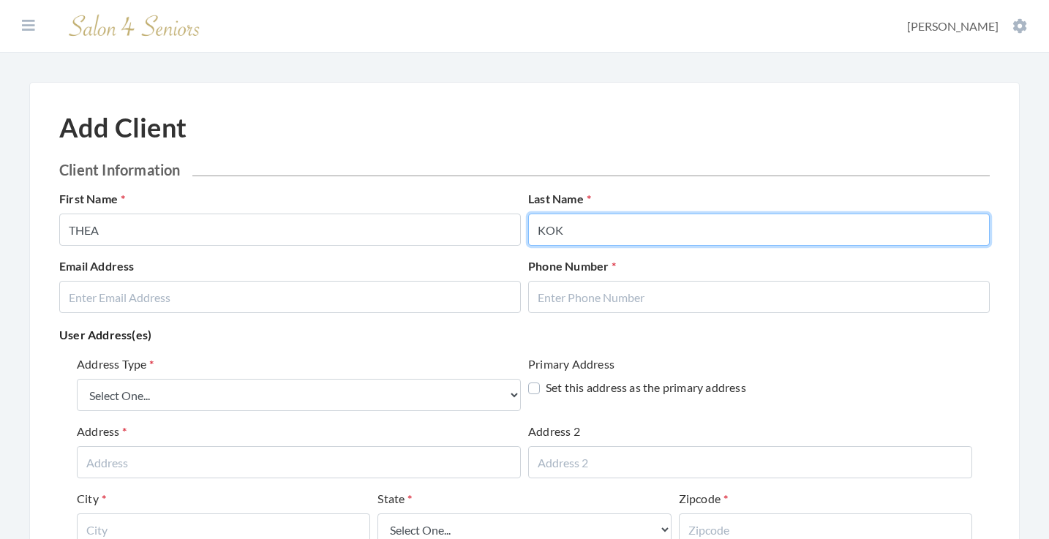
type input "KOK"
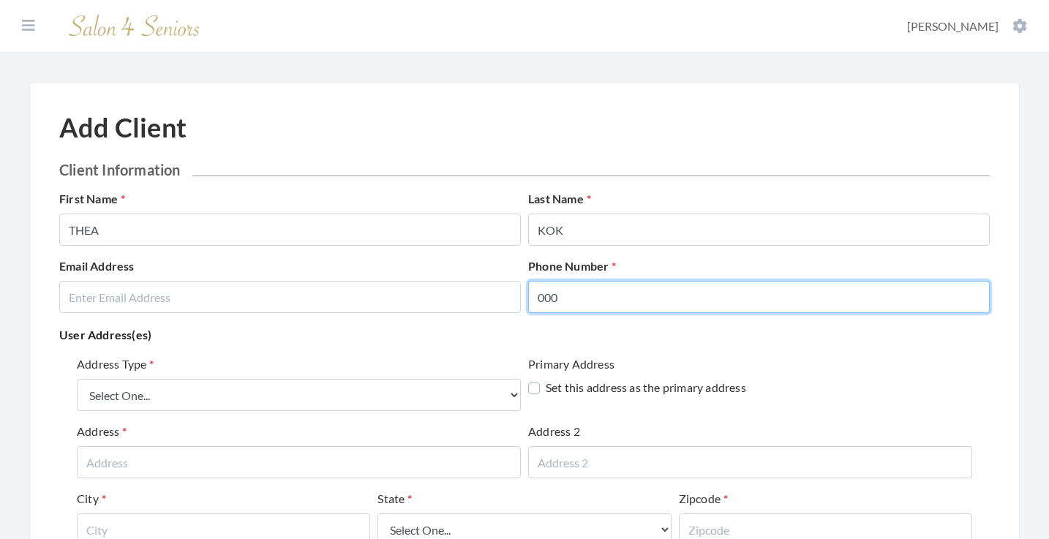
type input "000"
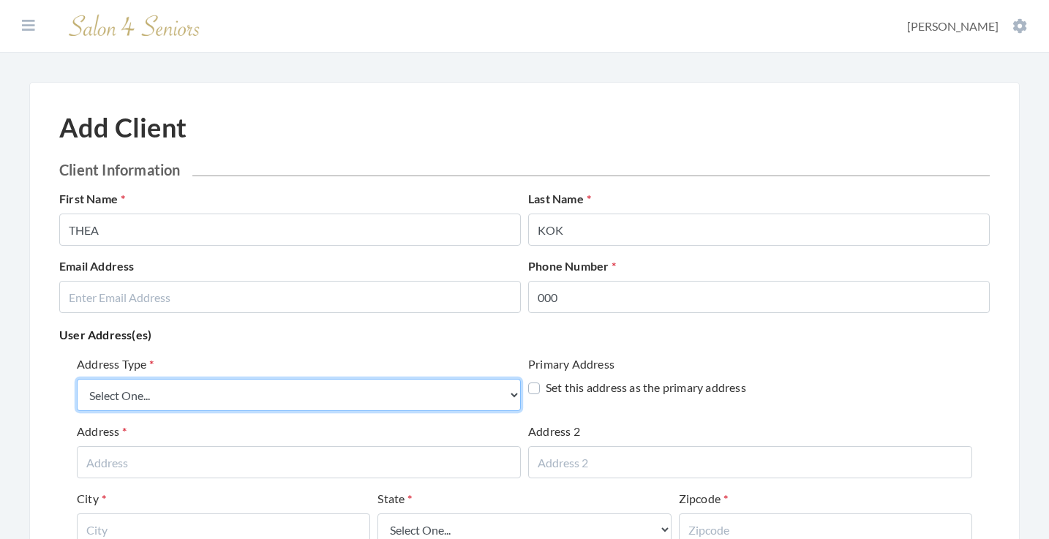
select select "billing"
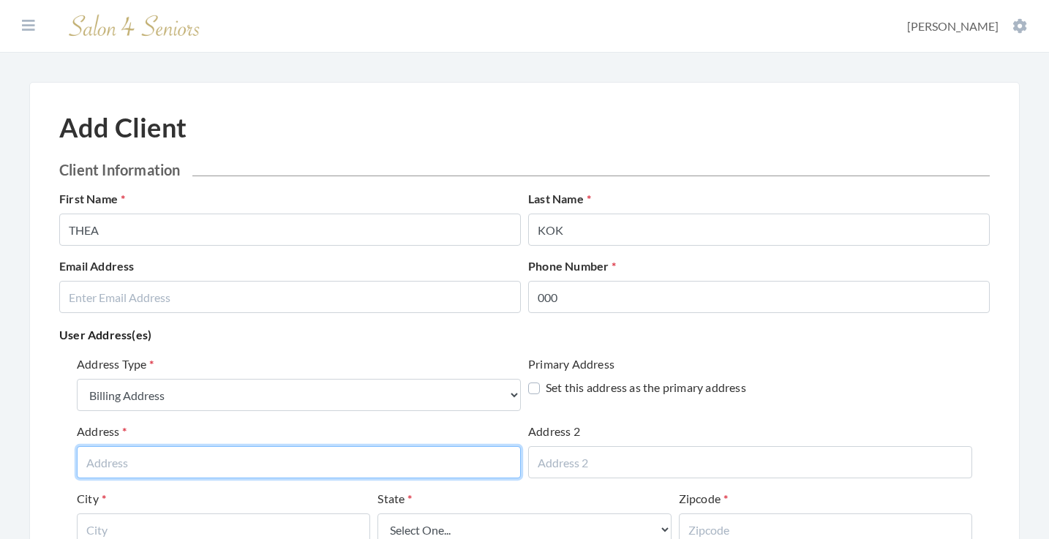
paste input "2171 Parkway Lake Dr."
type input "2171 Parkway Lake Dr."
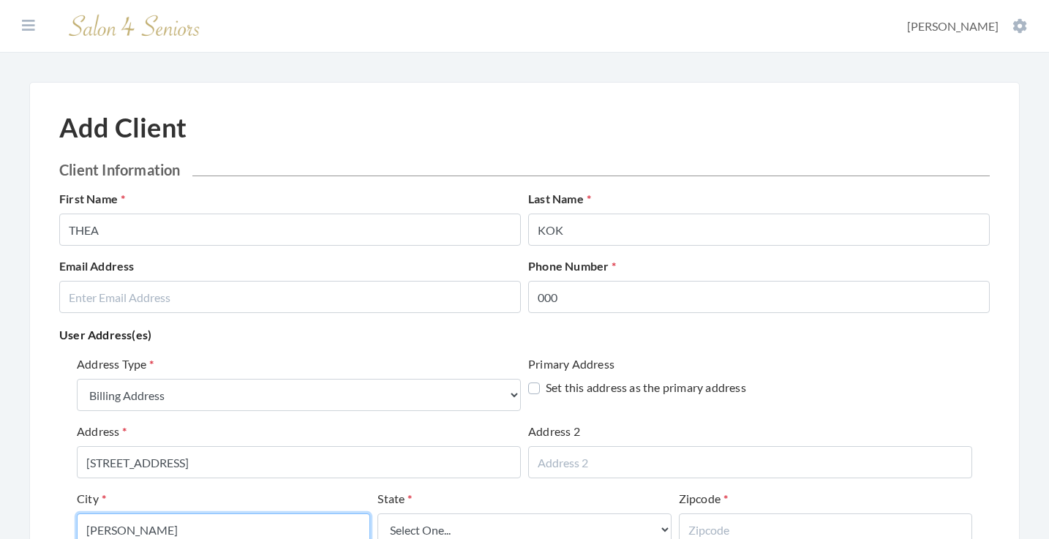
type input "HOOVER"
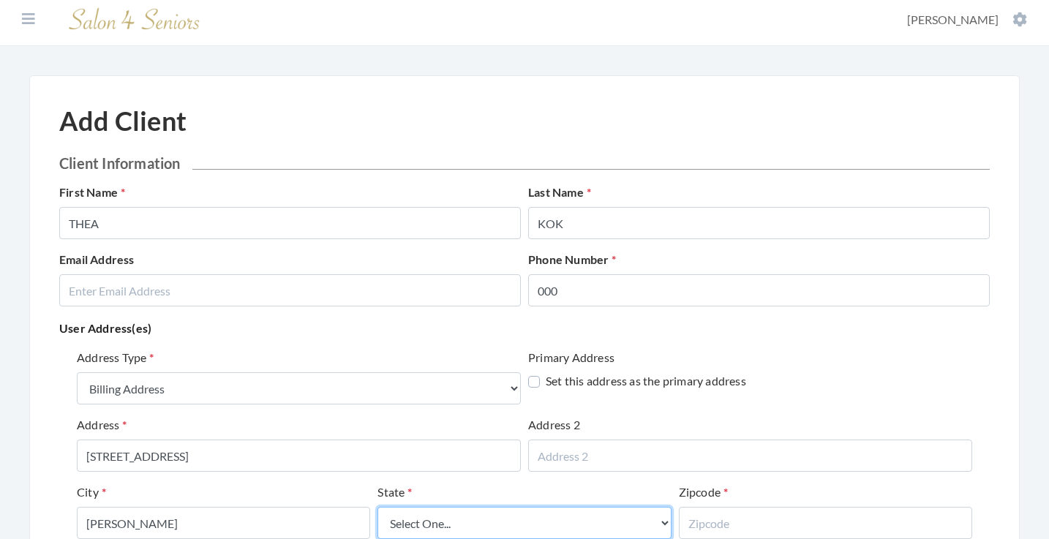
select select "al"
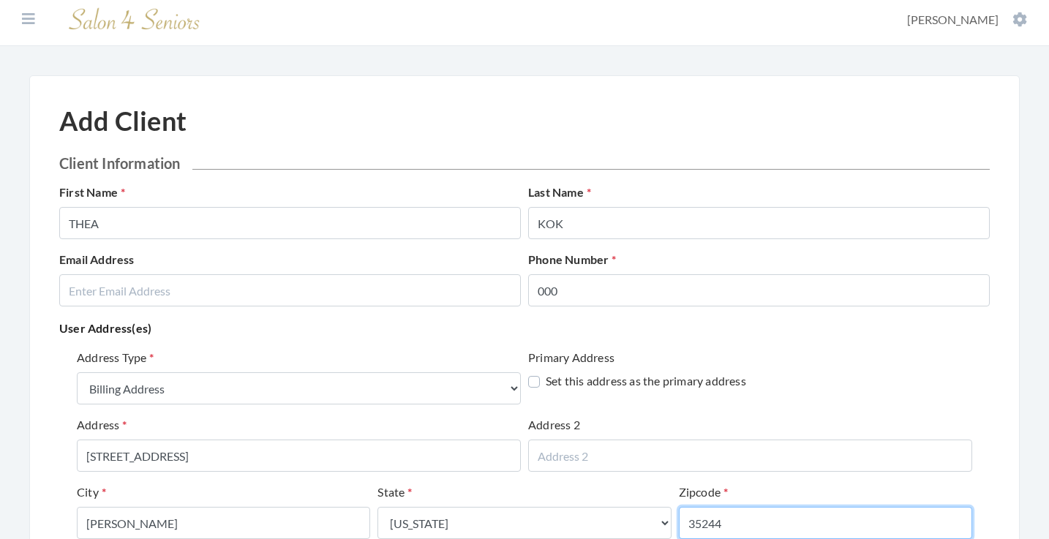
type input "35244"
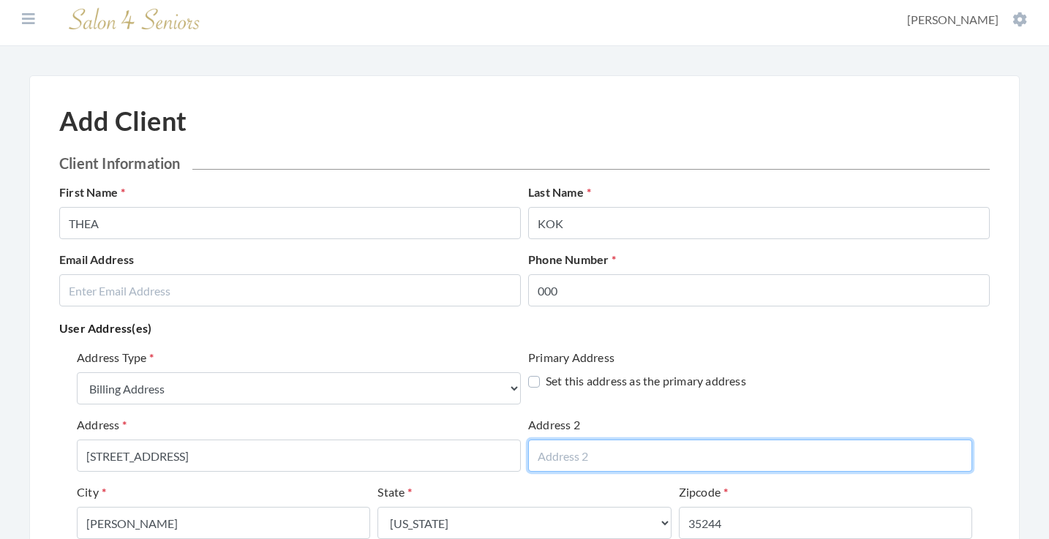
click at [605, 450] on input "text" at bounding box center [750, 456] width 444 height 32
type input "APT 4007"
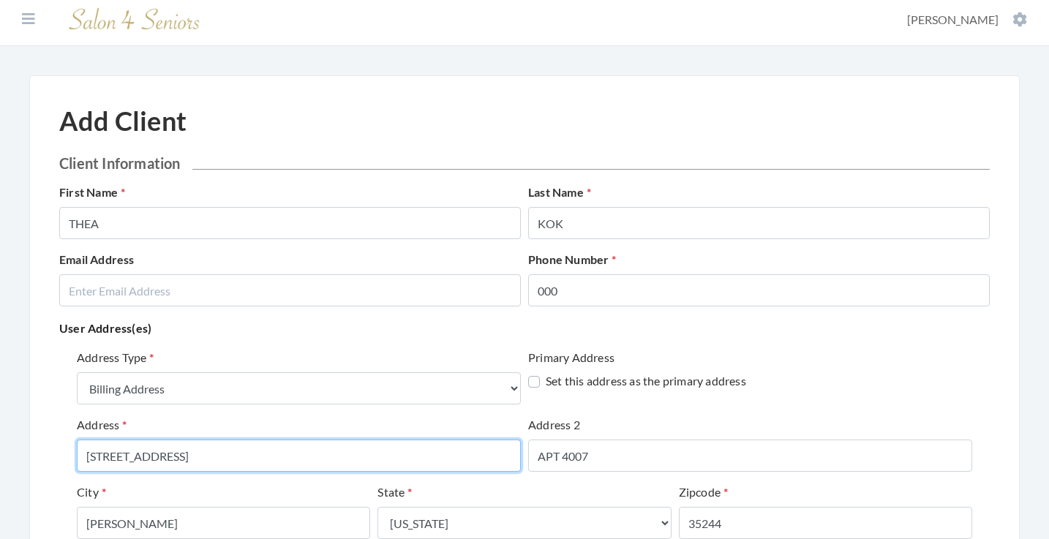
drag, startPoint x: 208, startPoint y: 459, endPoint x: 117, endPoint y: 456, distance: 90.7
click at [117, 455] on input "2171 Parkway Lake Dr." at bounding box center [299, 456] width 444 height 32
type input "2171 PARKWAY LAKE DRIVE"
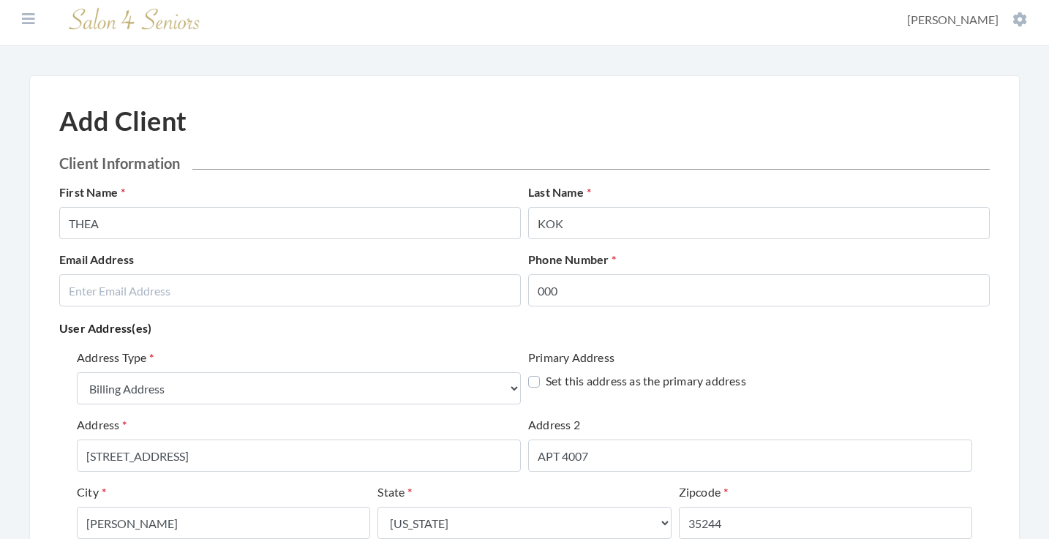
click at [726, 429] on div "Address 2 APT 4007" at bounding box center [750, 444] width 444 height 56
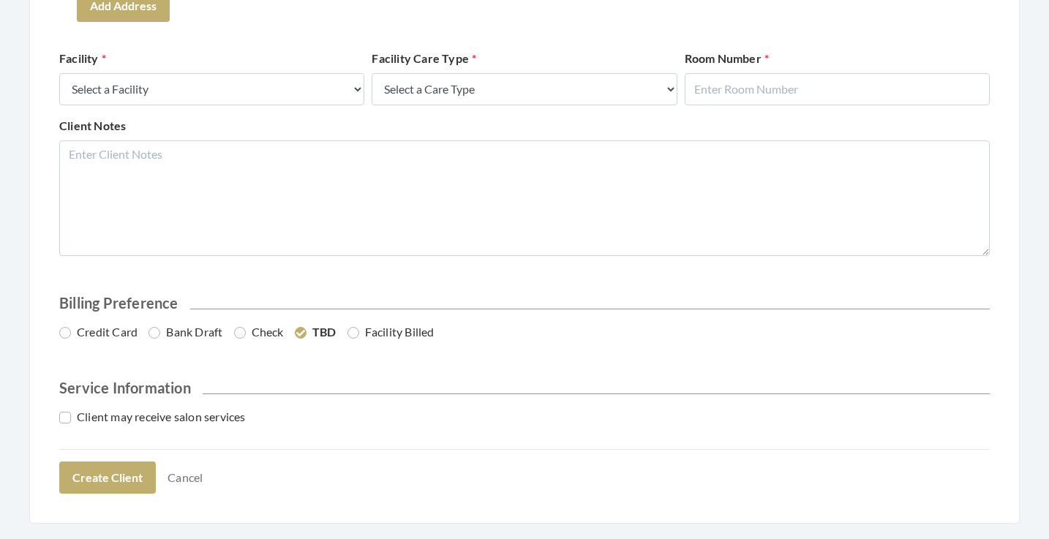
scroll to position [651, 0]
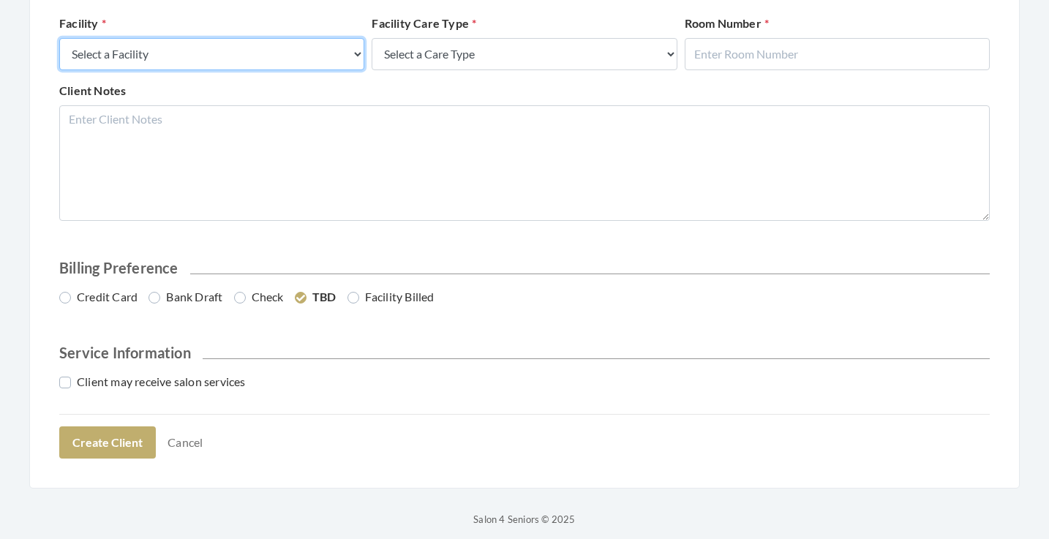
select select "41"
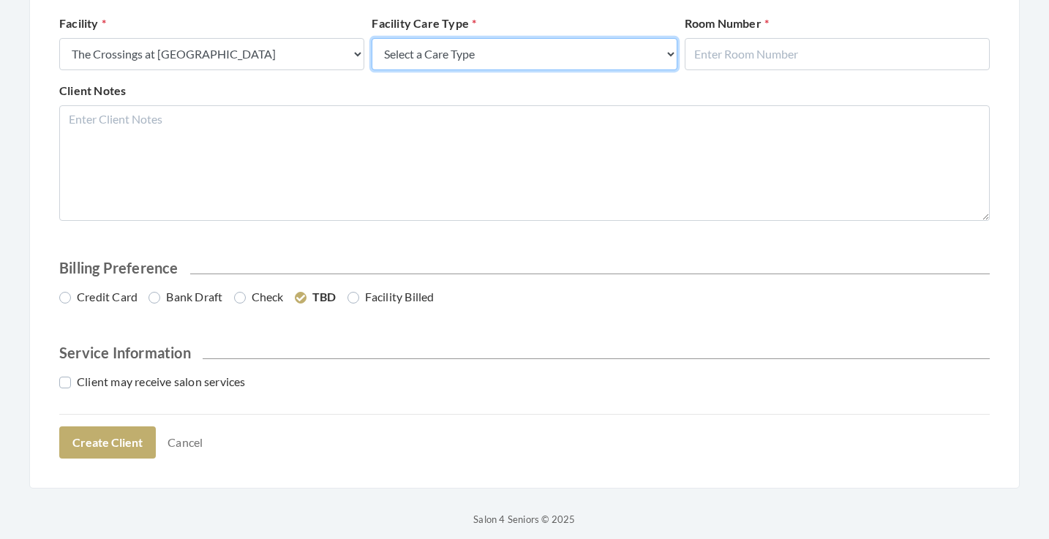
select select "4"
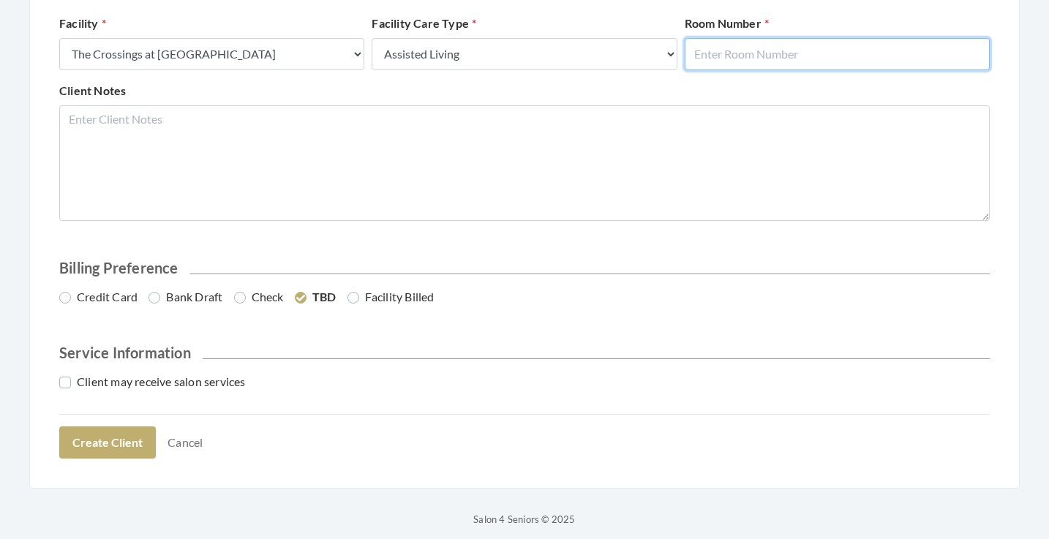
click at [725, 62] on input "text" at bounding box center [837, 54] width 305 height 32
type input "4007"
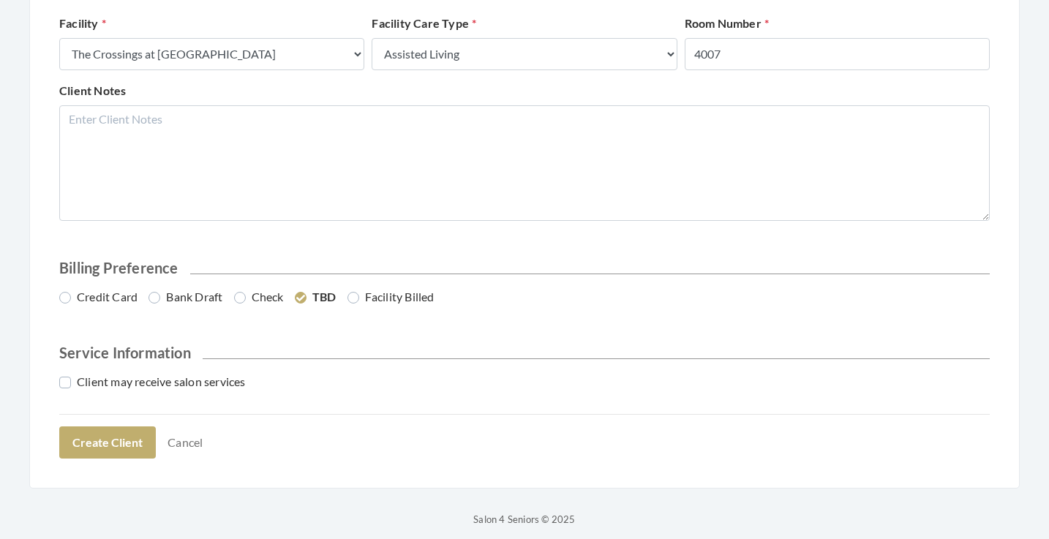
click at [633, 83] on div "Client Notes" at bounding box center [525, 151] width 938 height 139
click at [103, 300] on label "Credit Card" at bounding box center [98, 297] width 78 height 18
radio input "true"
click at [156, 385] on label "Client may receive salon services" at bounding box center [152, 382] width 187 height 18
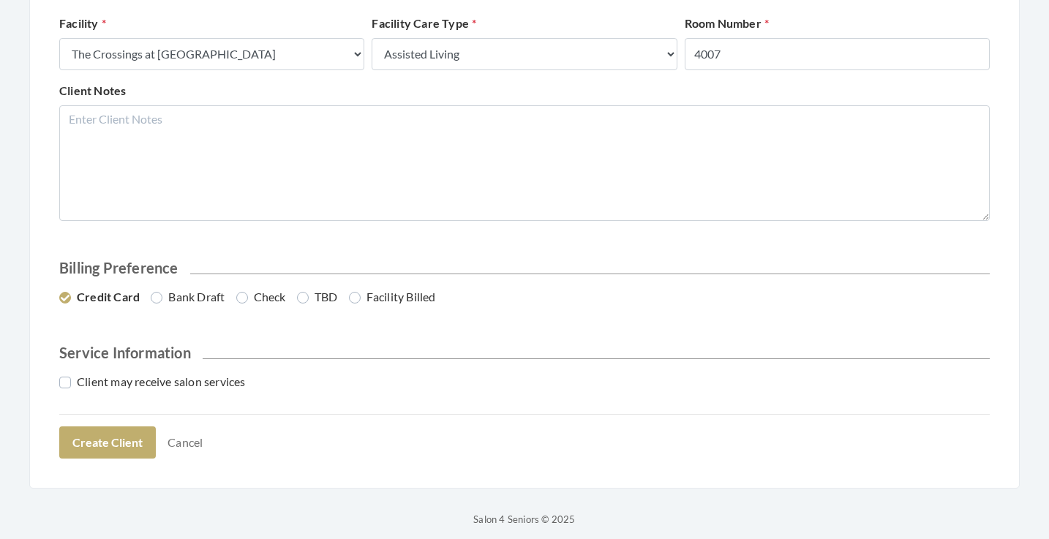
checkbox input "true"
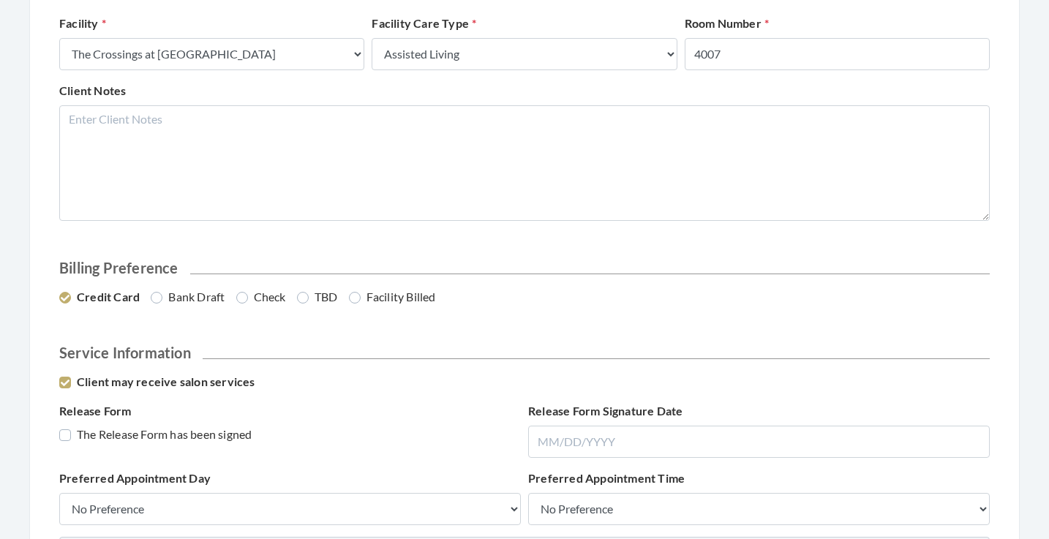
click at [165, 429] on label "The Release Form has been signed" at bounding box center [155, 435] width 192 height 18
checkbox input "true"
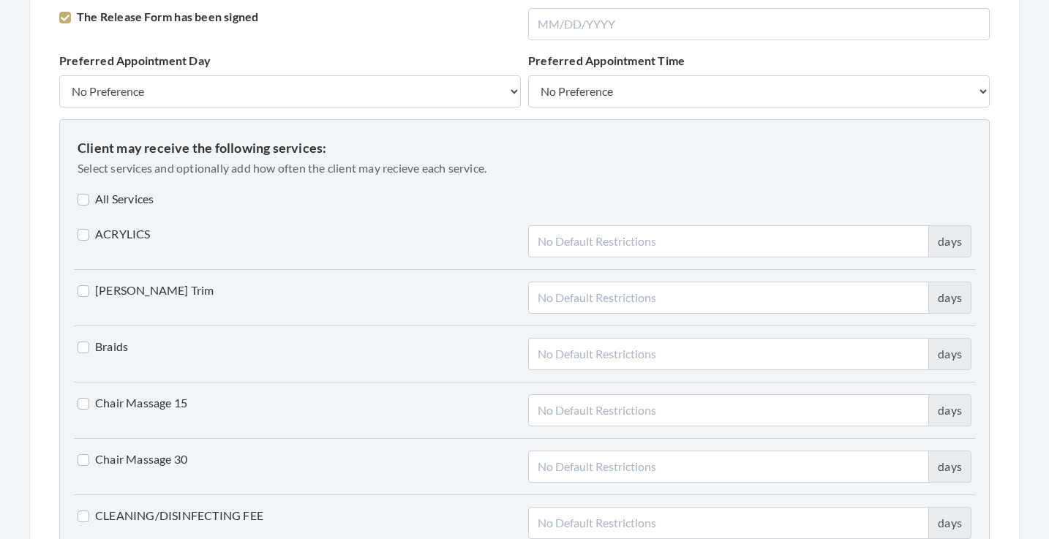
scroll to position [1077, 0]
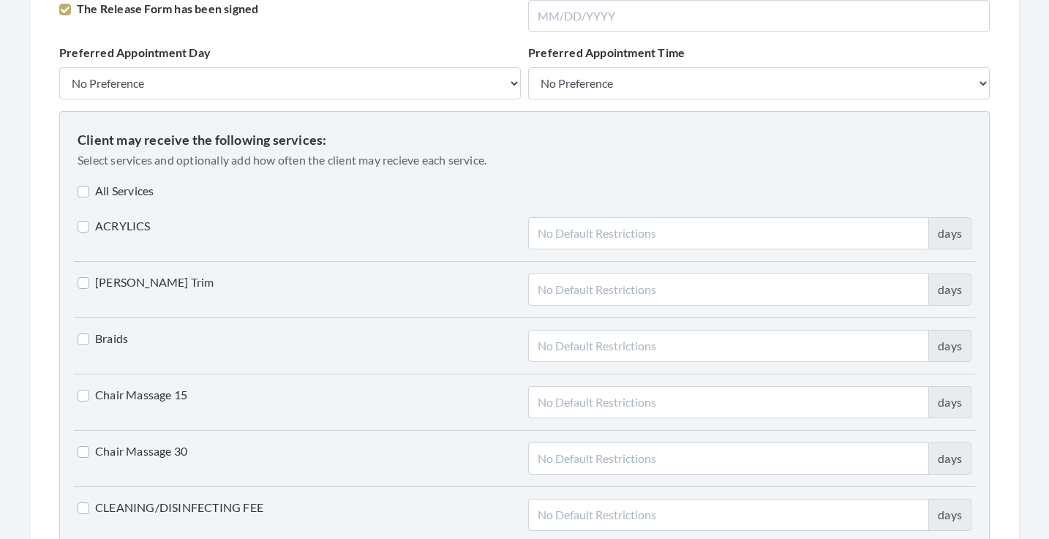
click at [118, 195] on label "All Services" at bounding box center [116, 191] width 76 height 18
checkbox input "true"
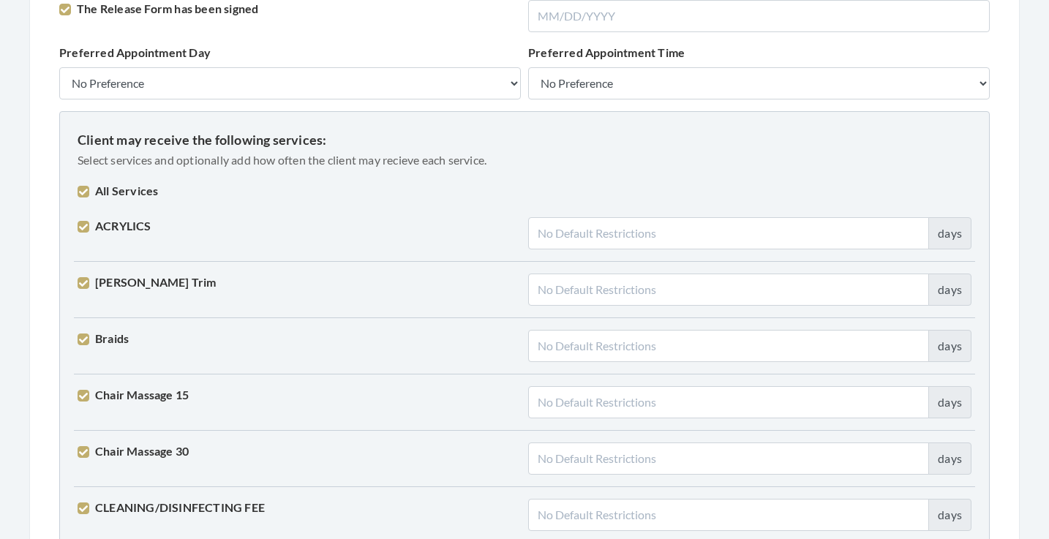
checkbox input "true"
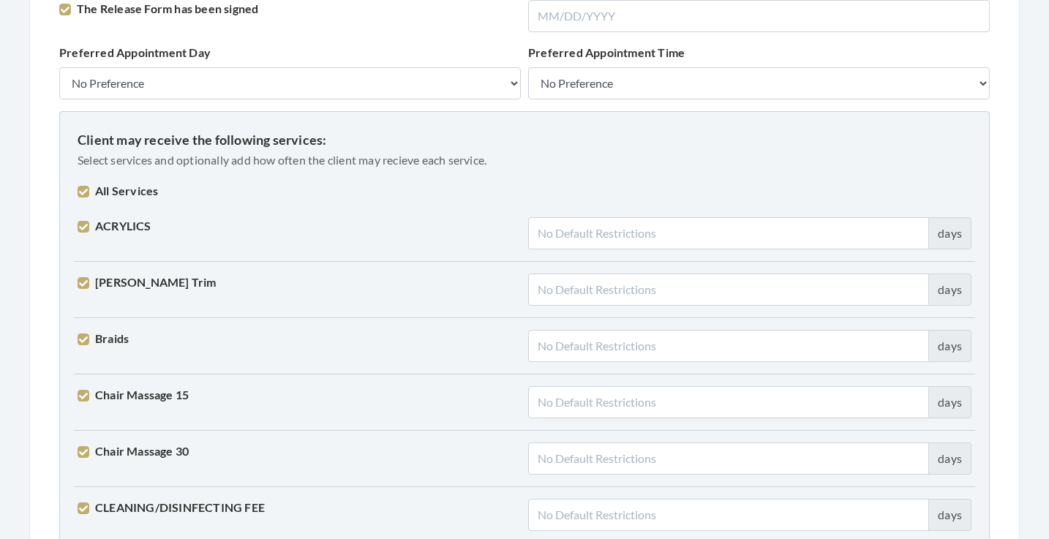
checkbox input "true"
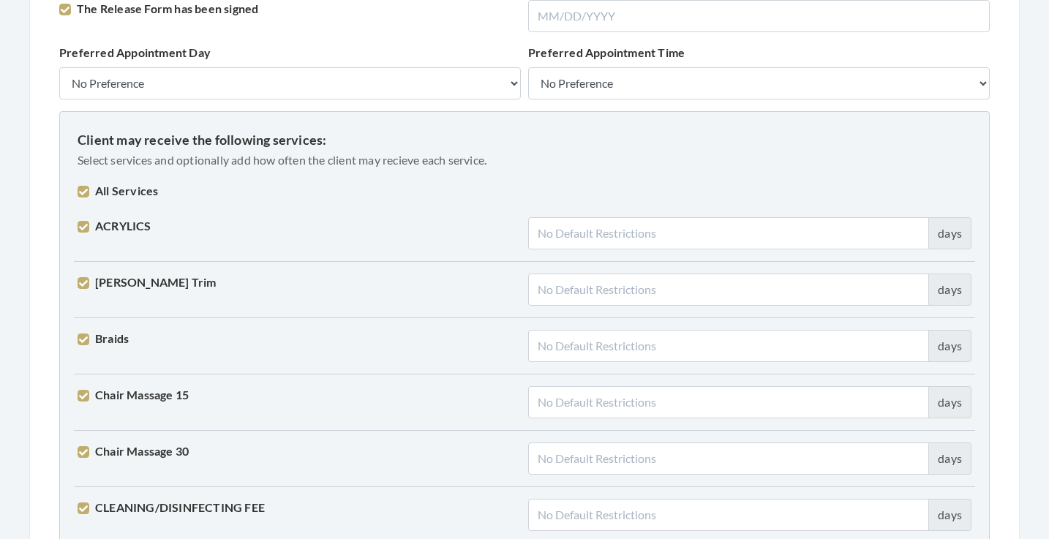
checkbox input "true"
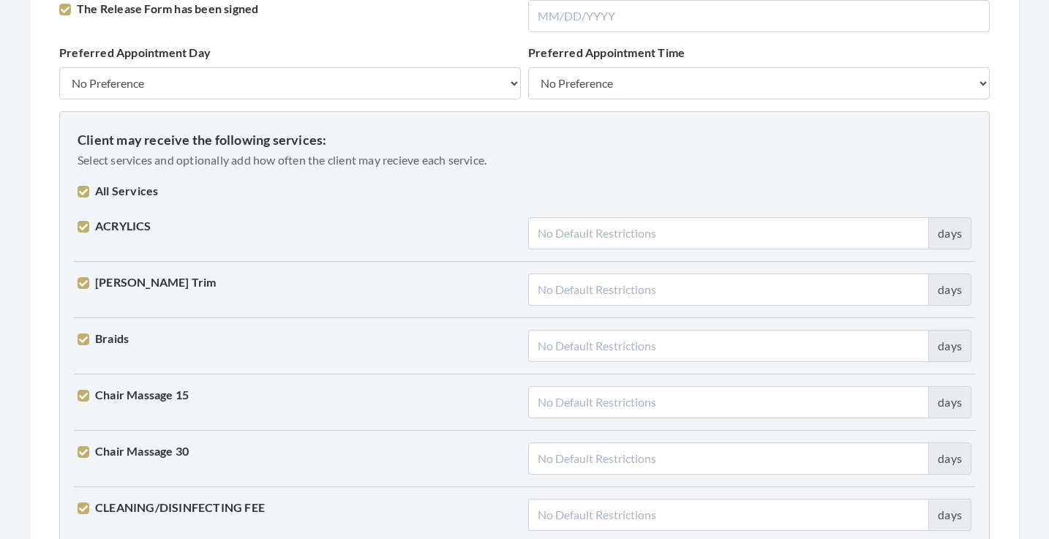
checkbox input "true"
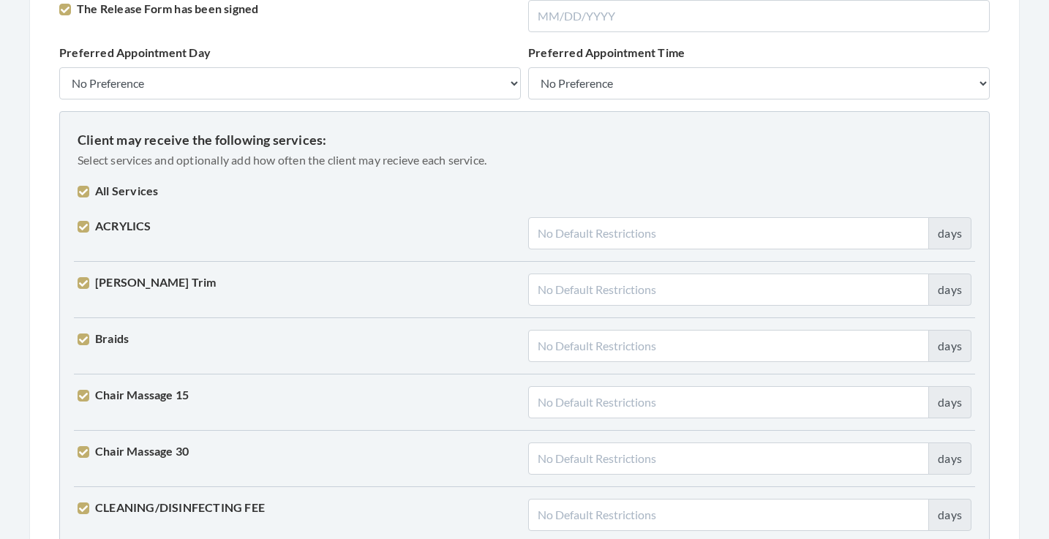
checkbox input "true"
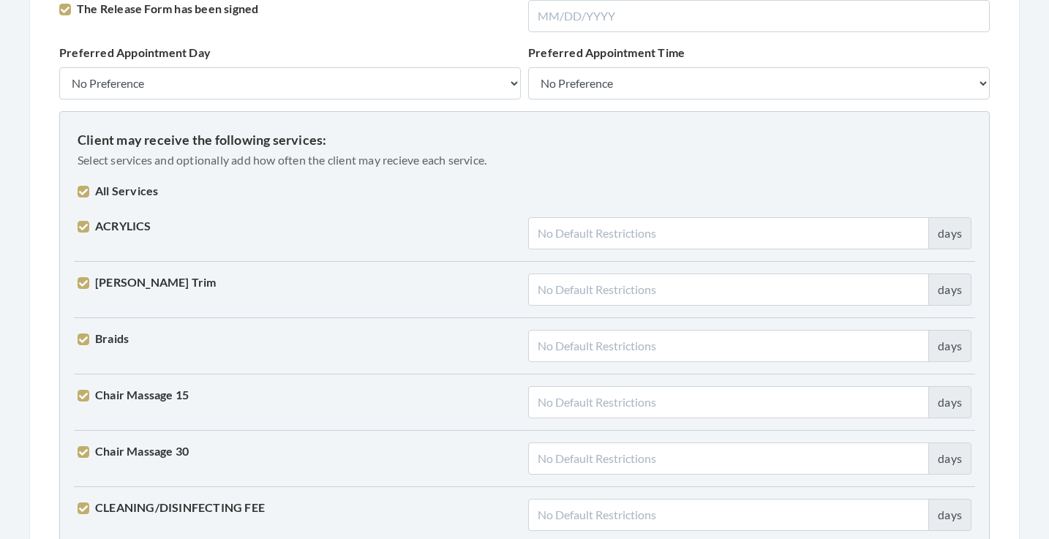
checkbox input "true"
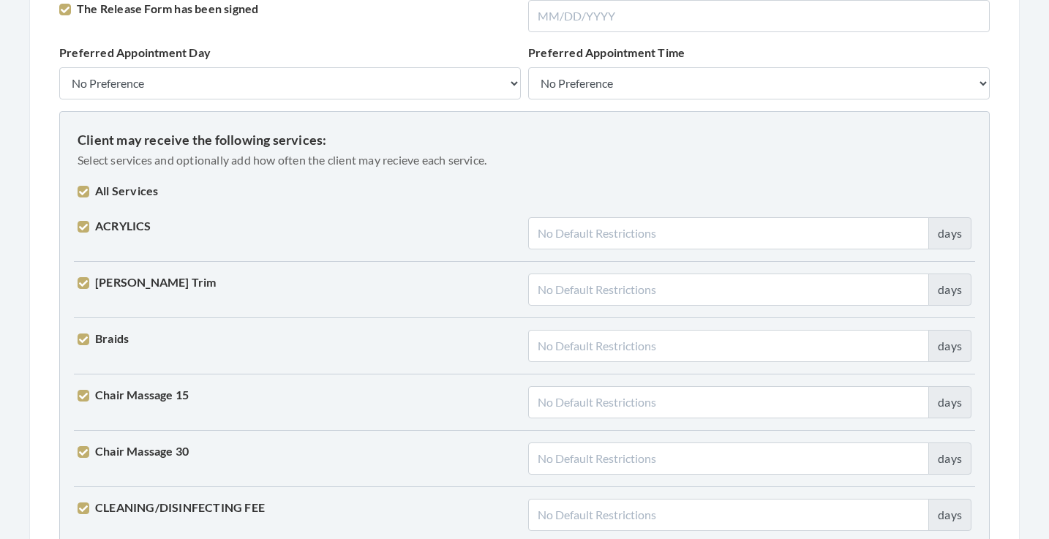
checkbox input "true"
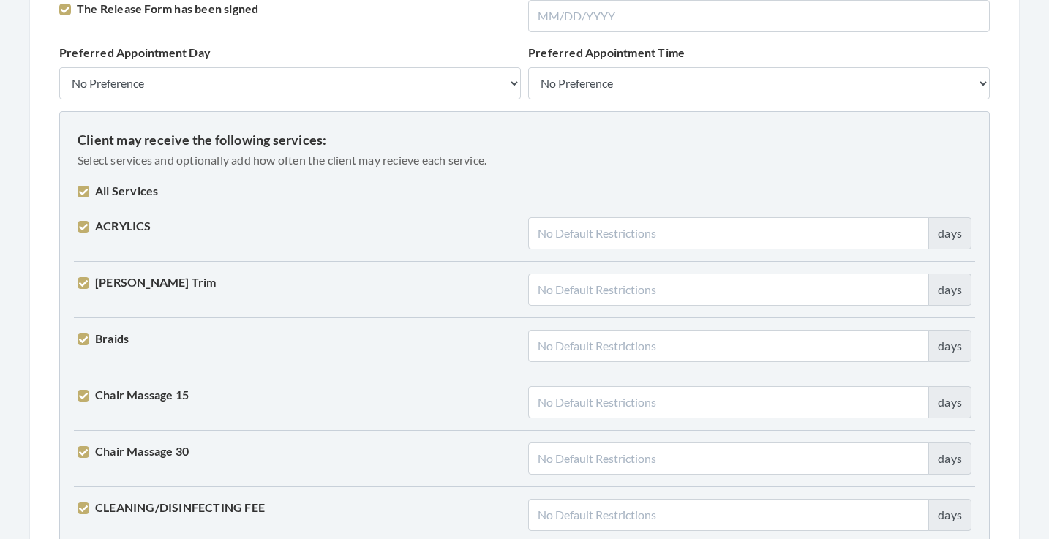
checkbox input "true"
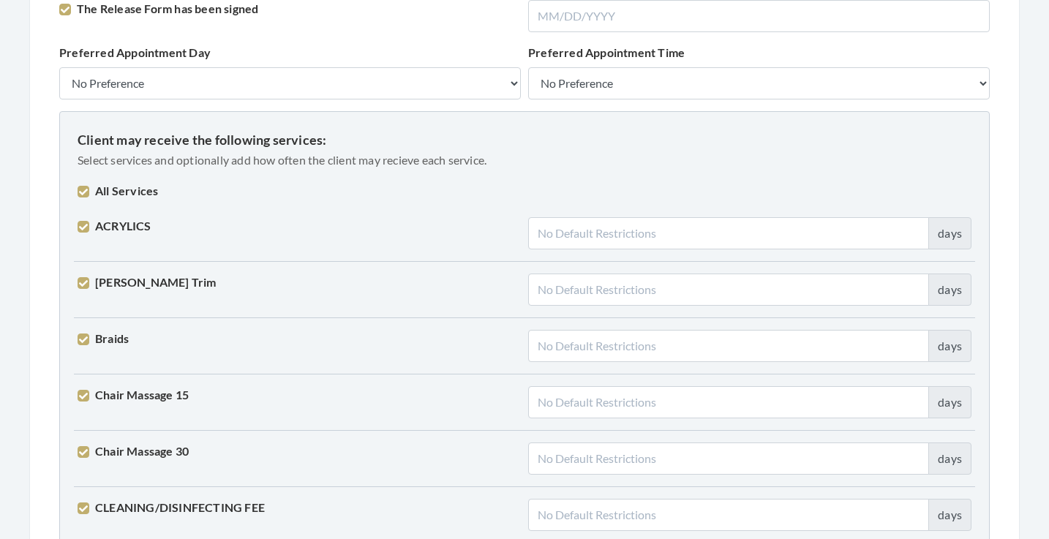
checkbox input "true"
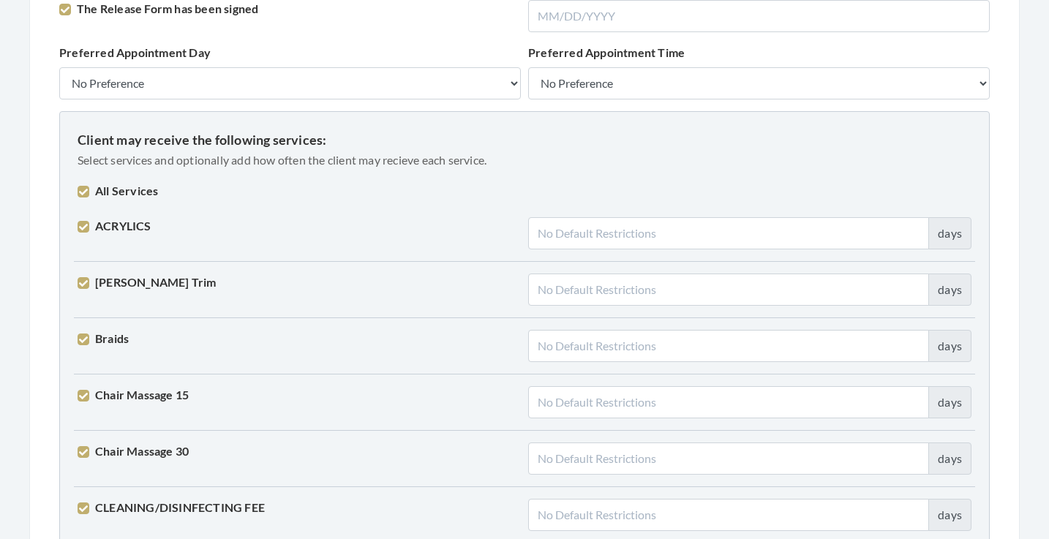
checkbox input "true"
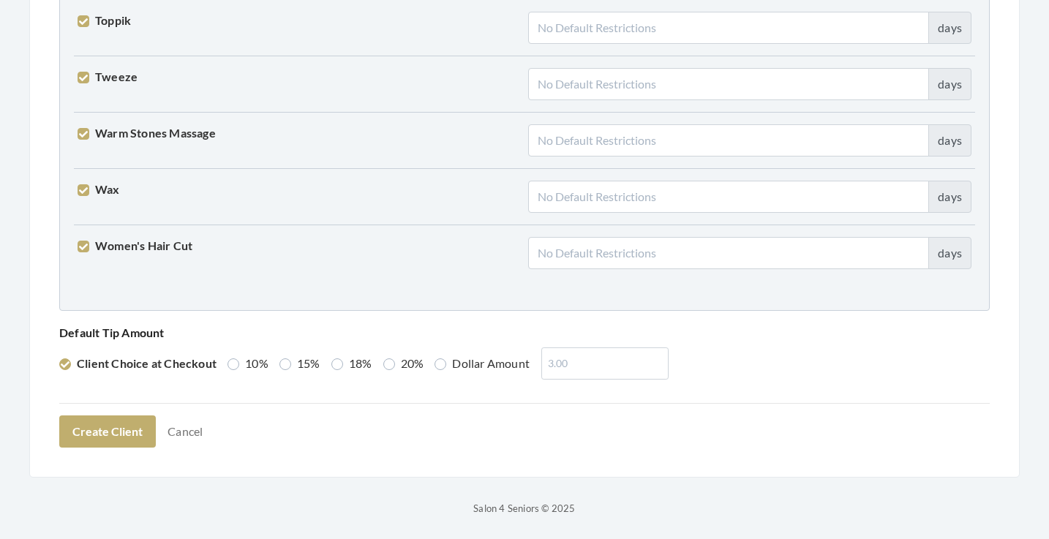
scroll to position [3703, 0]
click at [295, 364] on label "15%" at bounding box center [299, 364] width 41 height 18
radio input "true"
click at [102, 431] on button "Create Client" at bounding box center [107, 432] width 97 height 32
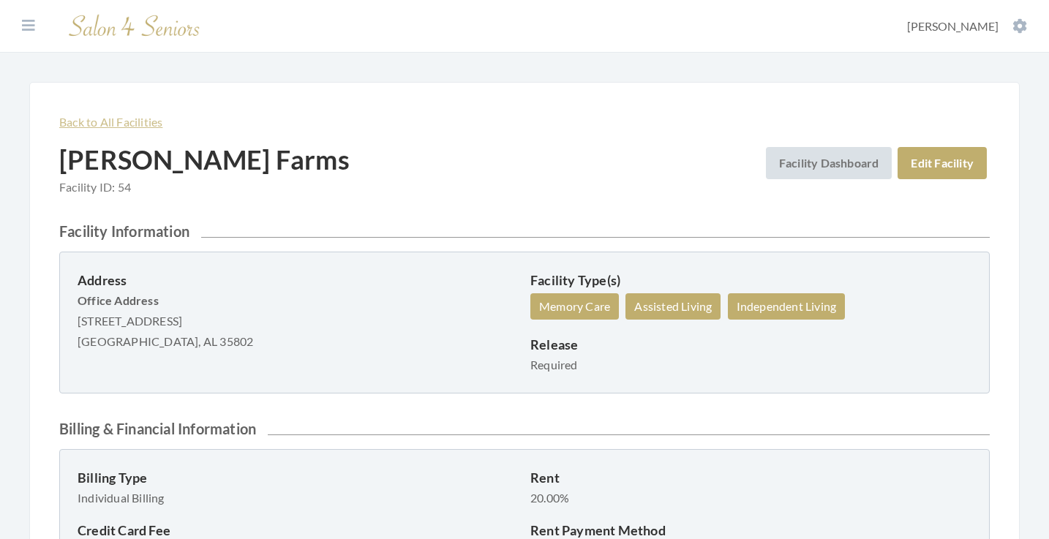
click at [134, 122] on link "Back to All Facilities" at bounding box center [110, 122] width 103 height 14
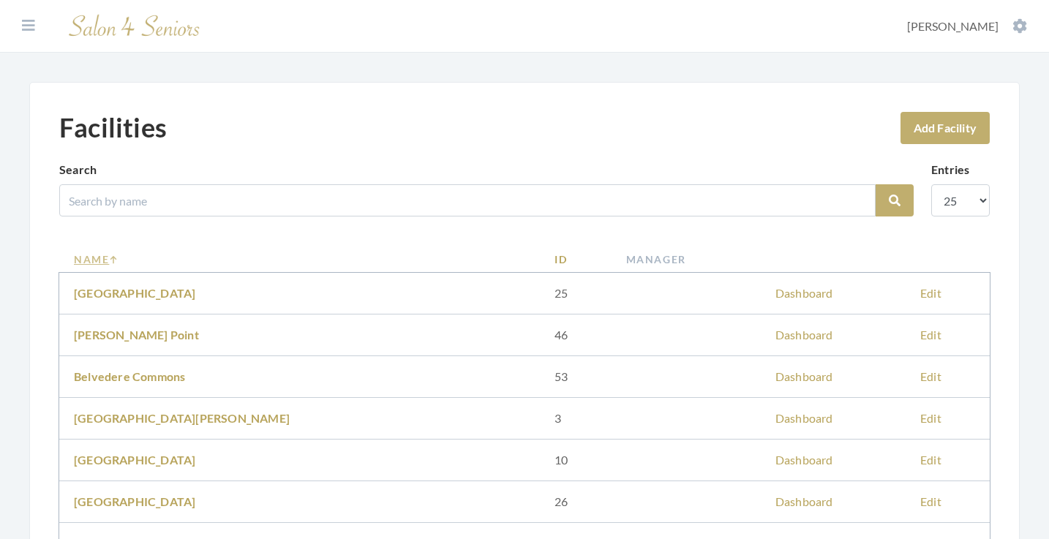
click at [104, 257] on link "Name" at bounding box center [299, 259] width 451 height 15
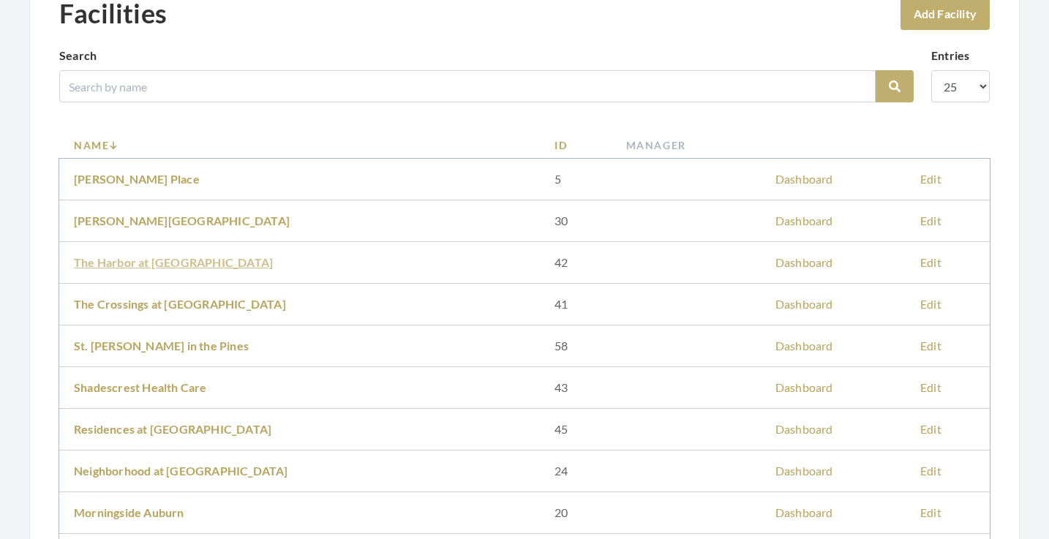
scroll to position [115, 0]
click at [126, 312] on td "The Crossings at [GEOGRAPHIC_DATA]" at bounding box center [299, 304] width 481 height 42
click at [127, 298] on link "The Crossings at [GEOGRAPHIC_DATA]" at bounding box center [180, 303] width 212 height 14
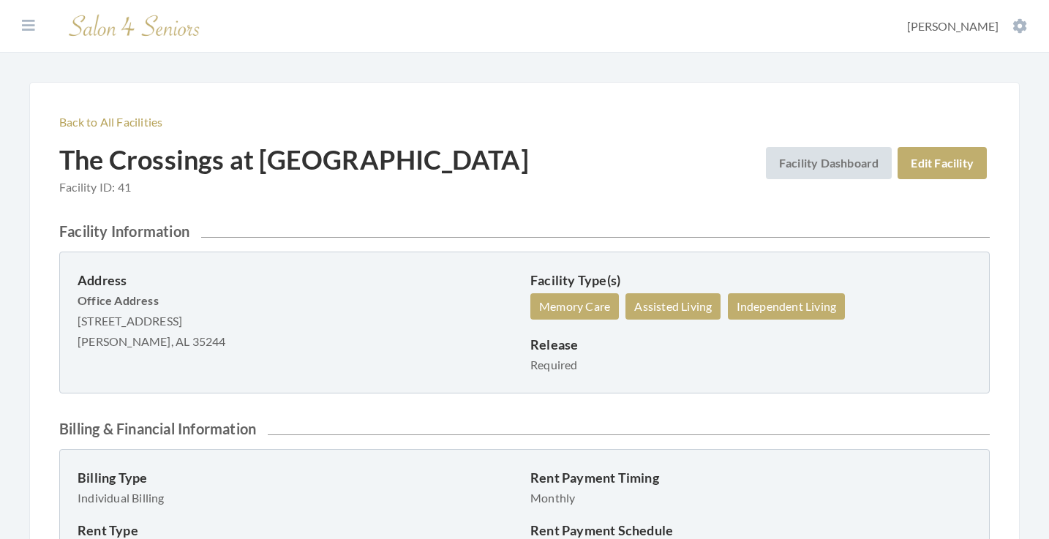
drag, startPoint x: 80, startPoint y: 320, endPoint x: 239, endPoint y: 325, distance: 159.6
click at [239, 326] on div "Address Office Address 2171 Parkway Lake Dr. Hoover, AL 35244 Facility Type(s) …" at bounding box center [524, 323] width 930 height 142
copy p "2171 Parkway Lake Dr."
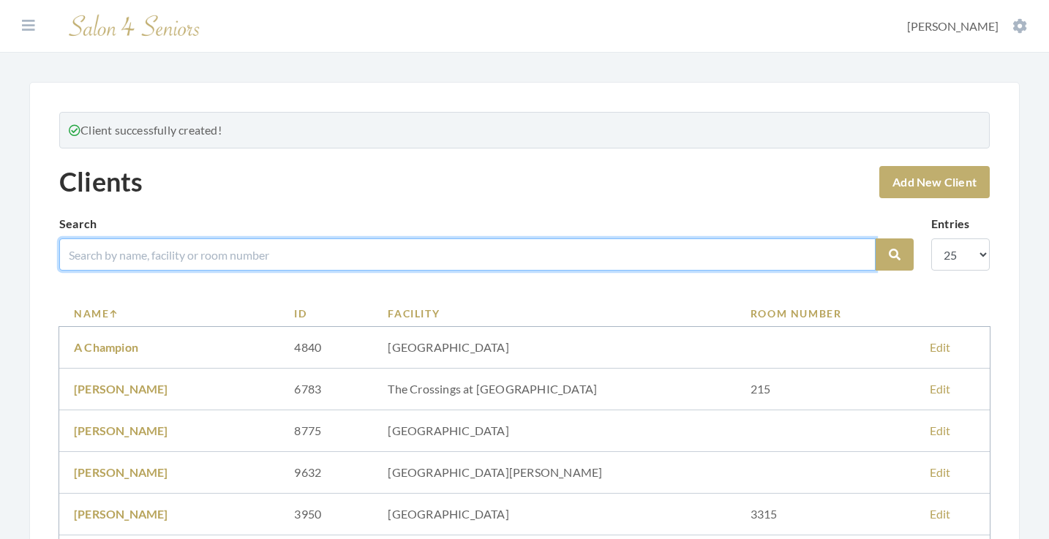
click at [233, 253] on input "search" at bounding box center [467, 254] width 816 height 32
type input "KOK"
click at [895, 255] on button "Search" at bounding box center [895, 254] width 38 height 32
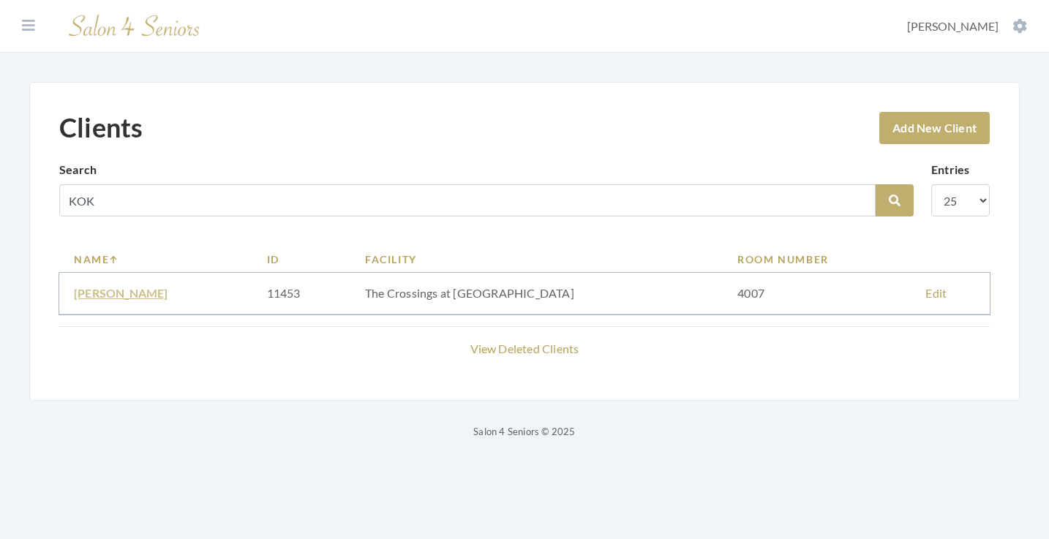
click at [110, 294] on link "[PERSON_NAME]" at bounding box center [121, 293] width 94 height 14
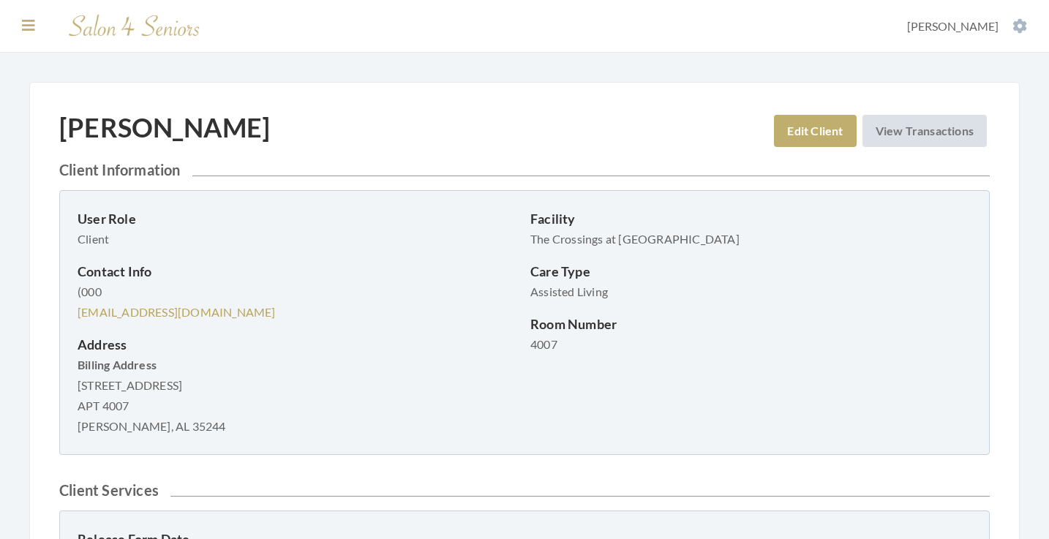
click at [31, 28] on icon at bounding box center [28, 25] width 13 height 15
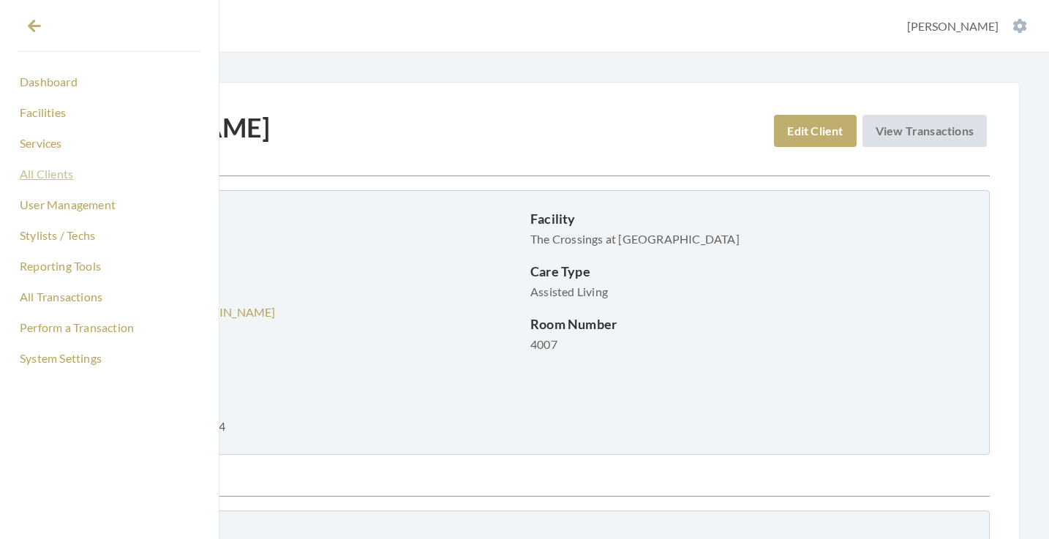
click at [65, 179] on link "All Clients" at bounding box center [110, 174] width 184 height 25
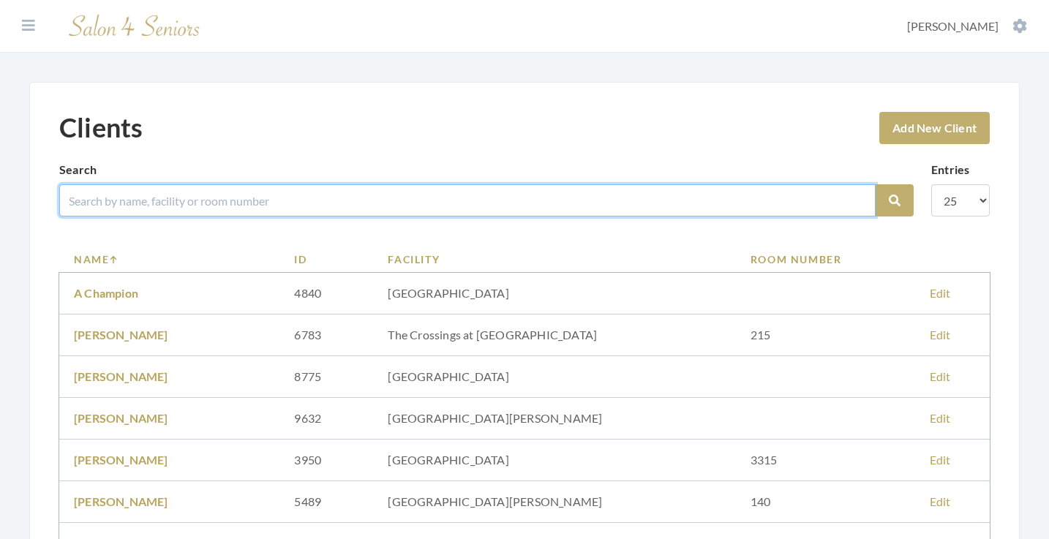
click at [240, 201] on input "search" at bounding box center [467, 200] width 816 height 32
type input "PAGAN"
click at [895, 200] on button "Search" at bounding box center [895, 200] width 38 height 32
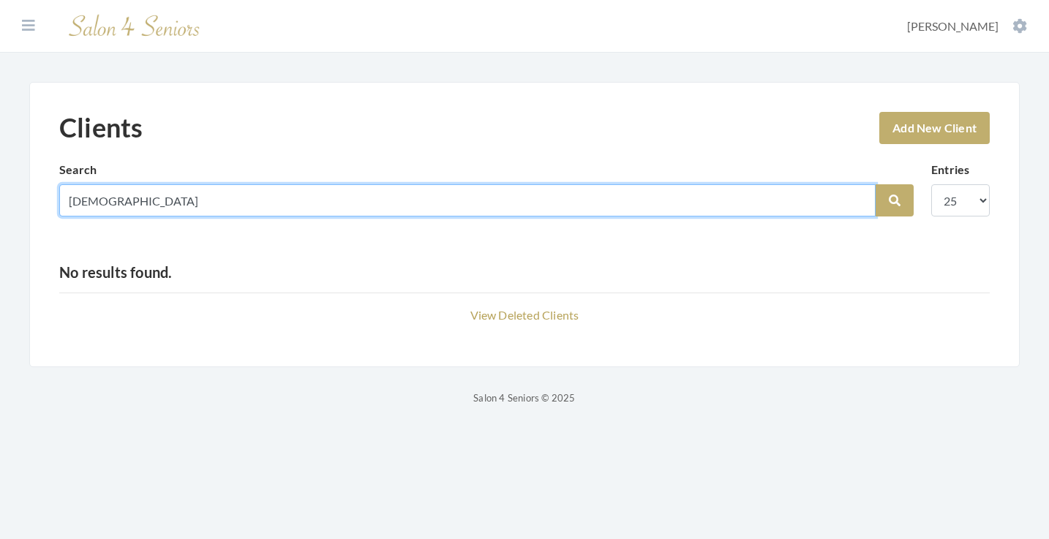
click at [857, 200] on input "[DEMOGRAPHIC_DATA]" at bounding box center [467, 200] width 816 height 32
type input "[PERSON_NAME]"
click at [895, 200] on button "Search" at bounding box center [895, 200] width 38 height 32
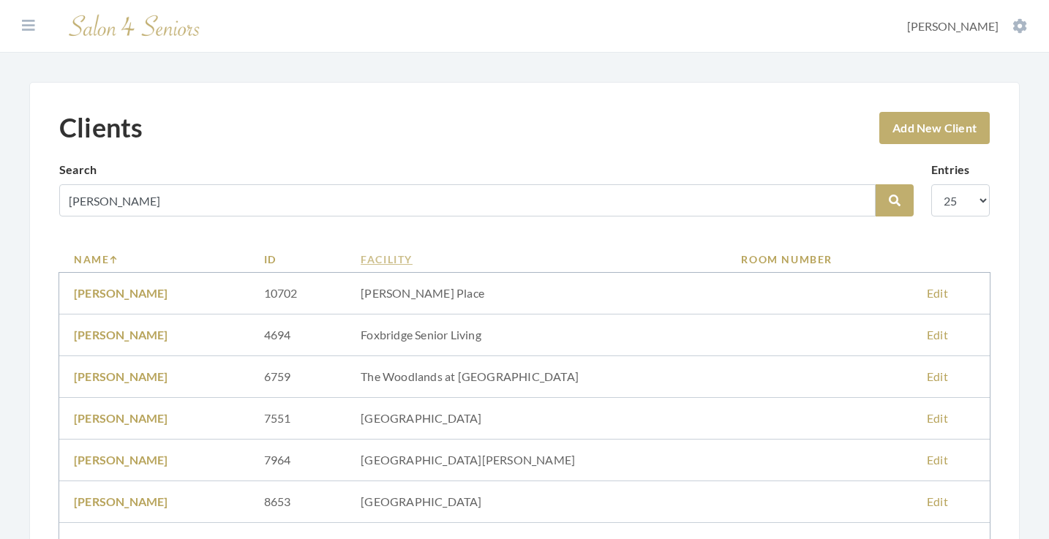
click at [426, 254] on link "Facility" at bounding box center [536, 259] width 351 height 15
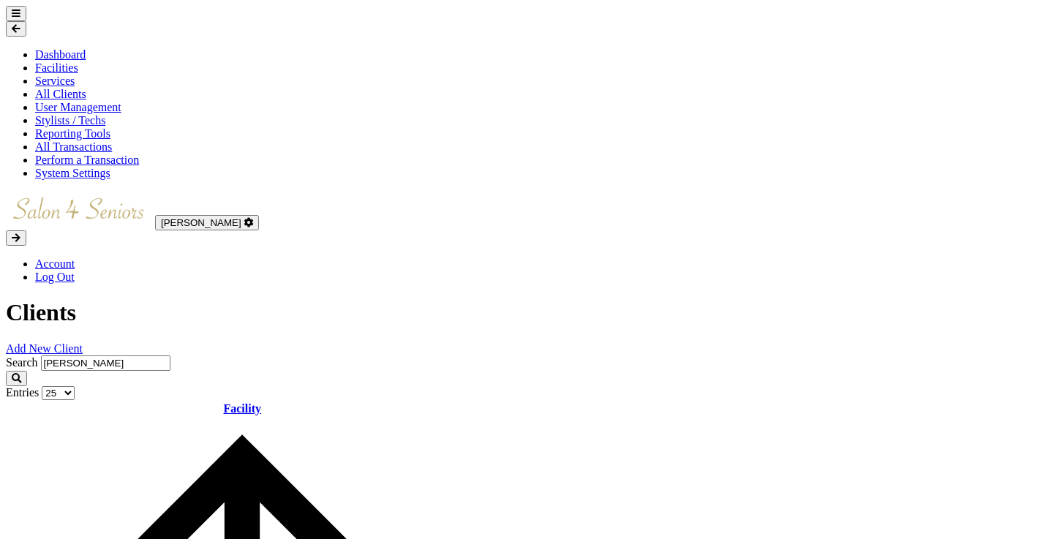
click at [83, 342] on link "Add New Client" at bounding box center [44, 348] width 77 height 12
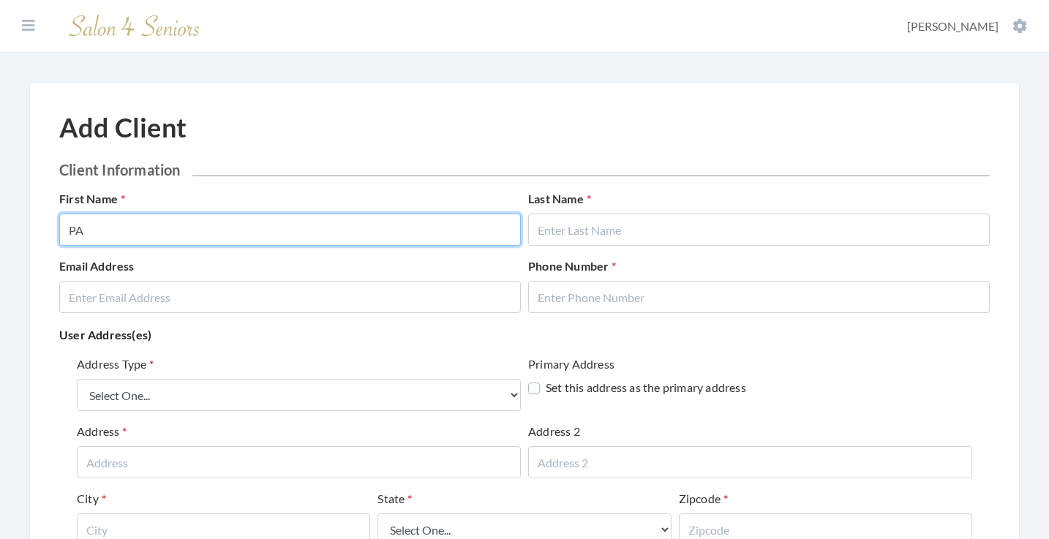
type input "P"
type input "[PERSON_NAME]"
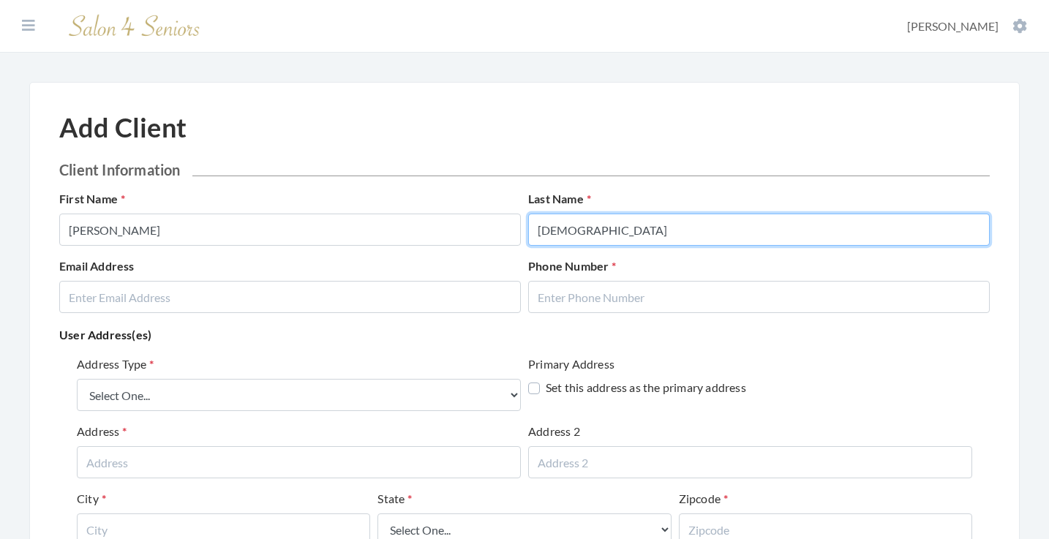
type input "[DEMOGRAPHIC_DATA]"
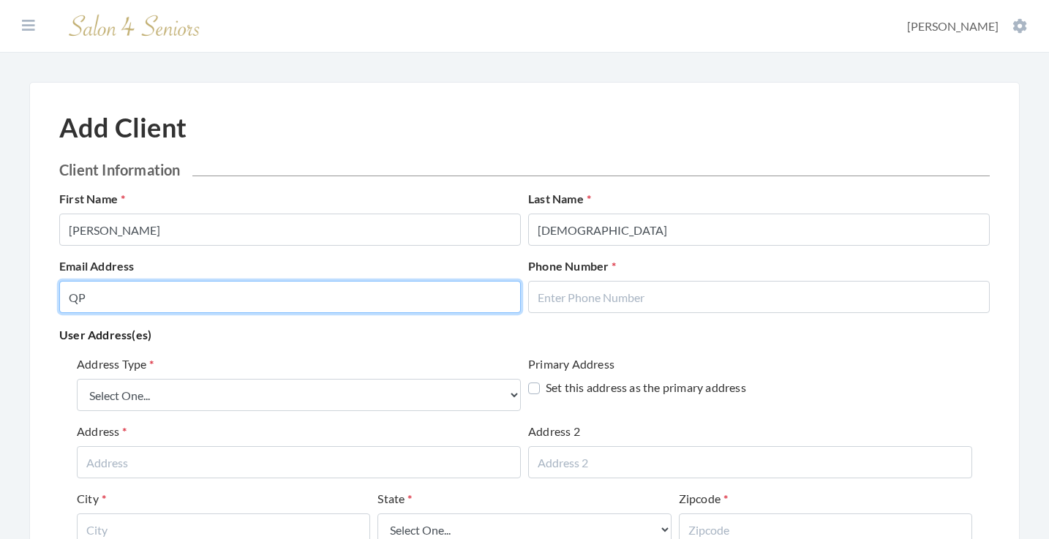
type input "Q"
type input "APBAKER3@GMAIL.COM"
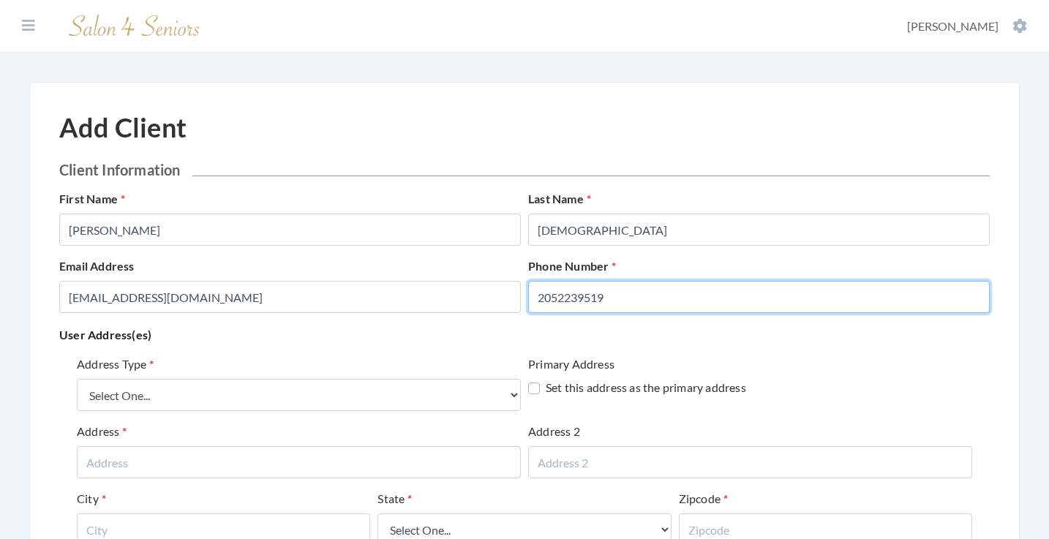
type input "2052239519"
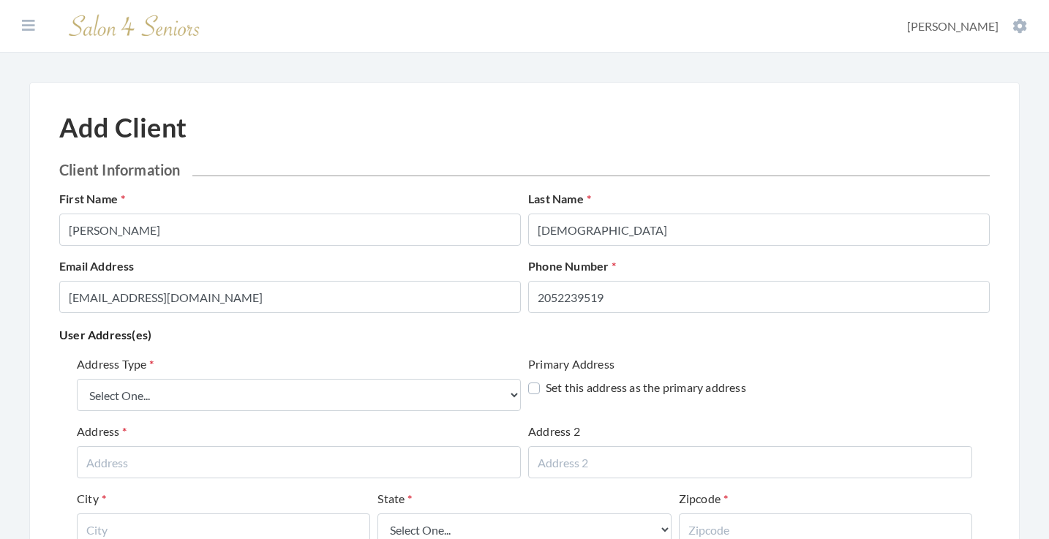
click at [325, 335] on p "User Address(es)" at bounding box center [524, 335] width 930 height 20
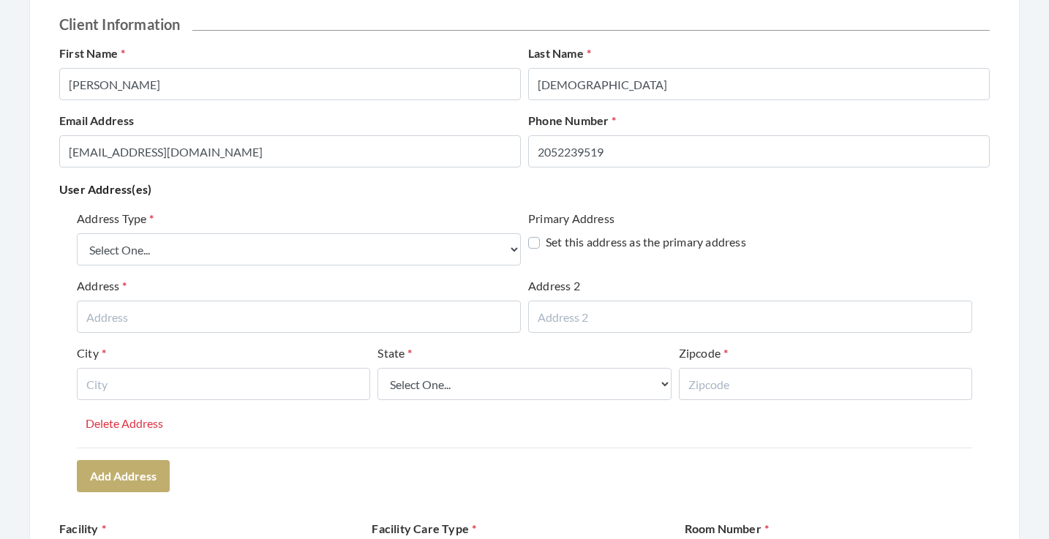
scroll to position [165, 0]
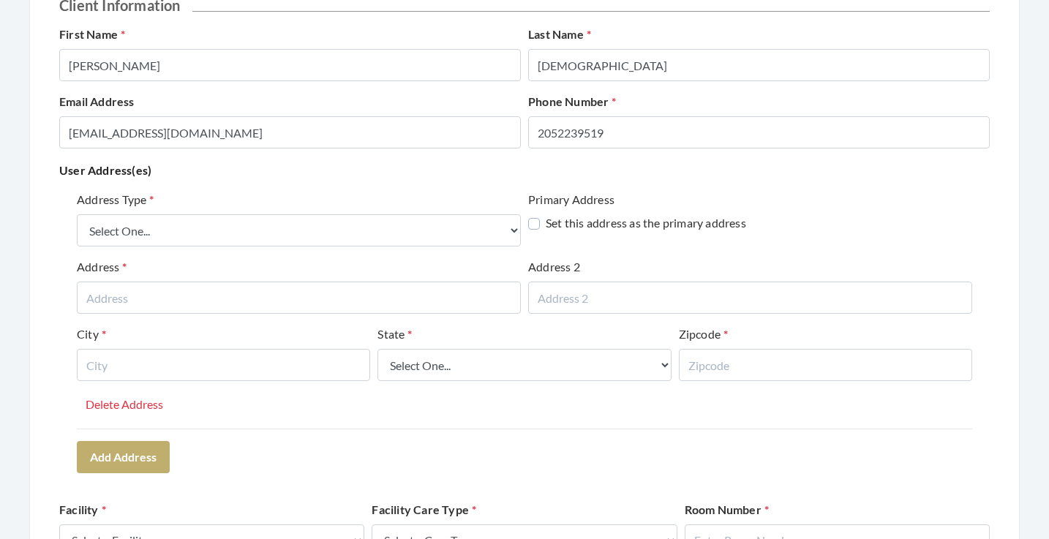
click at [308, 213] on div "Address Type Select One... Office Address Home Address Billing Address" at bounding box center [299, 219] width 444 height 56
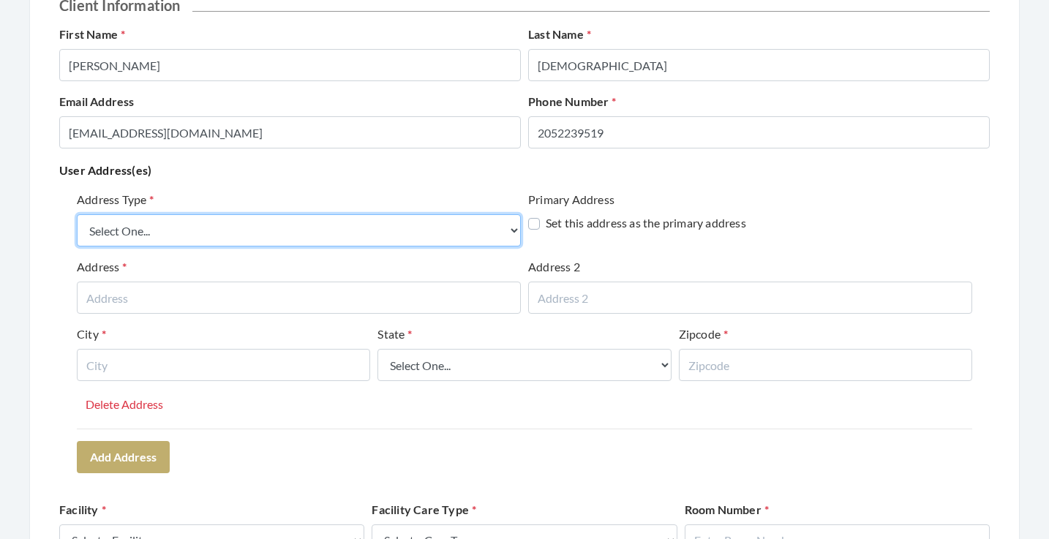
select select "billing"
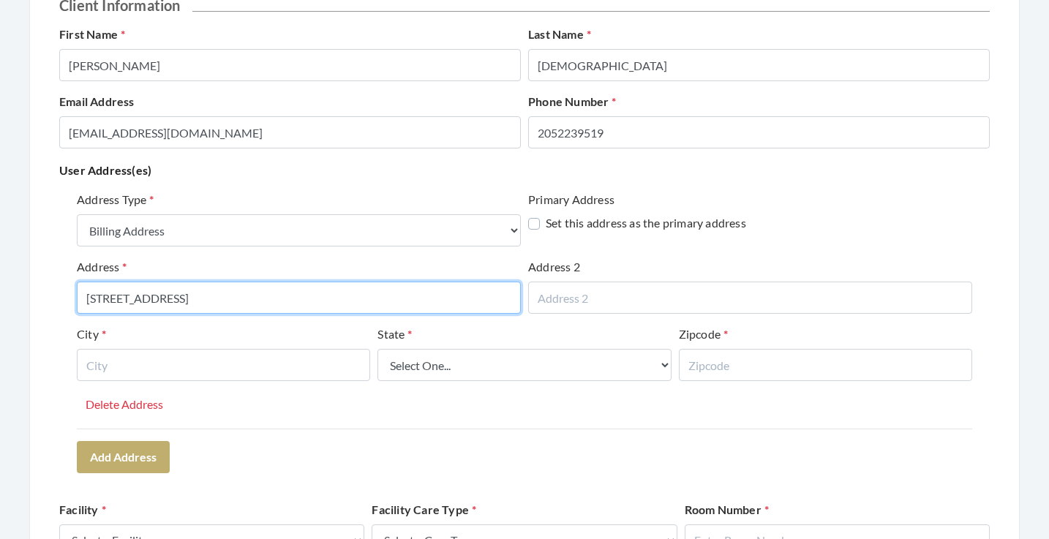
type input "517 BAYHILL RIDGE CIRCLE"
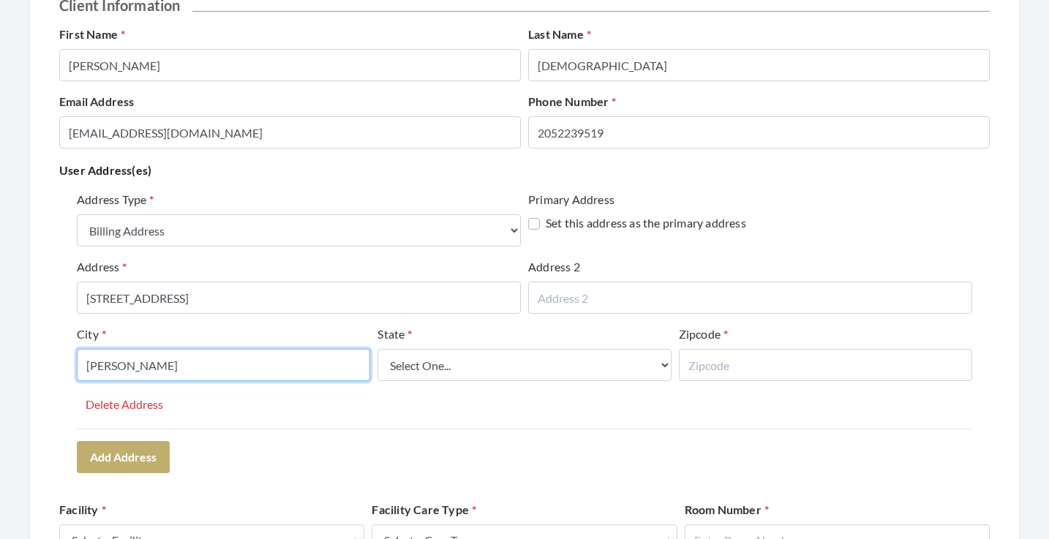
type input "HOOVER"
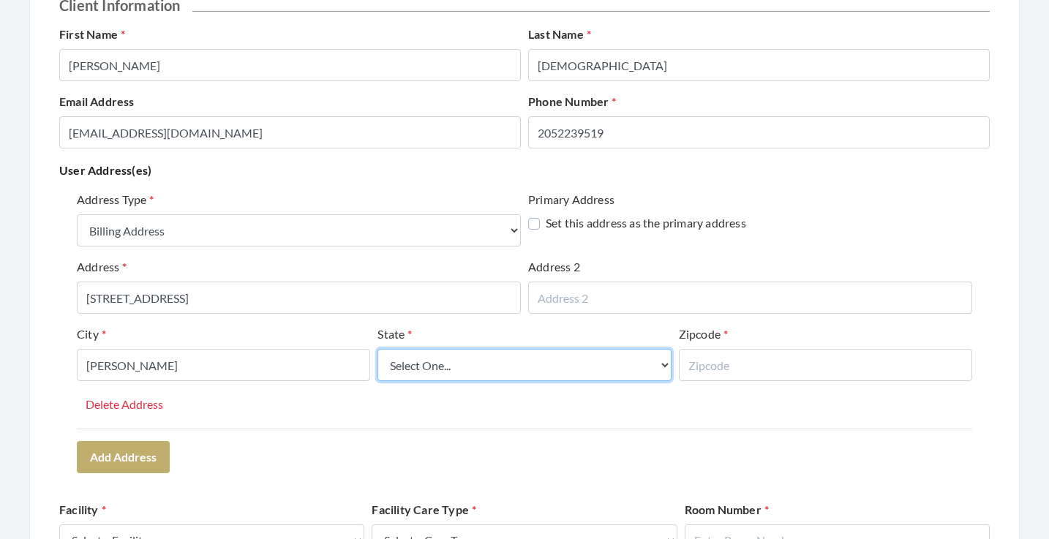
select select "al"
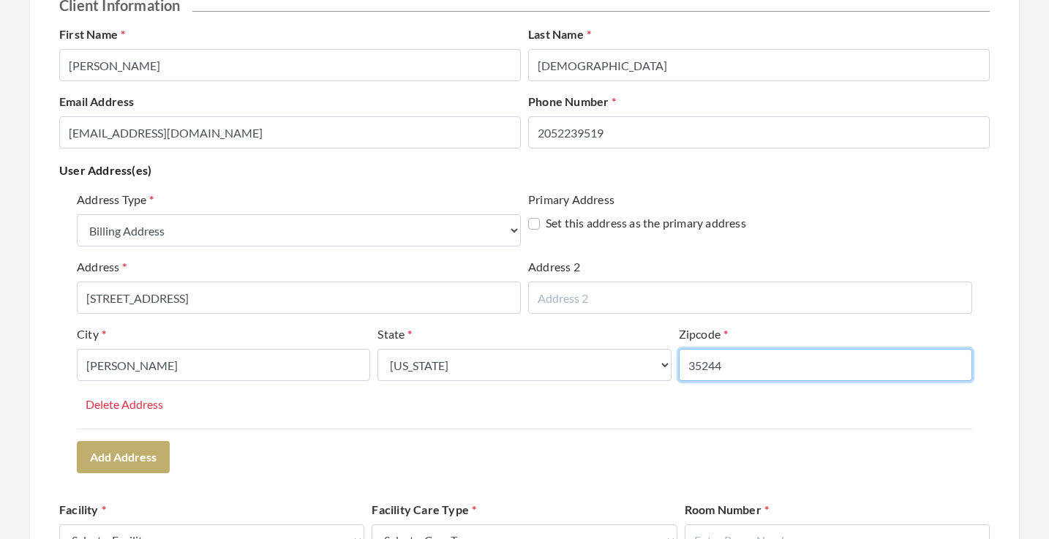
type input "35244"
click at [324, 411] on div "Address Type Select One... Office Address Home Address Billing Address Primary …" at bounding box center [524, 310] width 895 height 238
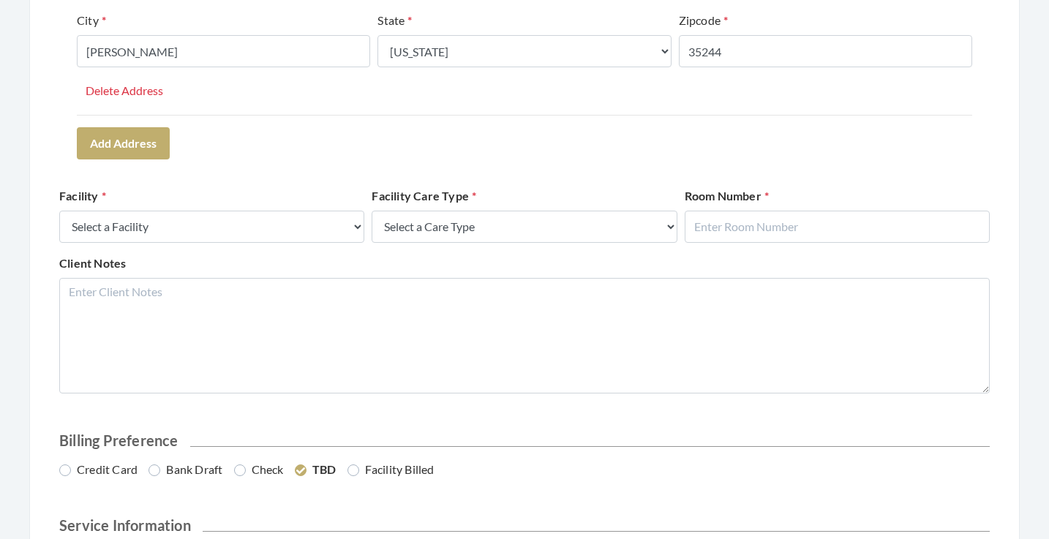
scroll to position [502, 0]
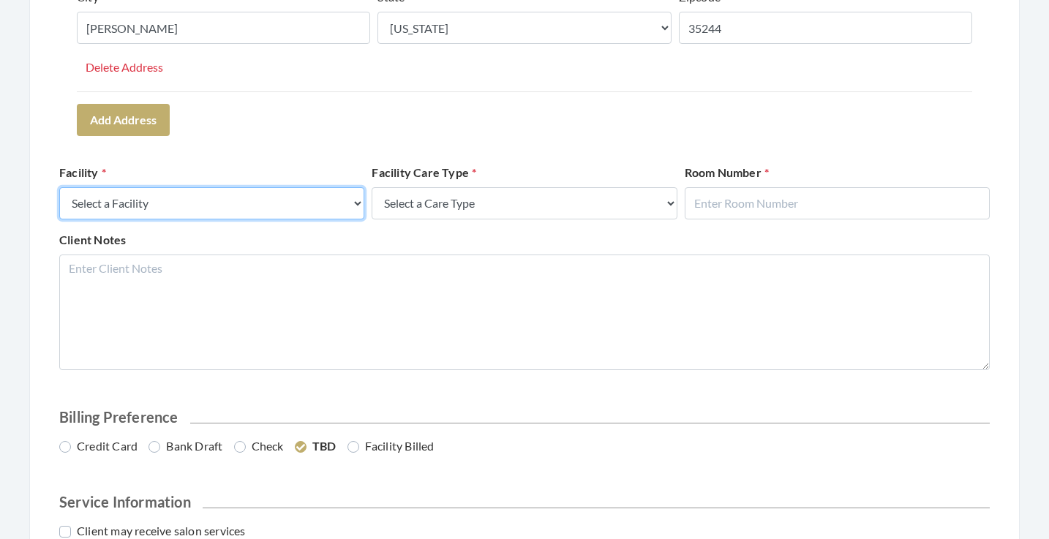
select select "41"
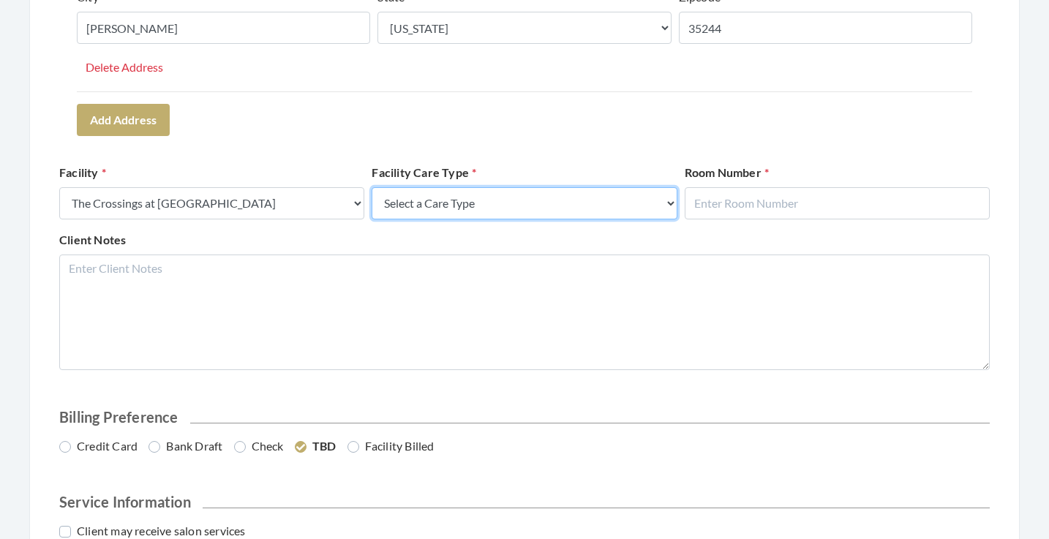
select select "4"
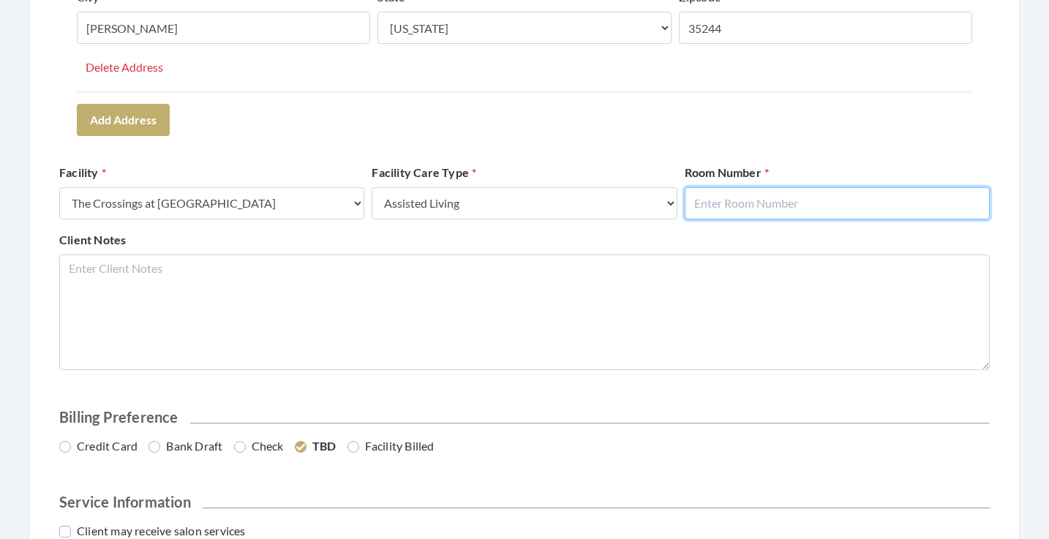
click at [720, 211] on input "text" at bounding box center [837, 203] width 305 height 32
type input "3012"
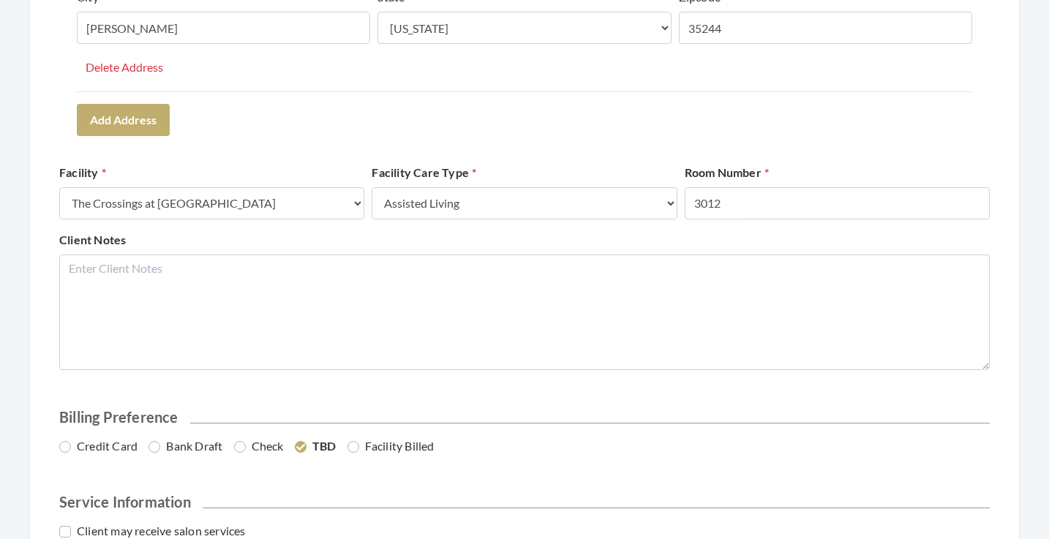
click at [772, 145] on form "Client Information First Name LORETTA Last Name PAGAN Email Address APBAKER3@GM…" at bounding box center [524, 133] width 930 height 948
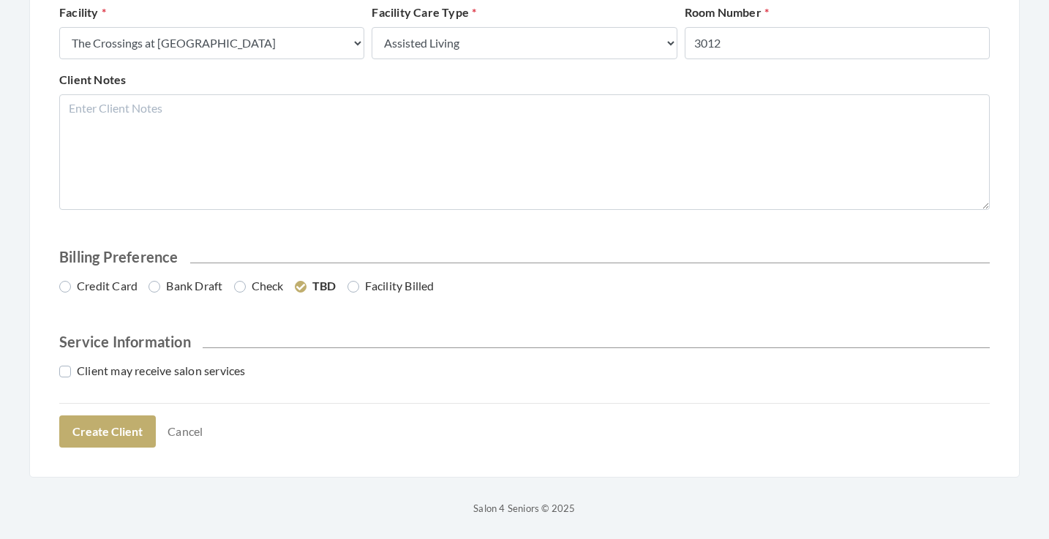
scroll to position [661, 0]
click at [106, 280] on label "Credit Card" at bounding box center [98, 287] width 78 height 18
radio input "true"
click at [134, 378] on label "Client may receive salon services" at bounding box center [152, 372] width 187 height 18
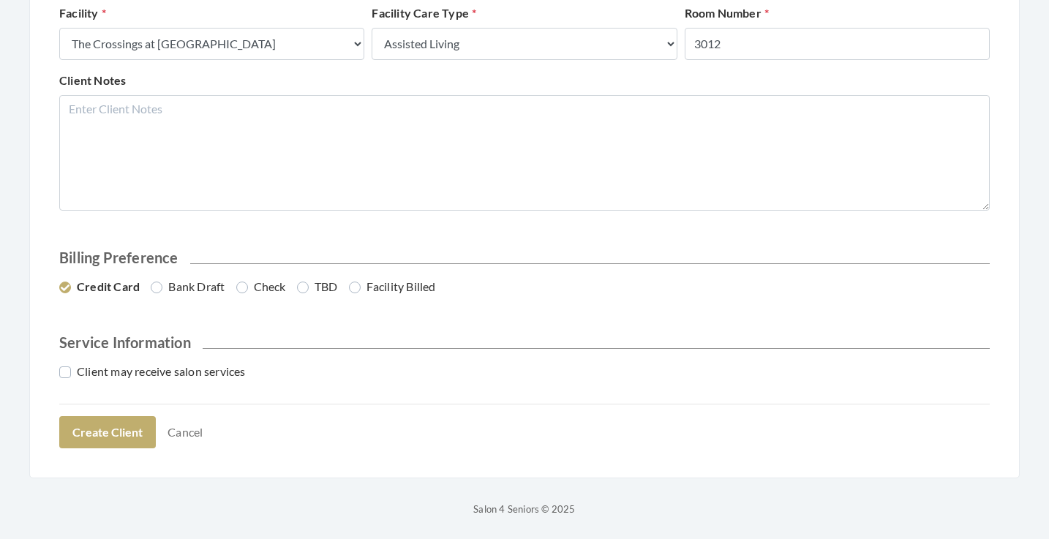
checkbox input "true"
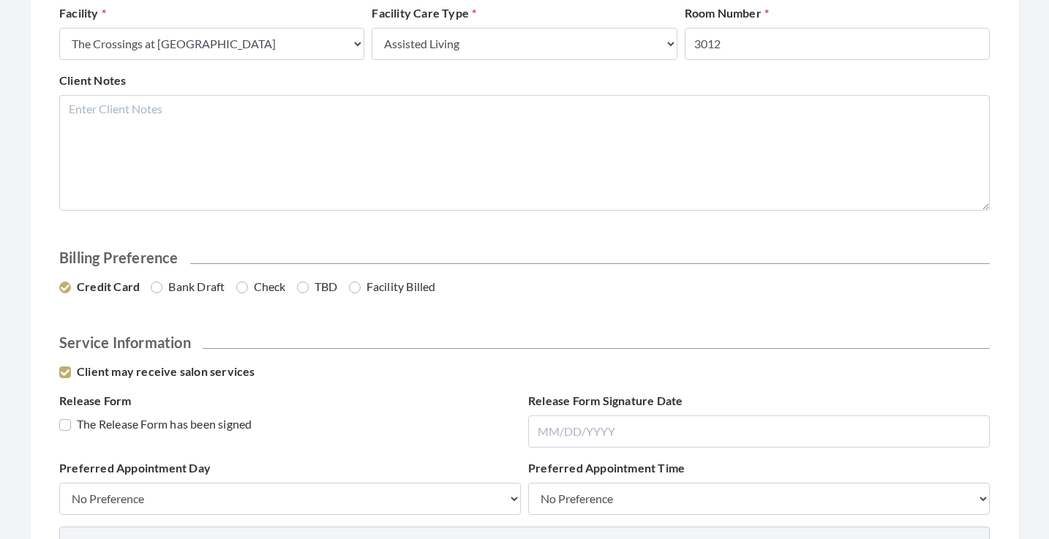
click at [195, 421] on label "The Release Form has been signed" at bounding box center [155, 424] width 192 height 18
checkbox input "true"
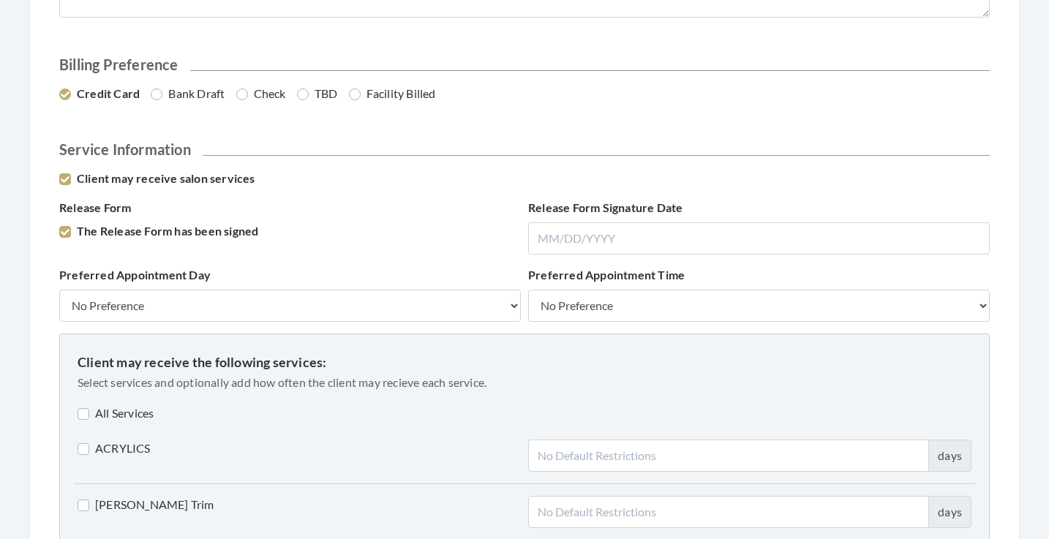
click at [135, 406] on label "All Services" at bounding box center [116, 413] width 76 height 18
checkbox input "true"
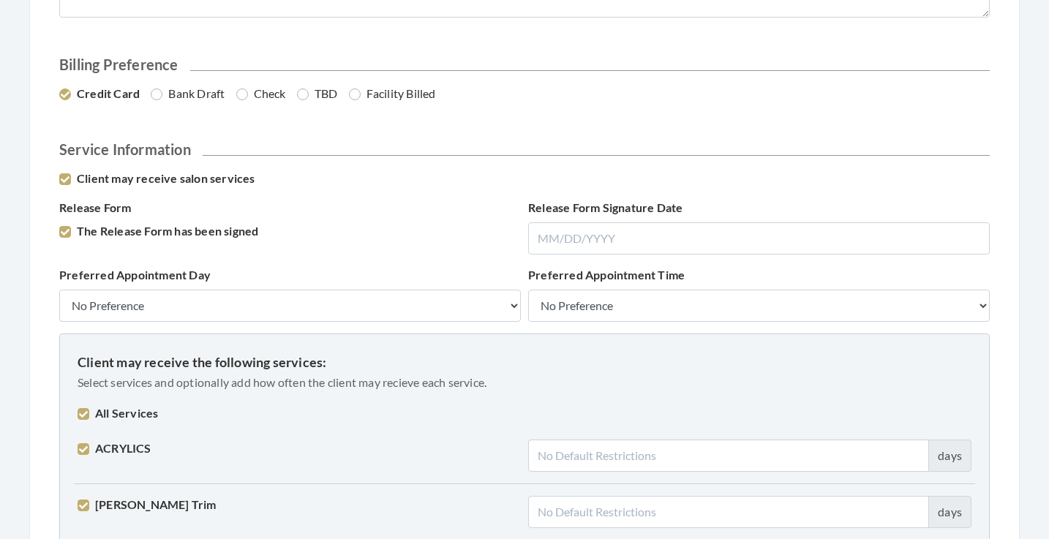
checkbox input "true"
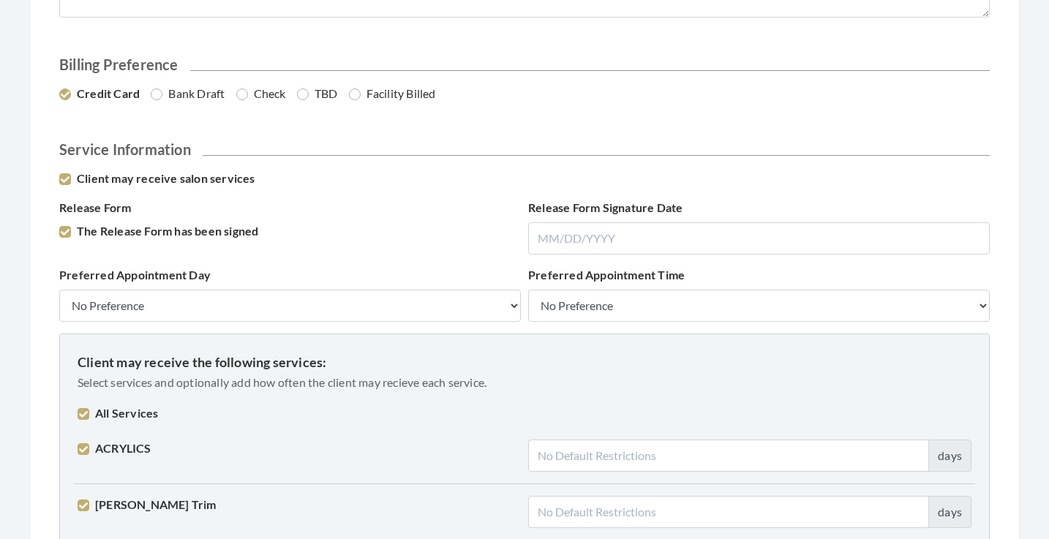
checkbox input "true"
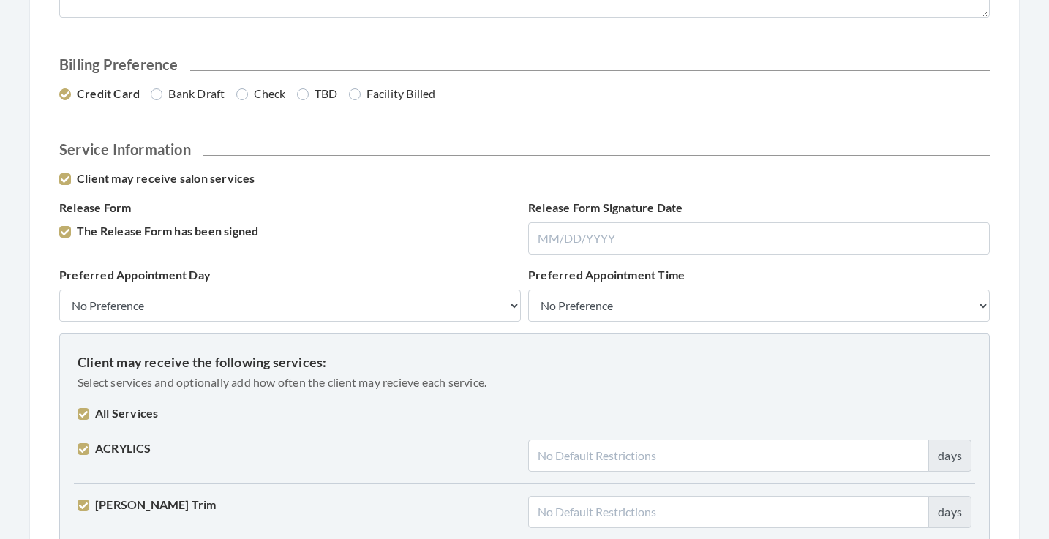
checkbox input "true"
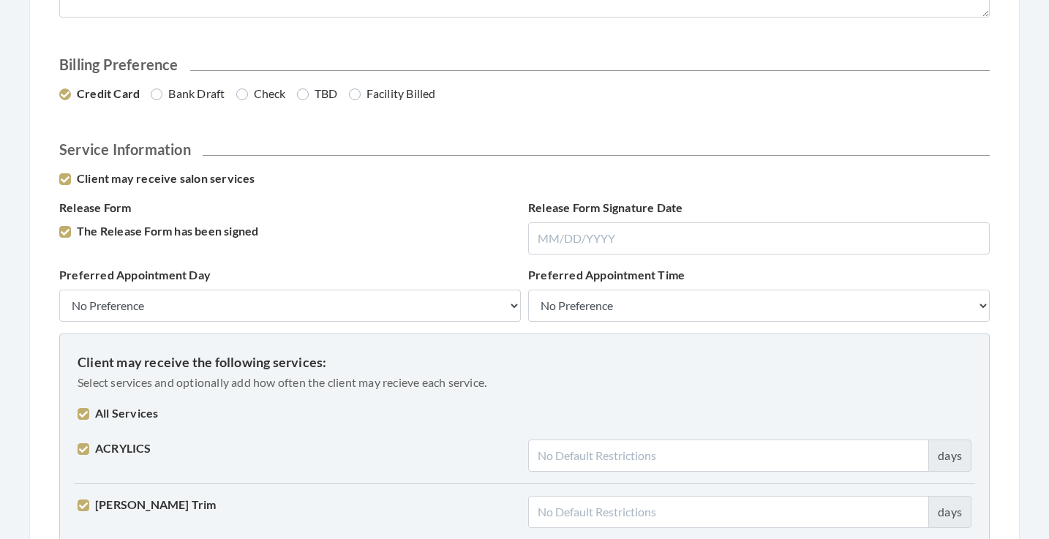
checkbox input "true"
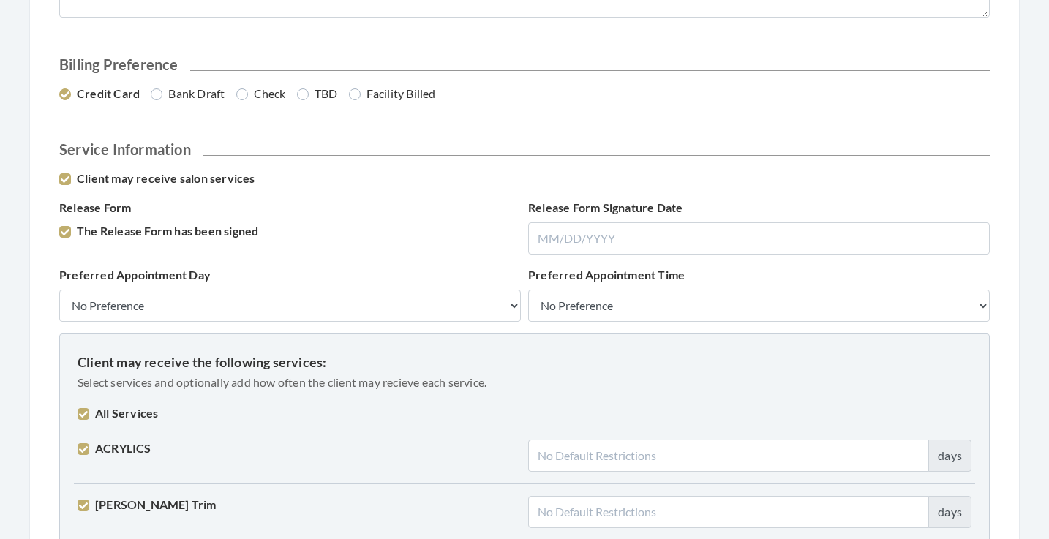
checkbox input "true"
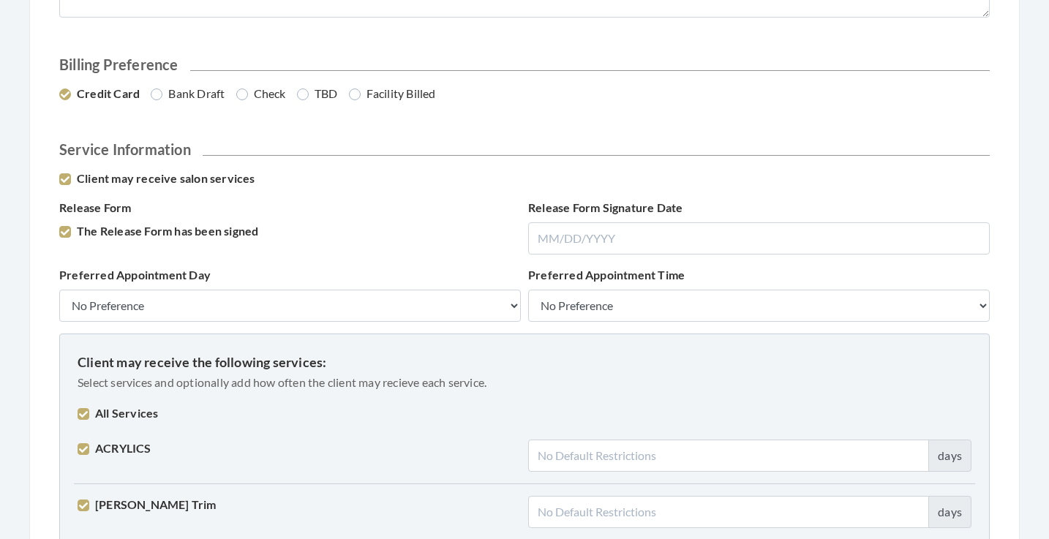
checkbox input "true"
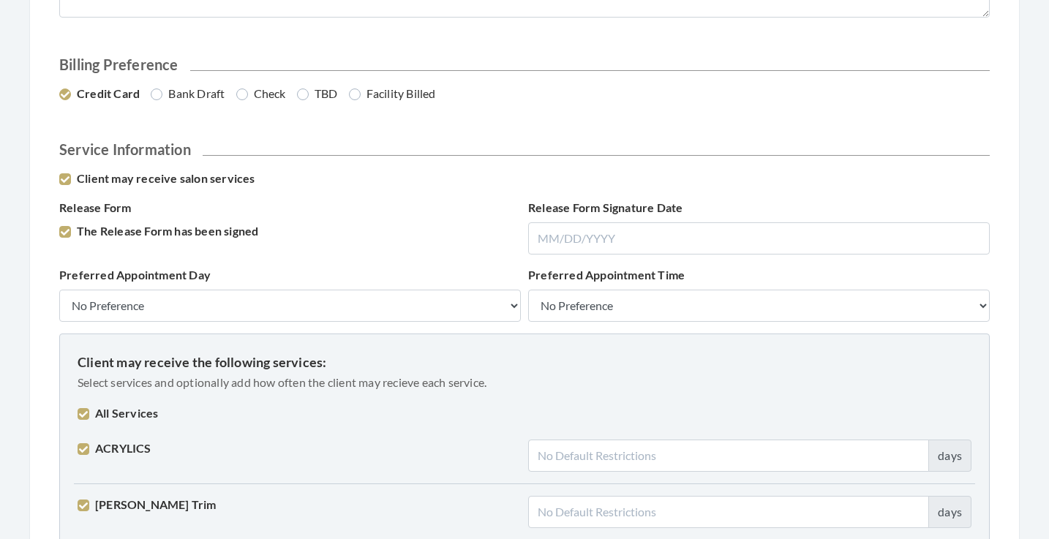
checkbox input "true"
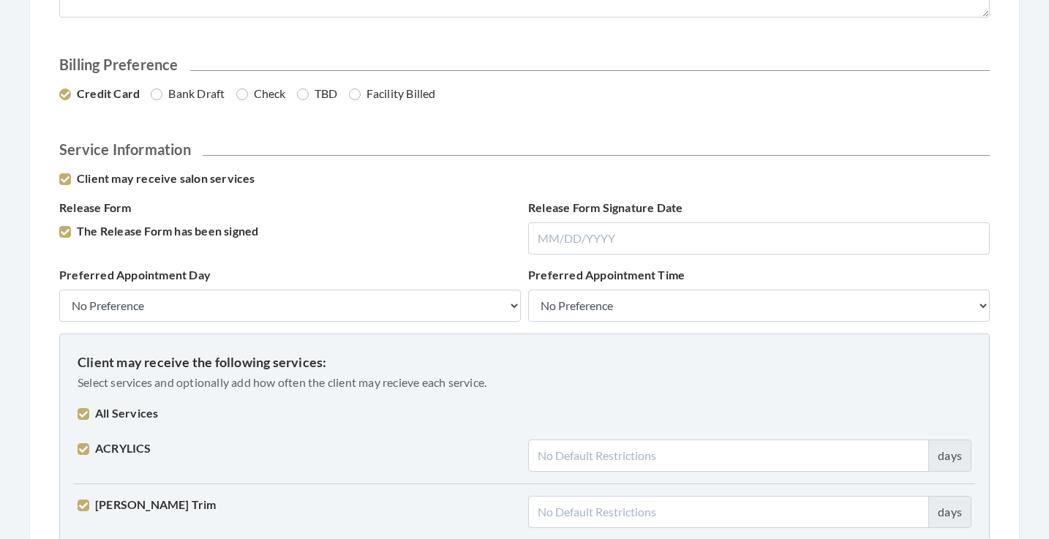
checkbox input "true"
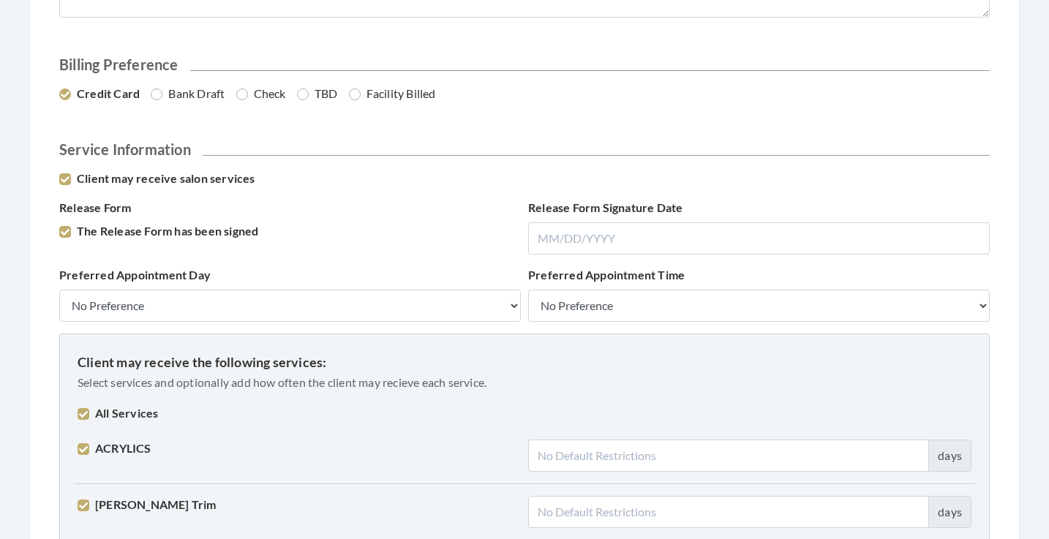
checkbox input "true"
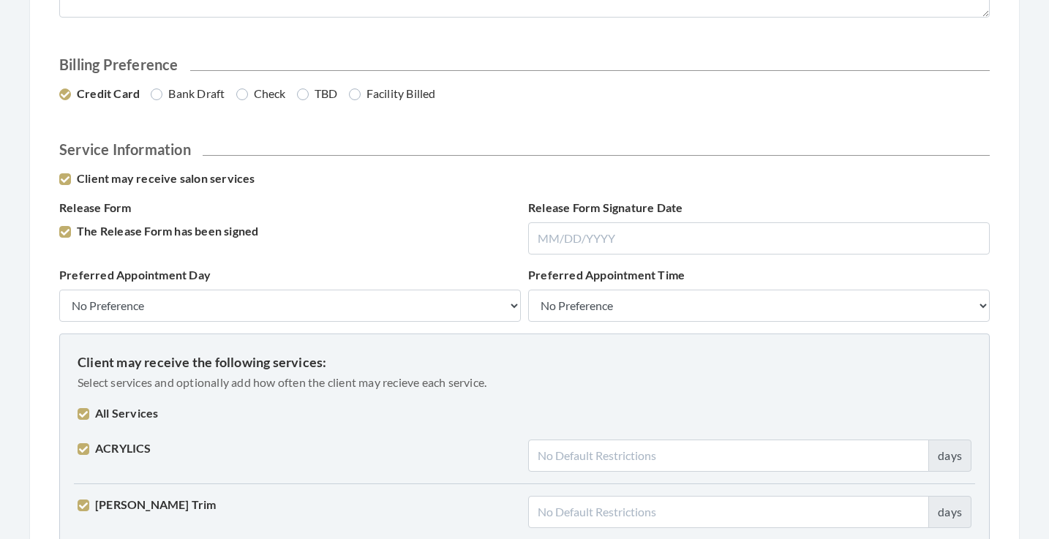
checkbox input "true"
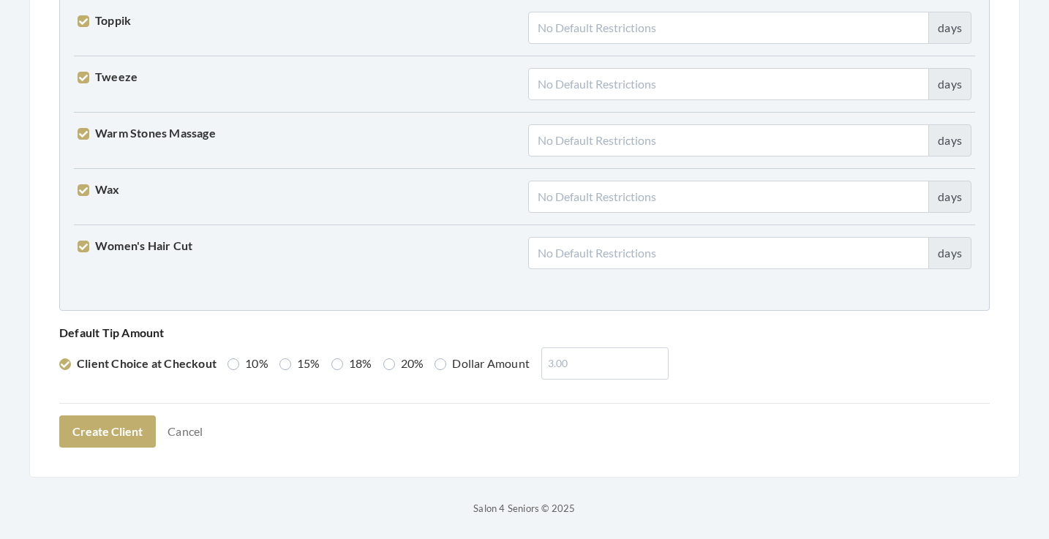
scroll to position [3703, 0]
click at [353, 362] on label "18%" at bounding box center [351, 364] width 41 height 18
radio input "true"
click at [104, 429] on button "Create Client" at bounding box center [107, 432] width 97 height 32
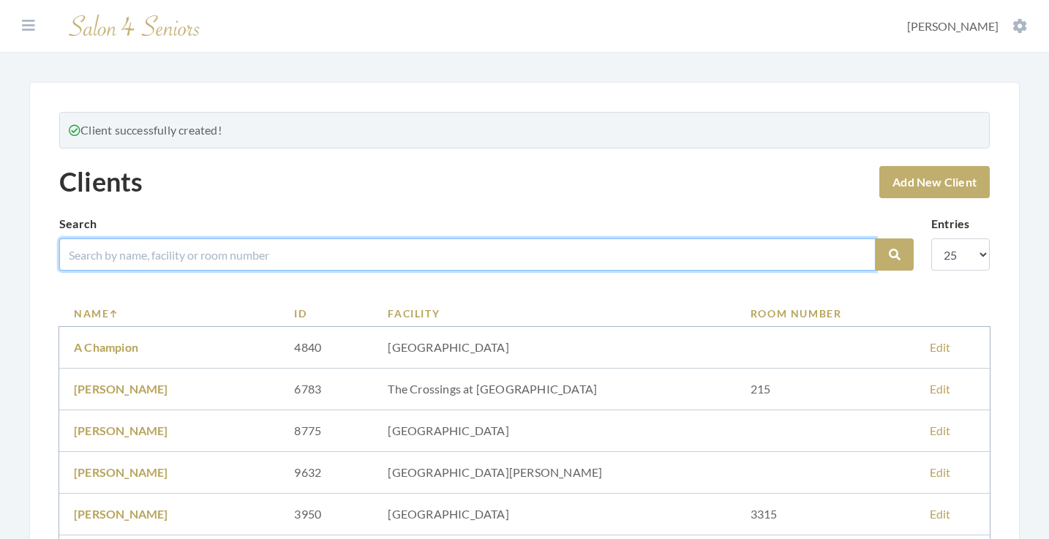
click at [283, 250] on input "search" at bounding box center [467, 254] width 816 height 32
type input "[DEMOGRAPHIC_DATA]"
click at [895, 255] on button "Search" at bounding box center [895, 254] width 38 height 32
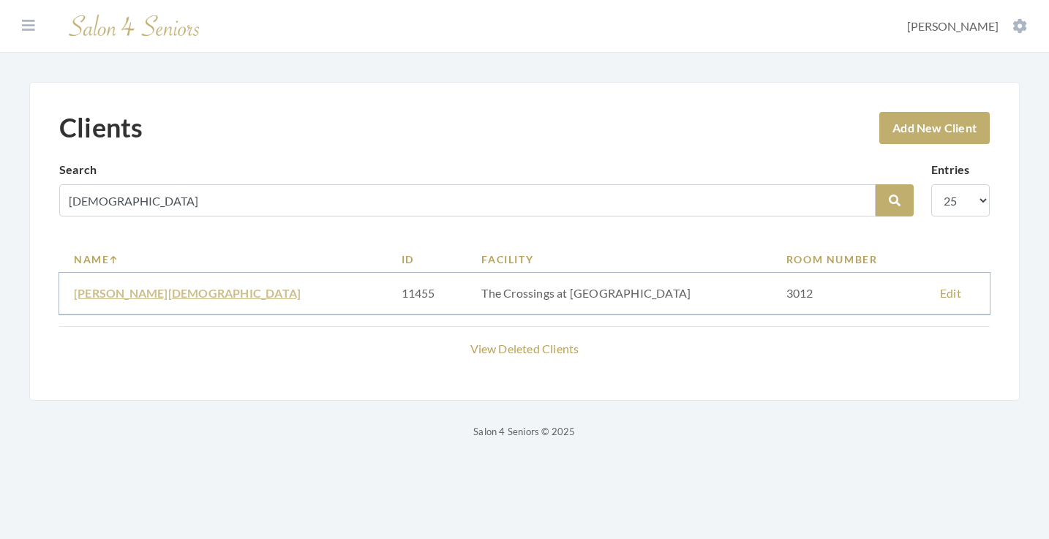
click at [140, 290] on link "[PERSON_NAME][DEMOGRAPHIC_DATA]" at bounding box center [187, 293] width 227 height 14
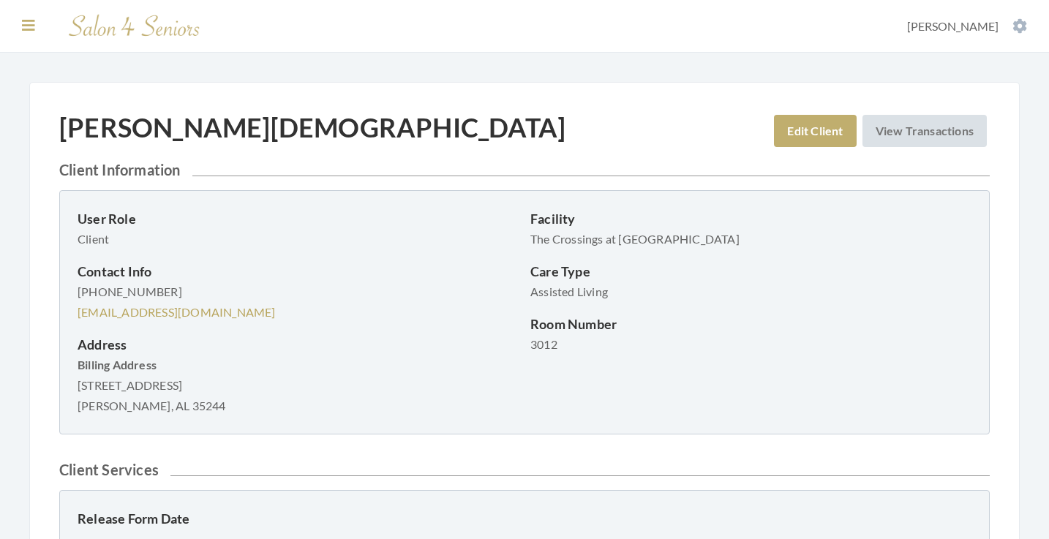
click at [29, 25] on icon at bounding box center [28, 25] width 13 height 15
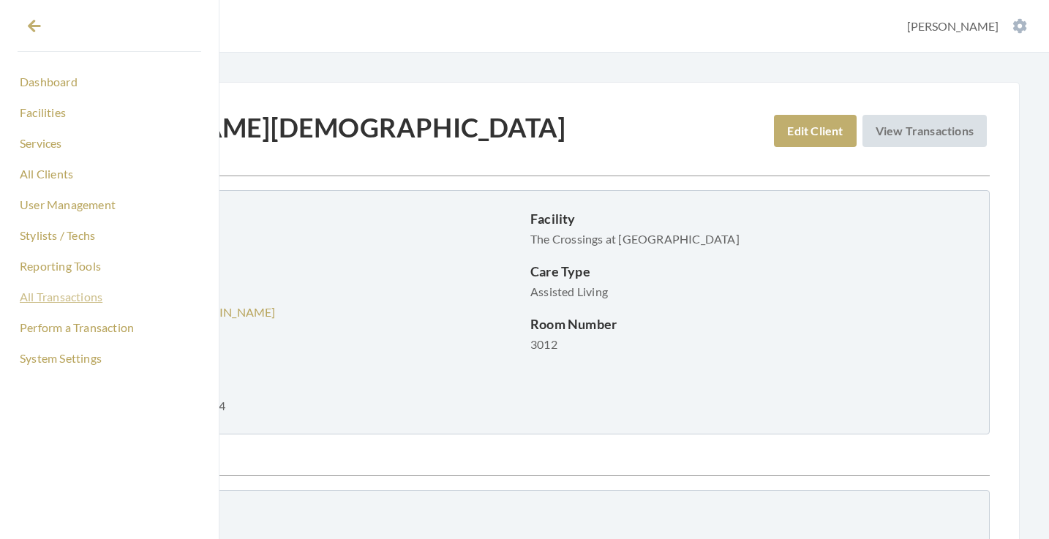
click at [78, 297] on link "All Transactions" at bounding box center [110, 297] width 184 height 25
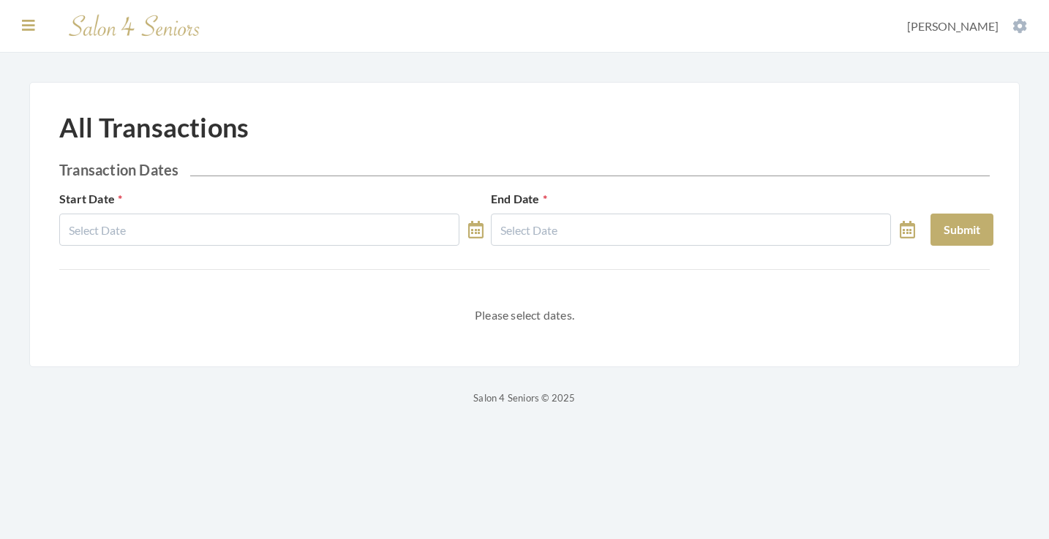
click at [26, 26] on icon at bounding box center [28, 25] width 13 height 15
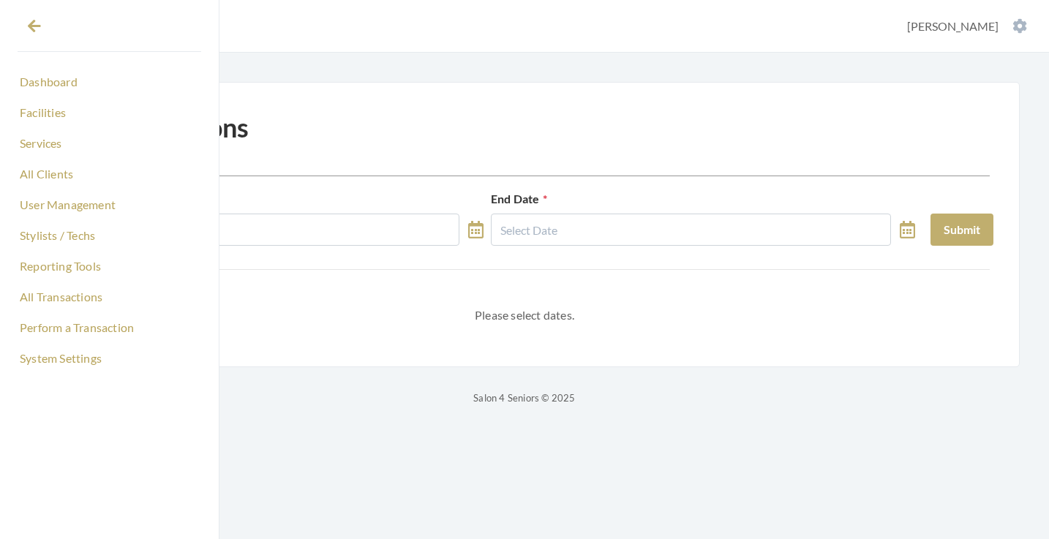
click at [62, 176] on link "All Clients" at bounding box center [110, 174] width 184 height 25
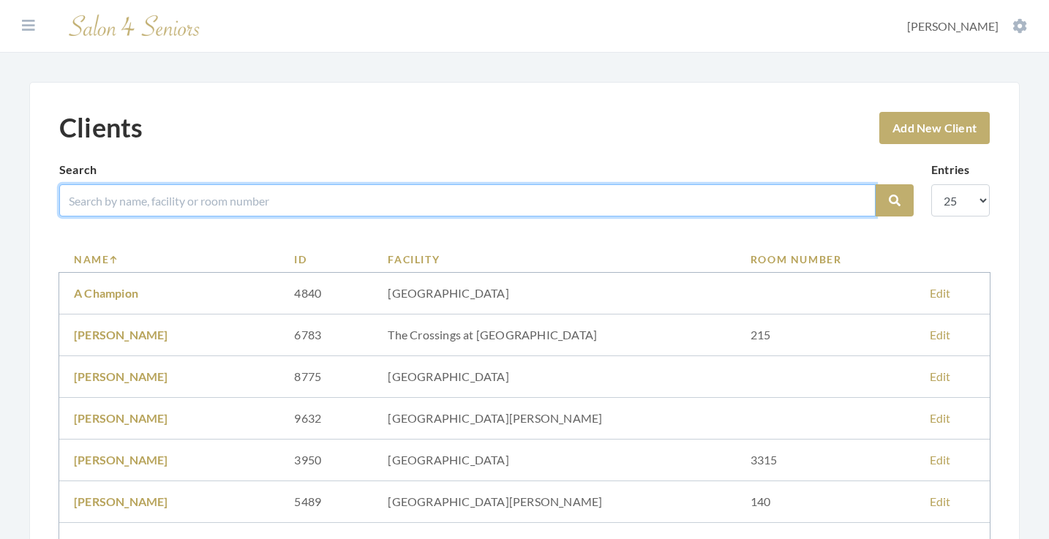
click at [290, 204] on input "search" at bounding box center [467, 200] width 816 height 32
type input "[PERSON_NAME]"
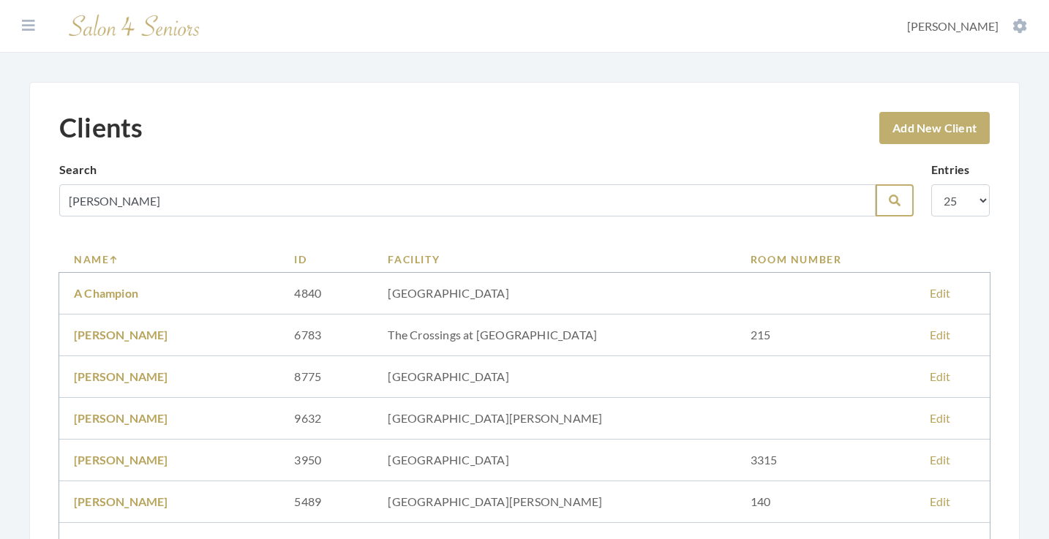
click at [900, 198] on icon "submit" at bounding box center [895, 201] width 12 height 12
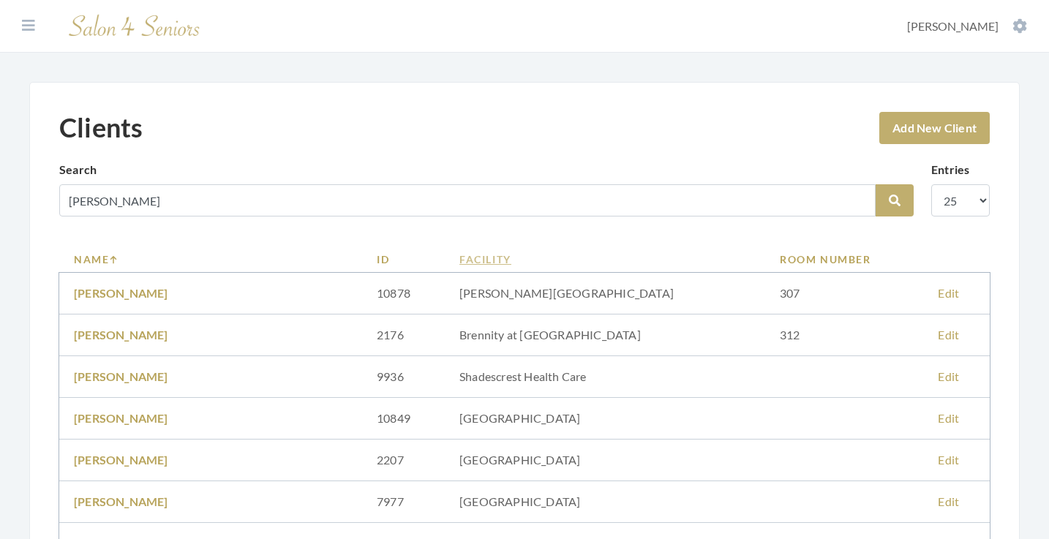
scroll to position [81, 0]
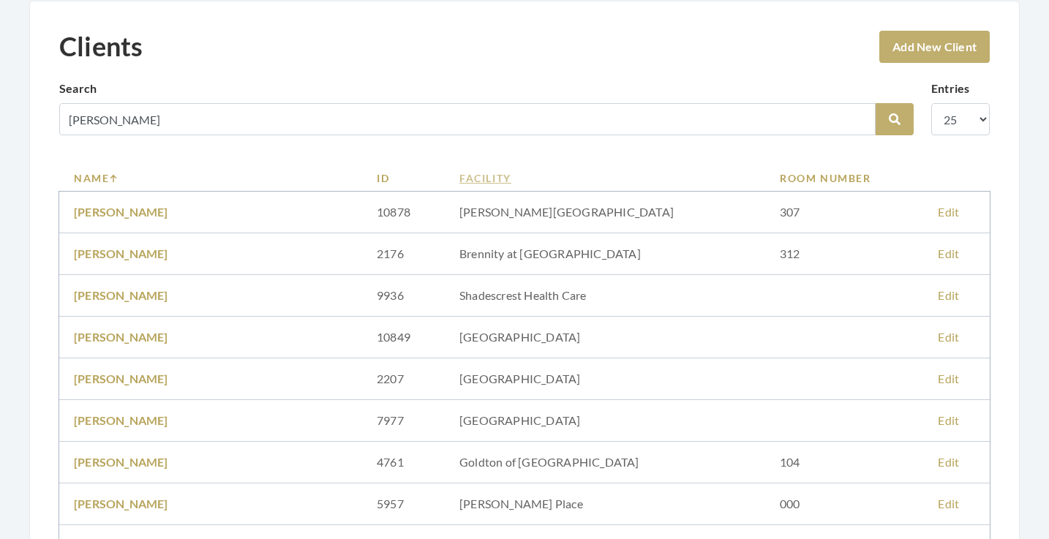
click at [492, 181] on link "Facility" at bounding box center [604, 177] width 291 height 15
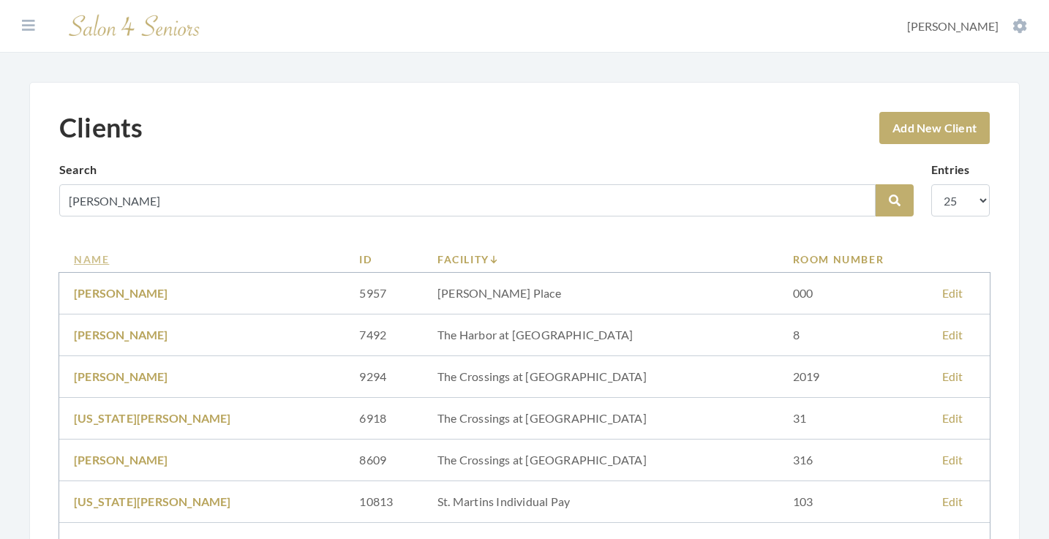
click at [97, 259] on link "Name" at bounding box center [202, 259] width 256 height 15
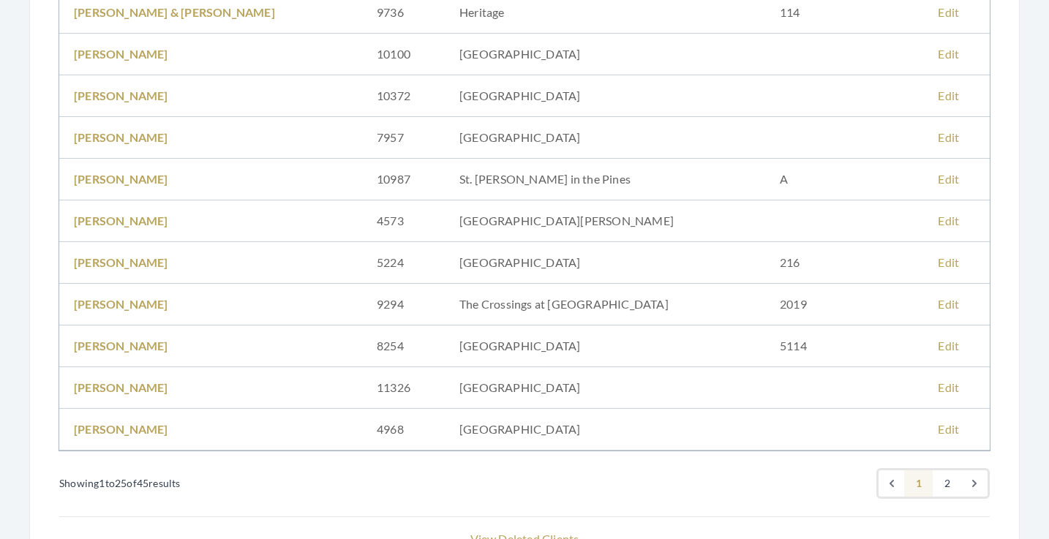
scroll to position [864, 0]
click at [144, 180] on link "MARGIE MOORE" at bounding box center [121, 180] width 94 height 14
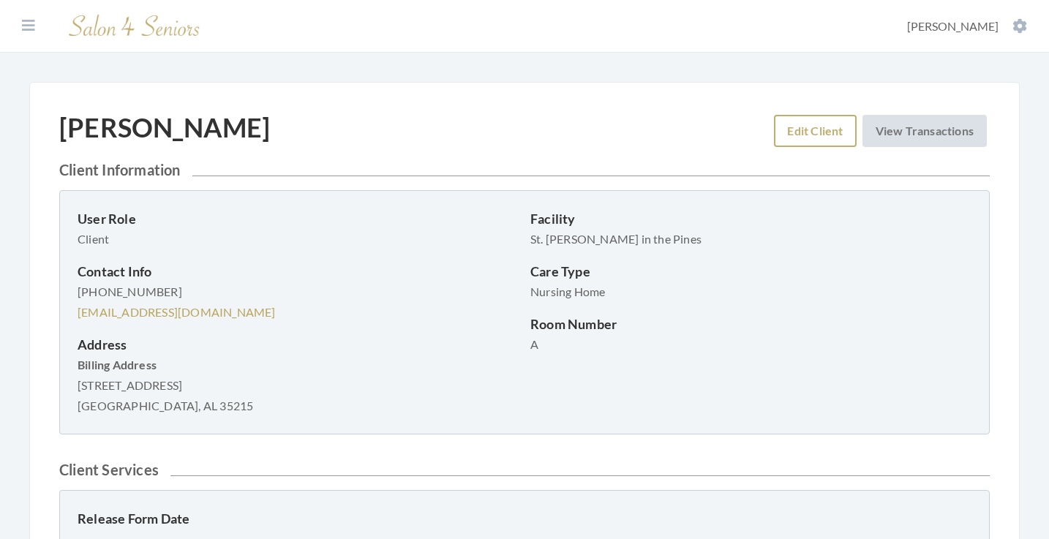
click at [785, 131] on link "Edit Client" at bounding box center [815, 131] width 82 height 32
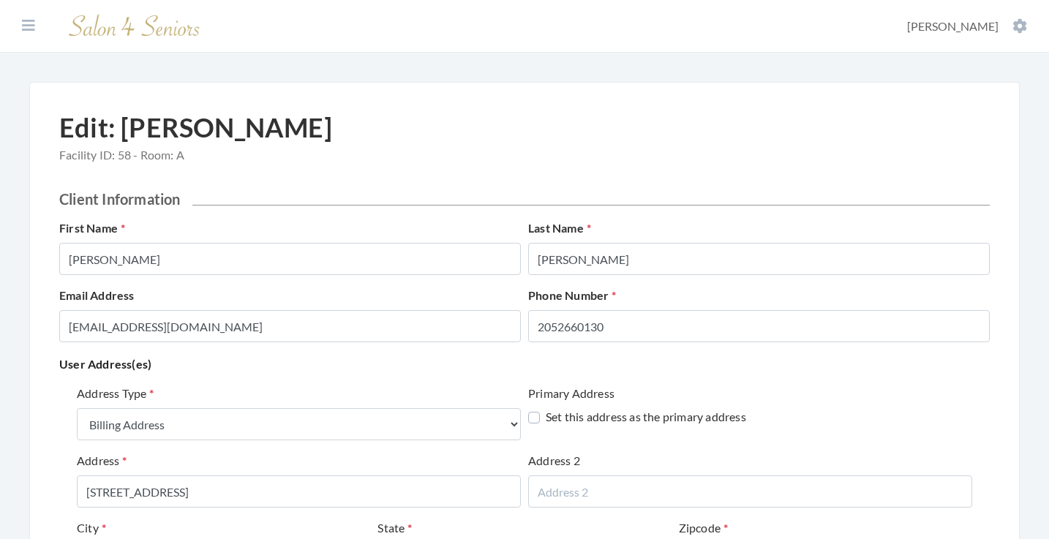
select select "billing"
select select "al"
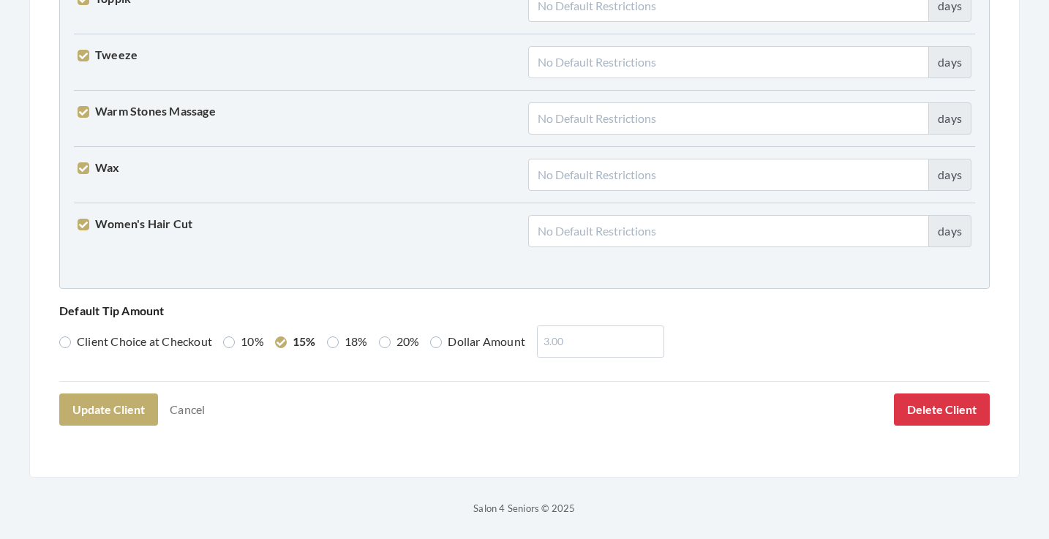
scroll to position [3755, 0]
click at [187, 408] on link "Cancel" at bounding box center [187, 410] width 54 height 28
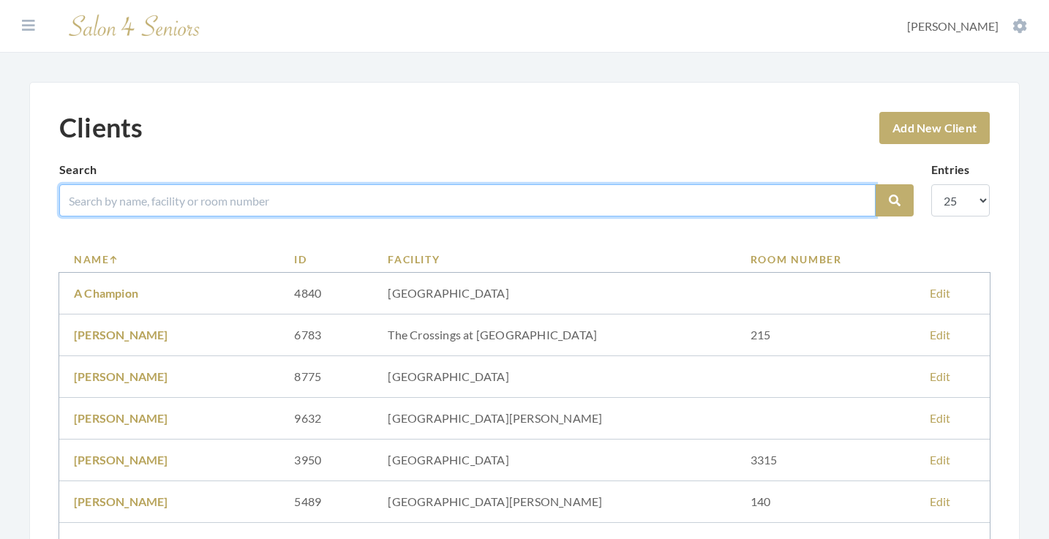
click at [279, 191] on input "search" at bounding box center [467, 200] width 816 height 32
type input "[PERSON_NAME]"
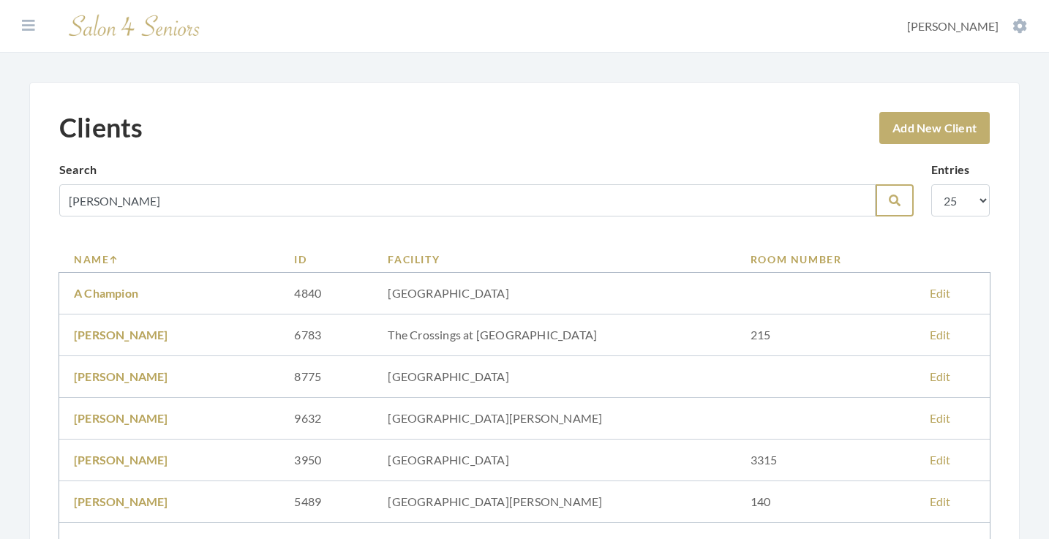
click at [890, 206] on icon "submit" at bounding box center [895, 201] width 12 height 12
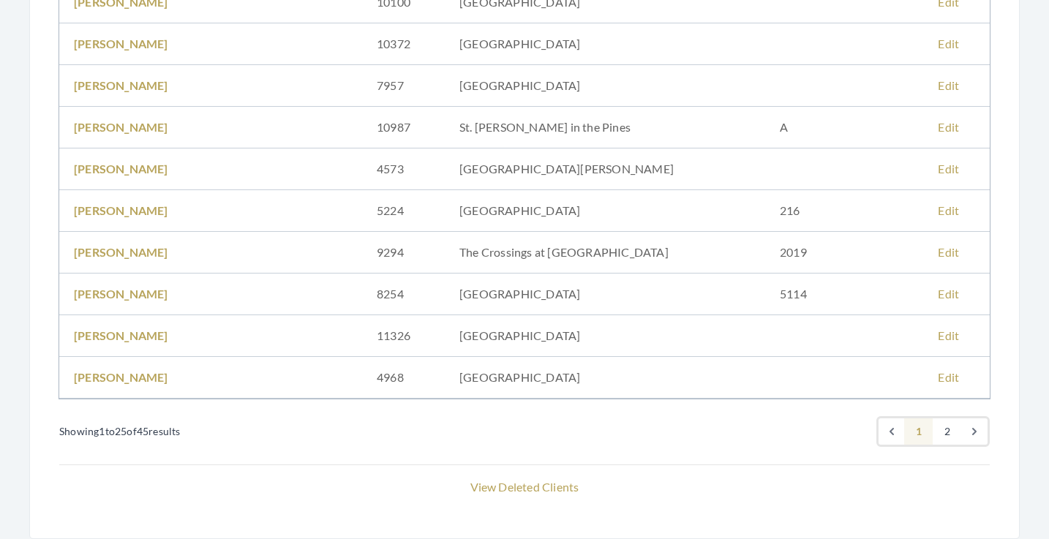
scroll to position [917, 0]
click at [946, 428] on link "2" at bounding box center [947, 431] width 29 height 26
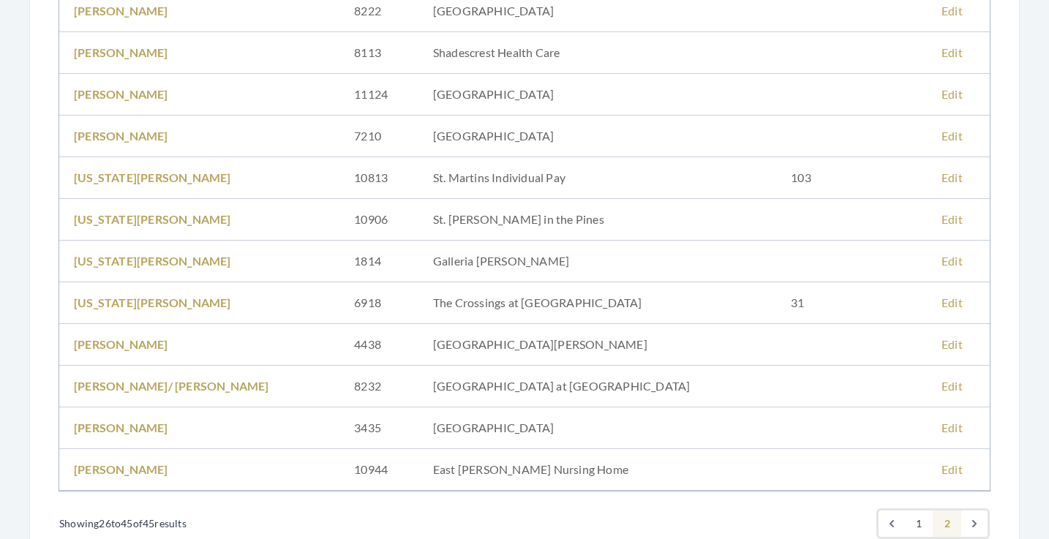
scroll to position [675, 0]
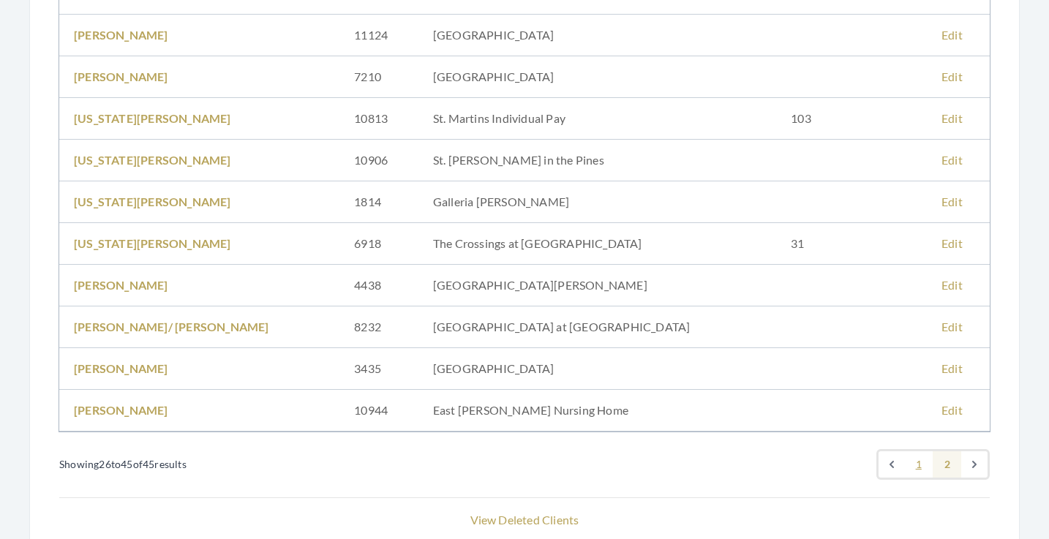
click at [921, 473] on link "1" at bounding box center [918, 464] width 29 height 26
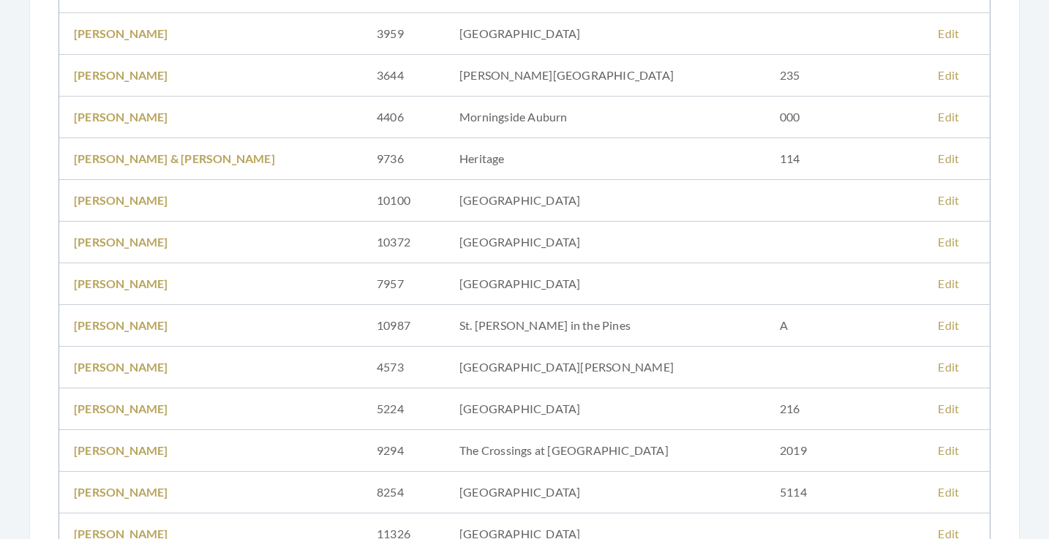
scroll to position [719, 0]
click at [144, 320] on link "[PERSON_NAME]" at bounding box center [121, 324] width 94 height 14
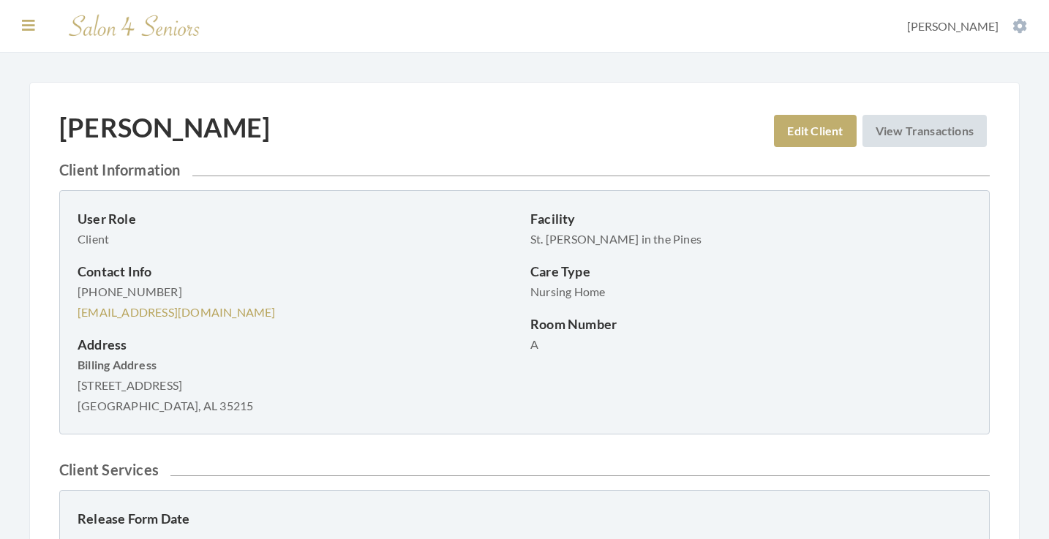
click at [31, 23] on icon at bounding box center [28, 25] width 13 height 15
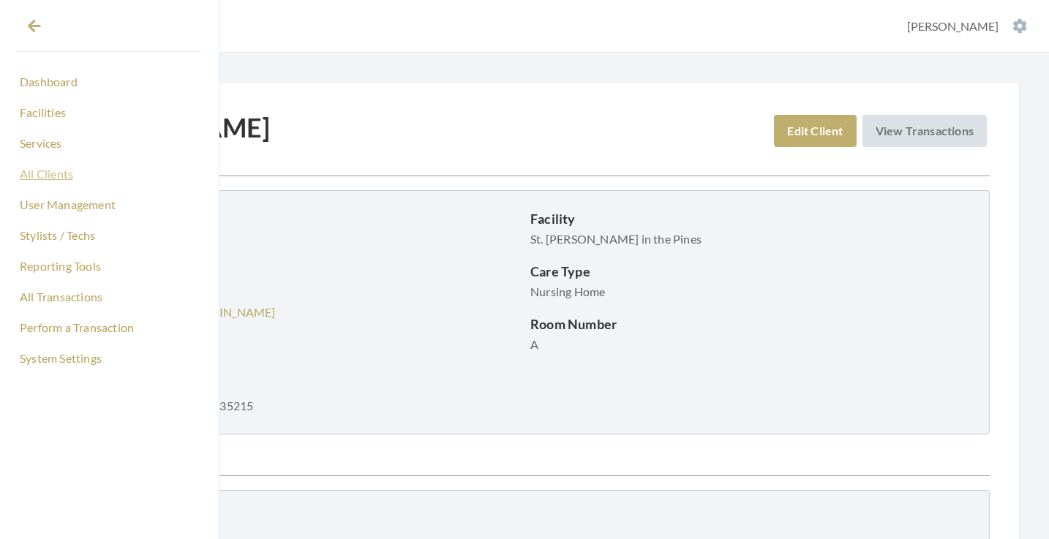
click at [58, 177] on link "All Clients" at bounding box center [110, 174] width 184 height 25
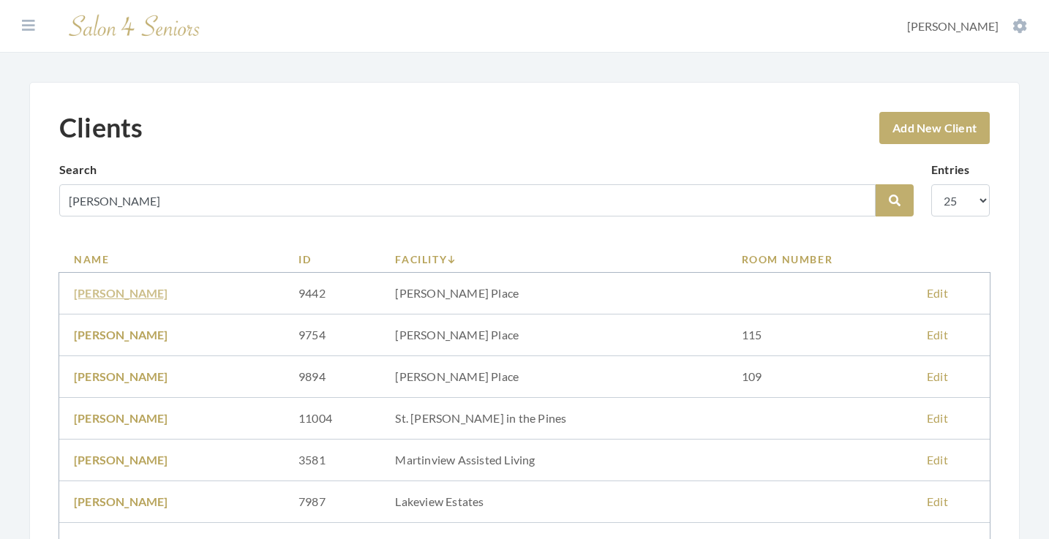
click at [118, 411] on link "[PERSON_NAME]" at bounding box center [121, 418] width 94 height 14
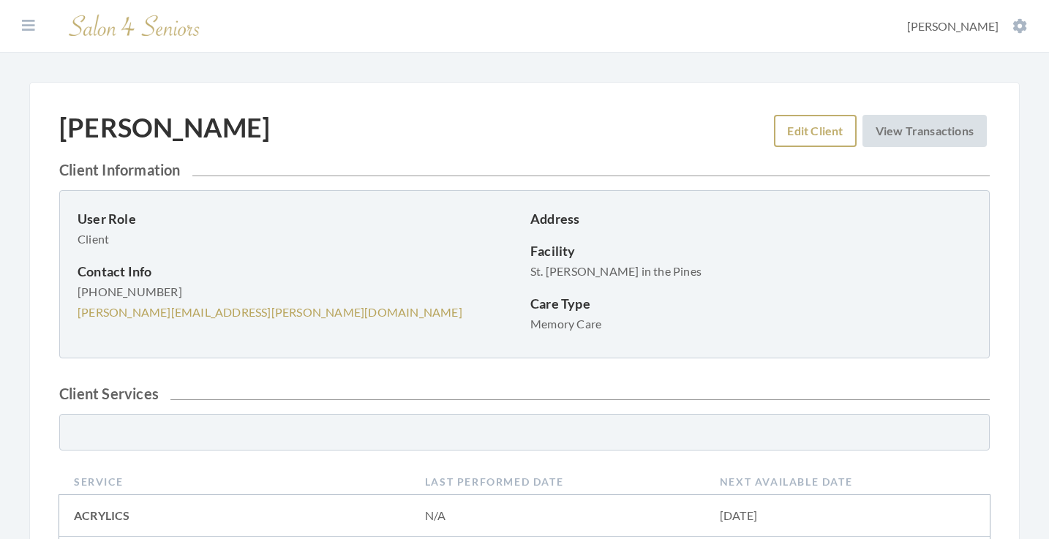
click at [813, 127] on link "Edit Client" at bounding box center [815, 131] width 82 height 32
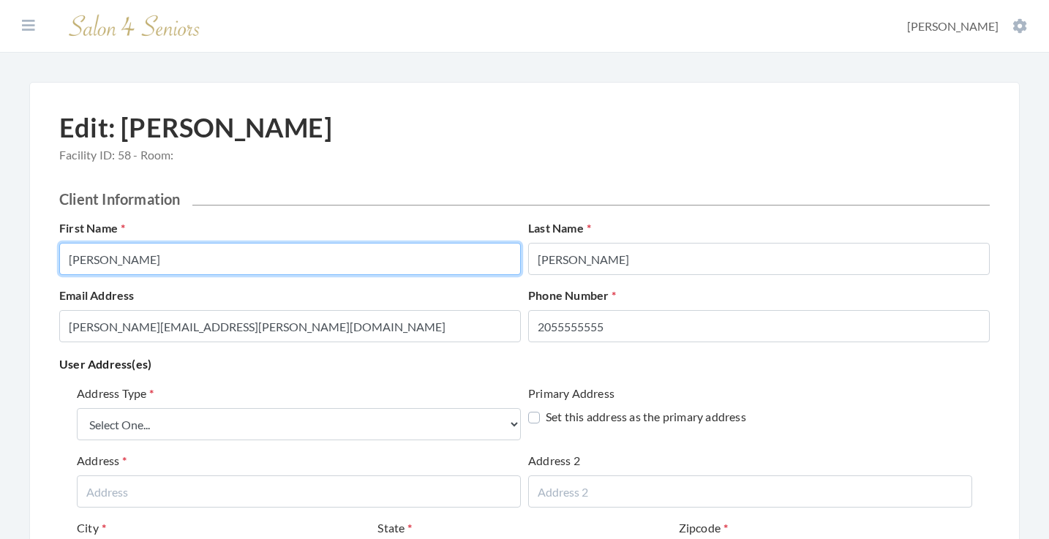
click at [200, 263] on input "Betty" at bounding box center [290, 259] width 462 height 32
type input "BETTY"
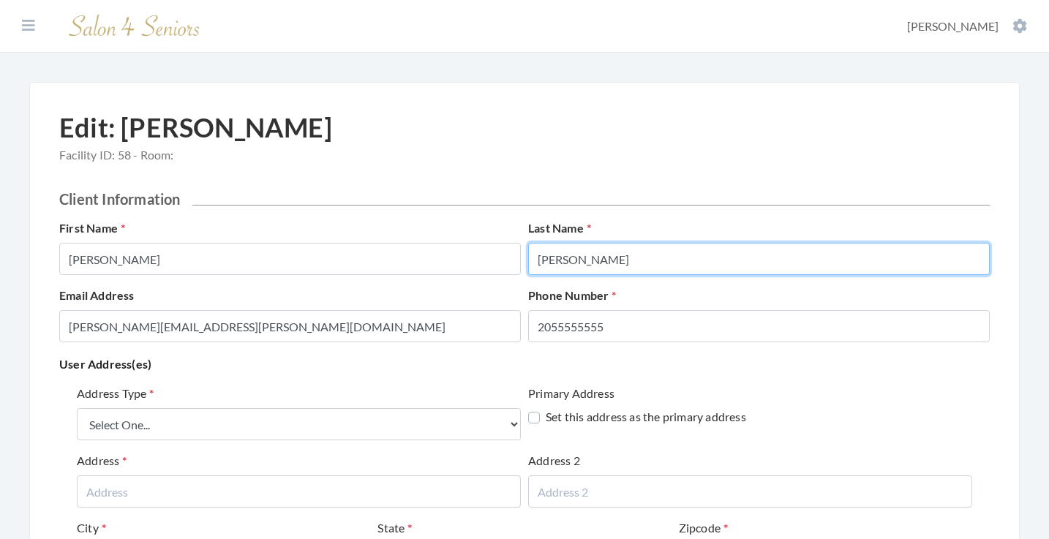
type input "HENDERSON"
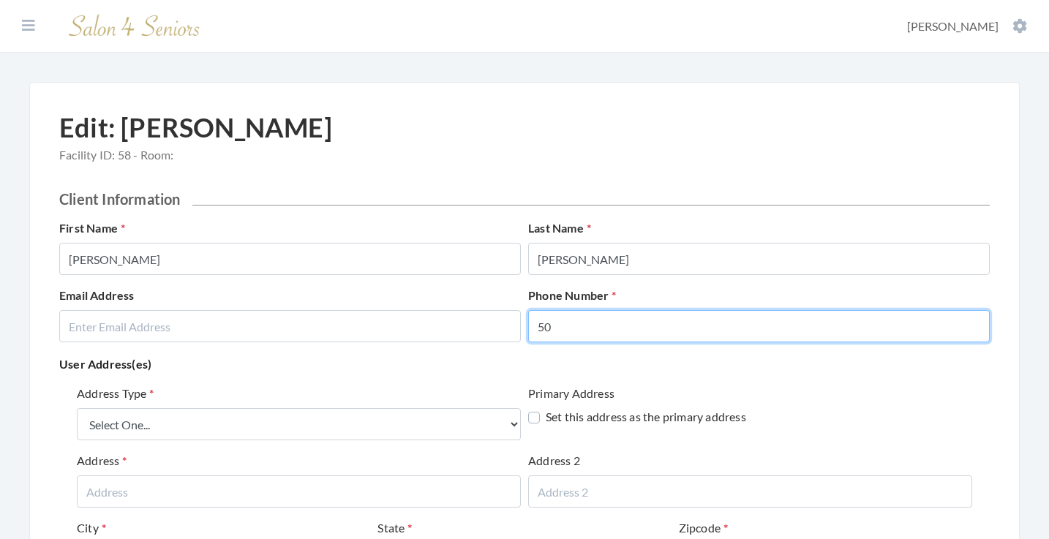
type input "5"
type input "2059142932"
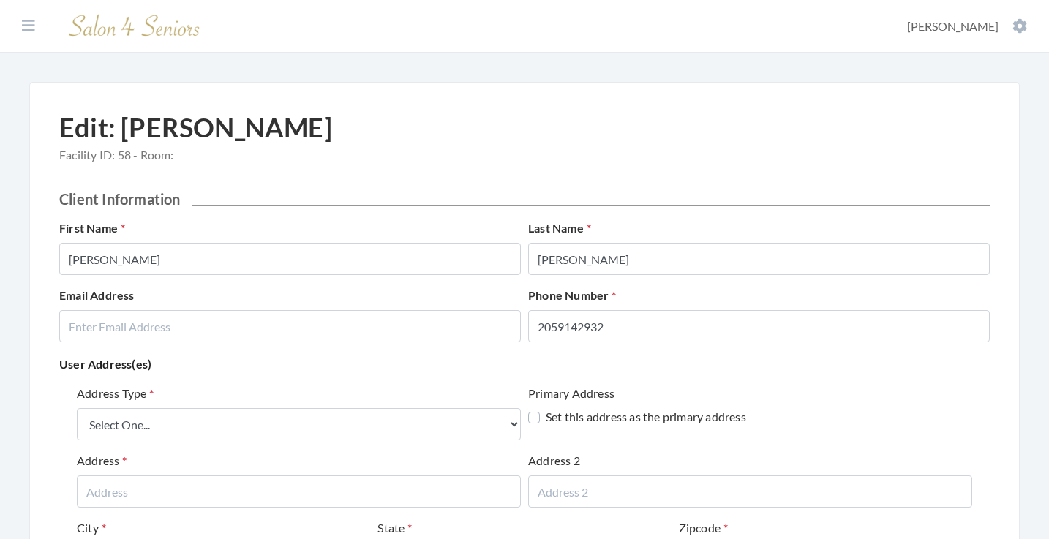
click at [208, 380] on div "Address Type Select One... Office Address Home Address Billing Address Primary …" at bounding box center [524, 525] width 930 height 293
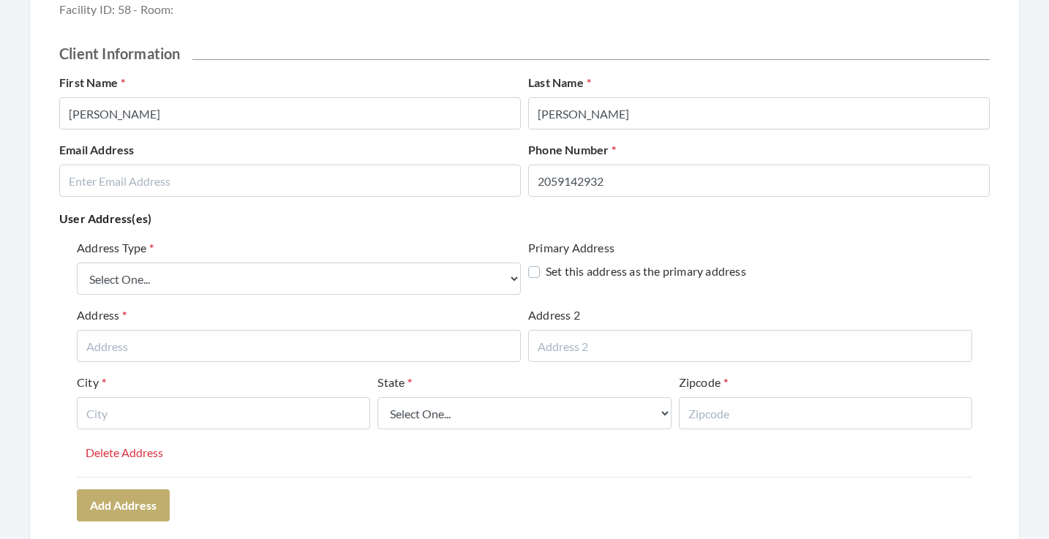
scroll to position [179, 0]
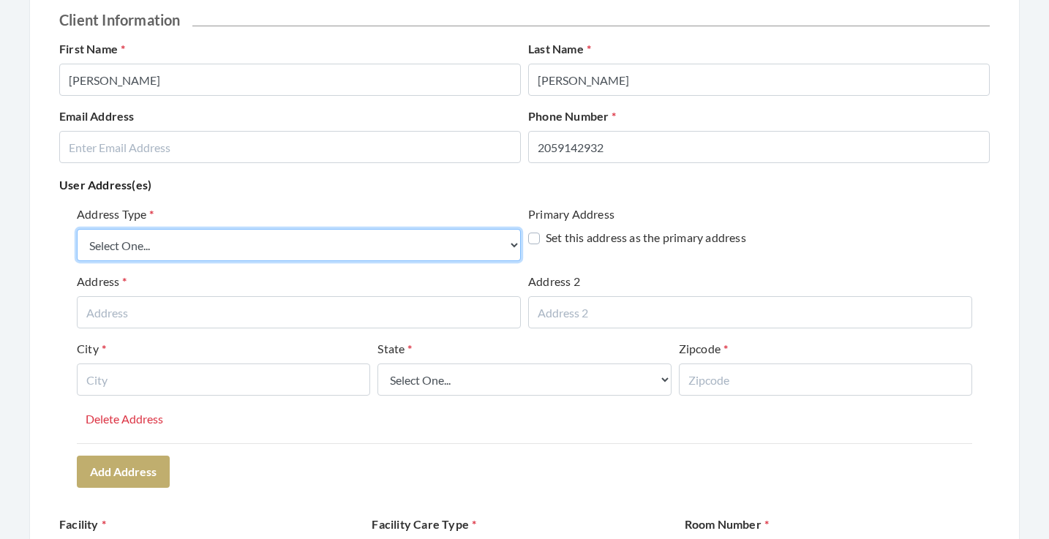
select select "billing"
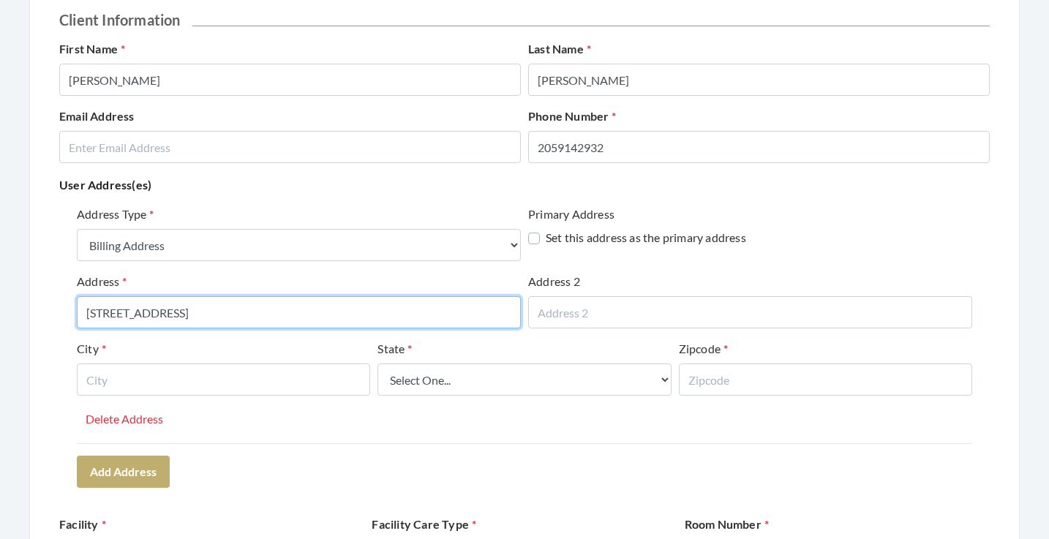
type input "9820 WESTFIELD ROAD"
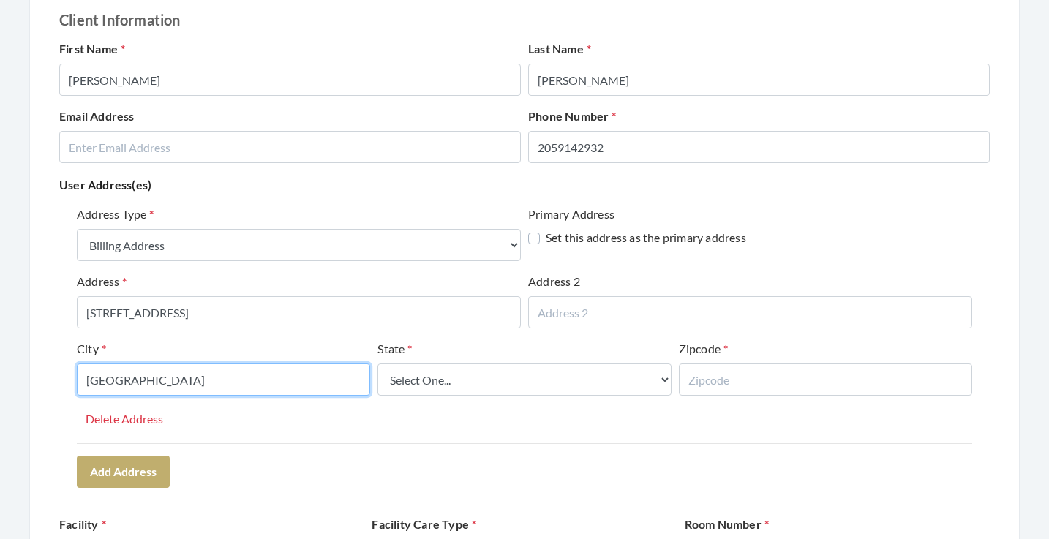
type input "BIRMINGHAM"
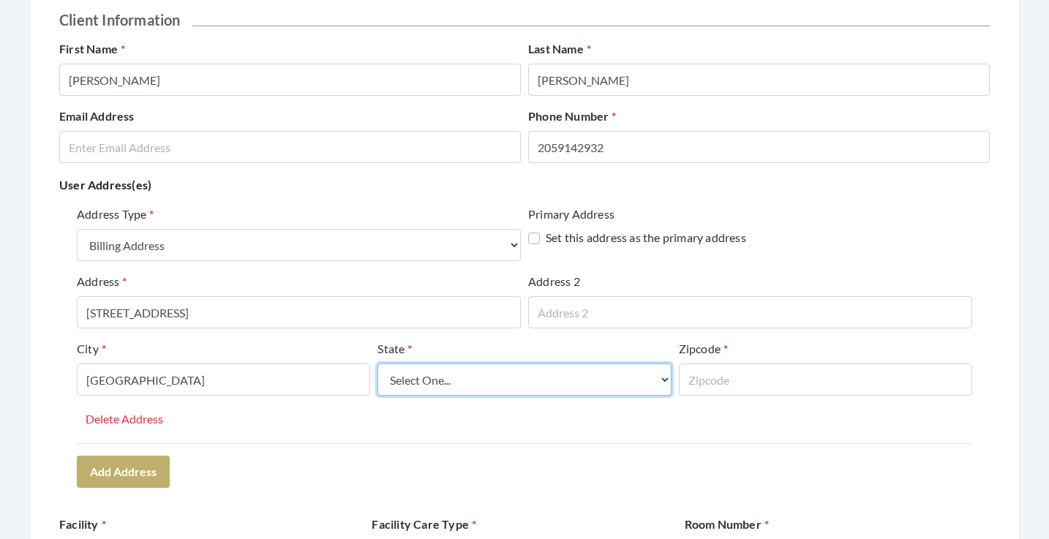
select select "al"
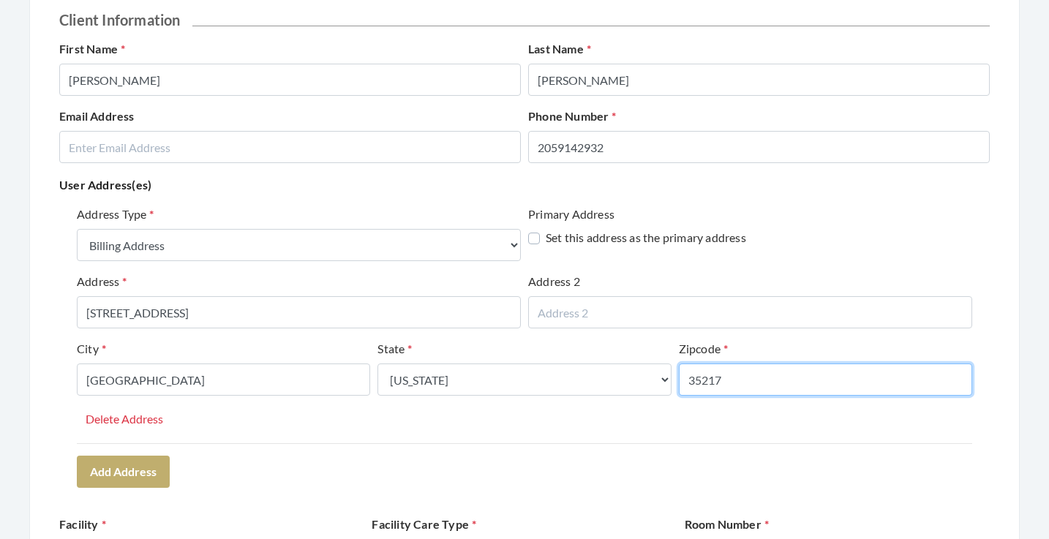
type input "35217"
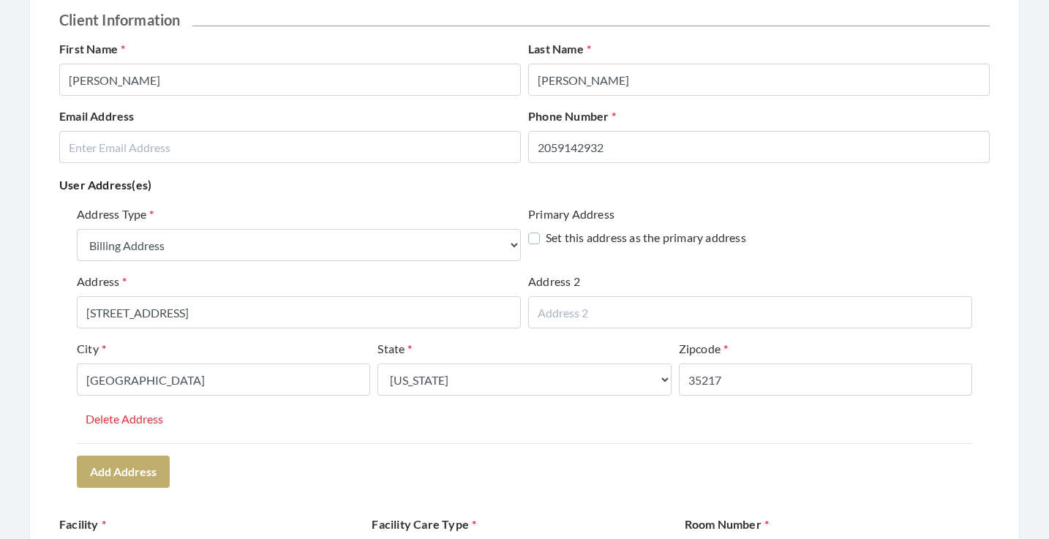
click at [284, 445] on div "Address Type Select One... Office Address Home Address Billing Address Primary …" at bounding box center [524, 346] width 930 height 293
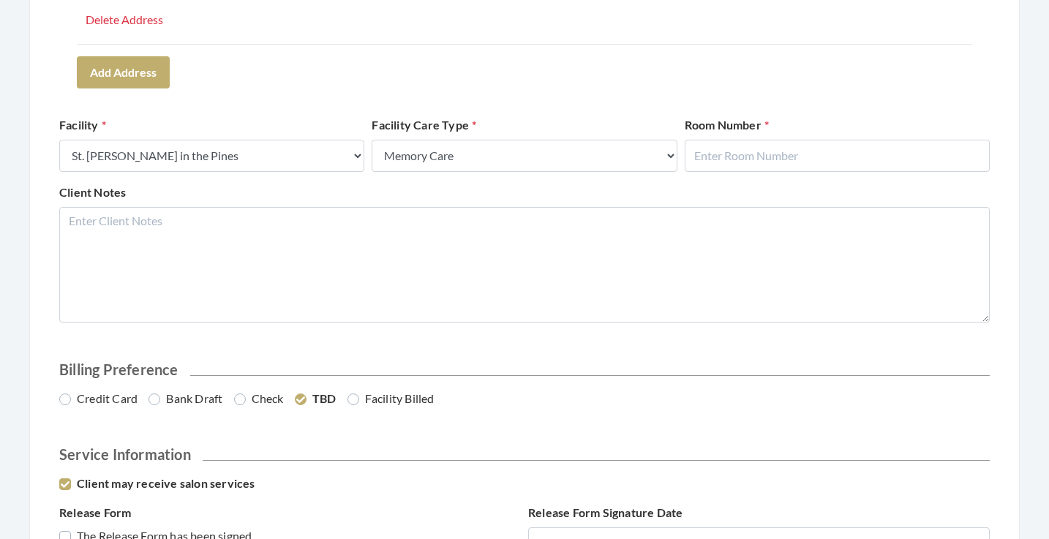
scroll to position [579, 0]
click at [766, 141] on input "text" at bounding box center [837, 155] width 305 height 32
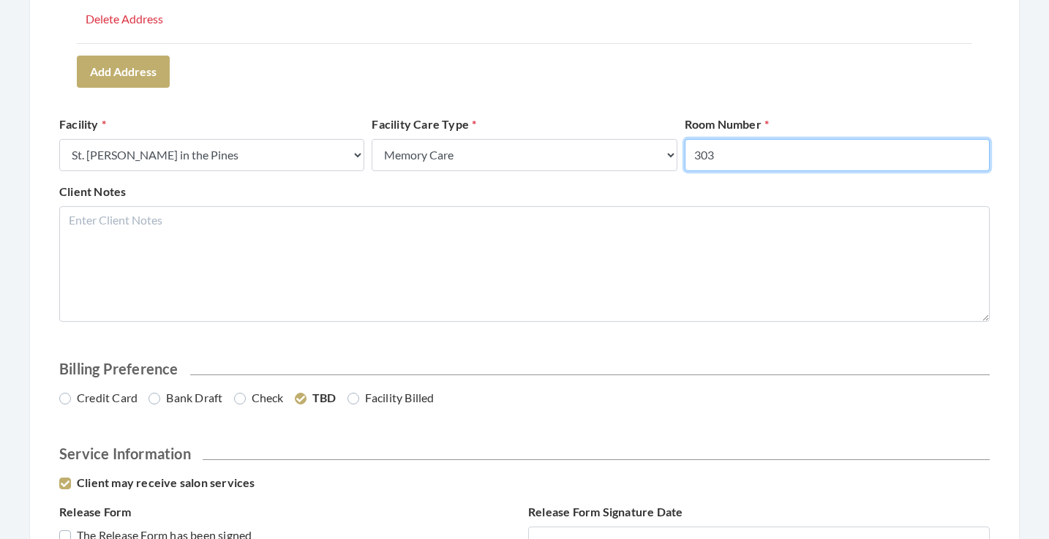
type input "303"
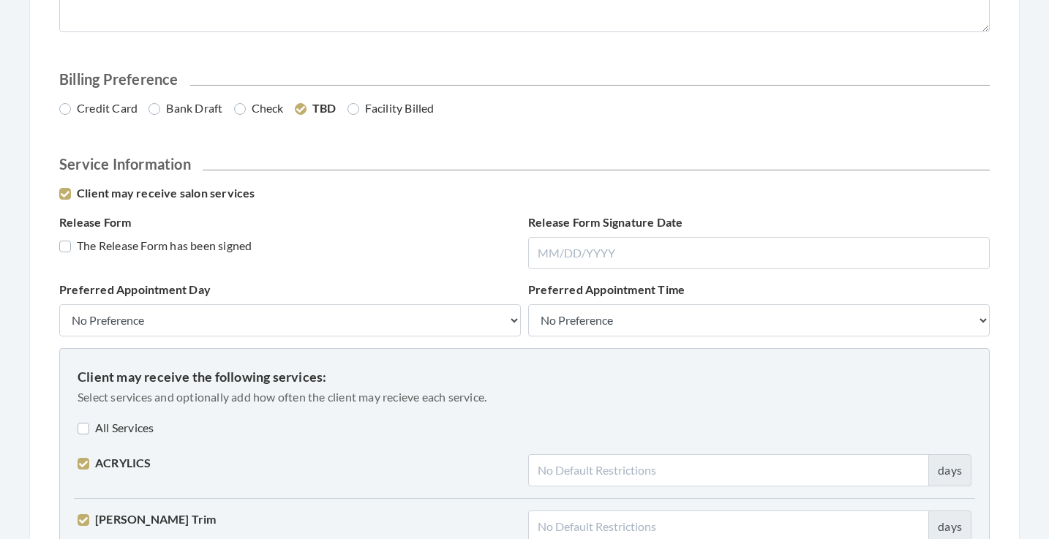
scroll to position [868, 0]
click at [161, 246] on label "The Release Form has been signed" at bounding box center [155, 247] width 192 height 18
checkbox input "true"
click at [105, 113] on label "Credit Card" at bounding box center [98, 109] width 78 height 18
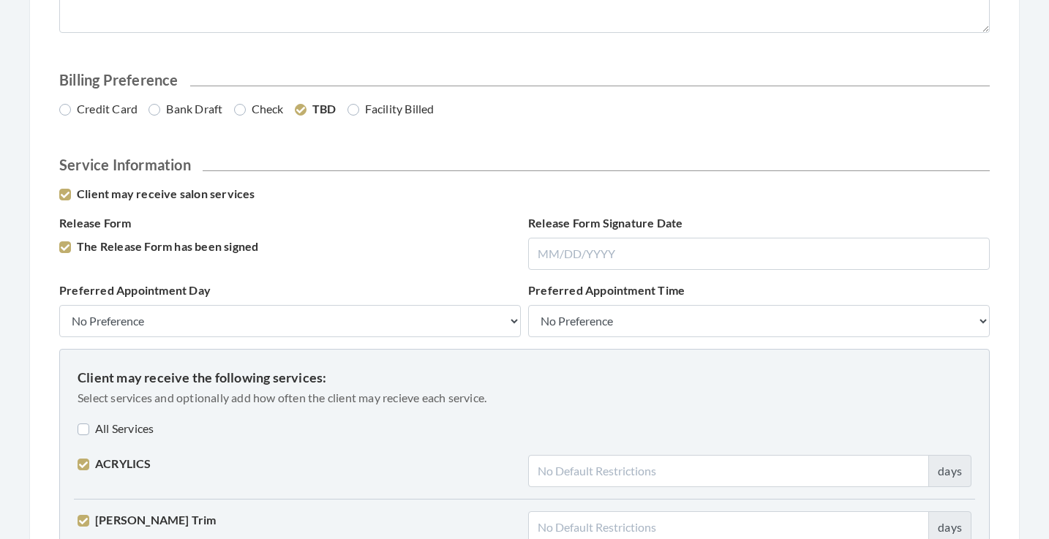
radio input "true"
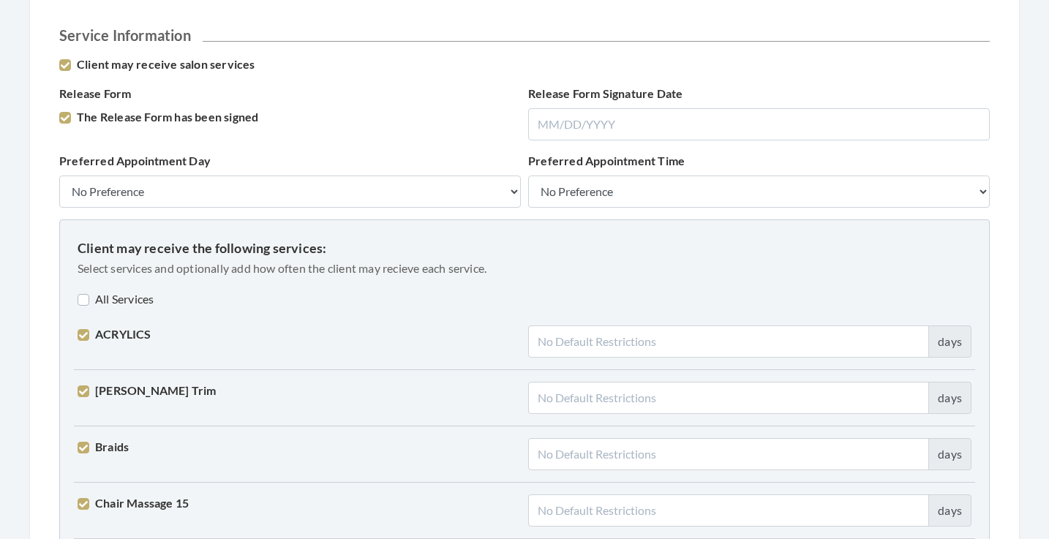
scroll to position [1055, 0]
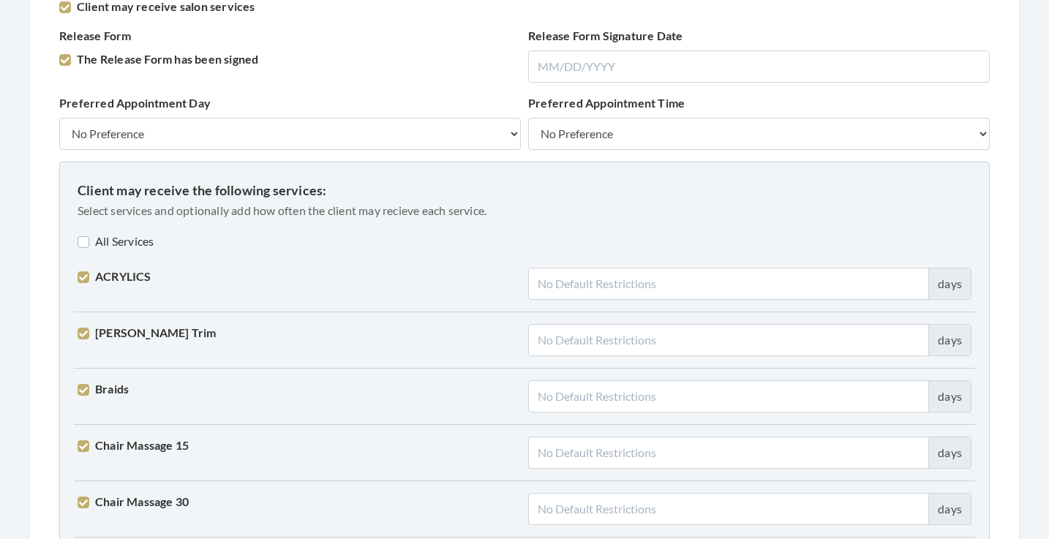
click at [102, 240] on label "All Services" at bounding box center [116, 242] width 76 height 18
click at [102, 240] on label "All Services" at bounding box center [118, 242] width 80 height 18
checkbox input "false"
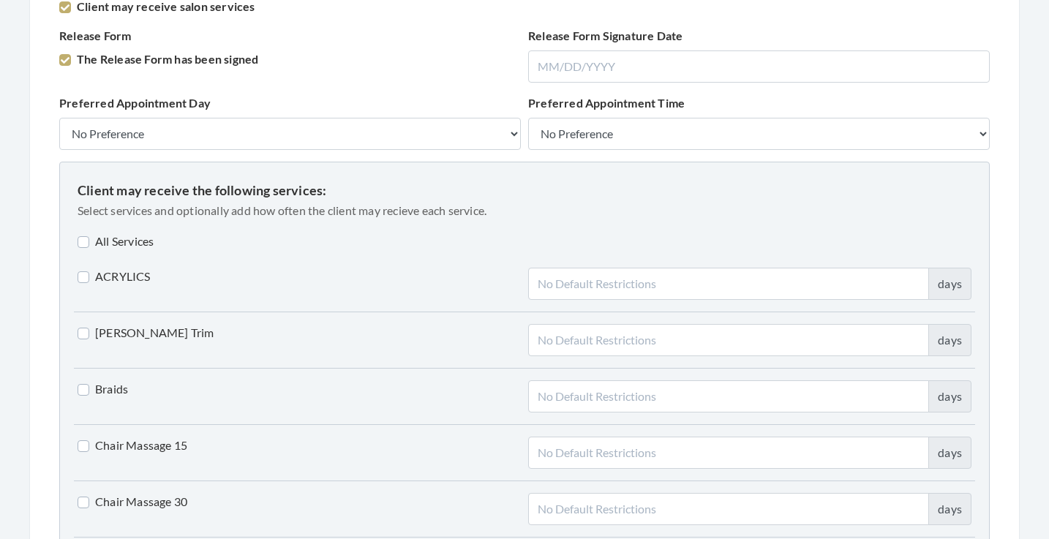
checkbox input "false"
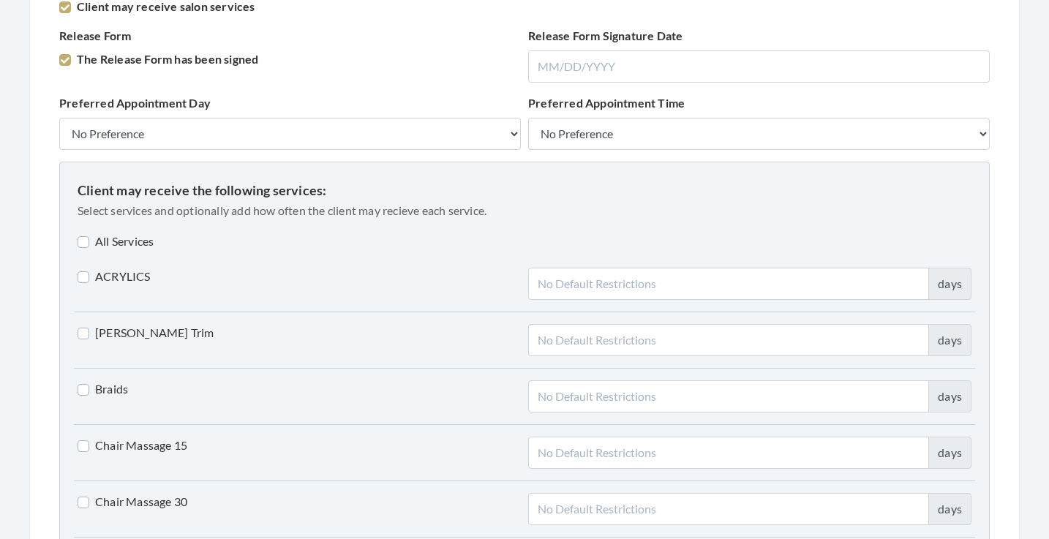
checkbox input "false"
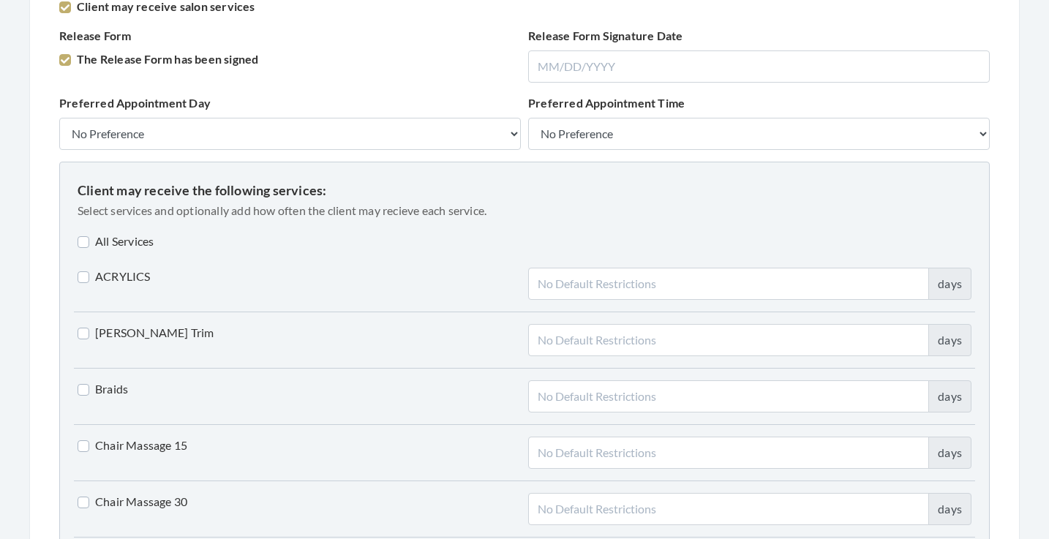
checkbox input "false"
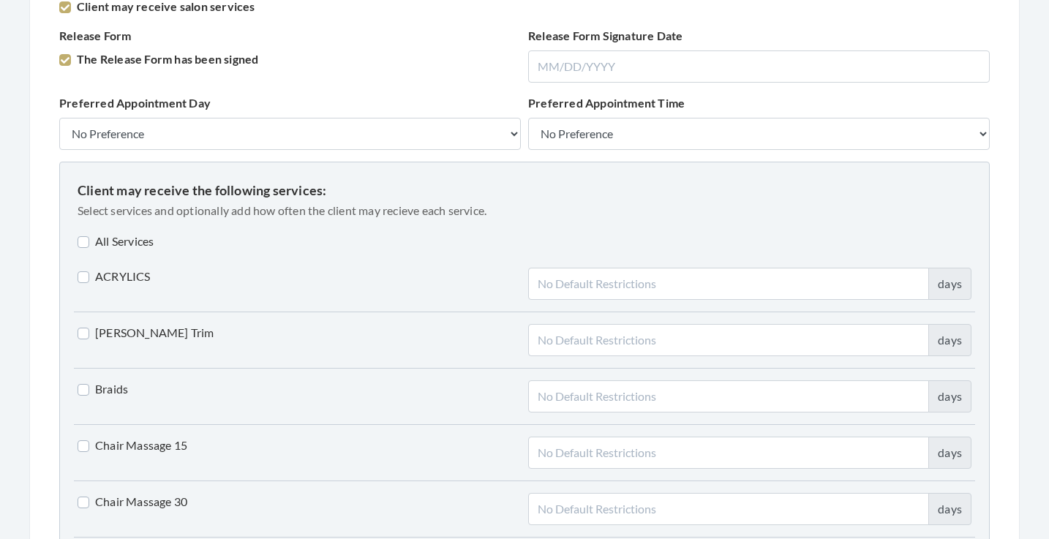
checkbox input "false"
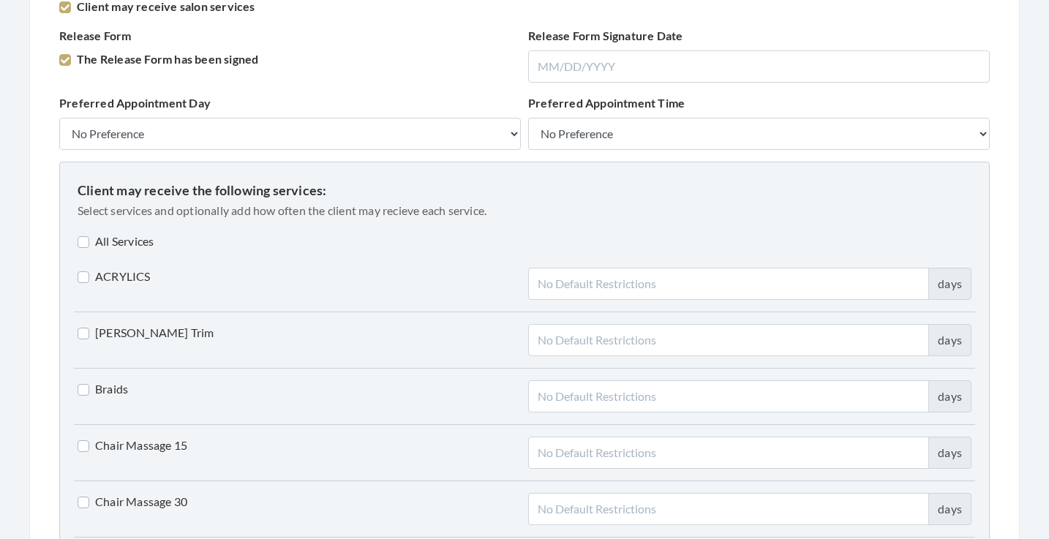
checkbox input "false"
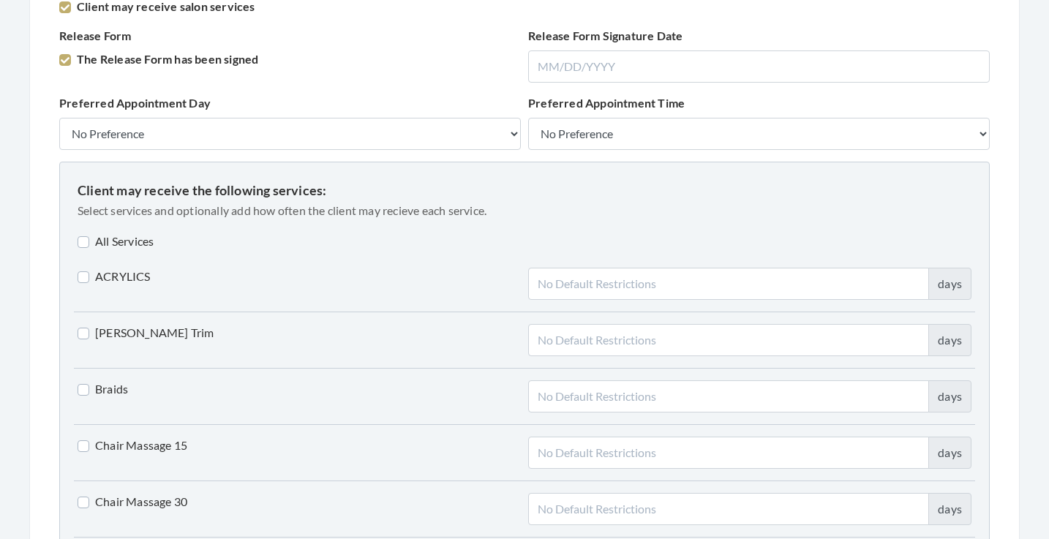
checkbox input "false"
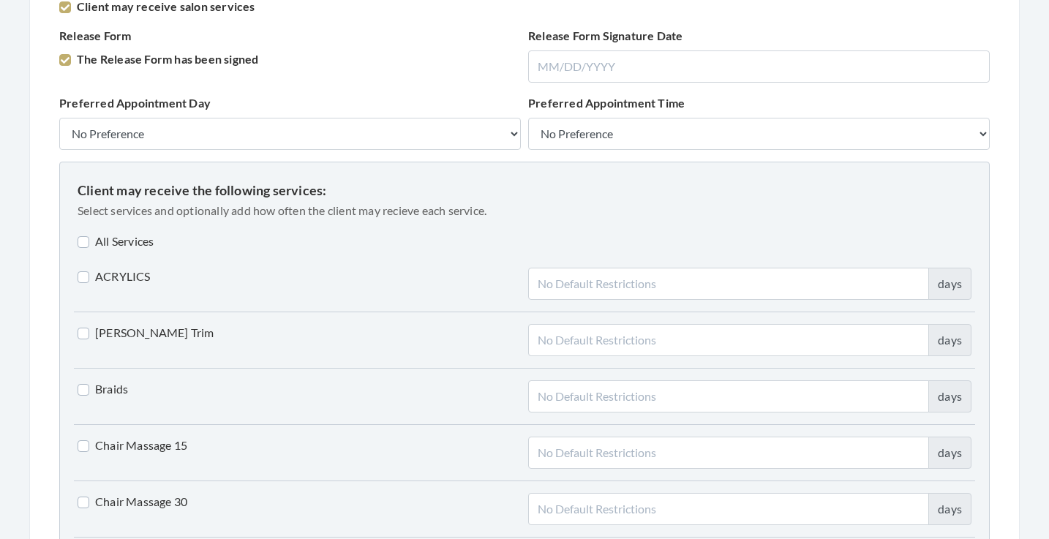
checkbox input "false"
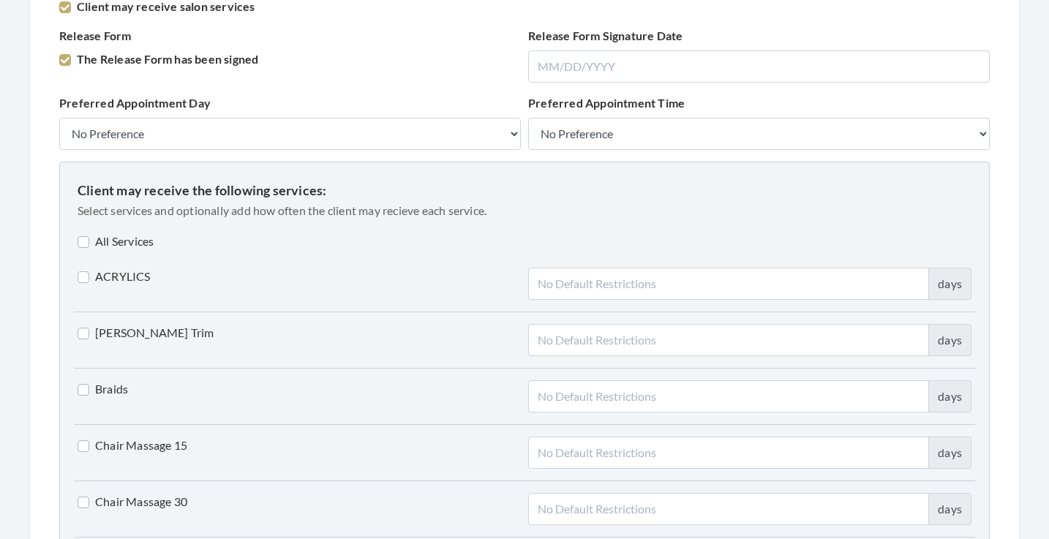
checkbox input "false"
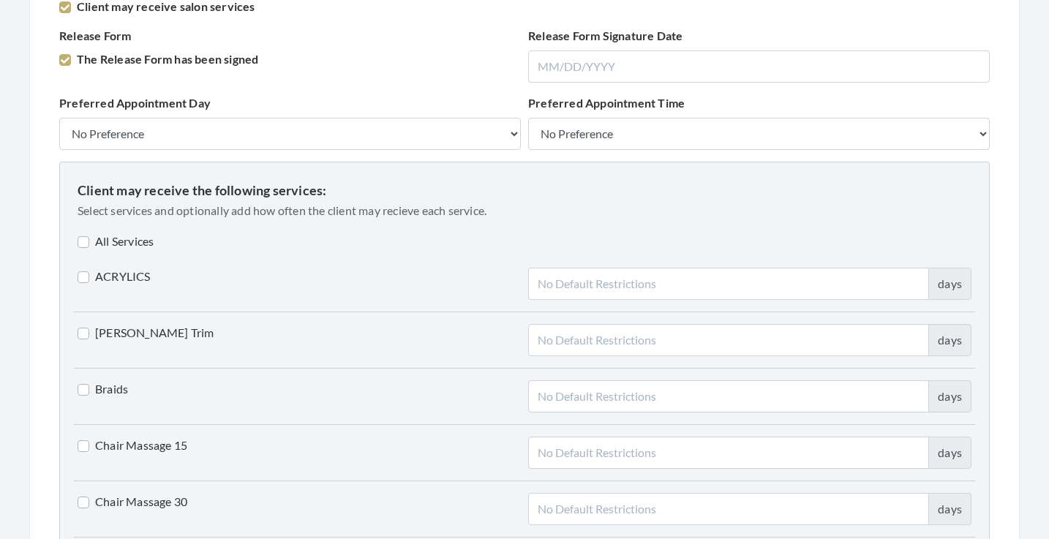
checkbox input "false"
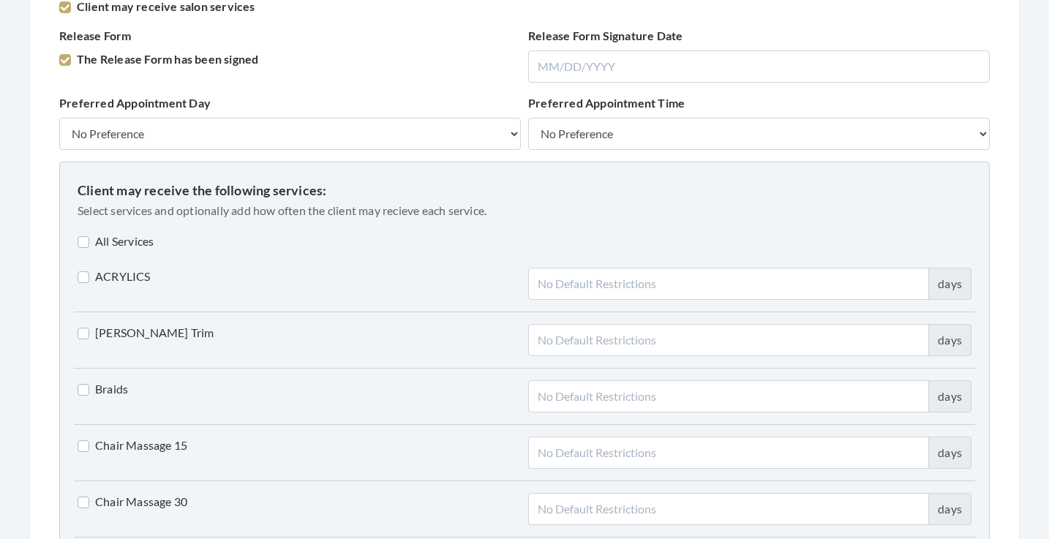
checkbox input "false"
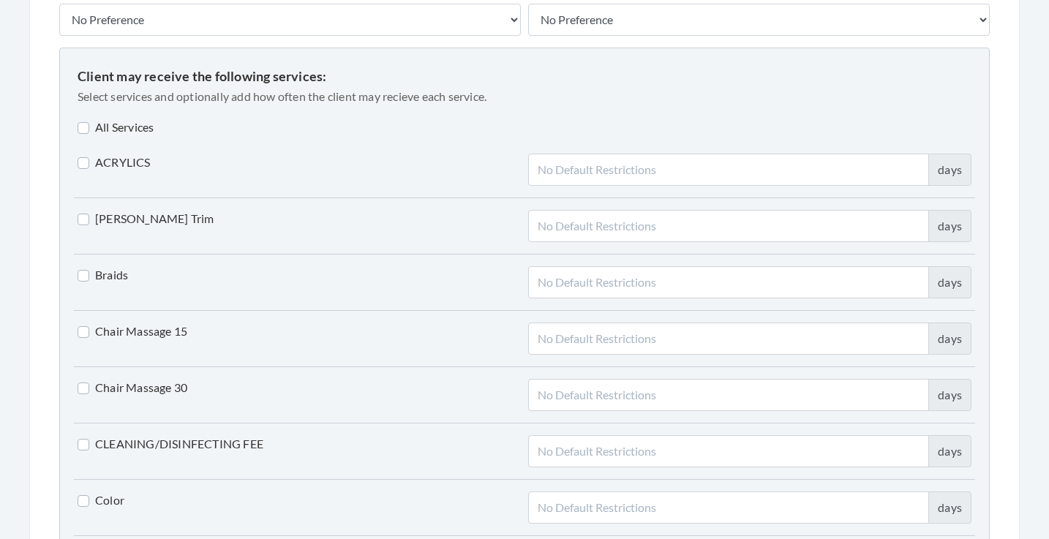
scroll to position [1171, 0]
click at [106, 276] on label "Braids" at bounding box center [103, 274] width 50 height 18
checkbox input "true"
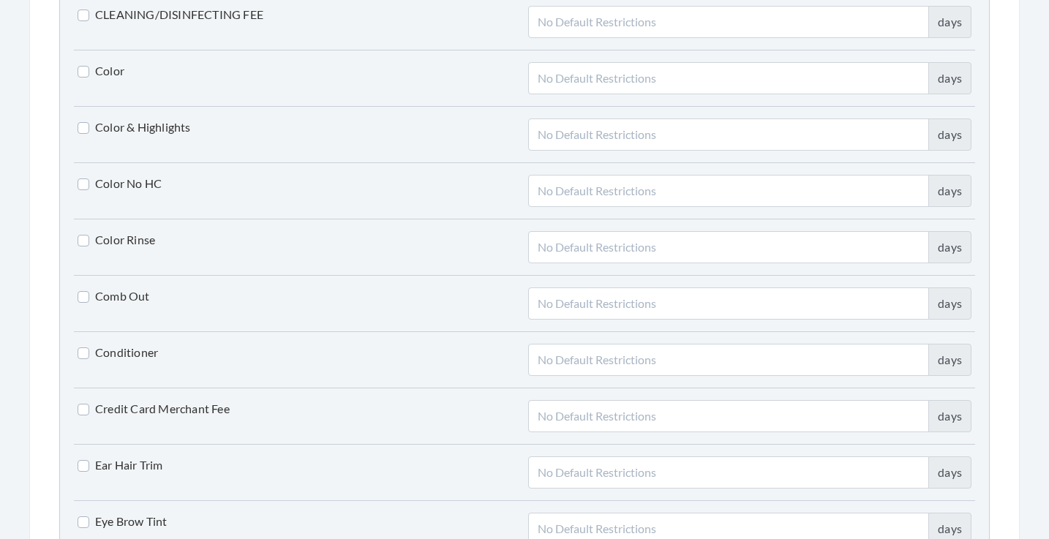
scroll to position [1606, 0]
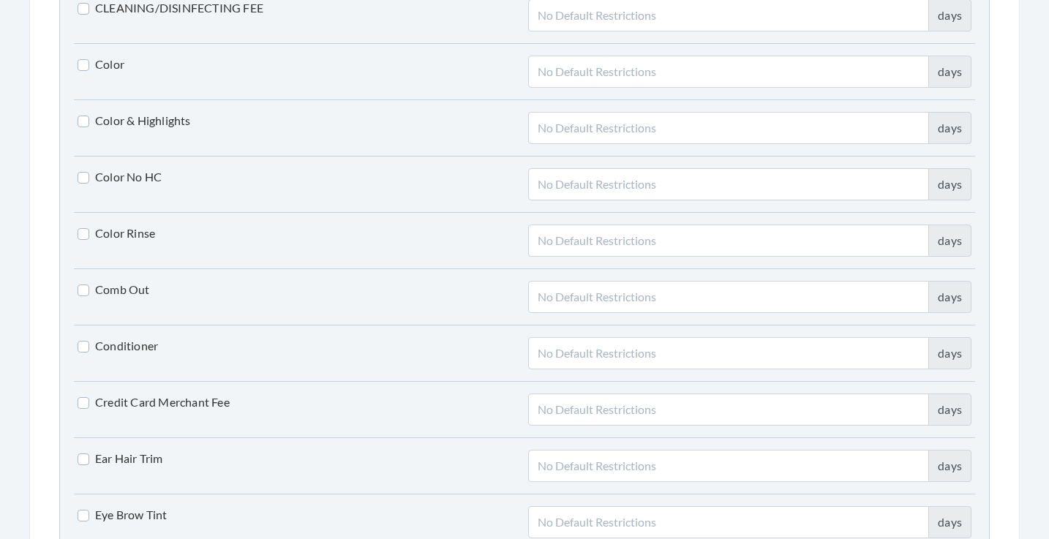
click at [139, 347] on label "Conditioner" at bounding box center [118, 346] width 80 height 18
checkbox input "true"
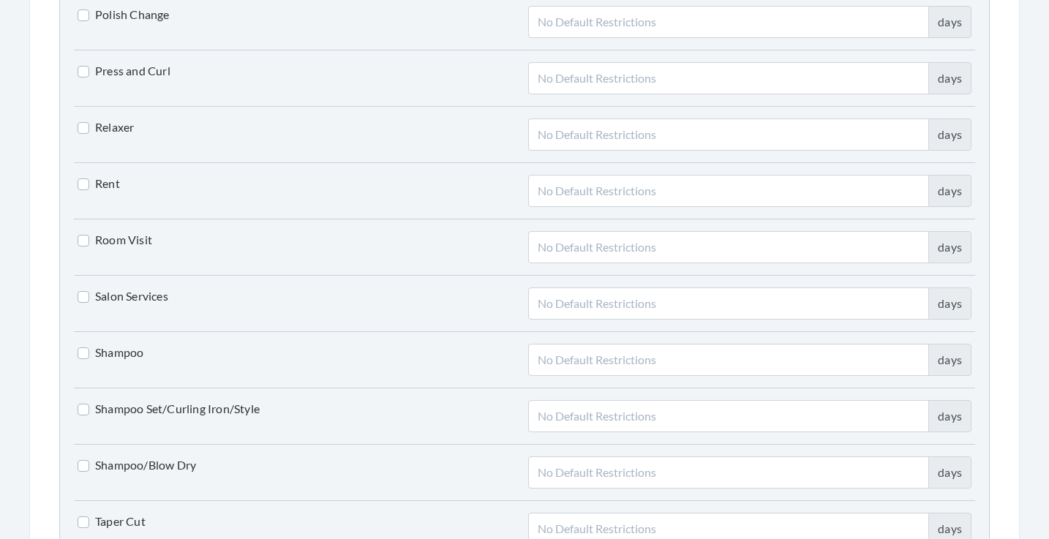
scroll to position [3109, 0]
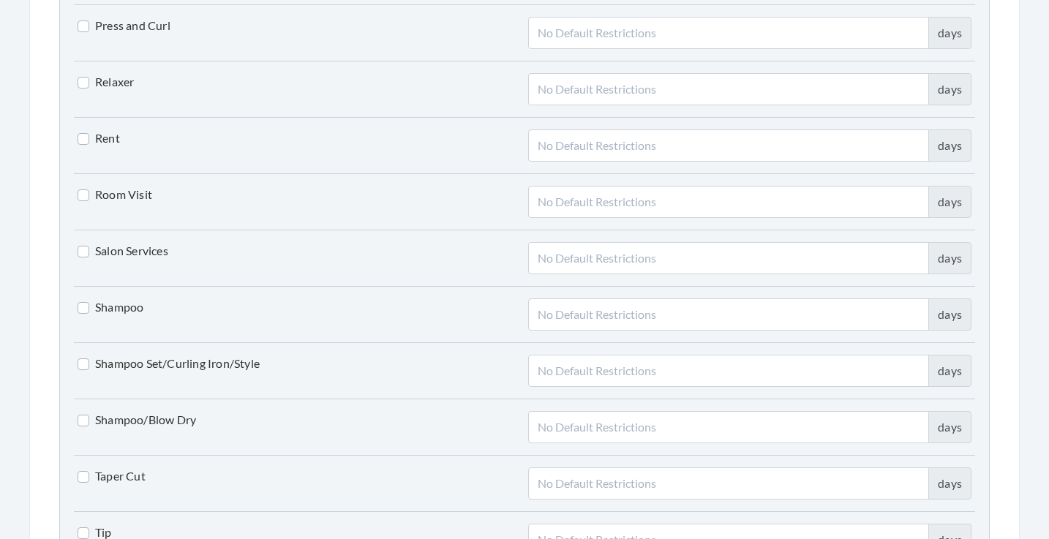
click at [130, 303] on label "Shampoo" at bounding box center [111, 307] width 66 height 18
checkbox input "true"
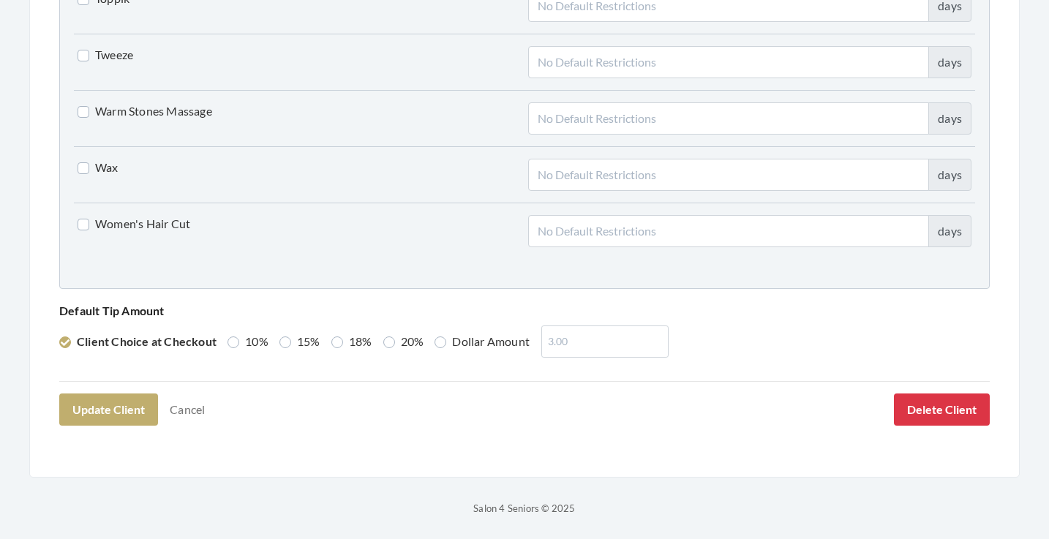
scroll to position [3755, 0]
click at [118, 403] on button "Update Client" at bounding box center [108, 410] width 99 height 32
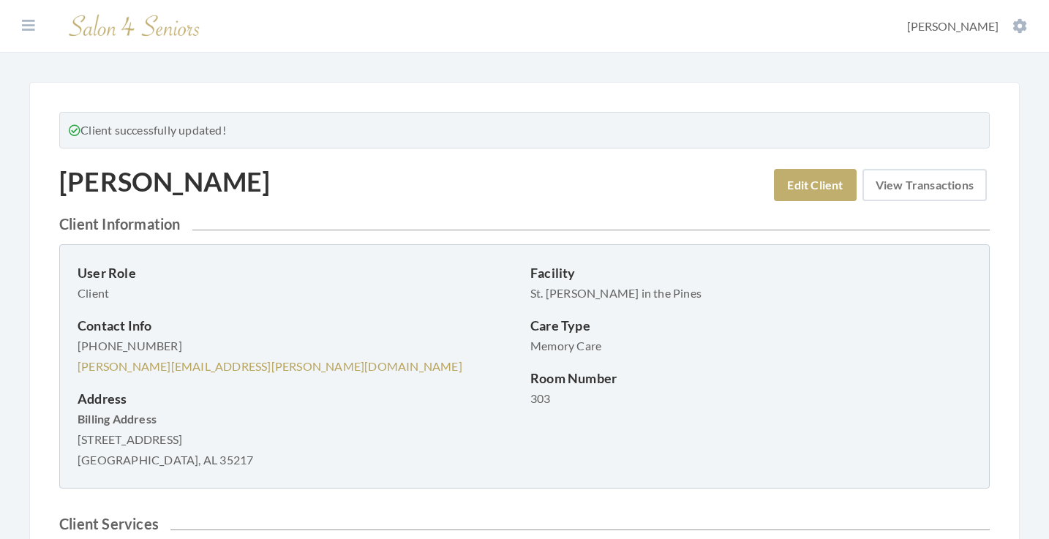
click at [899, 187] on link "View Transactions" at bounding box center [924, 185] width 124 height 32
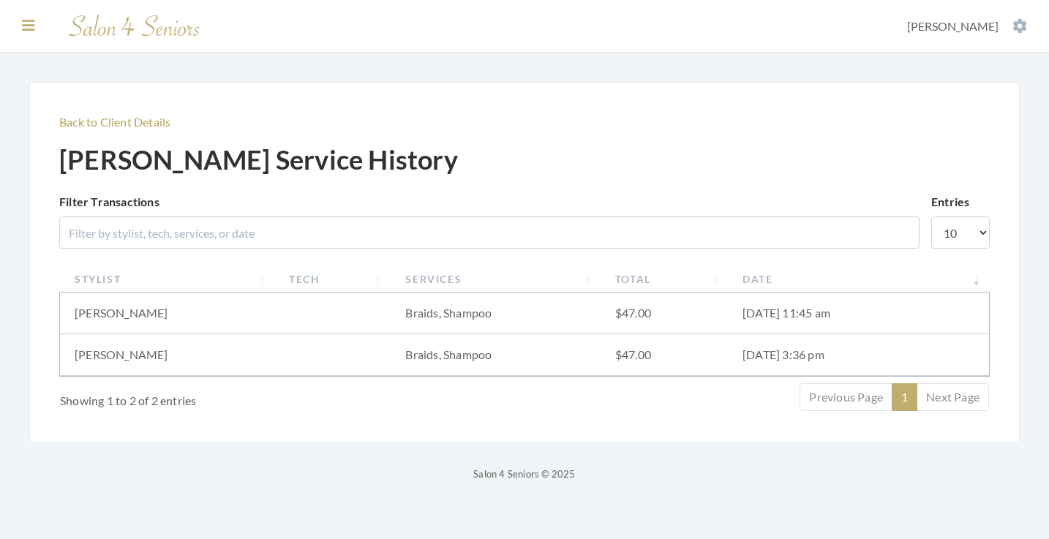
click at [37, 26] on button at bounding box center [29, 26] width 22 height 16
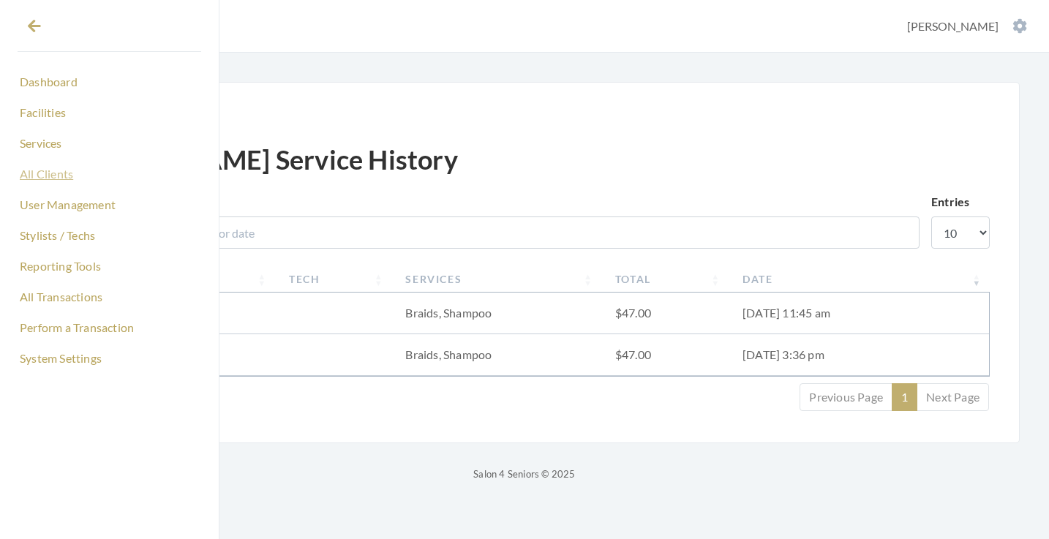
click at [50, 174] on link "All Clients" at bounding box center [110, 174] width 184 height 25
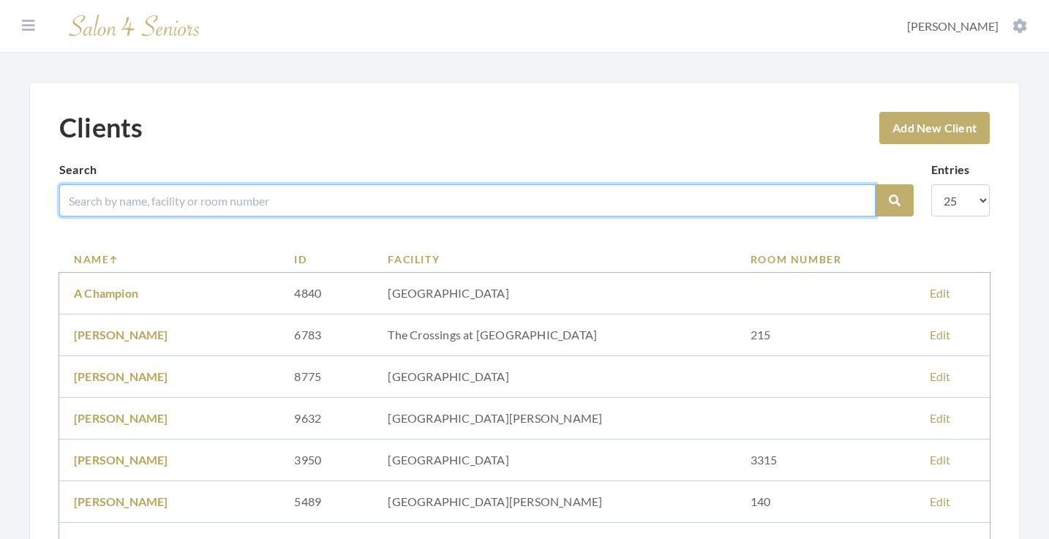
click at [121, 205] on input "search" at bounding box center [467, 200] width 816 height 32
type input "[PERSON_NAME]"
click at [895, 200] on button "Search" at bounding box center [895, 200] width 38 height 32
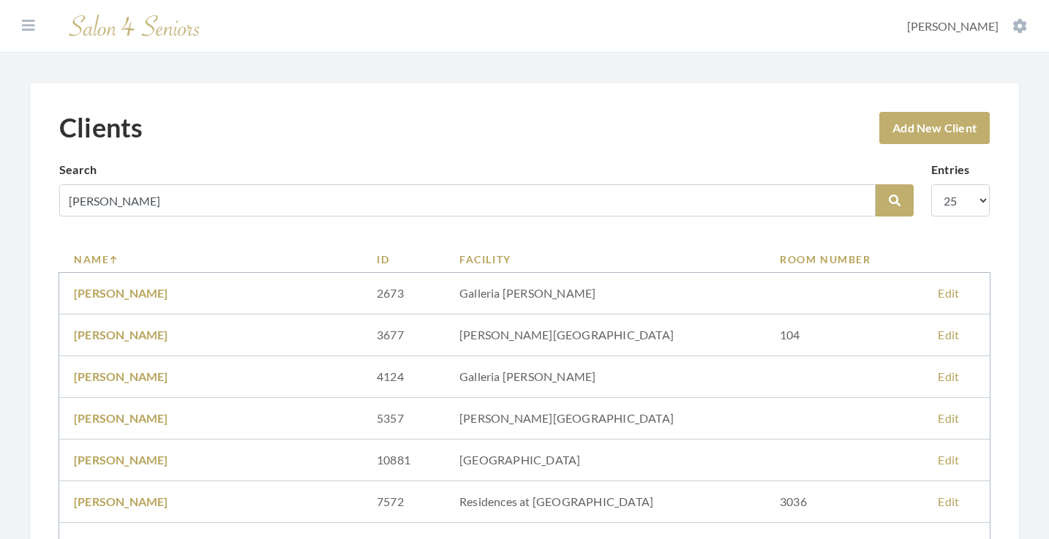
scroll to position [241, 0]
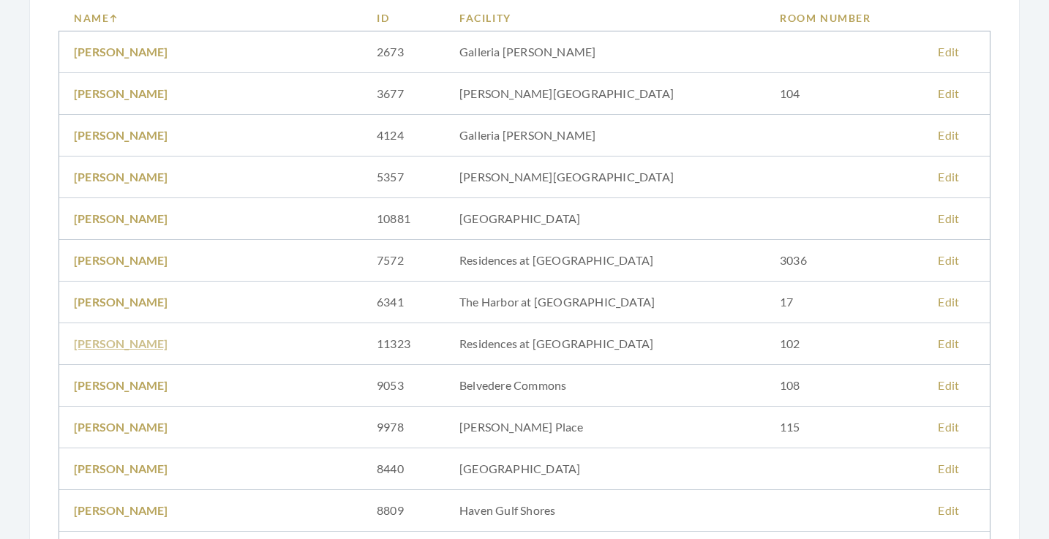
click at [121, 345] on link "[PERSON_NAME]" at bounding box center [121, 343] width 94 height 14
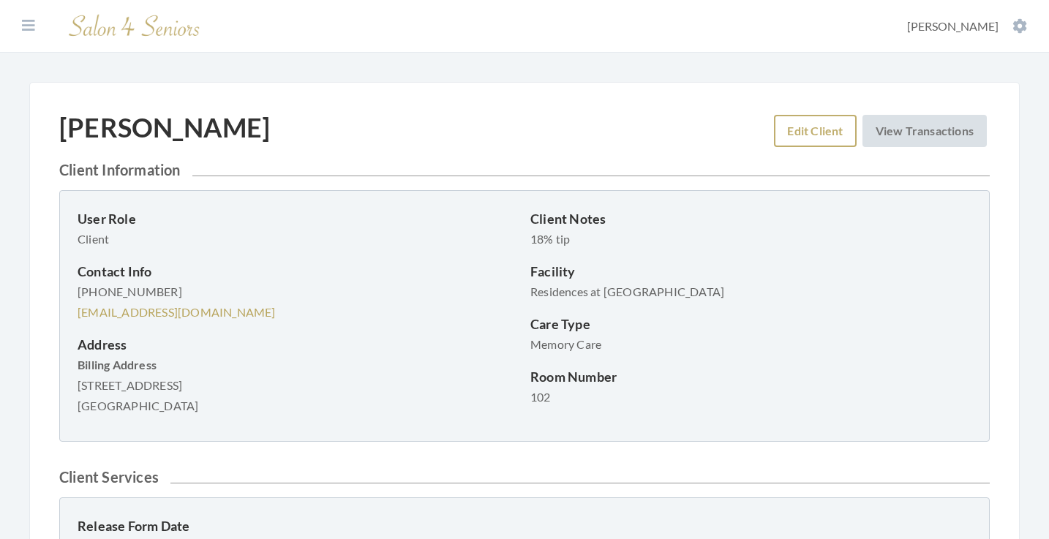
click at [804, 118] on link "Edit Client" at bounding box center [815, 131] width 82 height 32
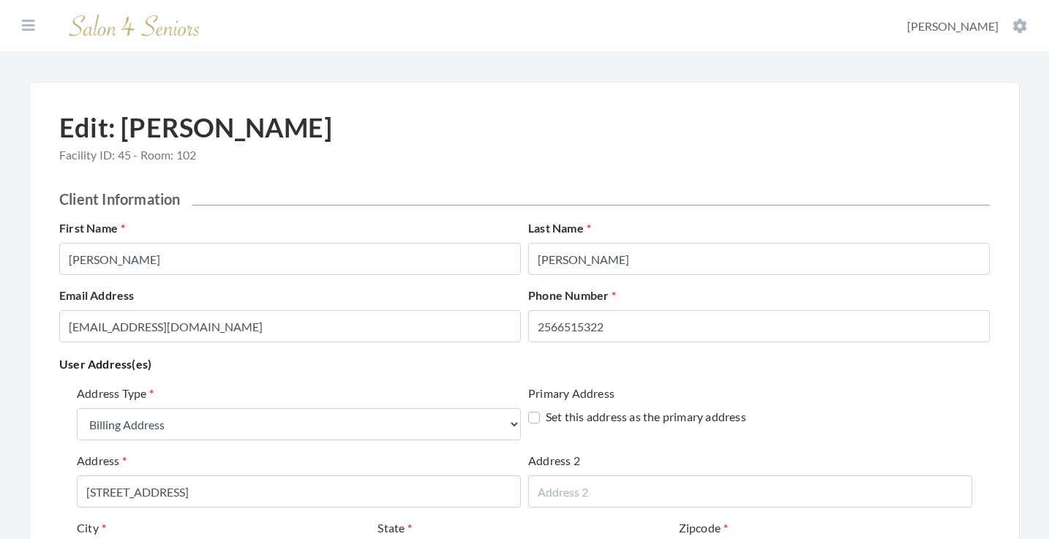
select select "billing"
select select "al"
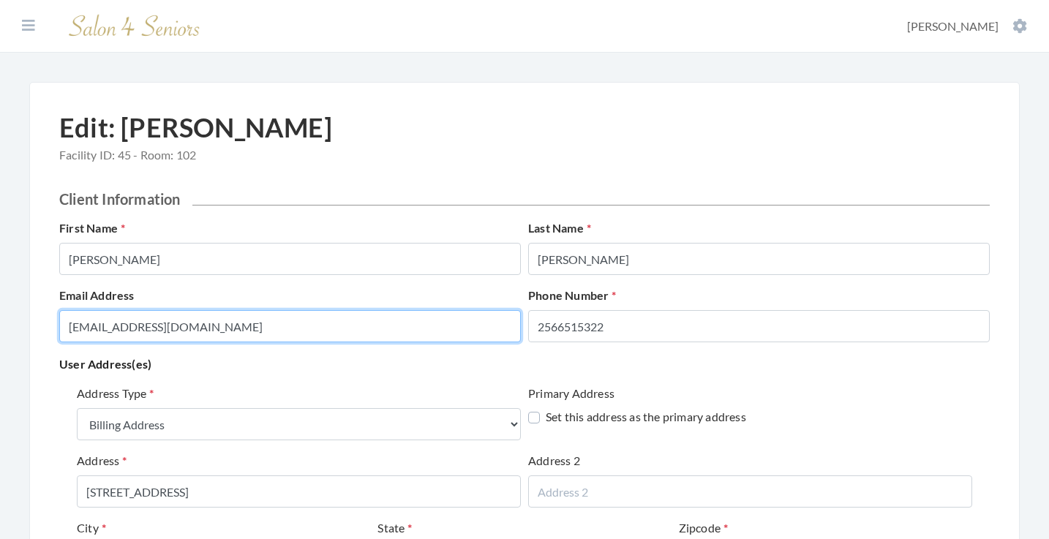
click at [347, 317] on input "SACKYLACKY@GMAIL.COM" at bounding box center [290, 326] width 462 height 32
click at [282, 326] on input "SACKYLACKY@GMAIL.COM" at bounding box center [290, 326] width 462 height 32
drag, startPoint x: 248, startPoint y: 331, endPoint x: 31, endPoint y: 321, distance: 216.7
type input "[PERSON_NAME][EMAIL_ADDRESS][PERSON_NAME][DOMAIN_NAME]"
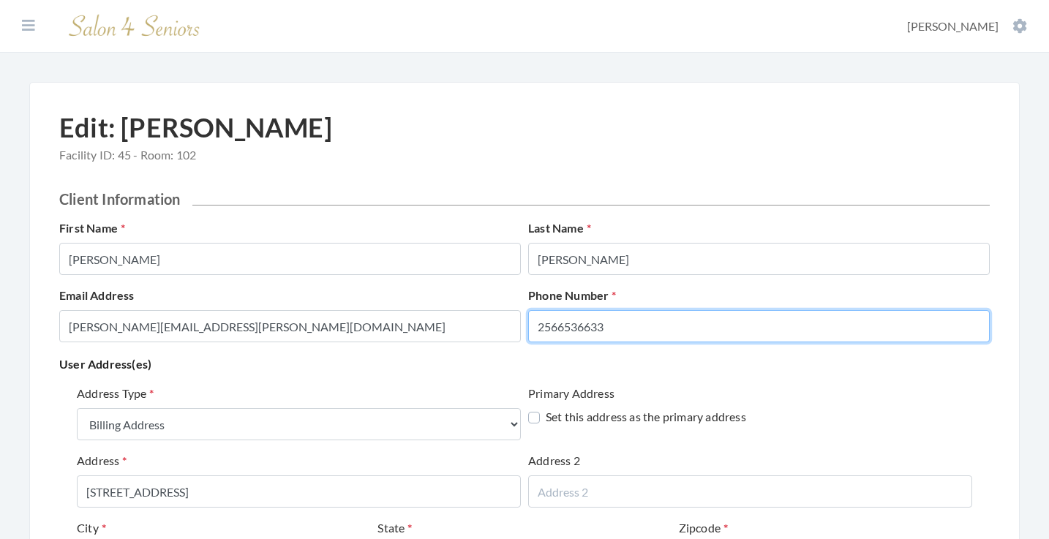
type input "2566536633"
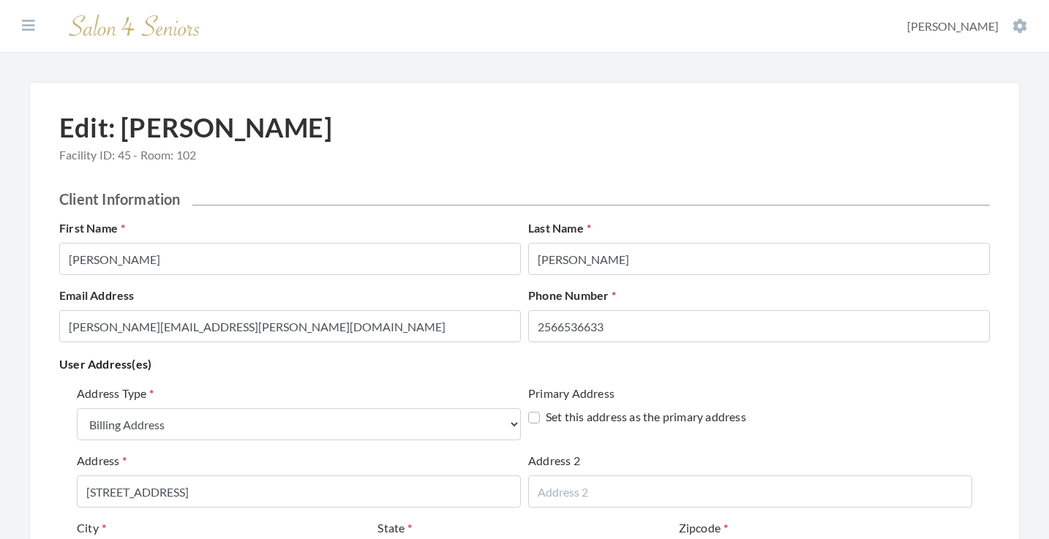
click at [84, 380] on div "Address Type Select One... Office Address Home Address Billing Address Primary …" at bounding box center [524, 525] width 930 height 293
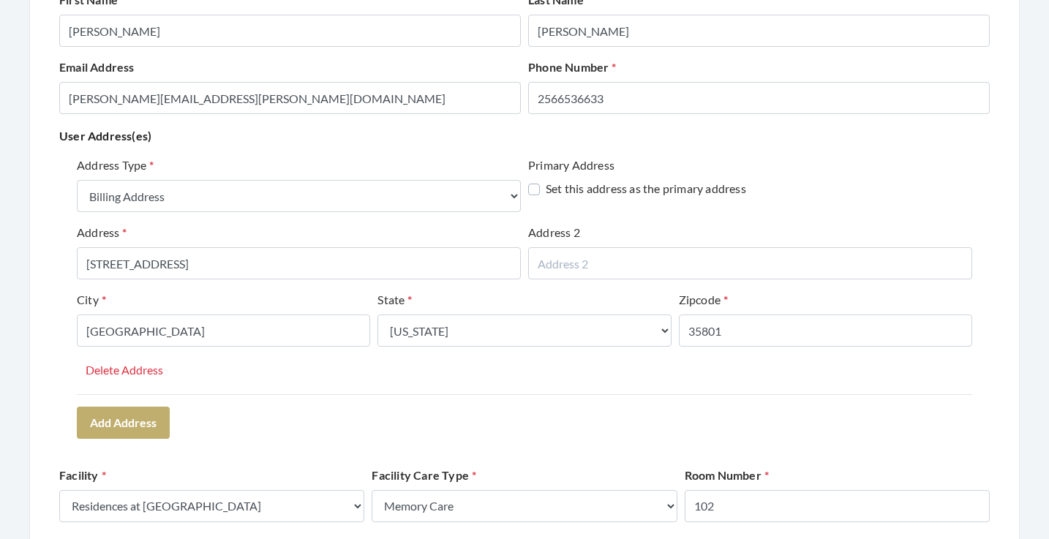
scroll to position [228, 0]
click at [260, 377] on div "Address Type Select One... Office Address Home Address Billing Address Primary …" at bounding box center [524, 276] width 895 height 238
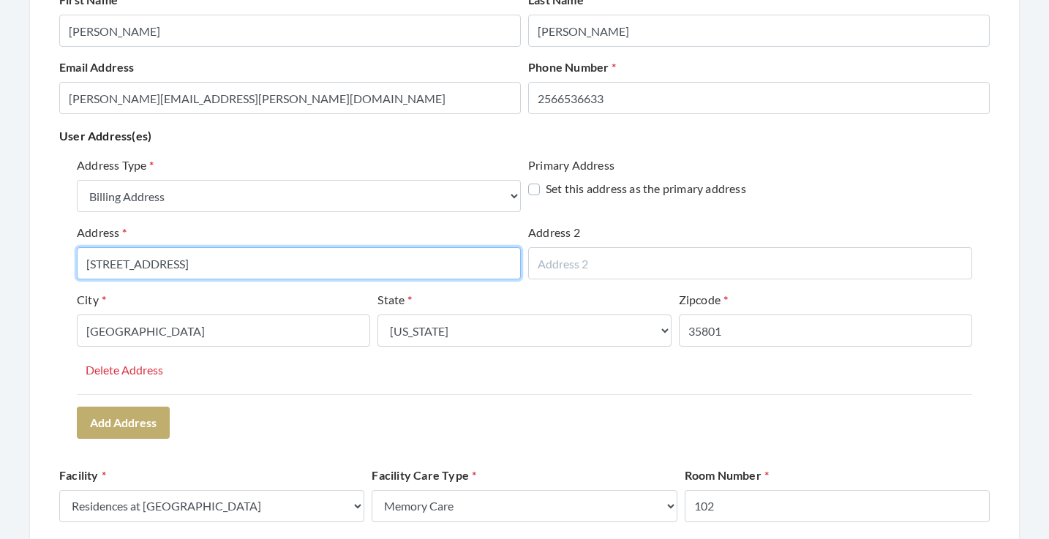
click at [255, 264] on input "3215 WILDWOOD DRIVE SE" at bounding box center [299, 263] width 444 height 32
type input "[STREET_ADDRESS]"
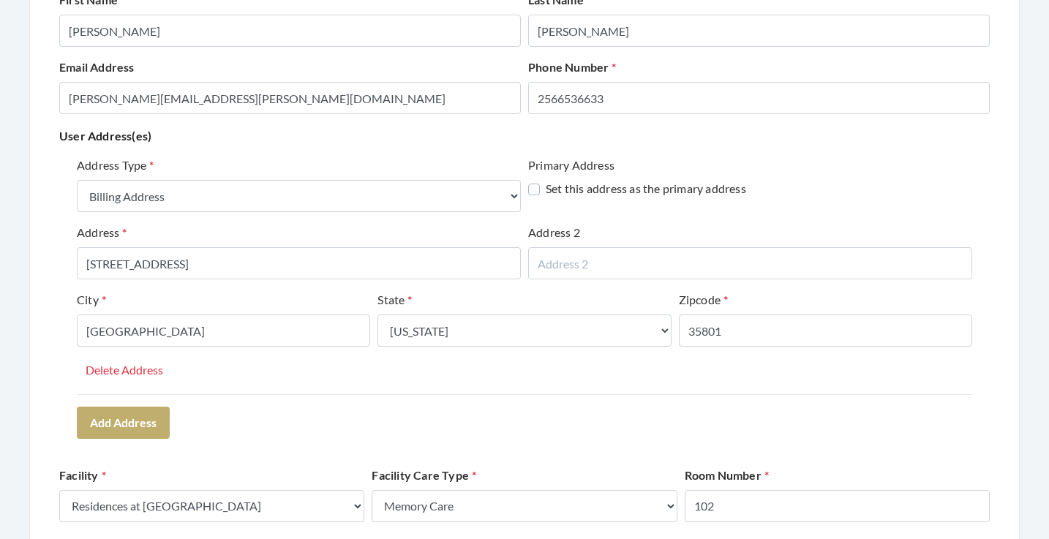
click at [297, 371] on div "Address Type Select One... Office Address Home Address Billing Address Primary …" at bounding box center [524, 276] width 895 height 238
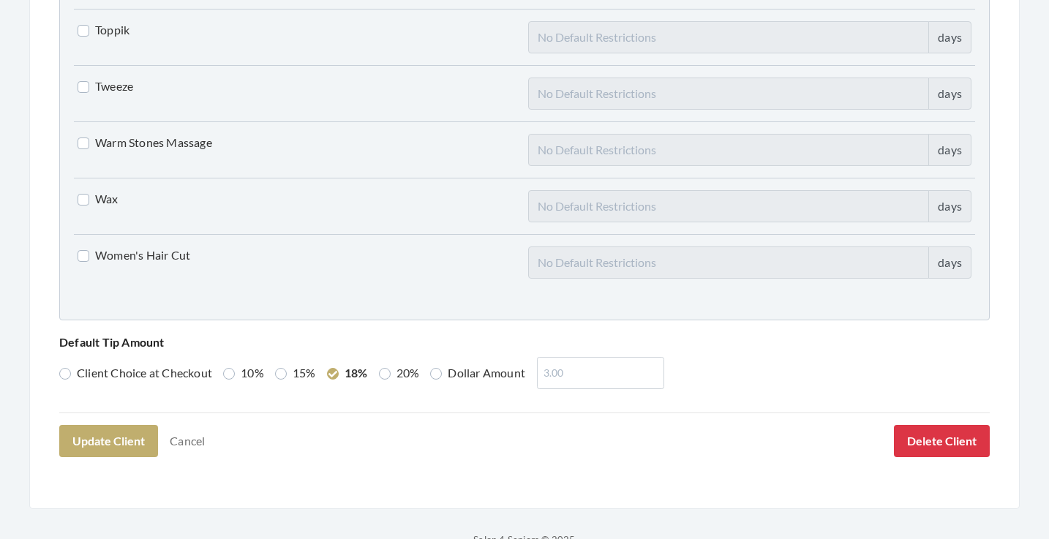
scroll to position [3727, 0]
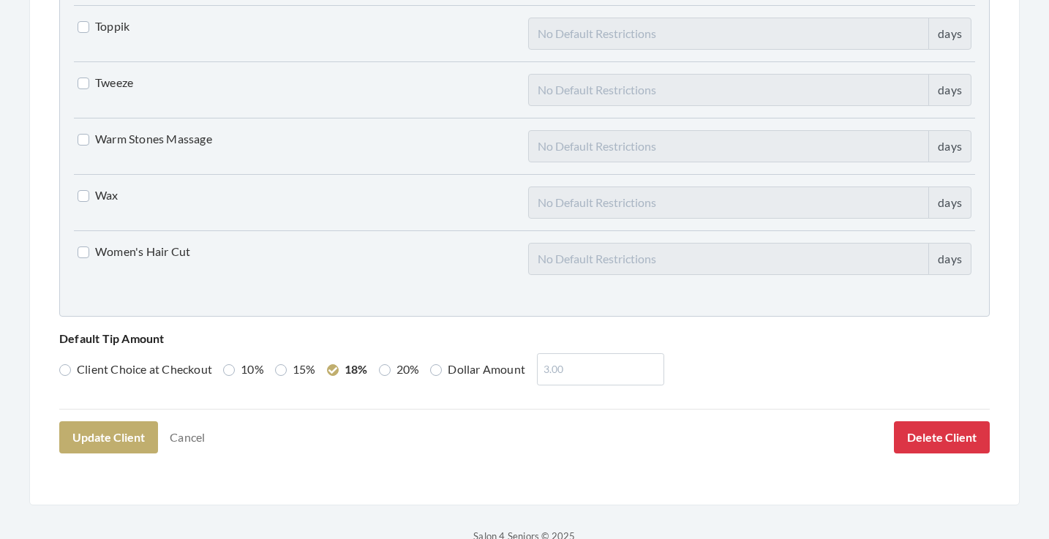
click at [395, 376] on label "20%" at bounding box center [399, 370] width 41 height 18
radio input "true"
click at [120, 425] on button "Update Client" at bounding box center [108, 437] width 99 height 32
